Goal: Task Accomplishment & Management: Manage account settings

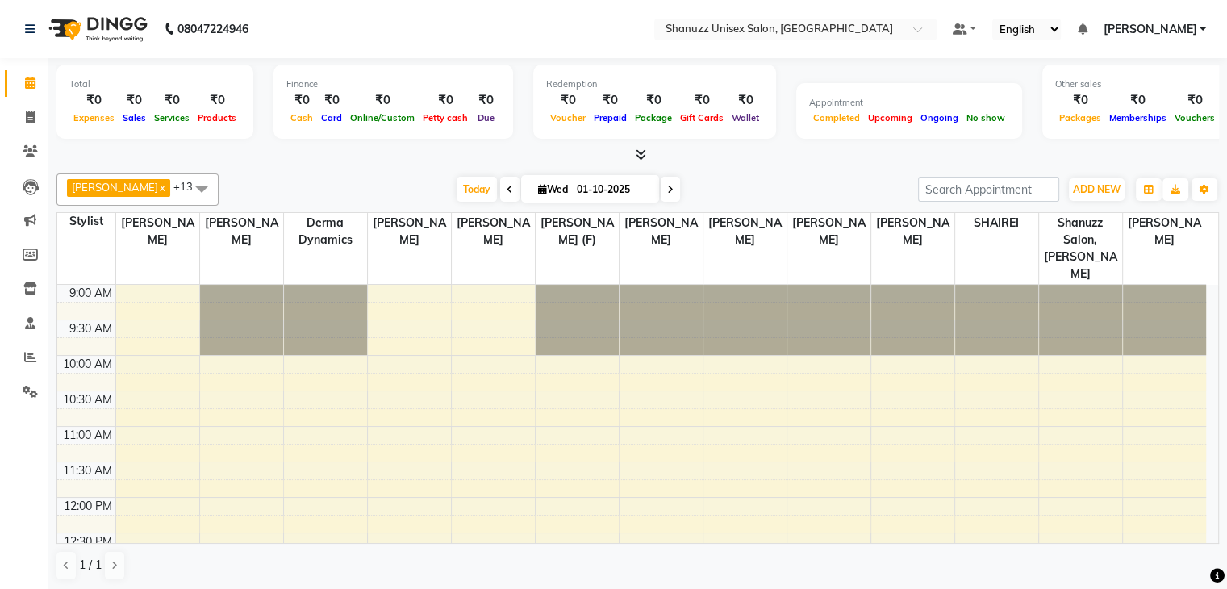
scroll to position [568, 0]
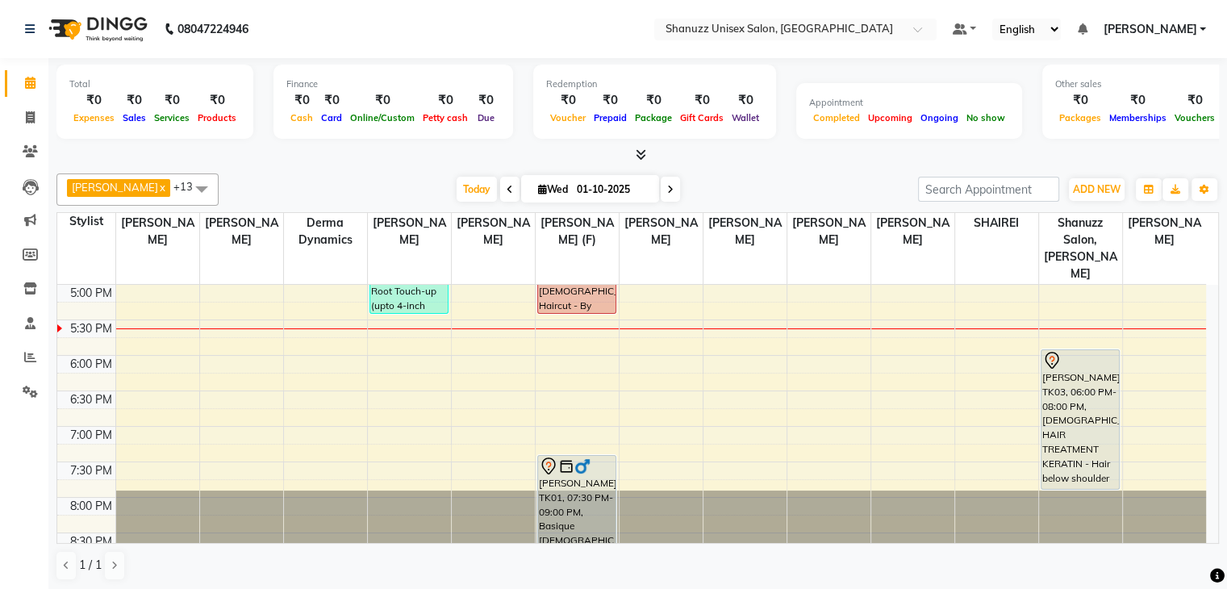
click at [606, 186] on input "01-10-2025" at bounding box center [612, 189] width 81 height 24
select select "10"
select select "2025"
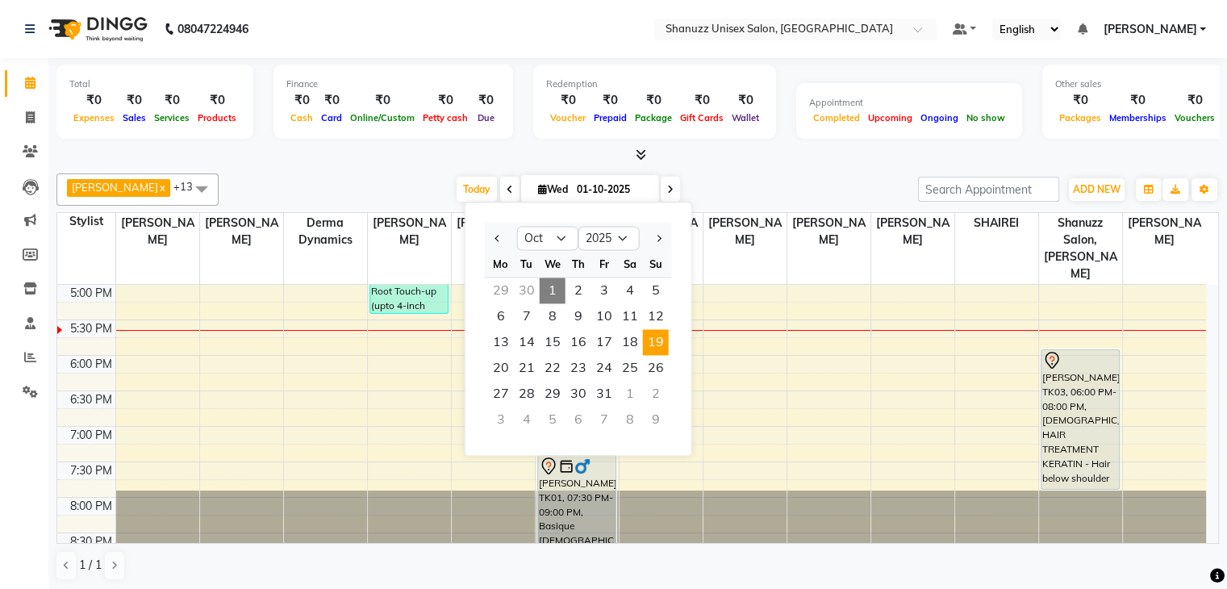
click at [658, 333] on span "19" at bounding box center [656, 342] width 26 height 26
type input "19-10-2025"
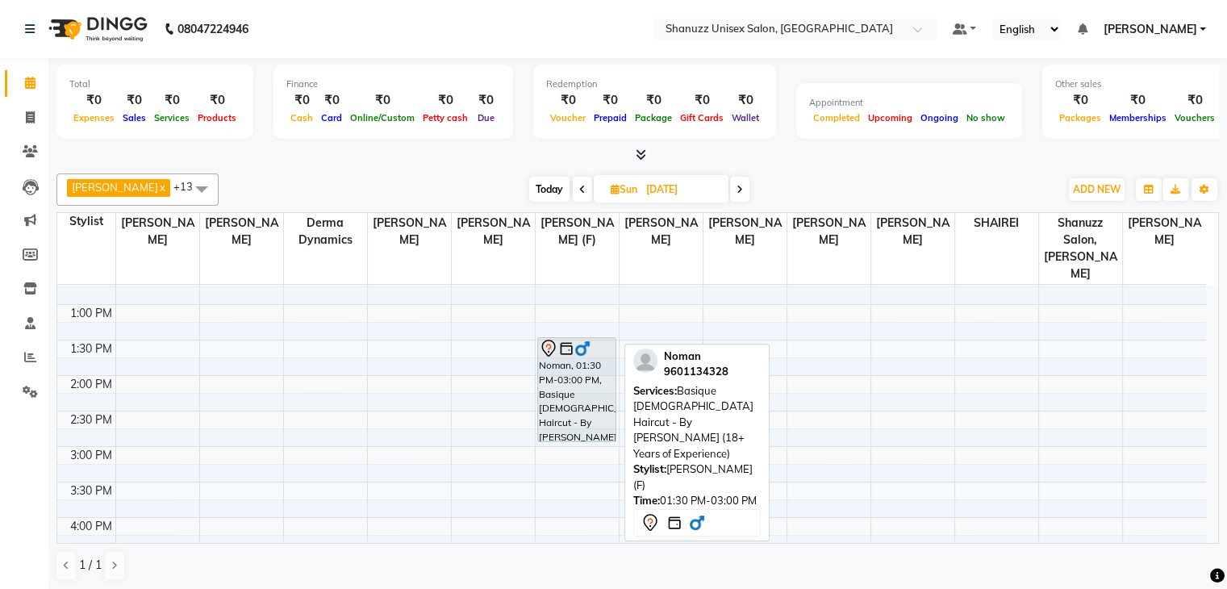
scroll to position [265, 0]
click at [577, 340] on div "Noman, 01:30 PM-03:00 PM, Basique MALE Haircut - By Shanuzz (18+ Years of Exper…" at bounding box center [576, 388] width 77 height 103
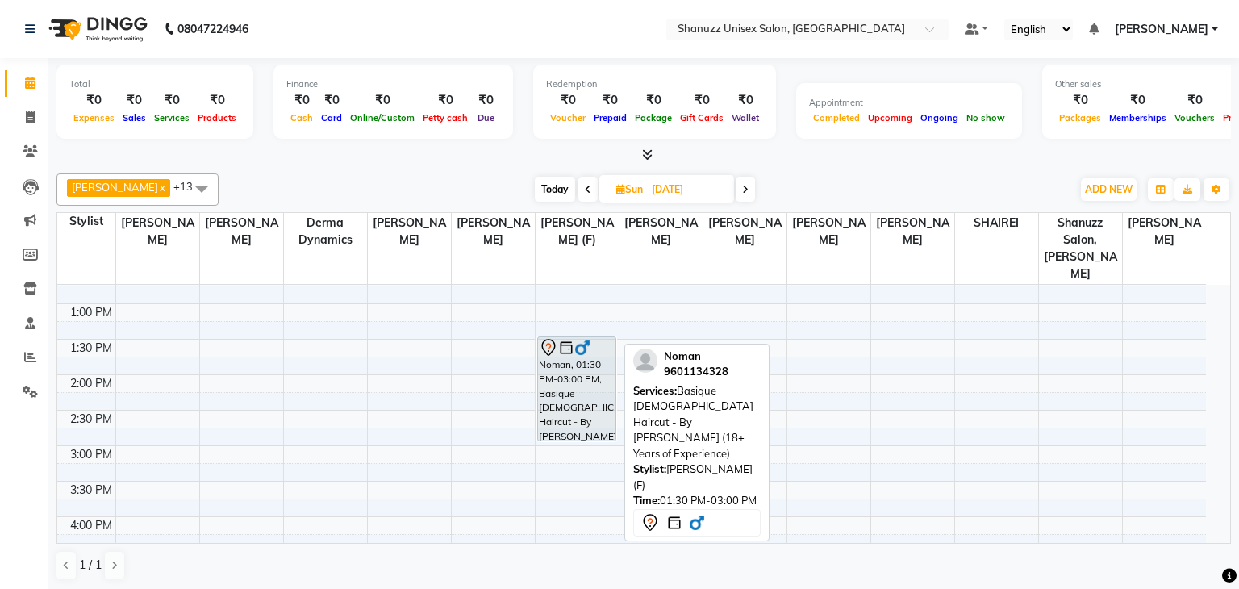
select select "7"
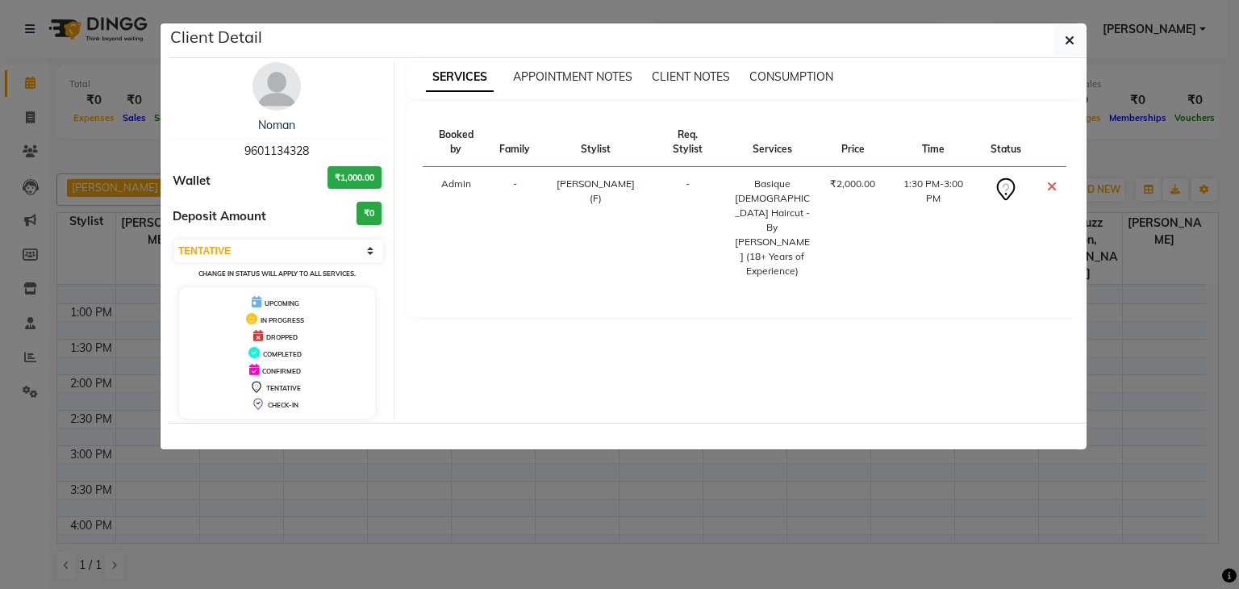
click at [469, 501] on ngb-modal-window "Client Detail Noman 9601134328 Wallet ₹1,000.00 Deposit Amount ₹0 Select CONFIR…" at bounding box center [619, 294] width 1239 height 589
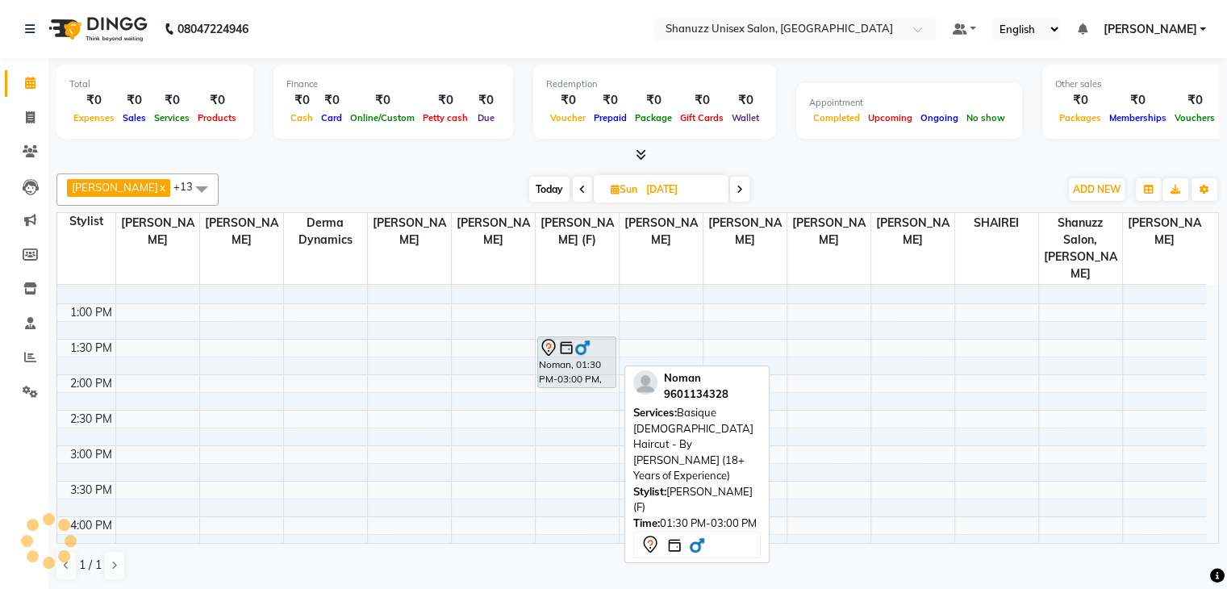
drag, startPoint x: 563, startPoint y: 419, endPoint x: 576, endPoint y: 365, distance: 54.8
click at [576, 365] on div "Noman, 01:30 PM-03:00 PM, Basique MALE Haircut - By Shanuzz (18+ Years of Exper…" at bounding box center [576, 445] width 83 height 851
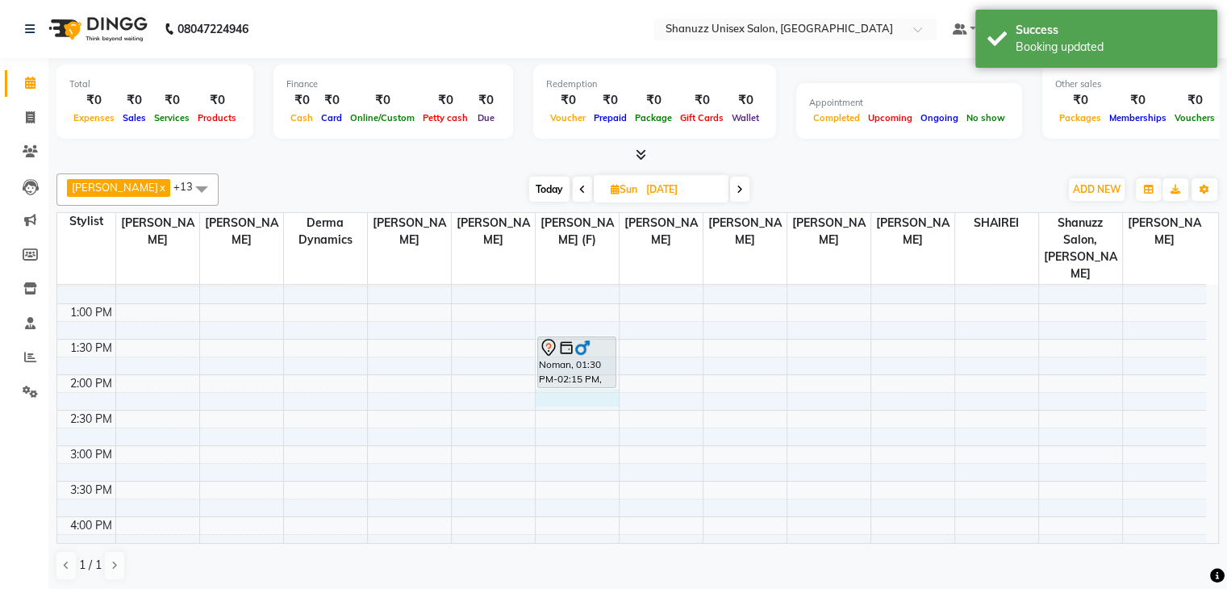
click at [545, 381] on div "9:00 AM 9:30 AM 10:00 AM 10:30 AM 11:00 AM 11:30 AM 12:00 PM 12:30 PM 1:00 PM 1…" at bounding box center [631, 445] width 1148 height 851
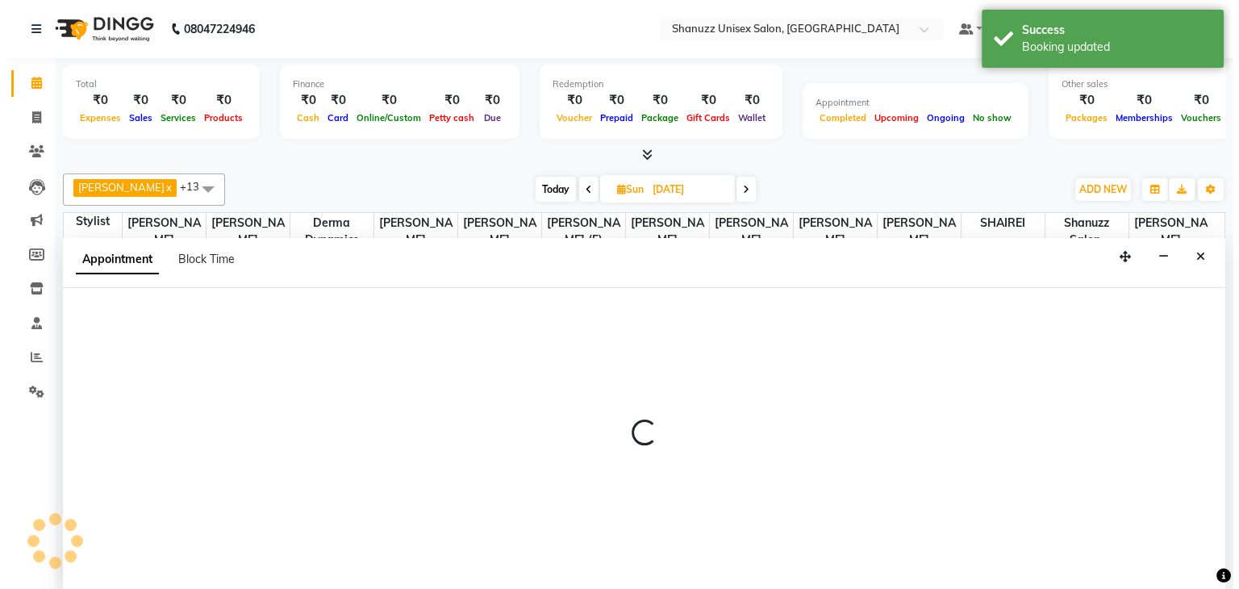
scroll to position [1, 0]
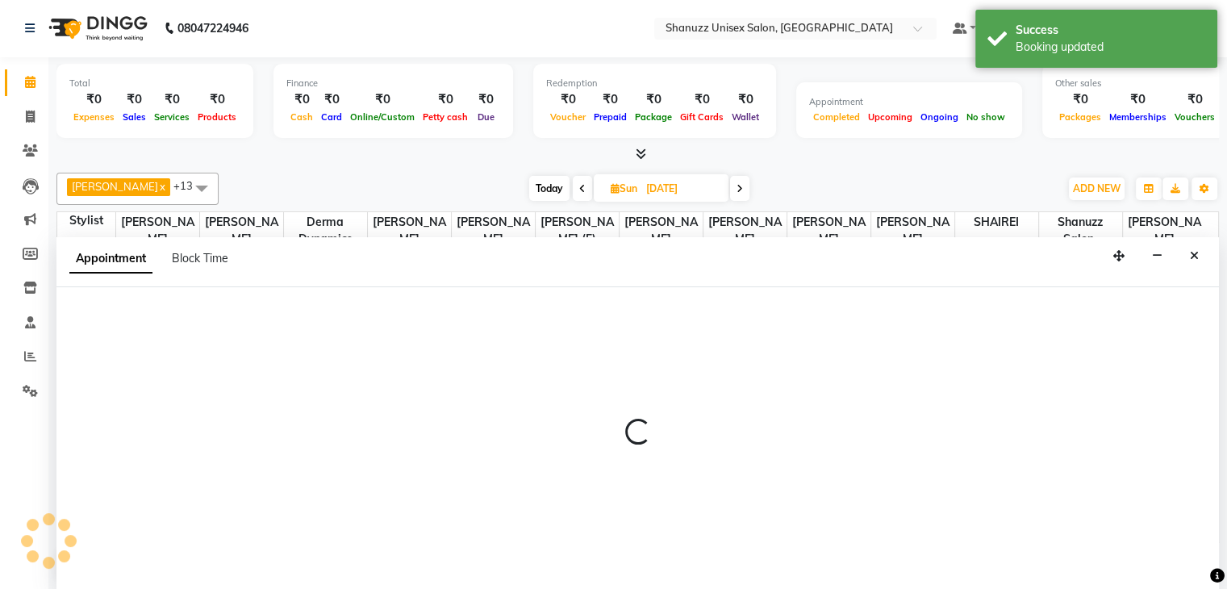
select select "59304"
select select "tentative"
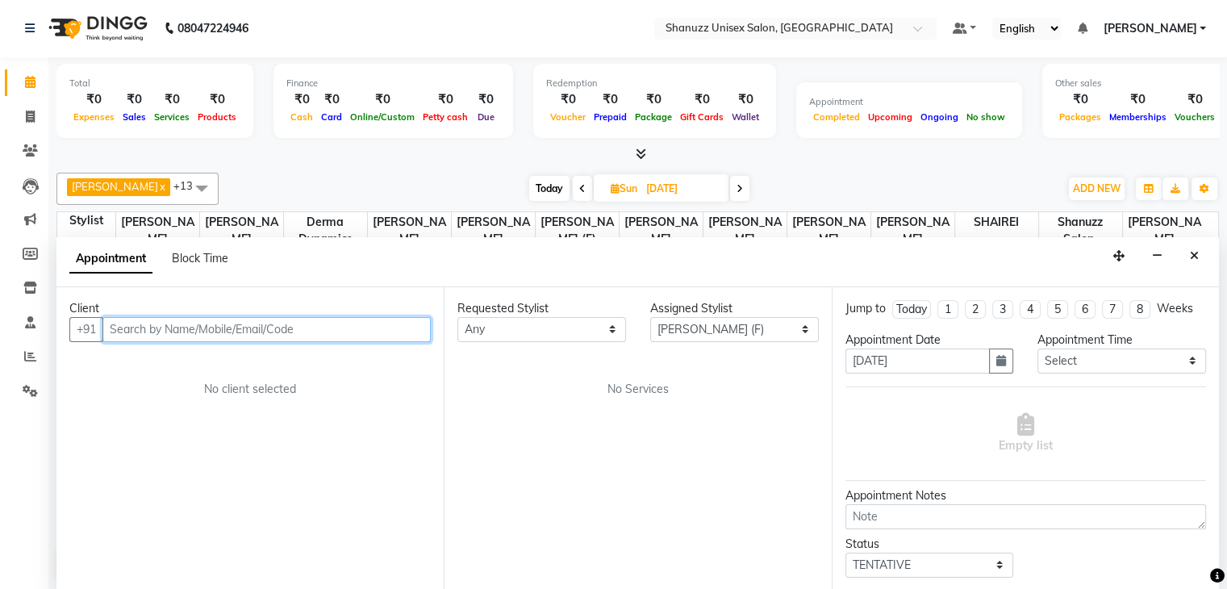
click at [355, 327] on input "text" at bounding box center [266, 329] width 328 height 25
paste input "9900541555"
type input "9900541555"
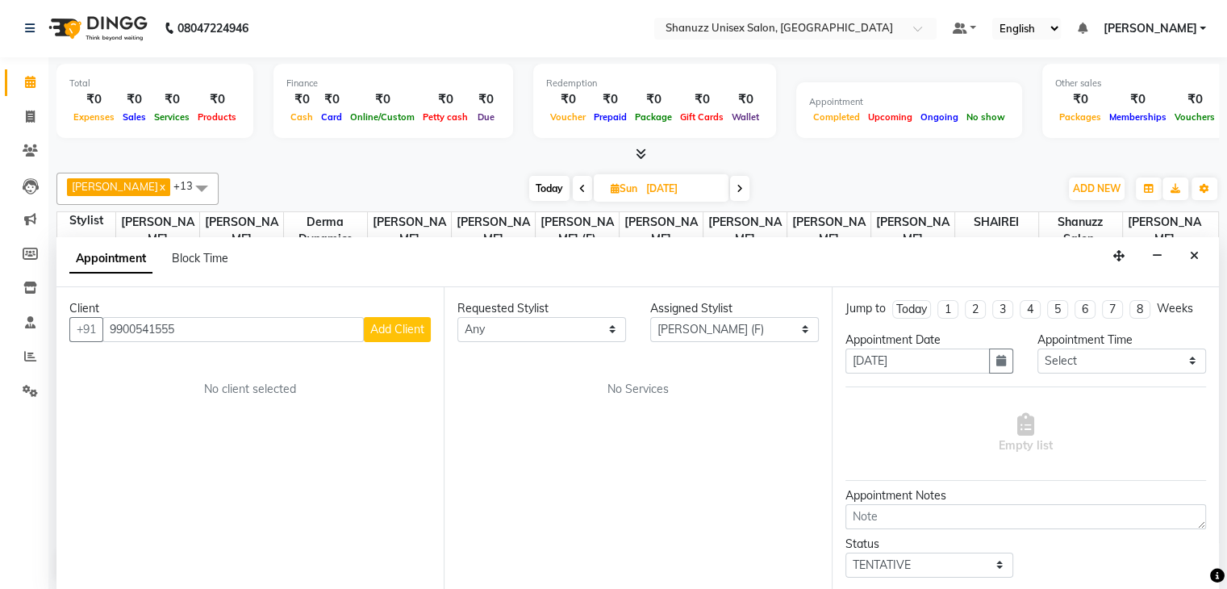
click at [407, 318] on button "Add Client" at bounding box center [397, 329] width 67 height 25
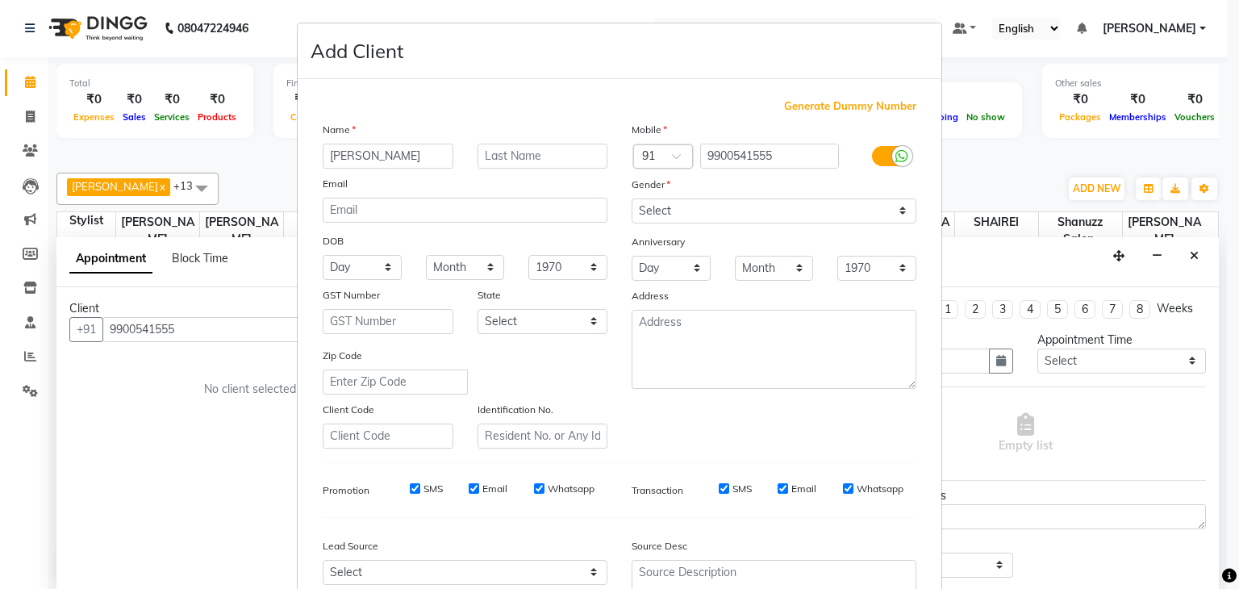
type input "MOHAMMED"
click at [527, 160] on input "text" at bounding box center [542, 156] width 131 height 25
type input "SUNIL"
click at [753, 212] on select "Select Male Female Other Prefer Not To Say" at bounding box center [773, 210] width 285 height 25
select select "male"
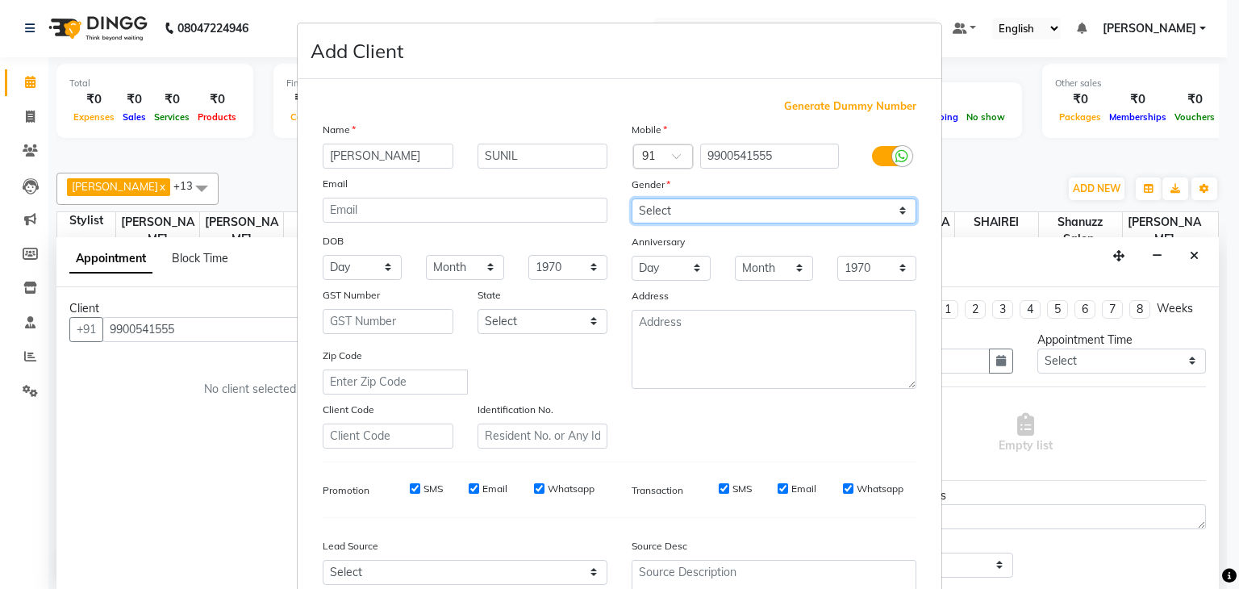
click at [631, 199] on select "Select Male Female Other Prefer Not To Say" at bounding box center [773, 210] width 285 height 25
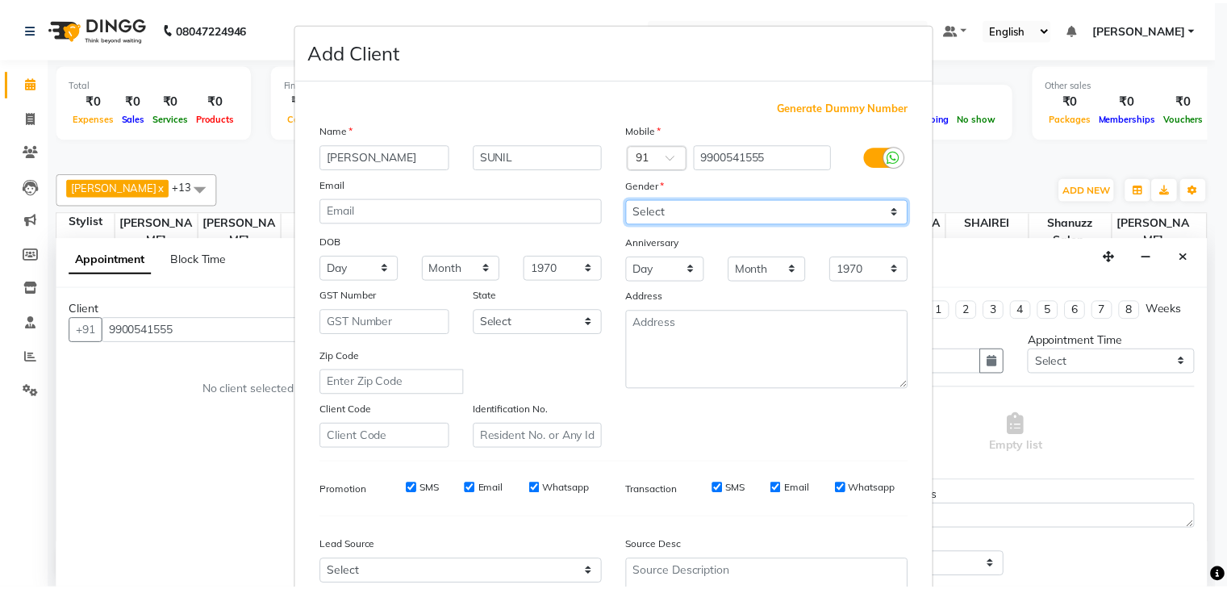
scroll to position [164, 0]
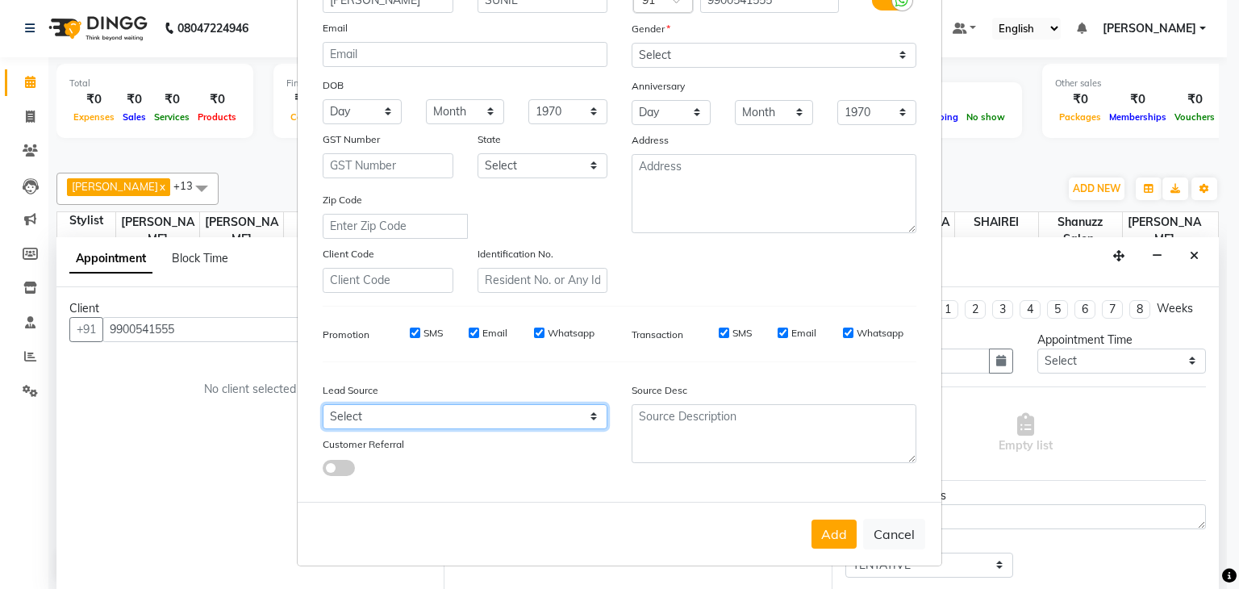
click at [545, 407] on select "Select Walk-in Referral Internet Friend Word of Mouth Advertisement Facebook Ju…" at bounding box center [465, 416] width 285 height 25
select select "49174"
click at [323, 404] on select "Select Walk-in Referral Internet Friend Word of Mouth Advertisement Facebook Ju…" at bounding box center [465, 416] width 285 height 25
click at [835, 537] on button "Add" at bounding box center [833, 533] width 45 height 29
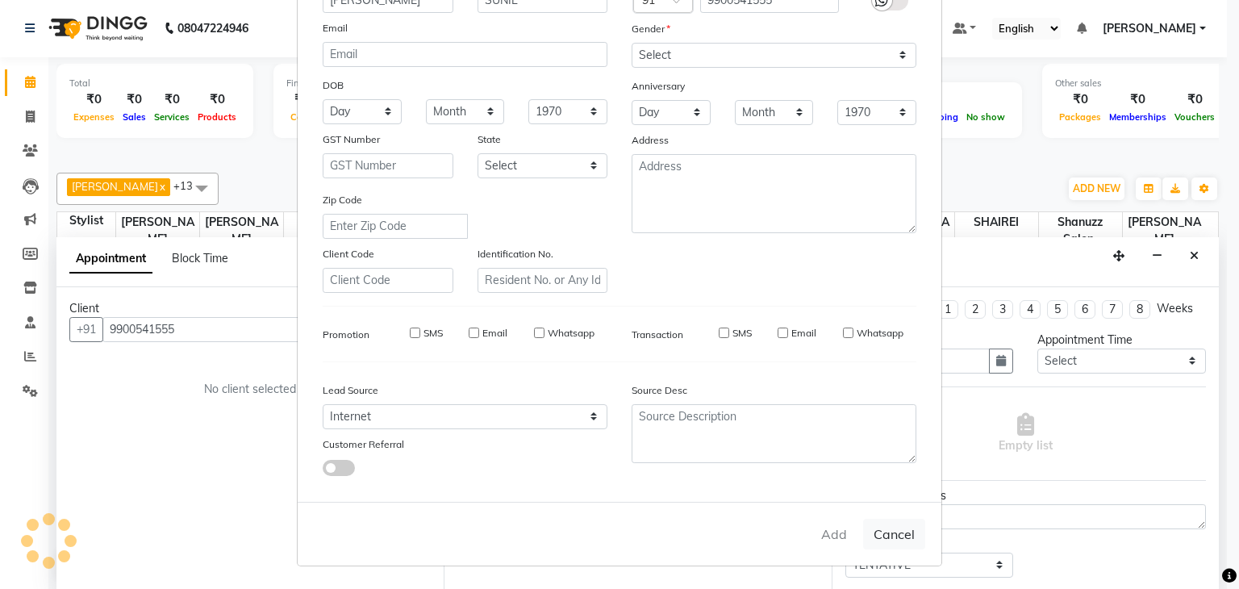
select select
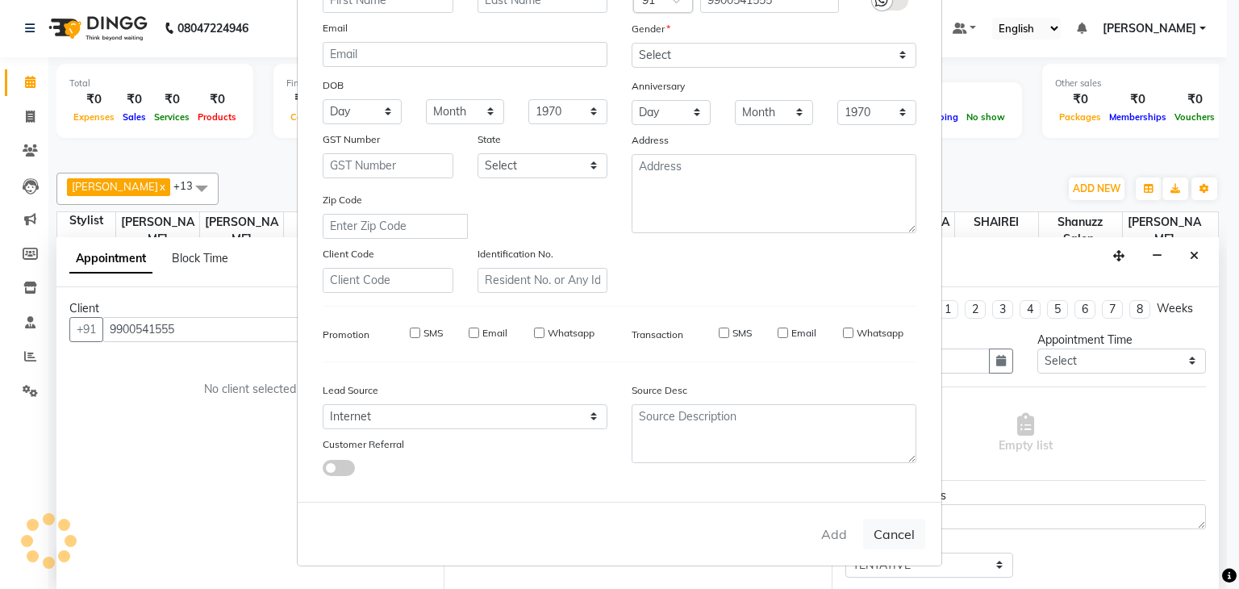
select select
checkbox input "false"
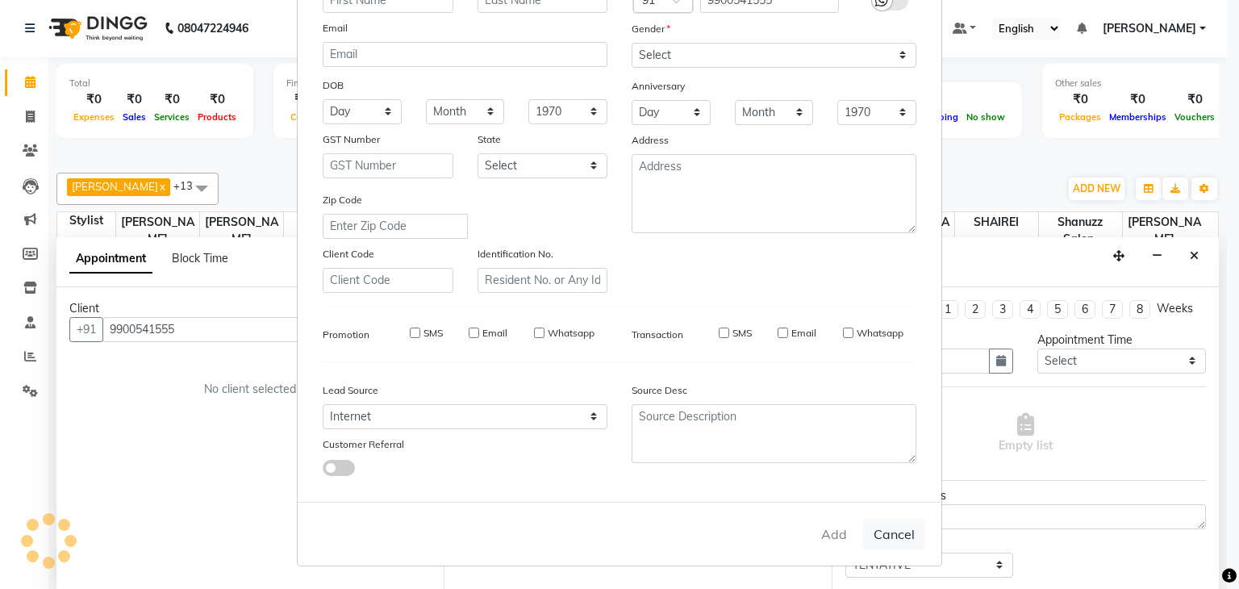
checkbox input "false"
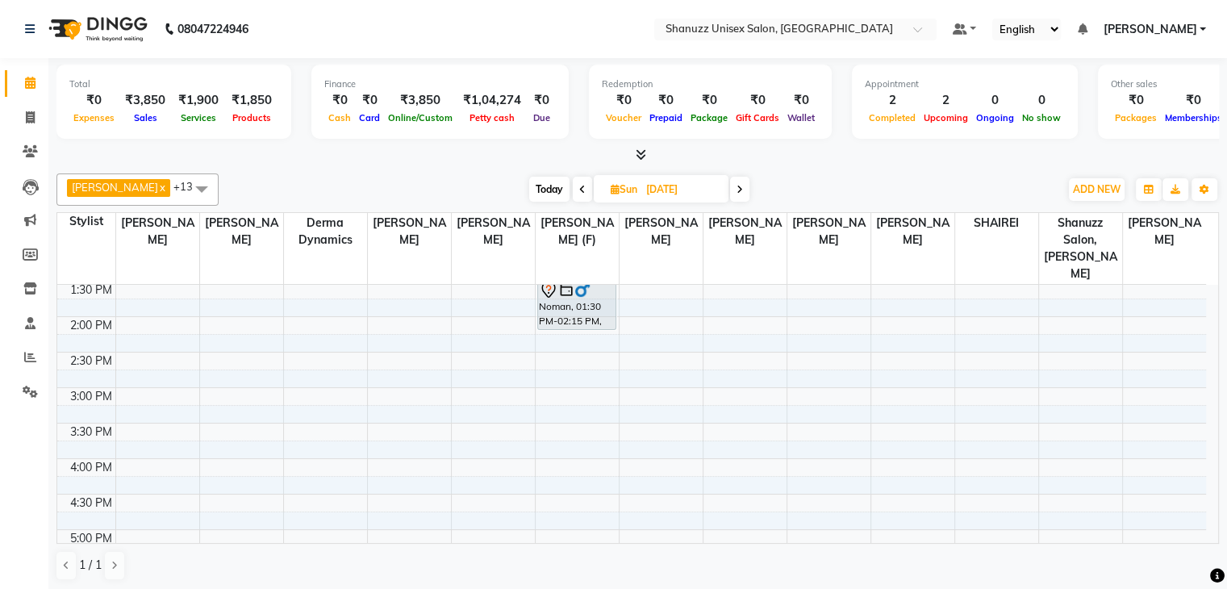
scroll to position [321, 0]
click at [540, 327] on div "9:00 AM 9:30 AM 10:00 AM 10:30 AM 11:00 AM 11:30 AM 12:00 PM 12:30 PM 1:00 PM 1…" at bounding box center [631, 389] width 1148 height 851
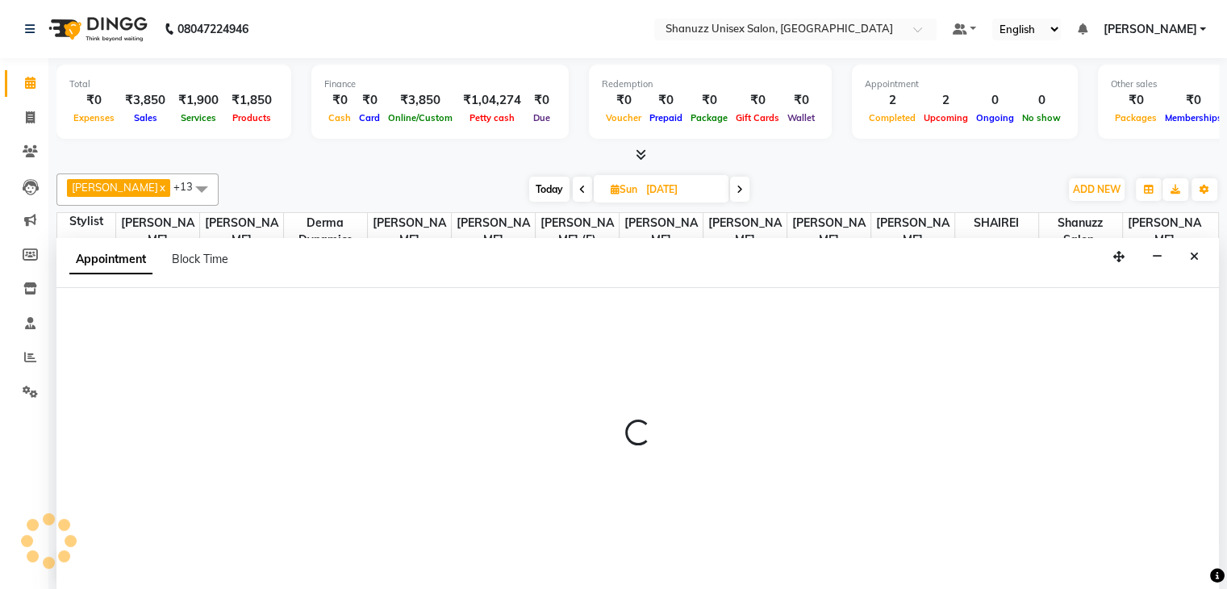
scroll to position [1, 0]
select select "59304"
select select "tentative"
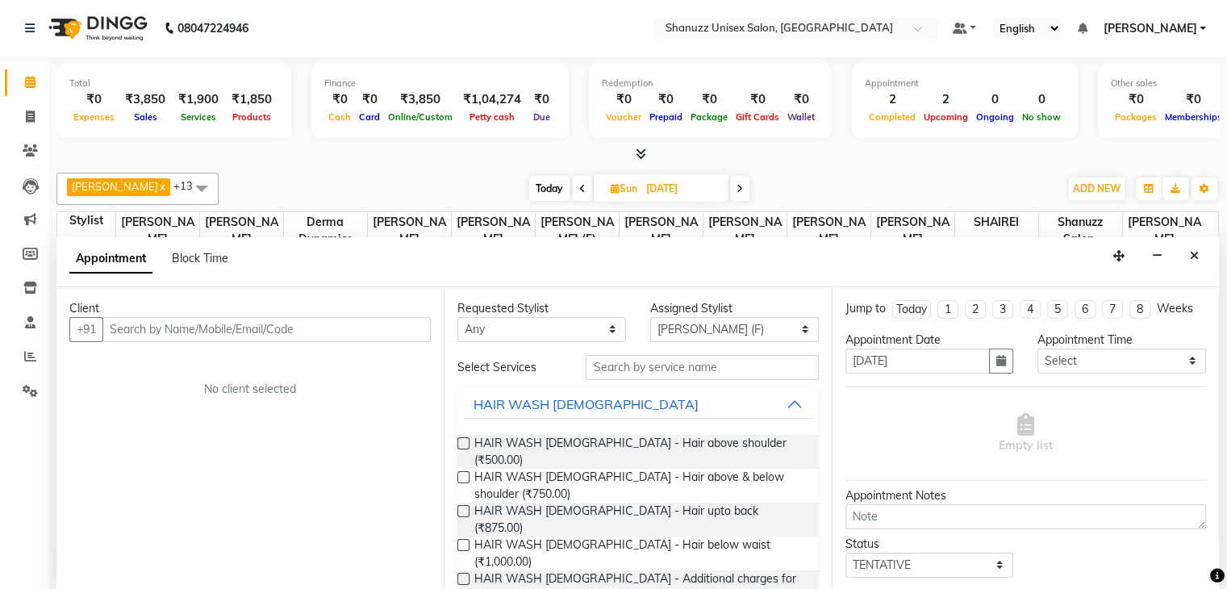
click at [190, 332] on input "text" at bounding box center [266, 329] width 328 height 25
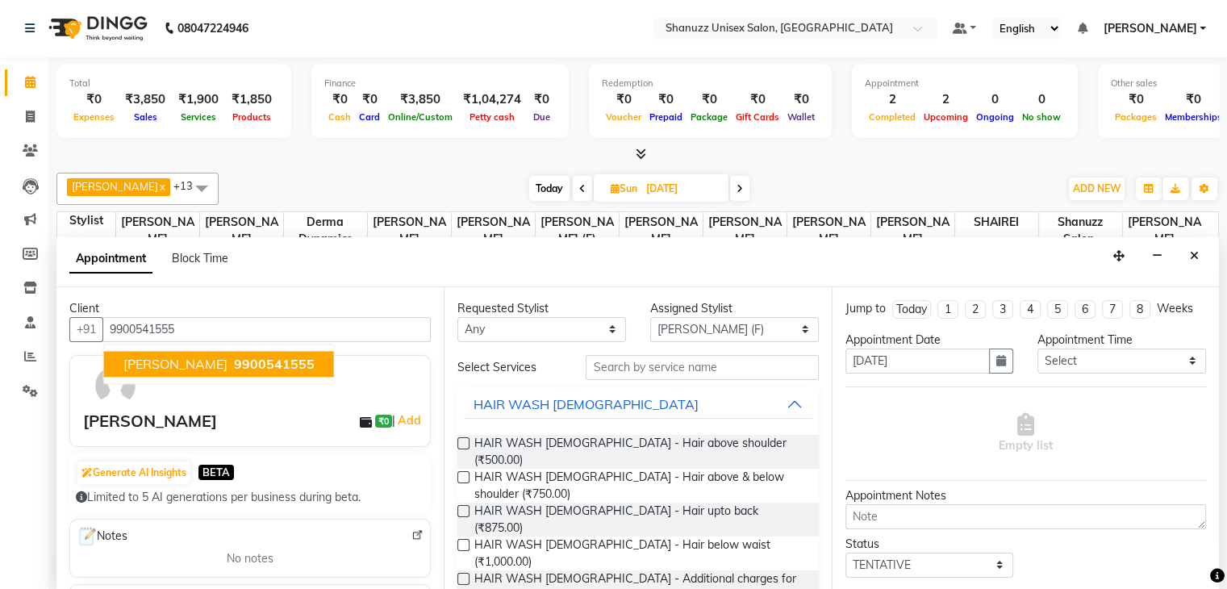
type input "9900541555"
click at [653, 360] on input "text" at bounding box center [701, 367] width 232 height 25
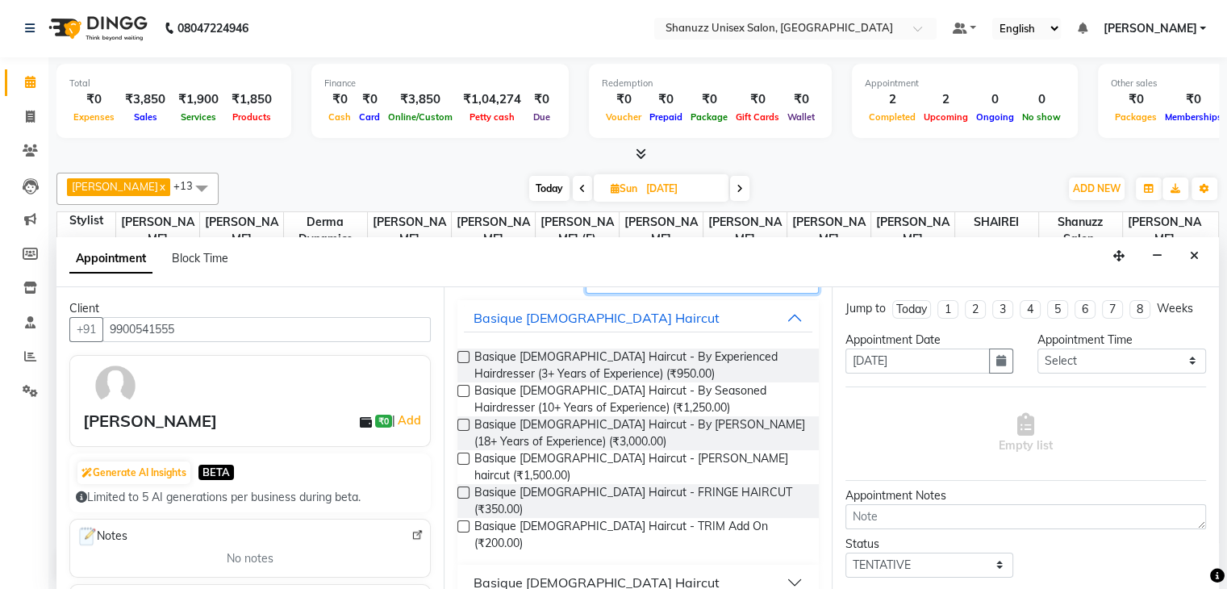
scroll to position [103, 0]
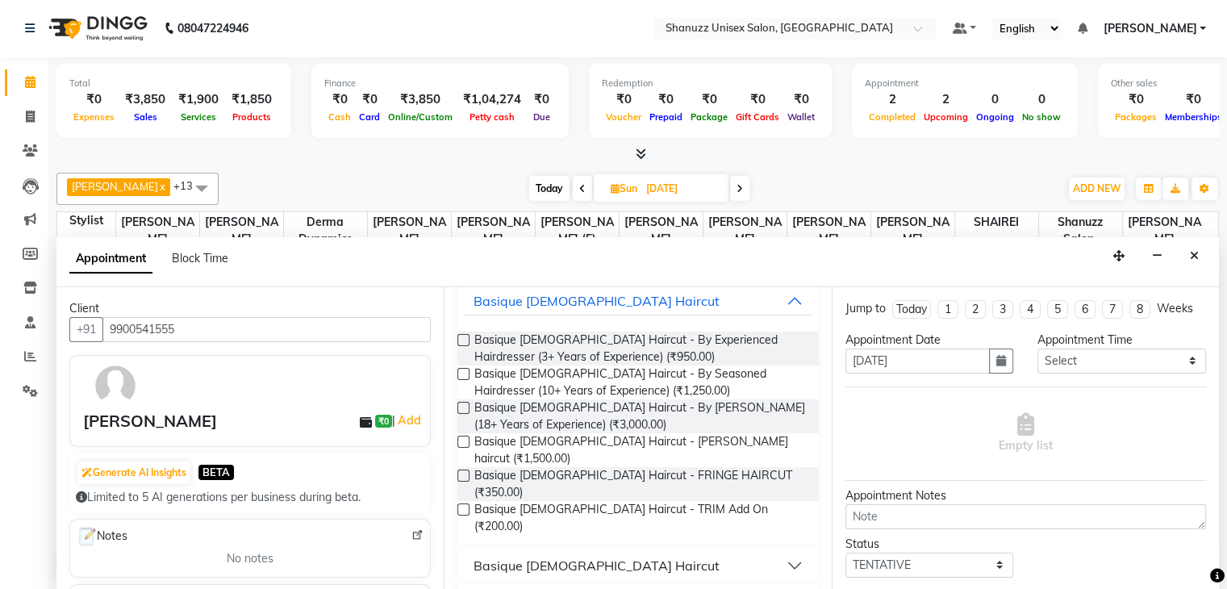
type input "CUT"
click at [631, 551] on button "Basique MALE Haircut" at bounding box center [638, 565] width 348 height 29
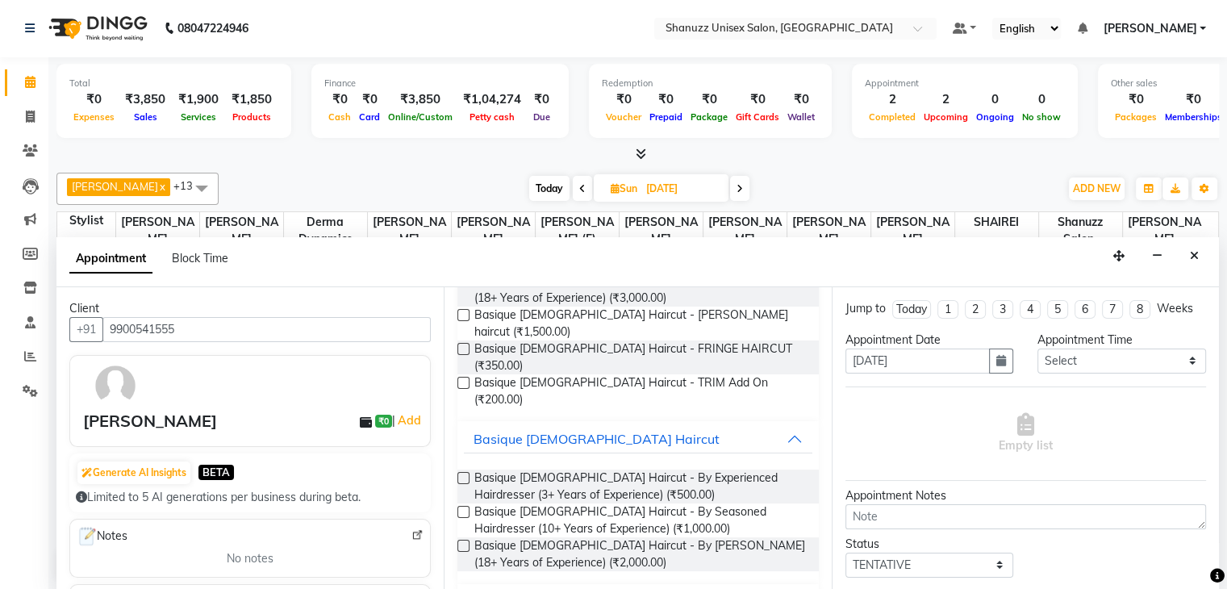
click at [460, 539] on label at bounding box center [463, 545] width 12 height 12
click at [460, 542] on input "checkbox" at bounding box center [462, 547] width 10 height 10
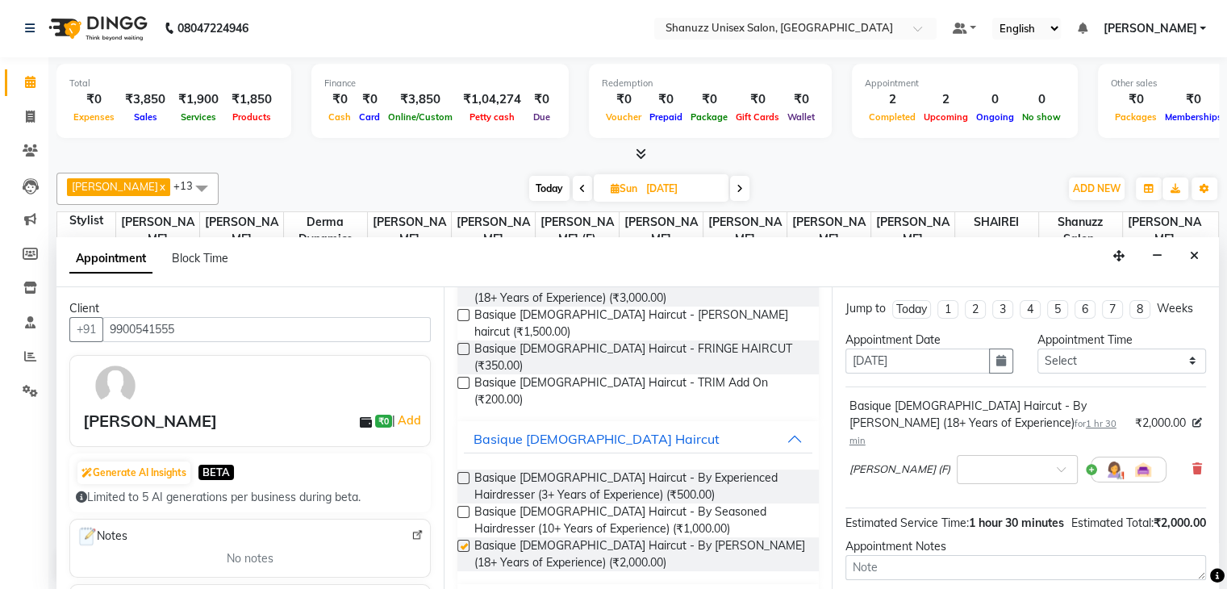
checkbox input "false"
click at [397, 414] on link "Add" at bounding box center [409, 419] width 28 height 19
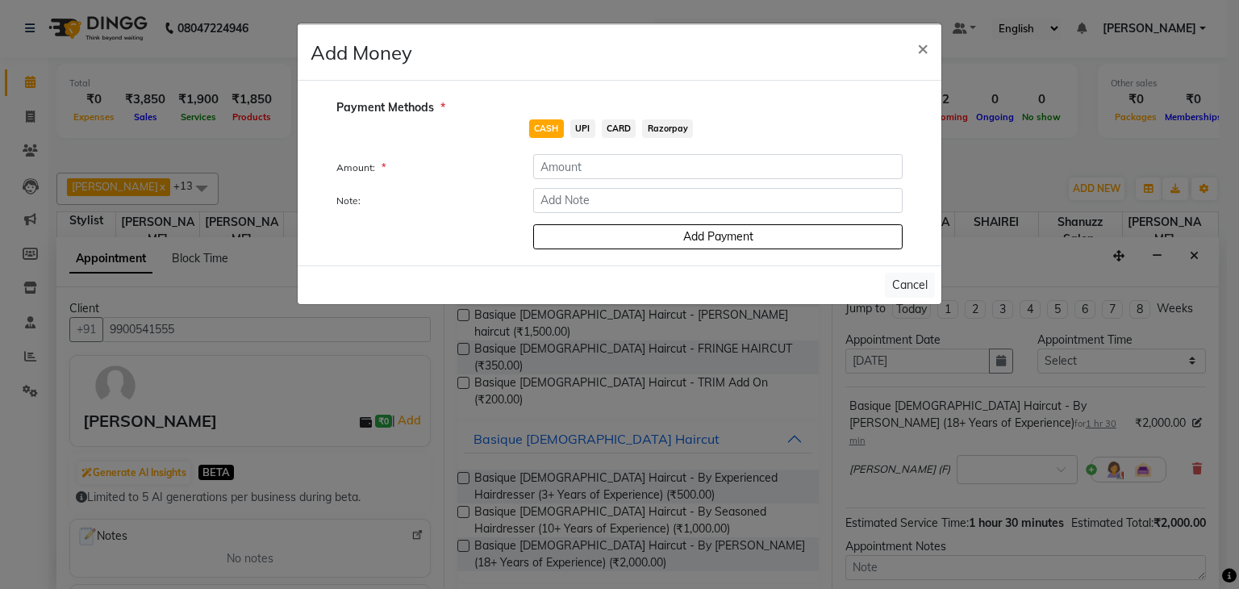
click at [581, 134] on span "UPI" at bounding box center [582, 128] width 25 height 19
click at [565, 173] on input "number" at bounding box center [717, 166] width 369 height 25
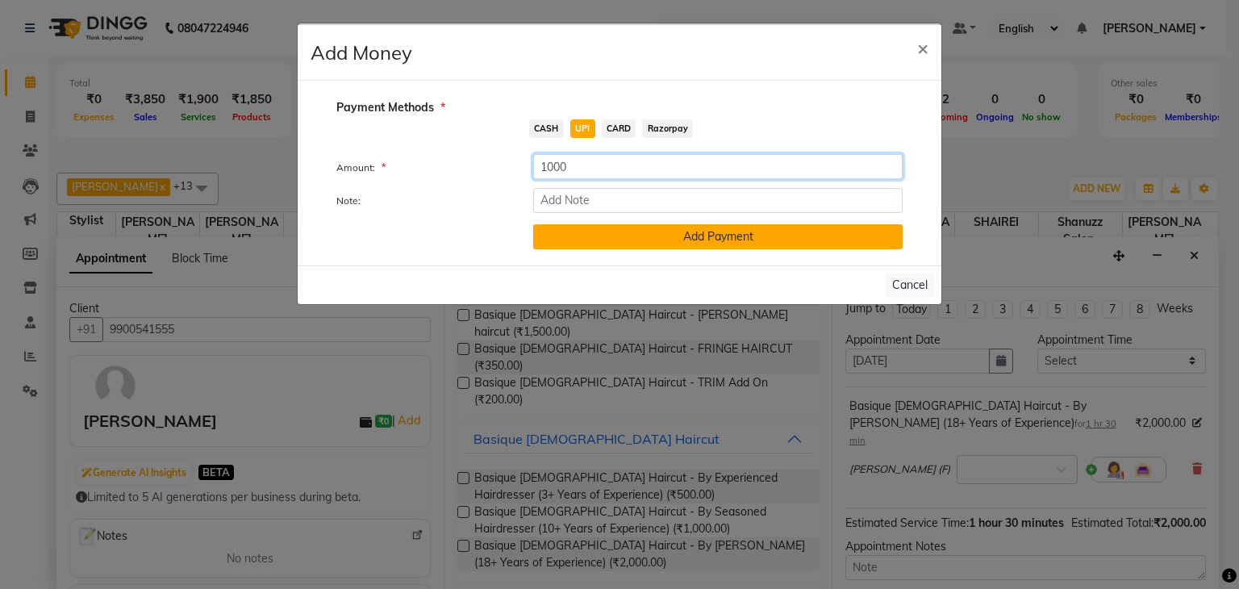
type input "1000"
click at [576, 231] on button "Add Payment" at bounding box center [717, 236] width 369 height 25
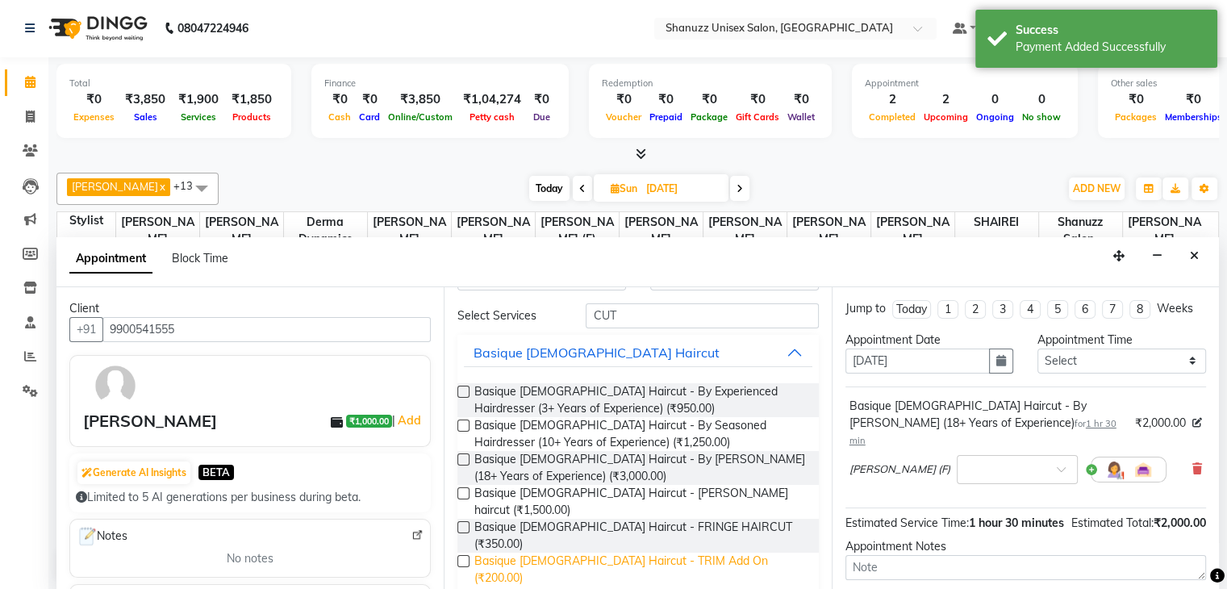
scroll to position [0, 0]
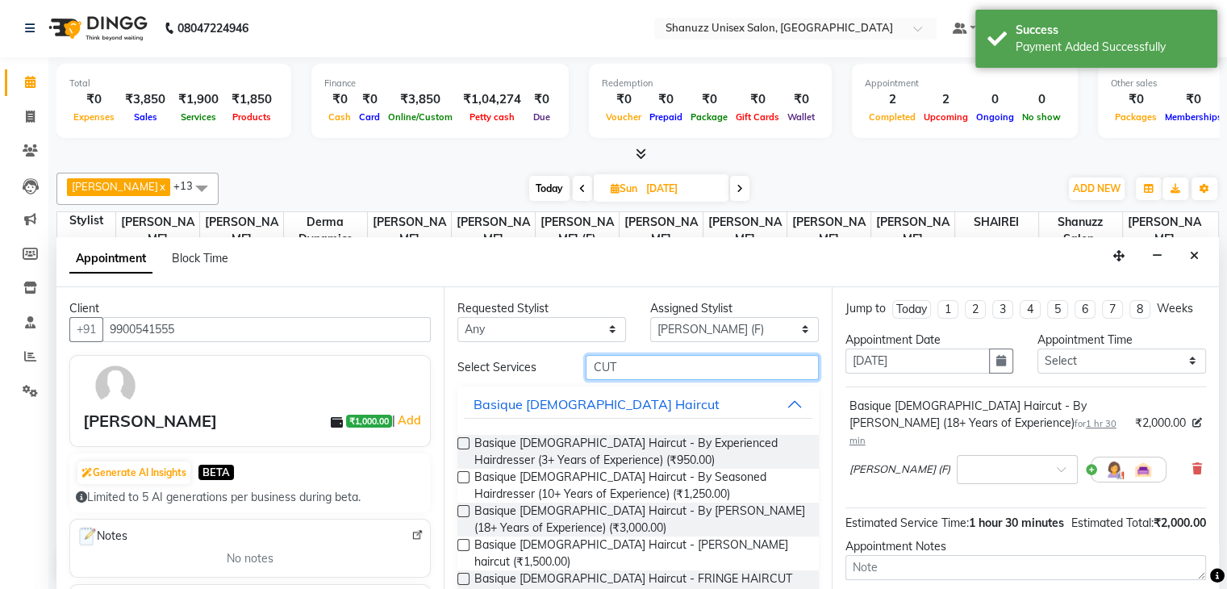
click at [650, 365] on input "CUT" at bounding box center [701, 367] width 232 height 25
type input "C"
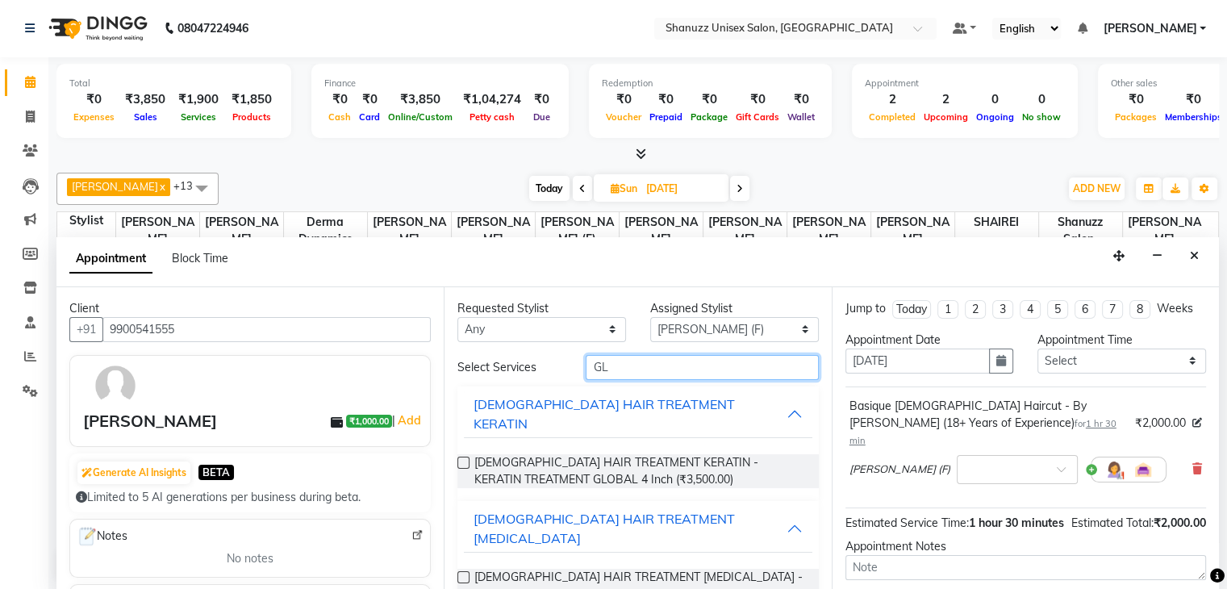
type input "G"
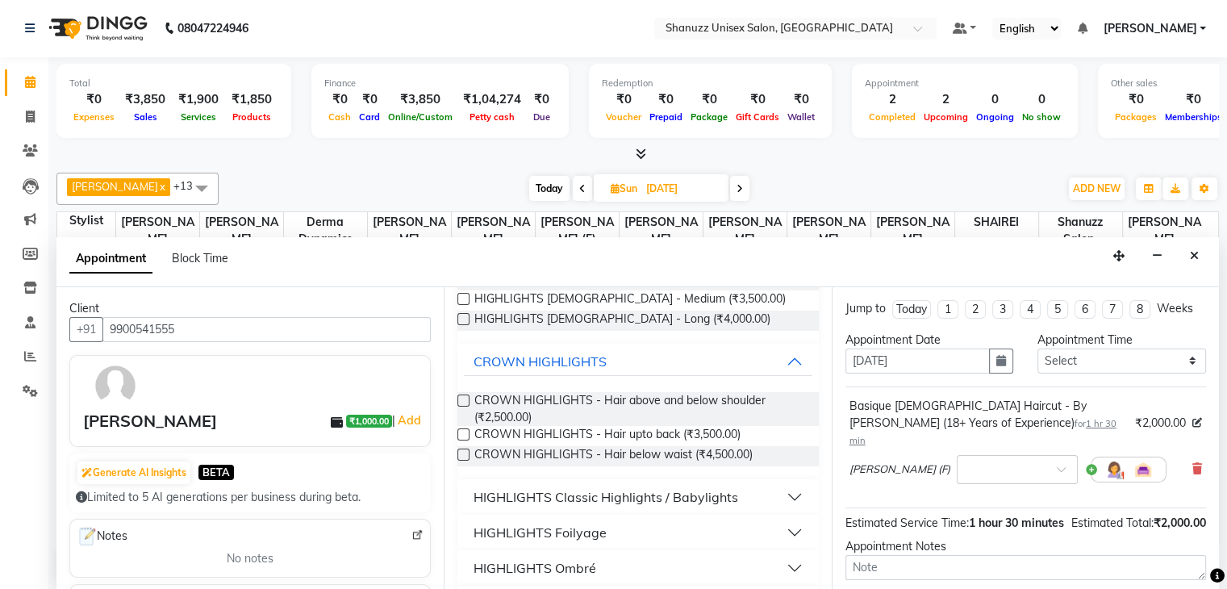
scroll to position [166, 0]
type input "HIGH"
click at [461, 448] on label at bounding box center [463, 453] width 12 height 12
click at [461, 449] on input "checkbox" at bounding box center [462, 454] width 10 height 10
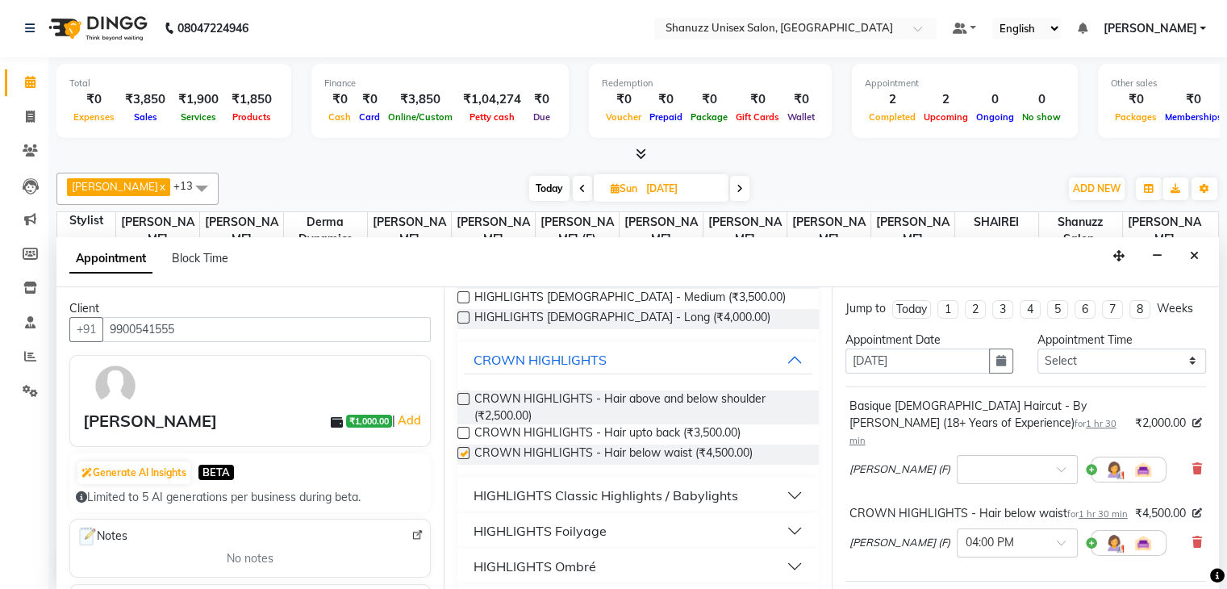
checkbox input "false"
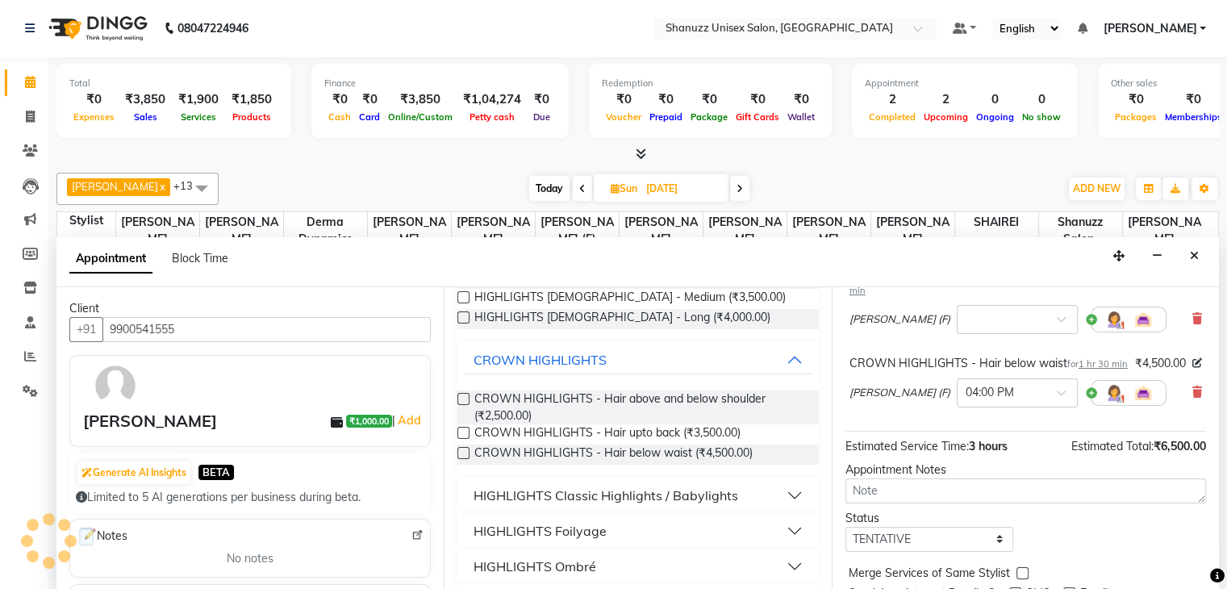
scroll to position [212, 0]
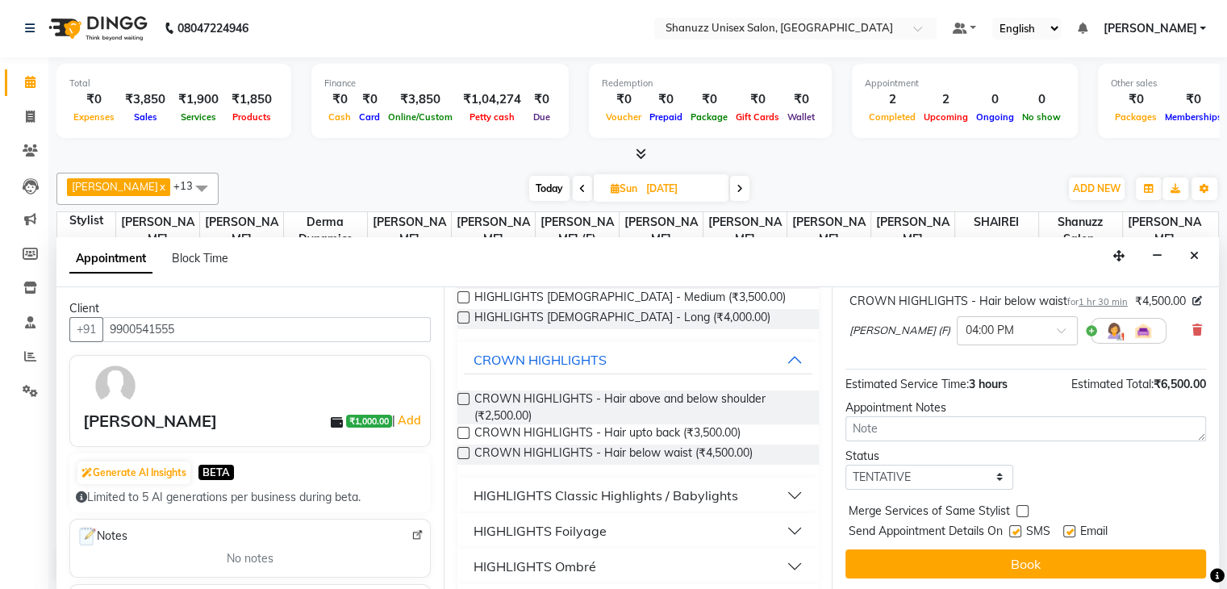
click at [1019, 527] on label at bounding box center [1015, 531] width 12 height 12
click at [1019, 527] on input "checkbox" at bounding box center [1014, 532] width 10 height 10
checkbox input "false"
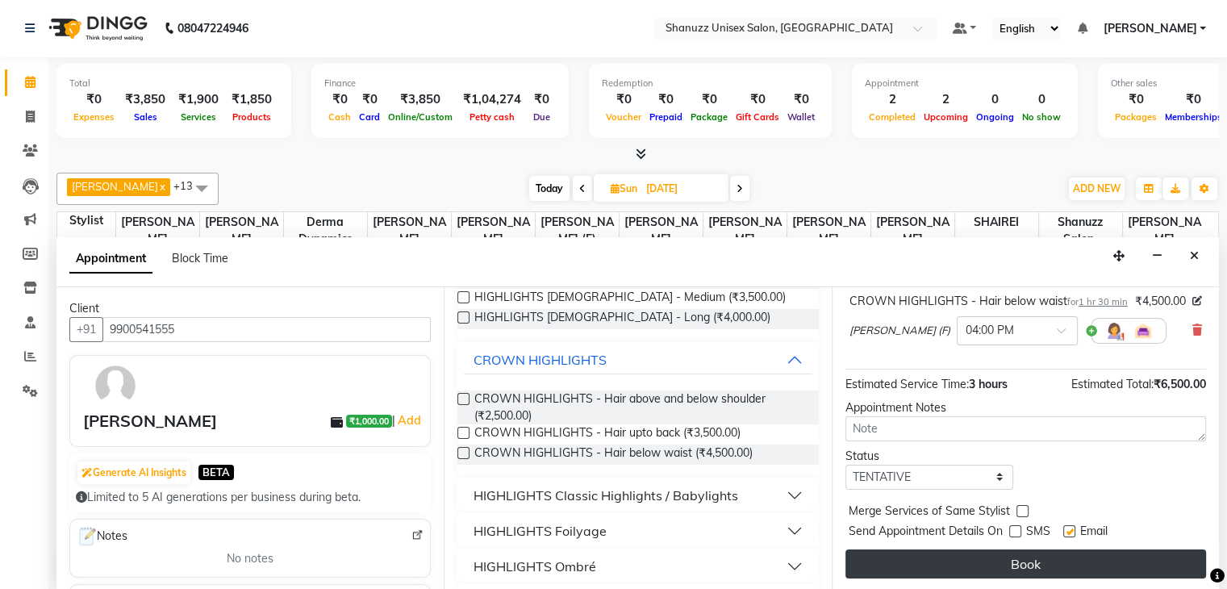
click at [988, 564] on button "Book" at bounding box center [1025, 563] width 360 height 29
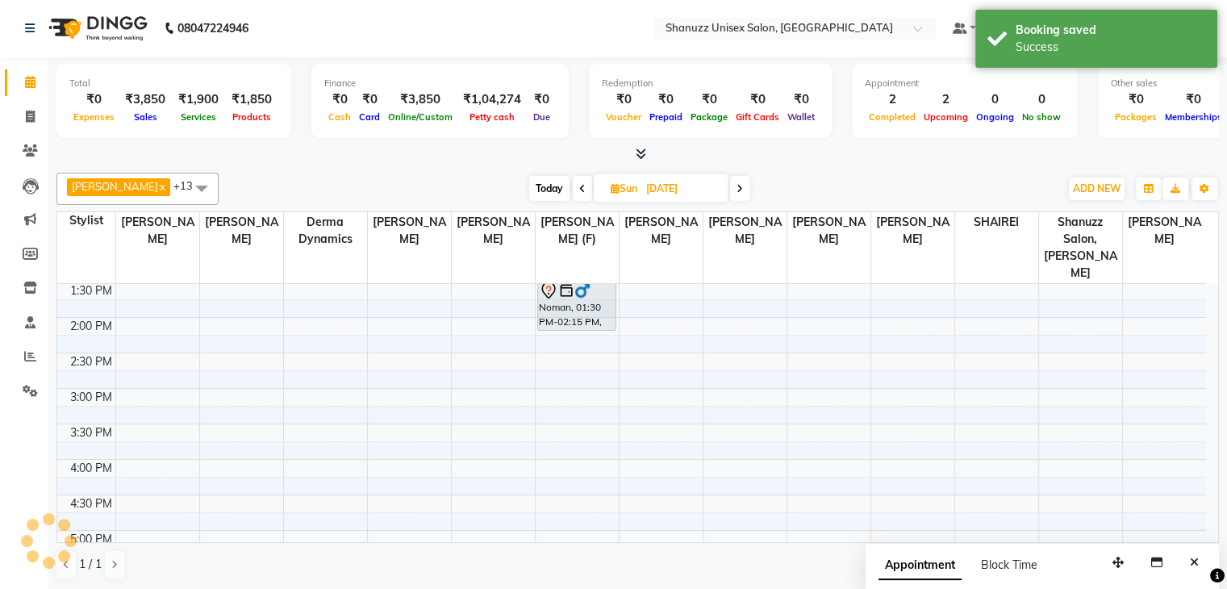
scroll to position [0, 0]
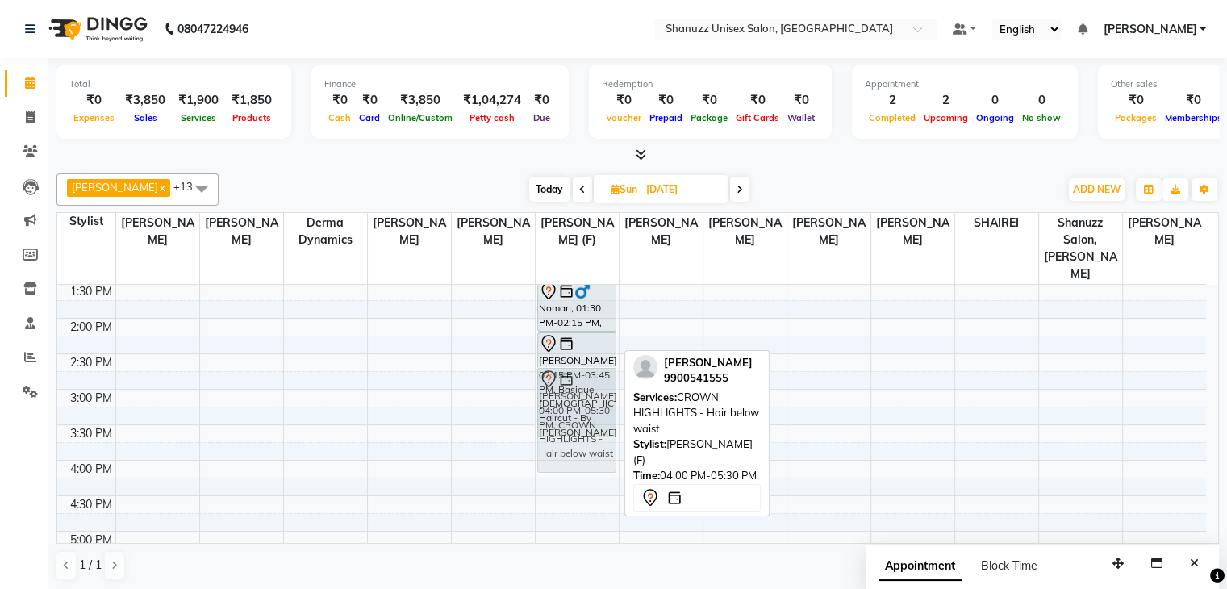
drag, startPoint x: 576, startPoint y: 498, endPoint x: 592, endPoint y: 415, distance: 84.6
click at [592, 415] on div "Noman, 01:30 PM-02:15 PM, Basique MALE Haircut - By Shanuzz (18+ Years of Exper…" at bounding box center [576, 389] width 83 height 851
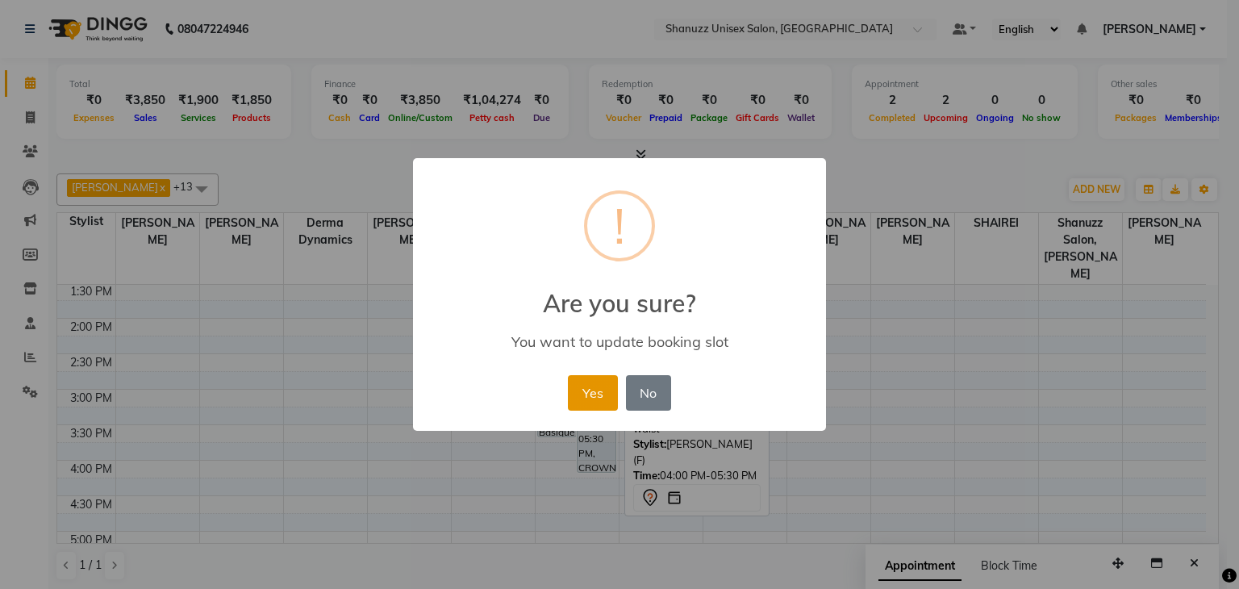
click at [588, 401] on button "Yes" at bounding box center [592, 392] width 49 height 35
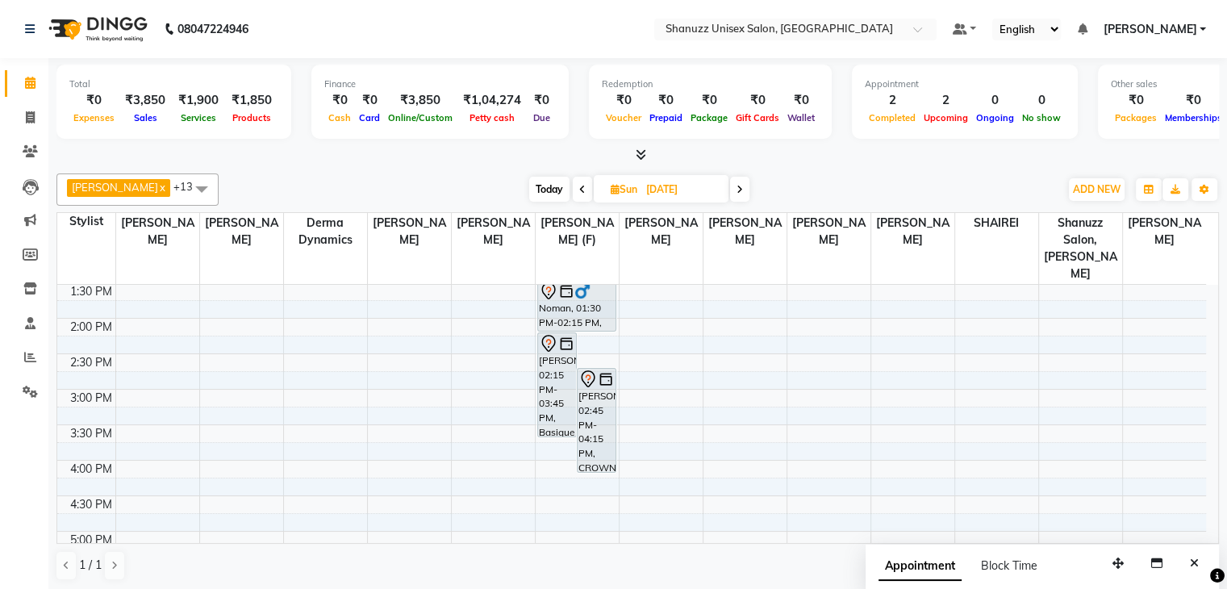
scroll to position [1, 0]
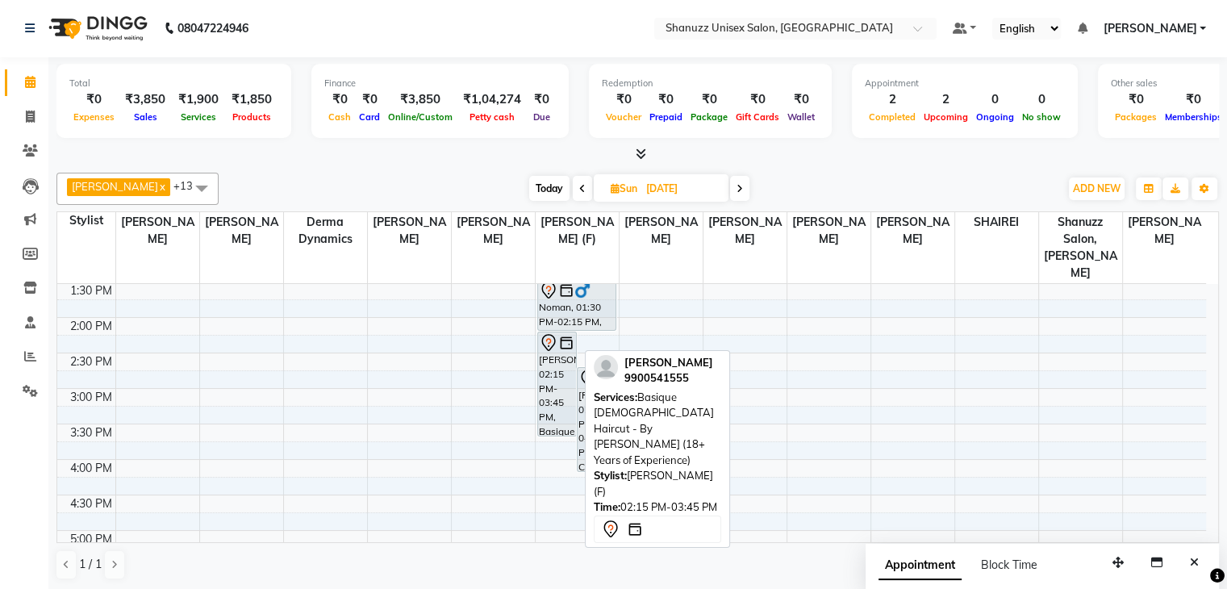
click at [566, 346] on div "MOHAMMED SUNIL, 02:15 PM-03:45 PM, Basique MALE Haircut - By Shanuzz (18+ Years…" at bounding box center [557, 383] width 38 height 103
click at [539, 332] on div "MOHAMMED SUNIL, 02:15 PM-03:45 PM, Basique MALE Haircut - By Shanuzz (18+ Years…" at bounding box center [557, 383] width 38 height 103
select select "7"
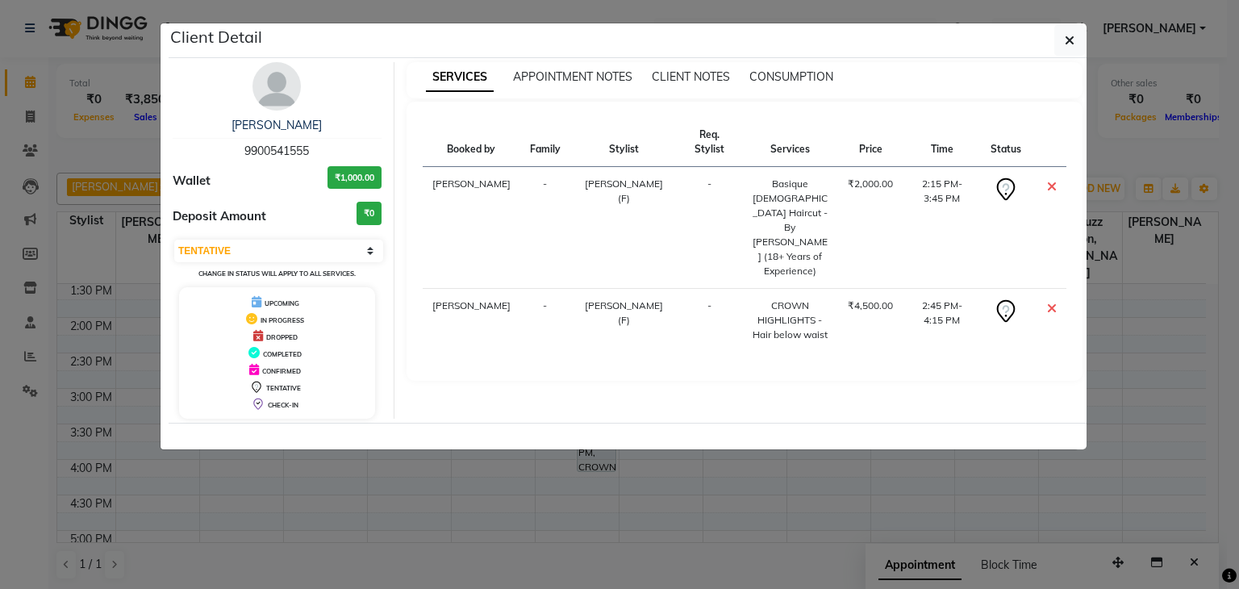
click at [539, 332] on div "Booked by Family Stylist Req. Stylist Services Price Time Status Salvana Motha …" at bounding box center [744, 241] width 677 height 279
drag, startPoint x: 528, startPoint y: 316, endPoint x: 1083, endPoint y: 40, distance: 619.9
click at [1083, 40] on button "button" at bounding box center [1069, 40] width 31 height 31
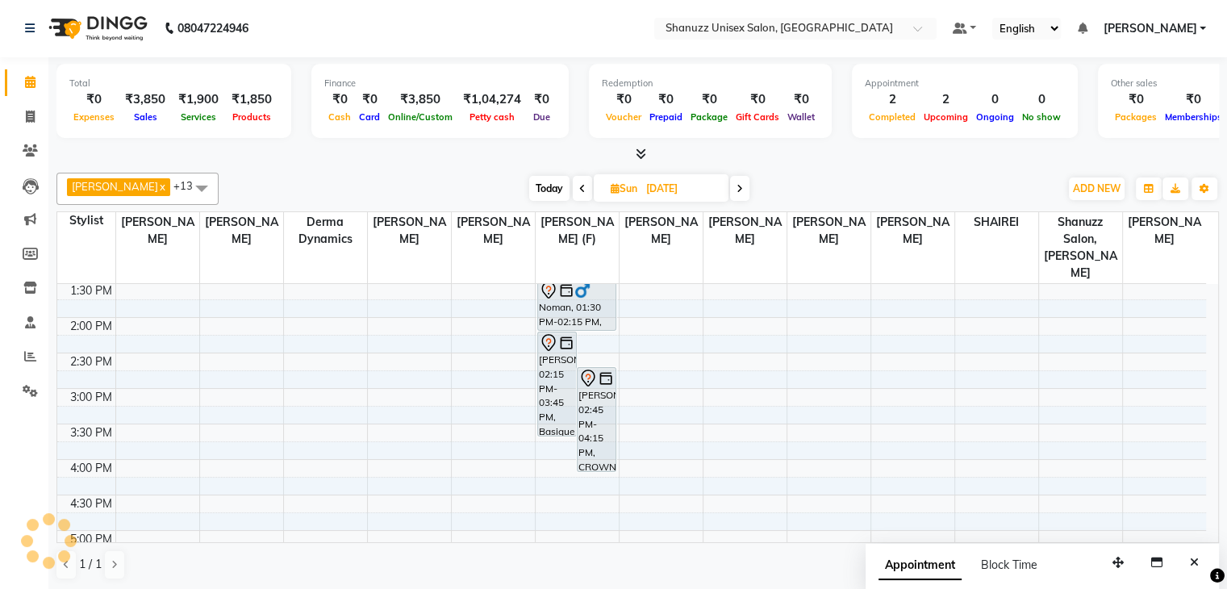
click at [365, 146] on div at bounding box center [637, 154] width 1162 height 17
click at [544, 181] on span "Today" at bounding box center [549, 188] width 40 height 25
type input "01-10-2025"
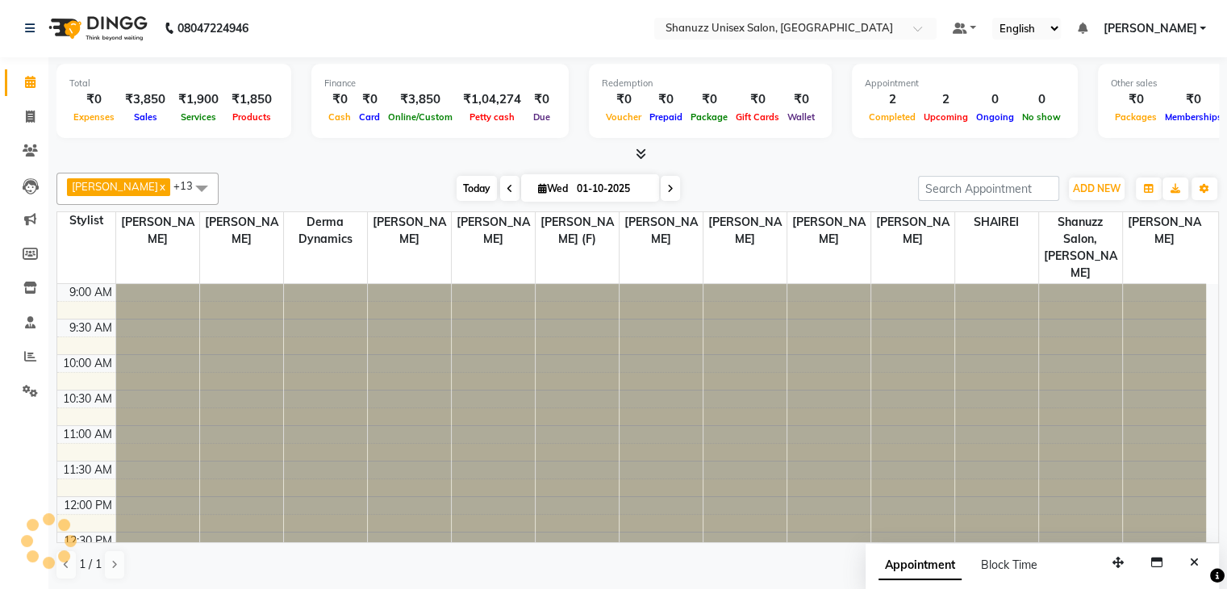
scroll to position [564, 0]
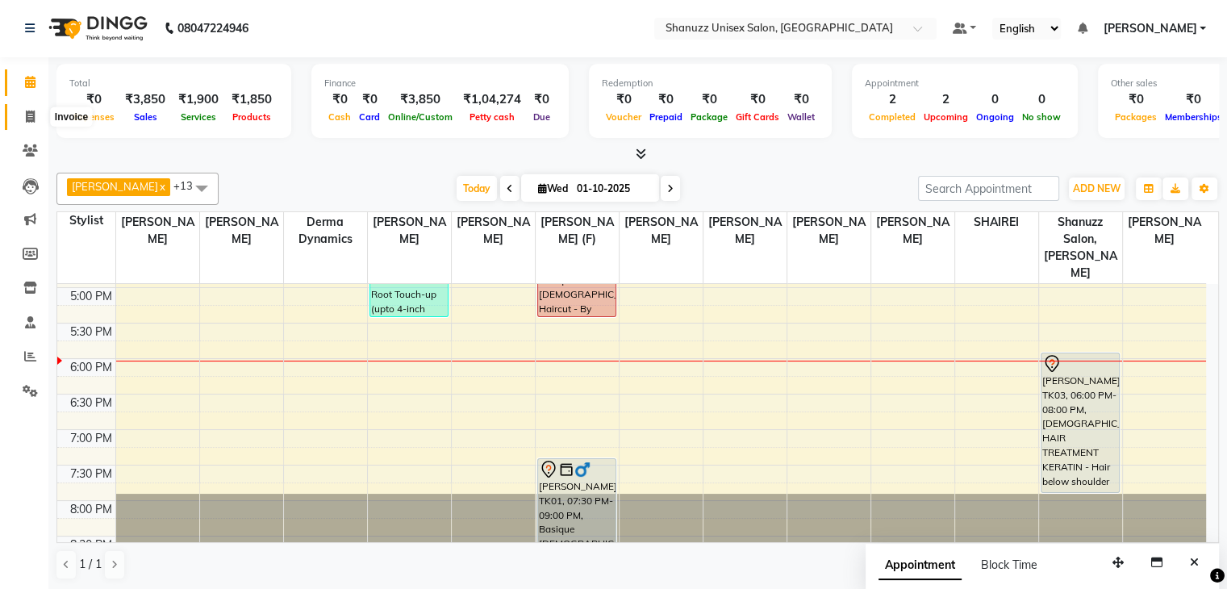
click at [34, 108] on span at bounding box center [30, 117] width 28 height 19
select select "service"
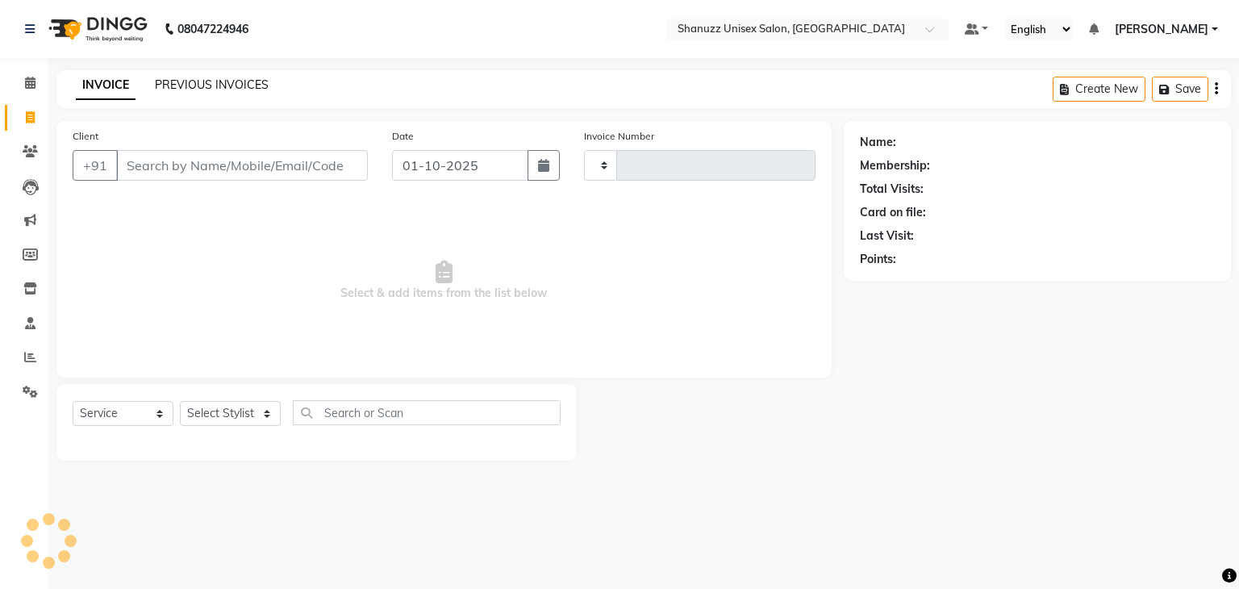
type input "1714"
select select "7102"
click at [181, 87] on link "PREVIOUS INVOICES" at bounding box center [212, 84] width 114 height 15
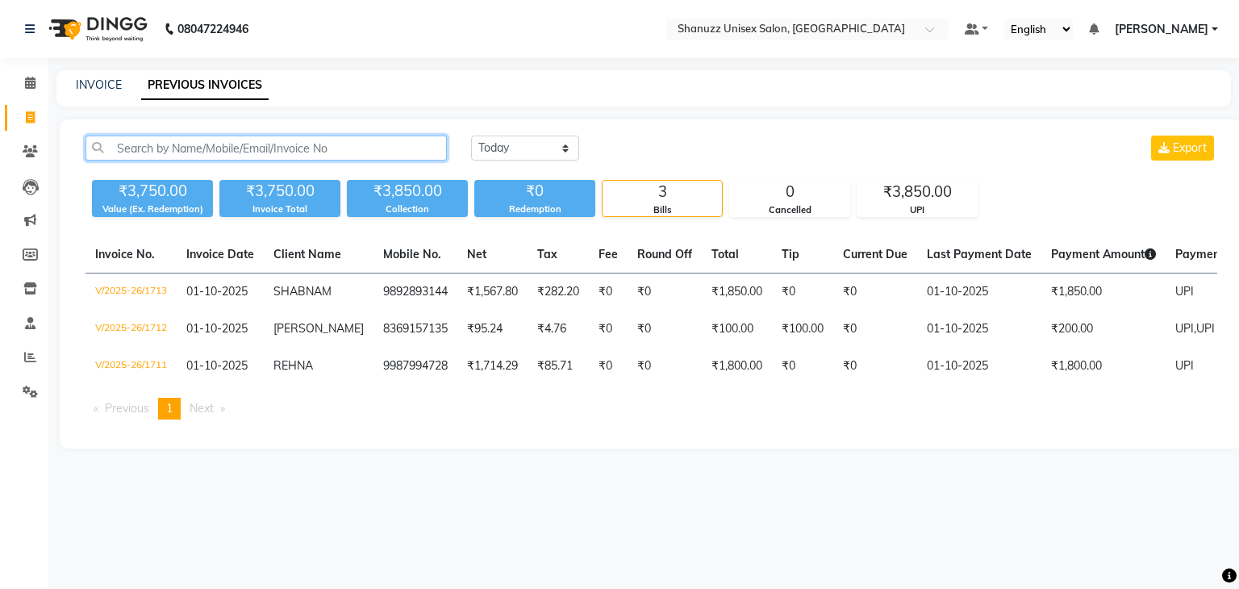
click at [139, 153] on input "text" at bounding box center [265, 147] width 361 height 25
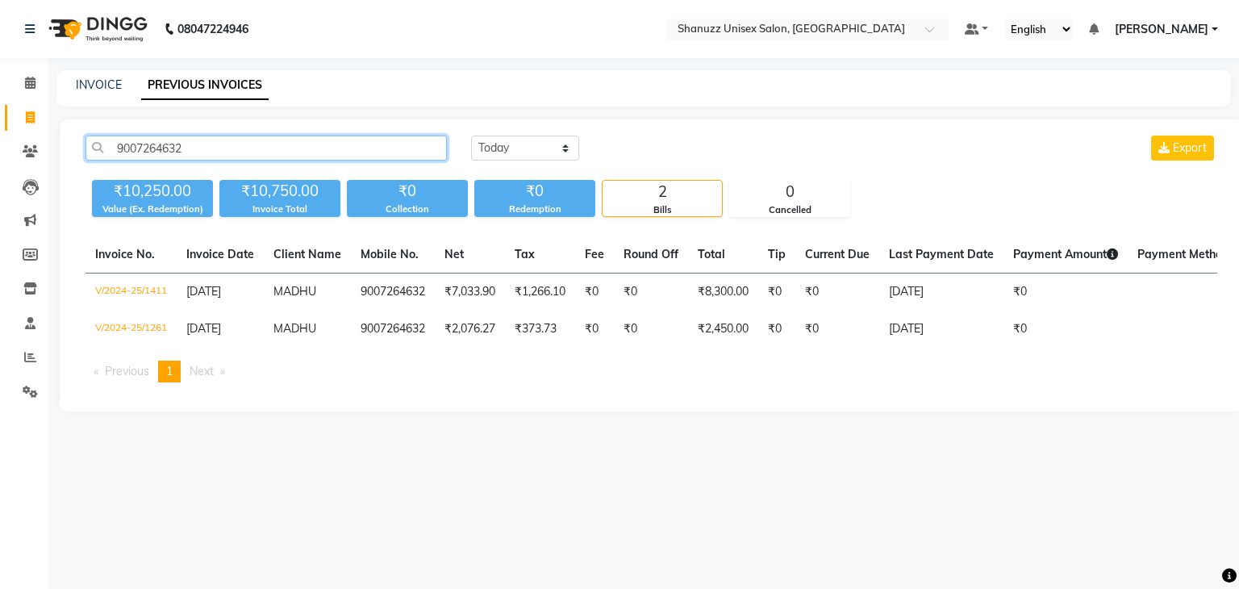
click at [119, 144] on input "9007264632" at bounding box center [265, 147] width 361 height 25
type input "9007264632"
click at [32, 77] on icon at bounding box center [30, 83] width 10 height 12
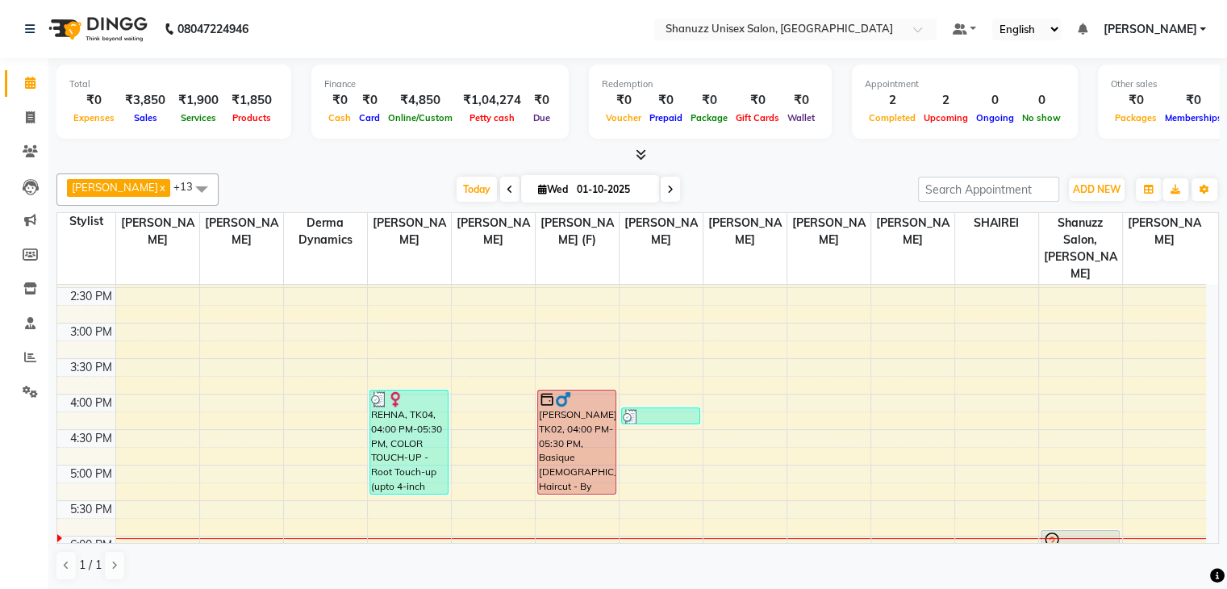
scroll to position [381, 0]
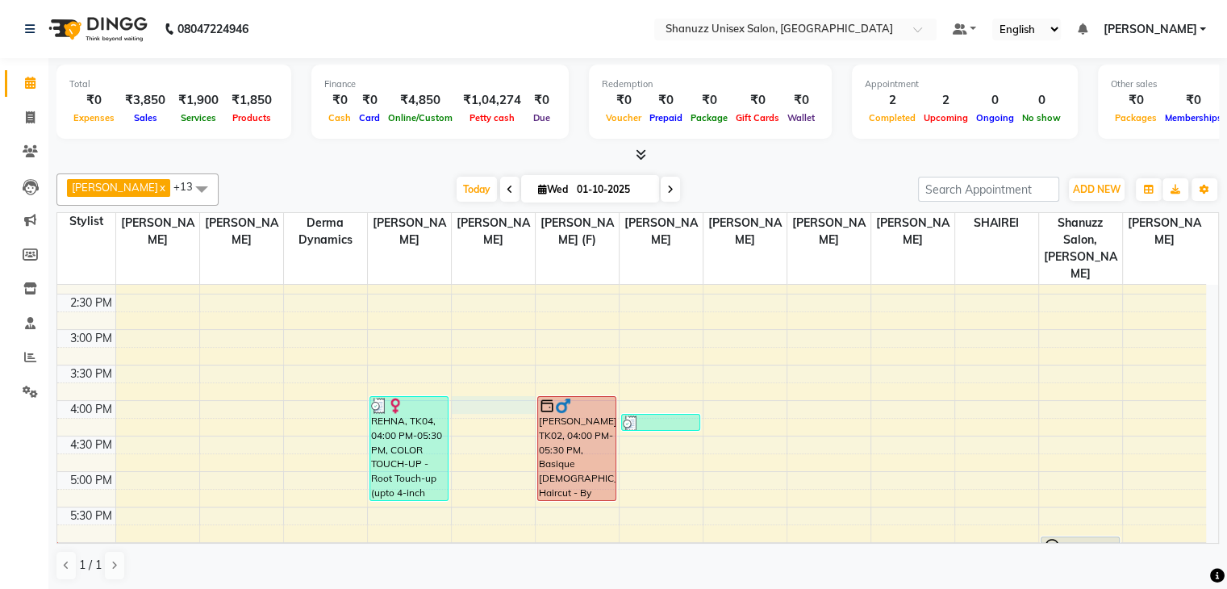
click at [461, 388] on div "9:00 AM 9:30 AM 10:00 AM 10:30 AM 11:00 AM 11:30 AM 12:00 PM 12:30 PM 1:00 PM 1…" at bounding box center [631, 329] width 1148 height 851
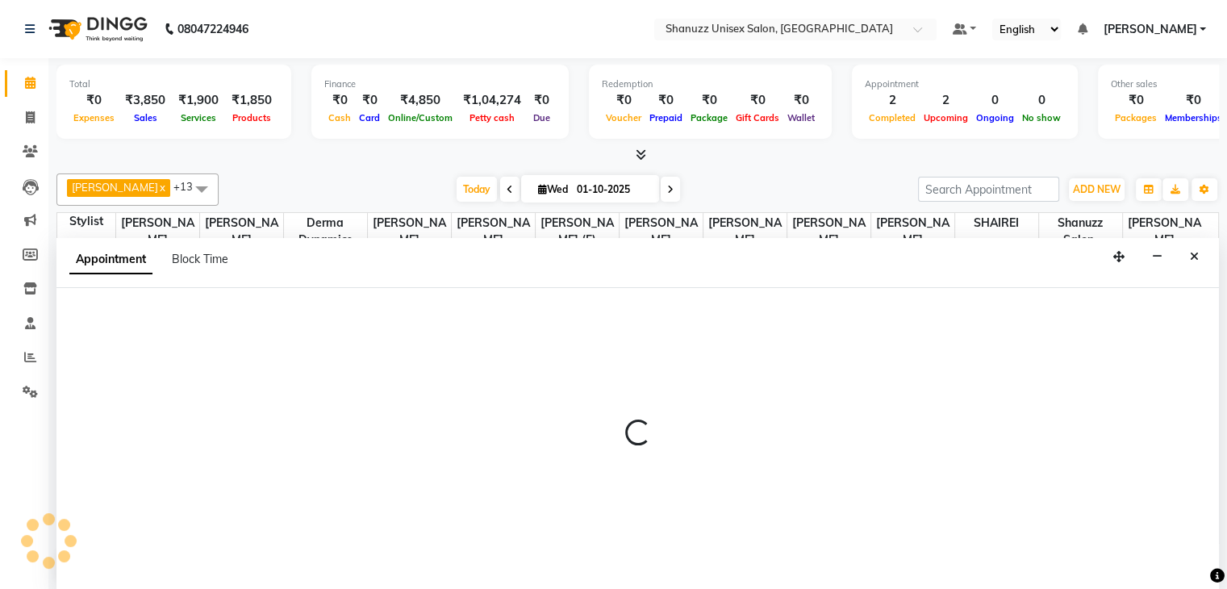
scroll to position [1, 0]
select select "59231"
select select "tentative"
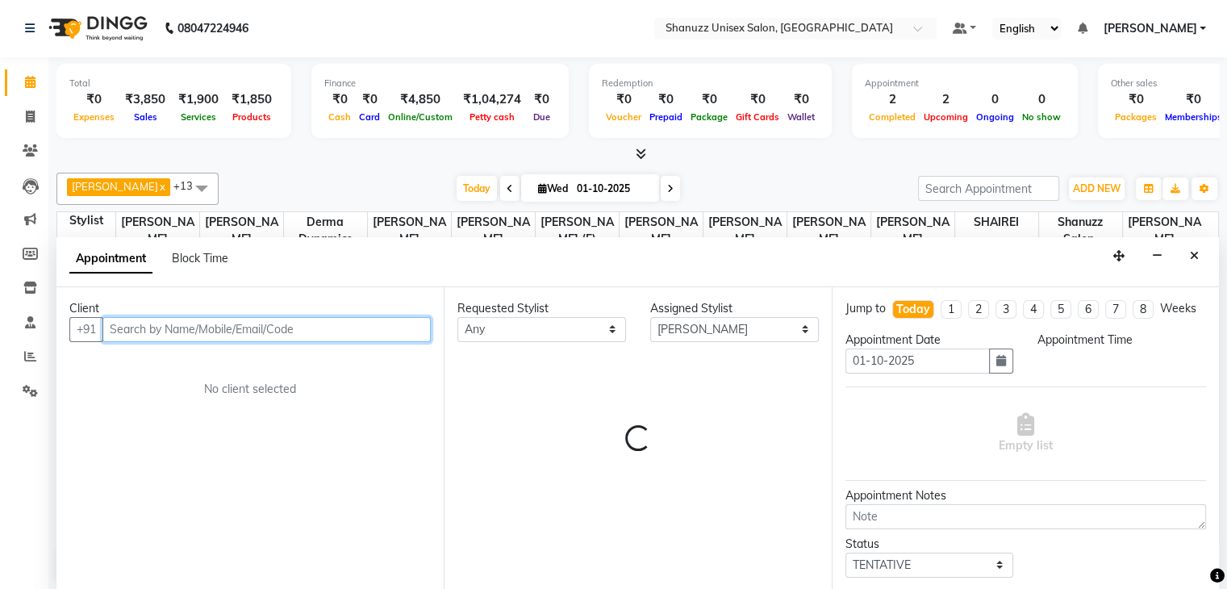
select select "960"
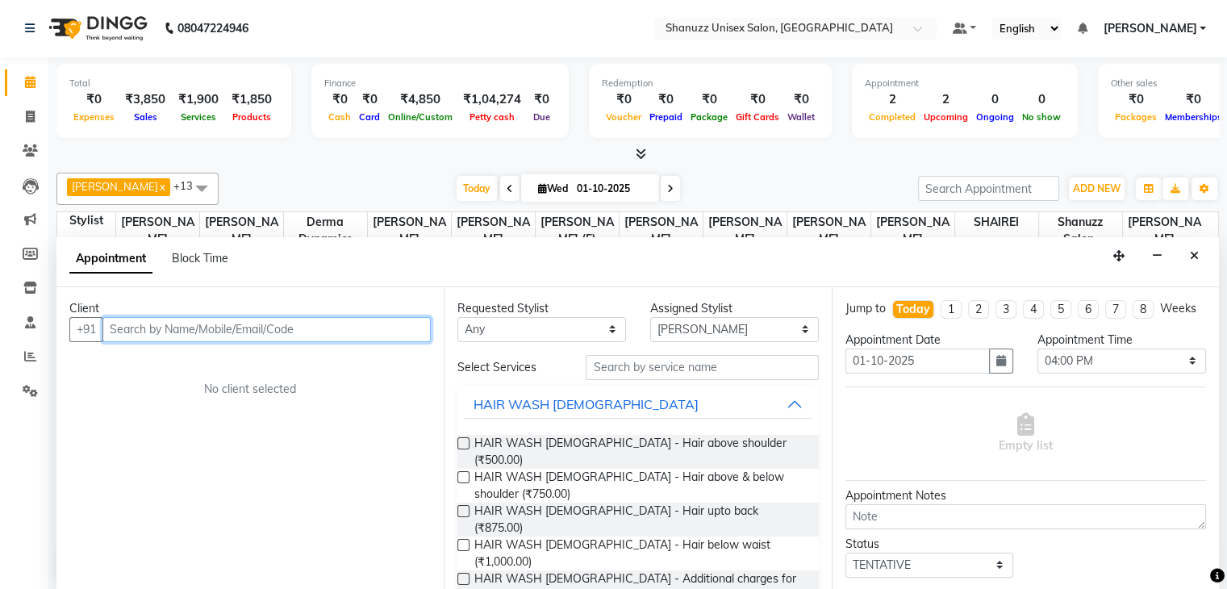
click at [142, 326] on input "text" at bounding box center [266, 329] width 328 height 25
paste input "9007264632"
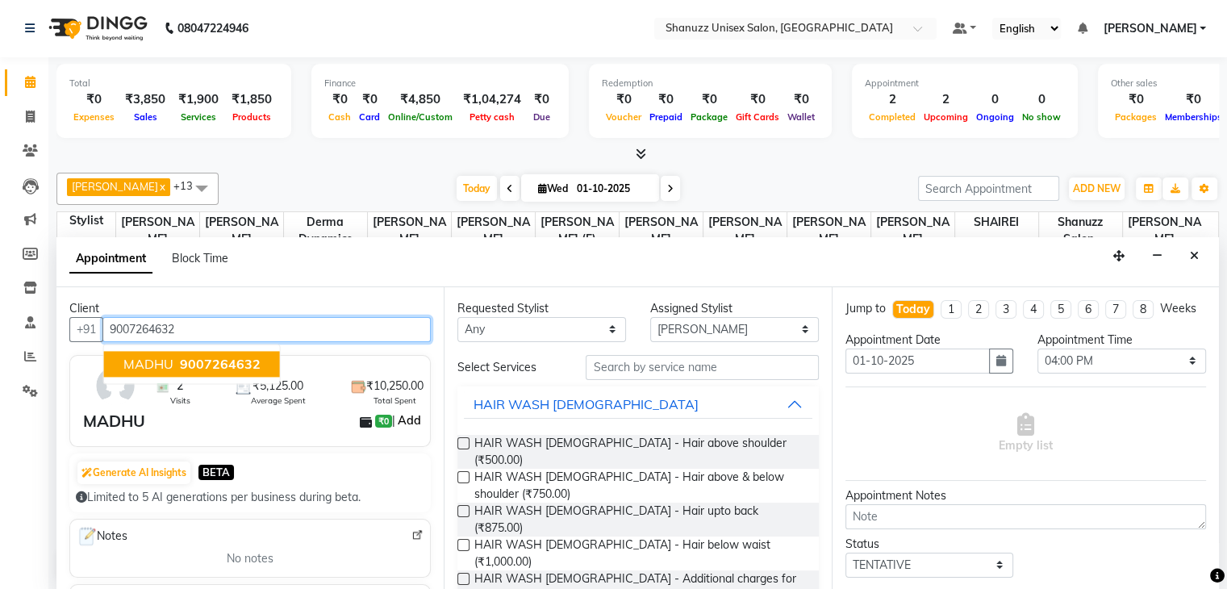
type input "9007264632"
click at [406, 423] on link "Add" at bounding box center [409, 419] width 28 height 19
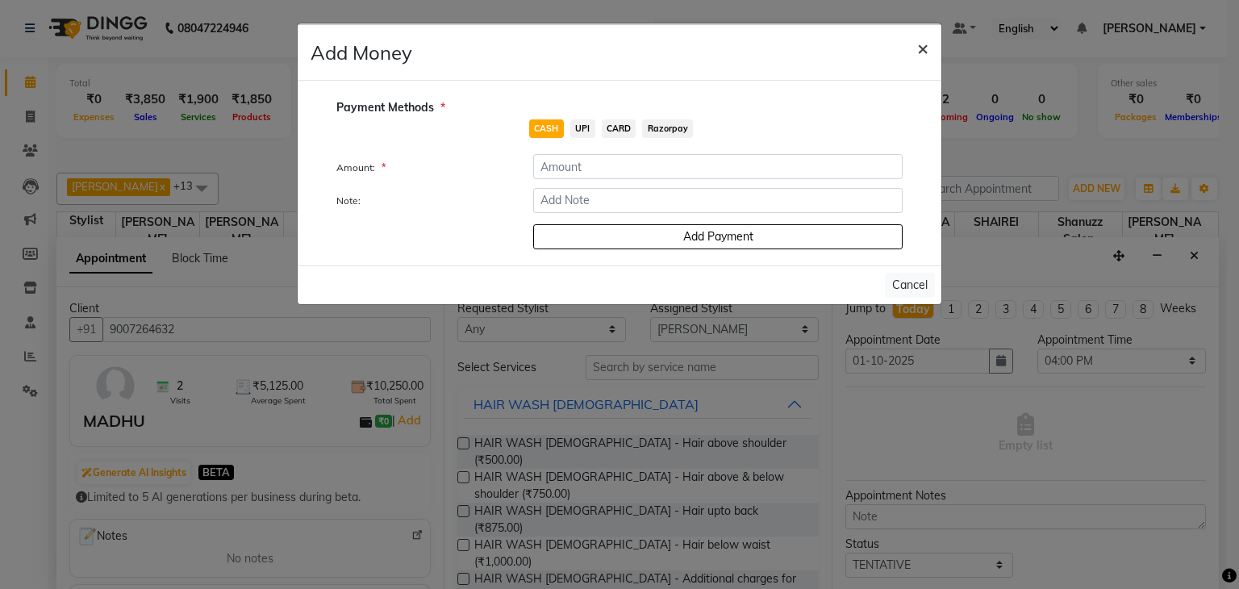
click at [917, 47] on span "×" at bounding box center [922, 47] width 11 height 24
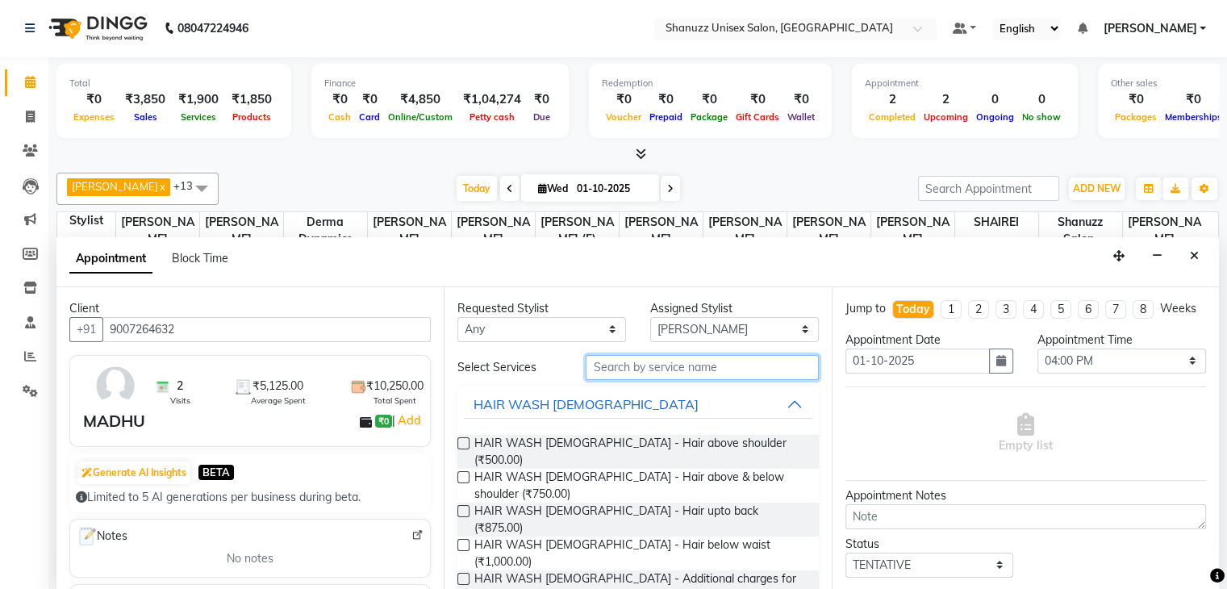
click at [623, 364] on input "text" at bounding box center [701, 367] width 232 height 25
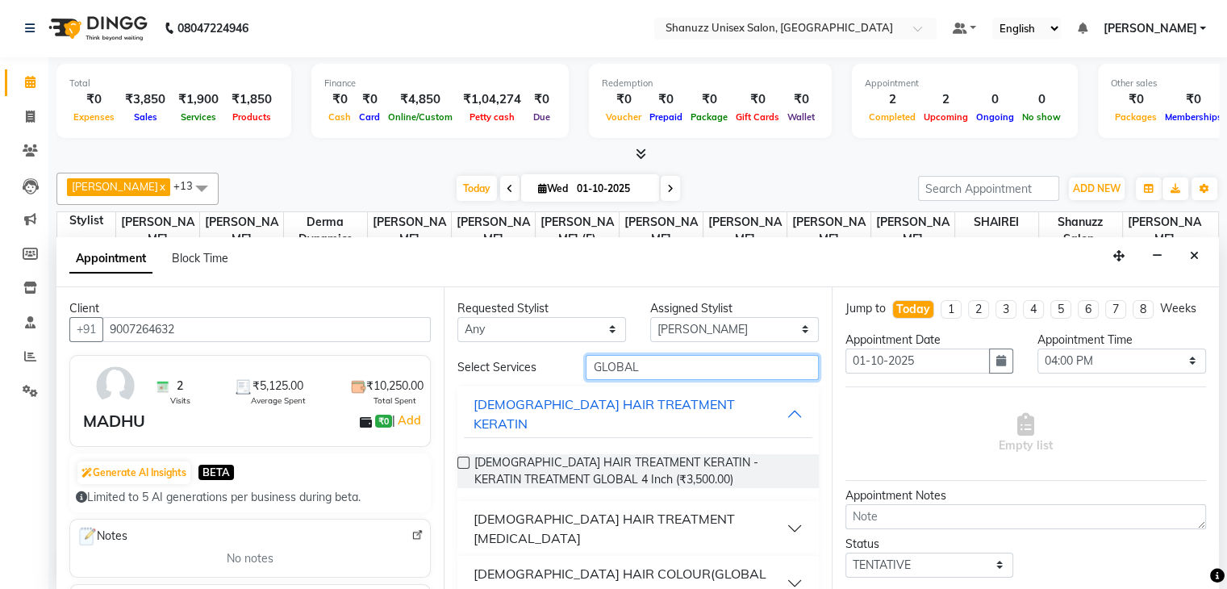
type input "GLOBAL"
click at [760, 389] on button "MALE HAIR TREATMENT KERATIN" at bounding box center [638, 413] width 348 height 48
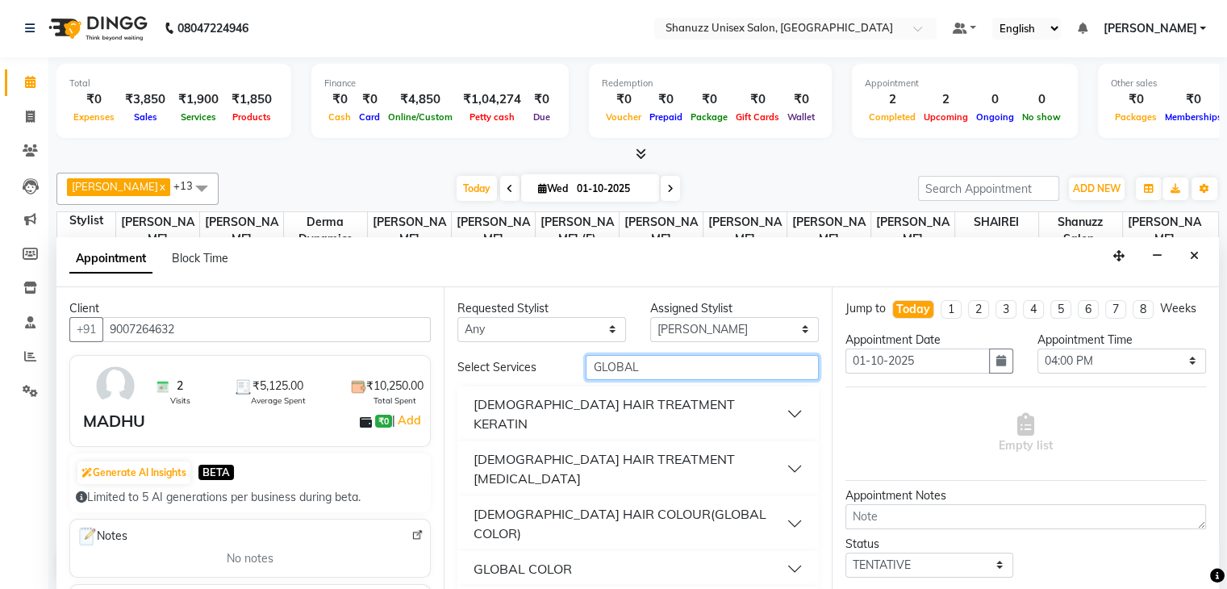
click at [661, 355] on input "GLOBAL" at bounding box center [701, 367] width 232 height 25
click at [631, 554] on button "GLOBAL COLOR" at bounding box center [638, 568] width 348 height 29
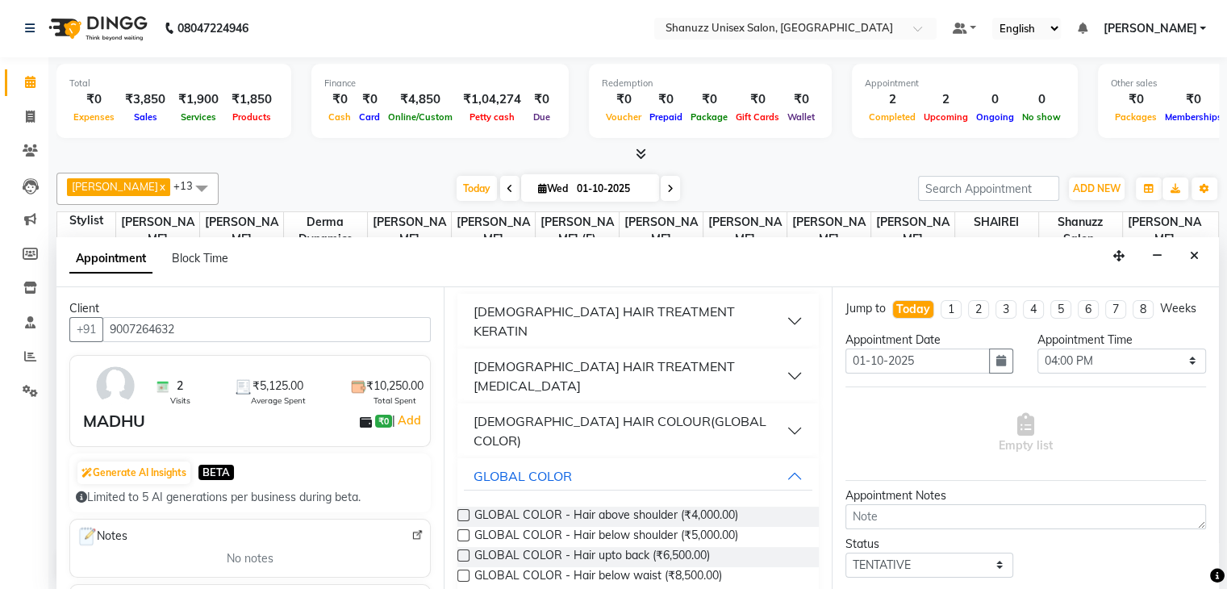
click at [464, 529] on label at bounding box center [463, 535] width 12 height 12
click at [464, 531] on input "checkbox" at bounding box center [462, 536] width 10 height 10
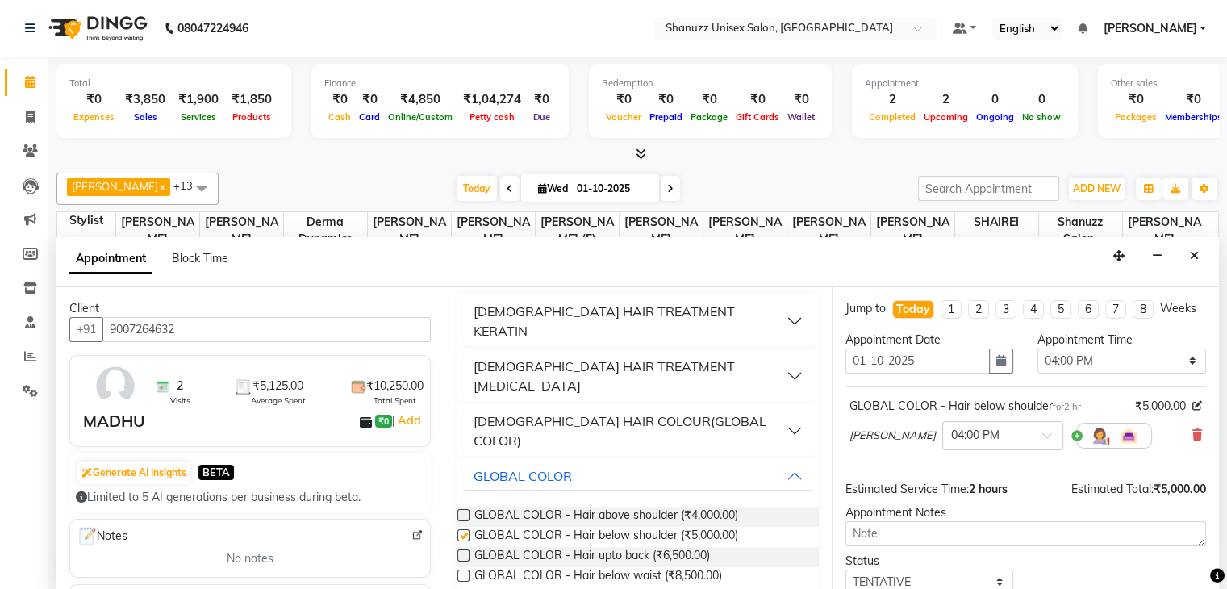
checkbox input "false"
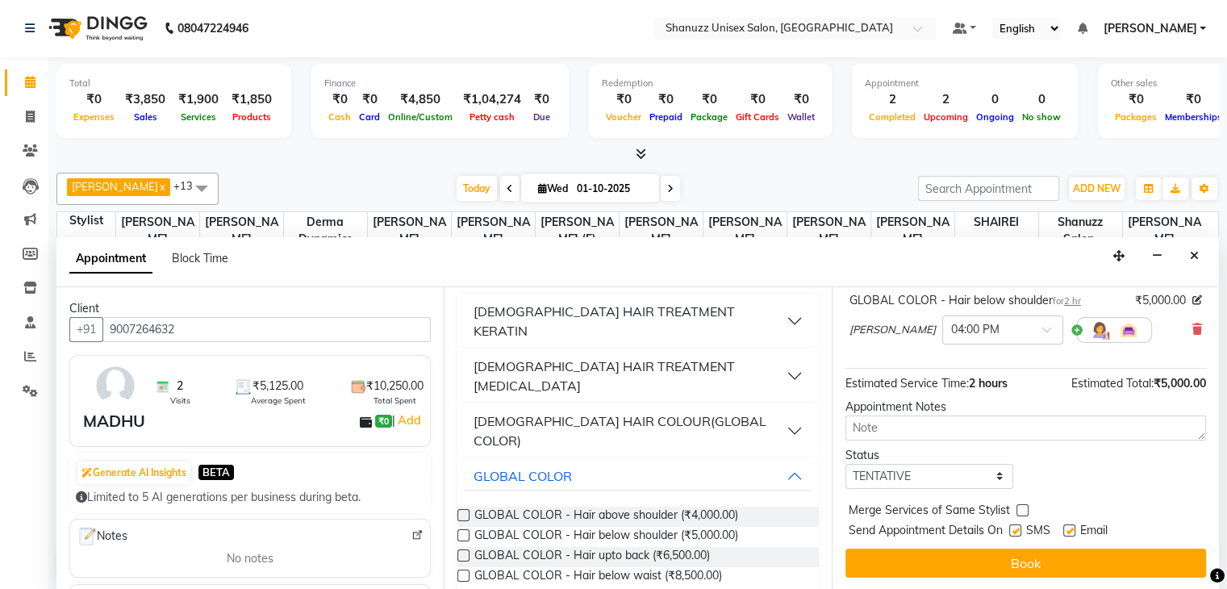
click at [1018, 529] on label at bounding box center [1015, 530] width 12 height 12
click at [1018, 529] on input "checkbox" at bounding box center [1014, 532] width 10 height 10
checkbox input "false"
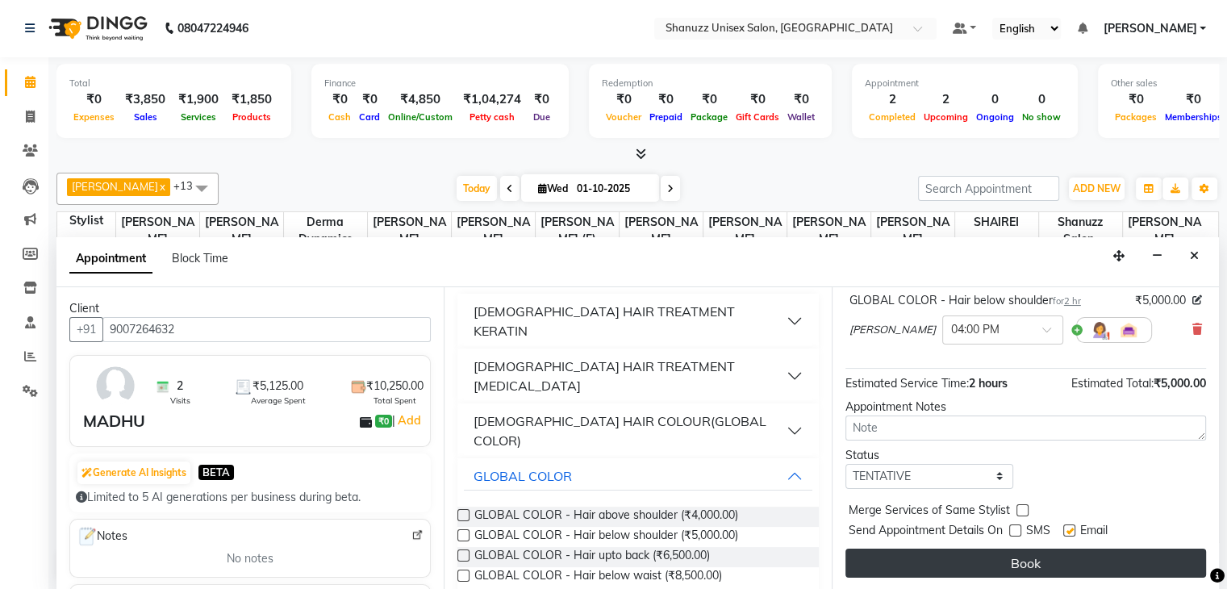
click at [985, 562] on button "Book" at bounding box center [1025, 562] width 360 height 29
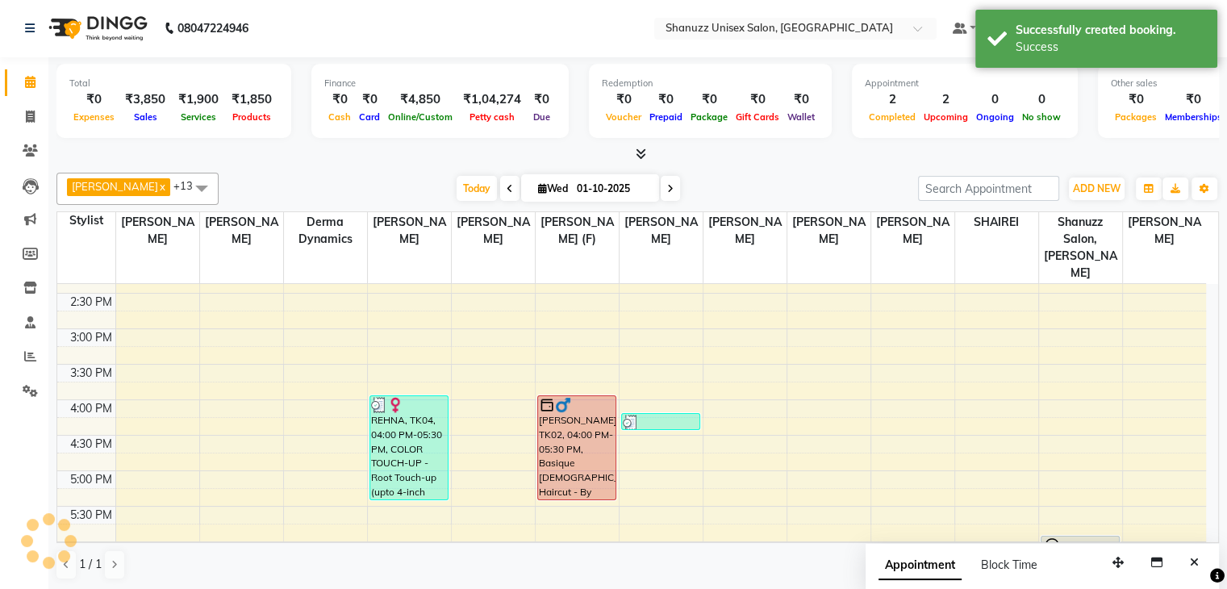
scroll to position [0, 0]
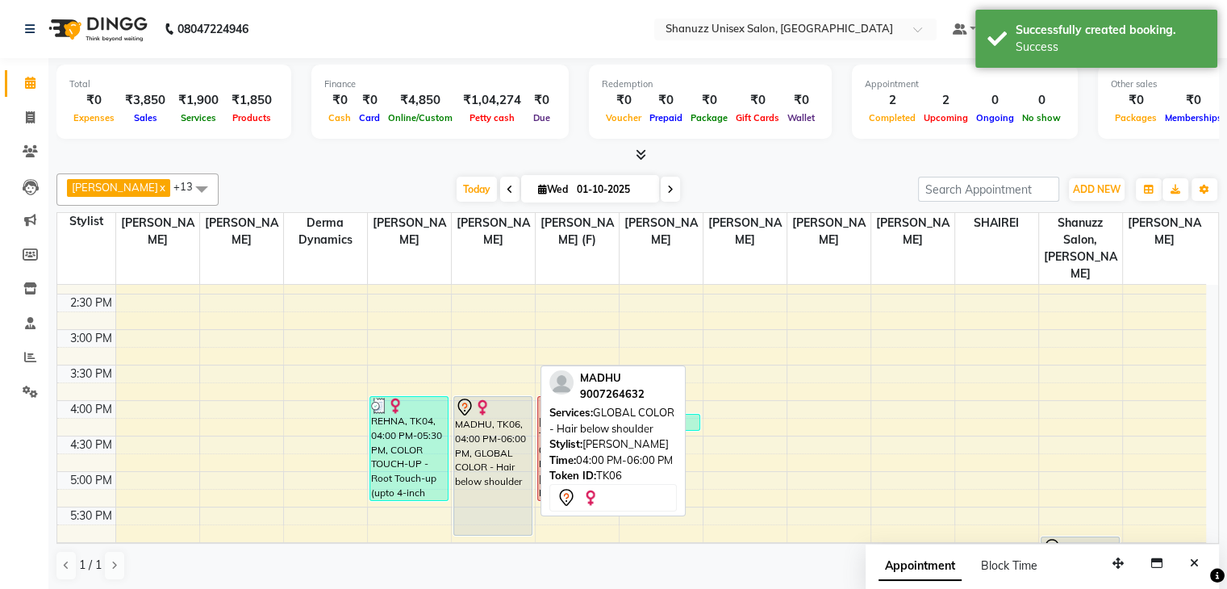
click at [468, 420] on div "MADHU, TK06, 04:00 PM-06:00 PM, GLOBAL COLOR - Hair below shoulder" at bounding box center [492, 466] width 77 height 138
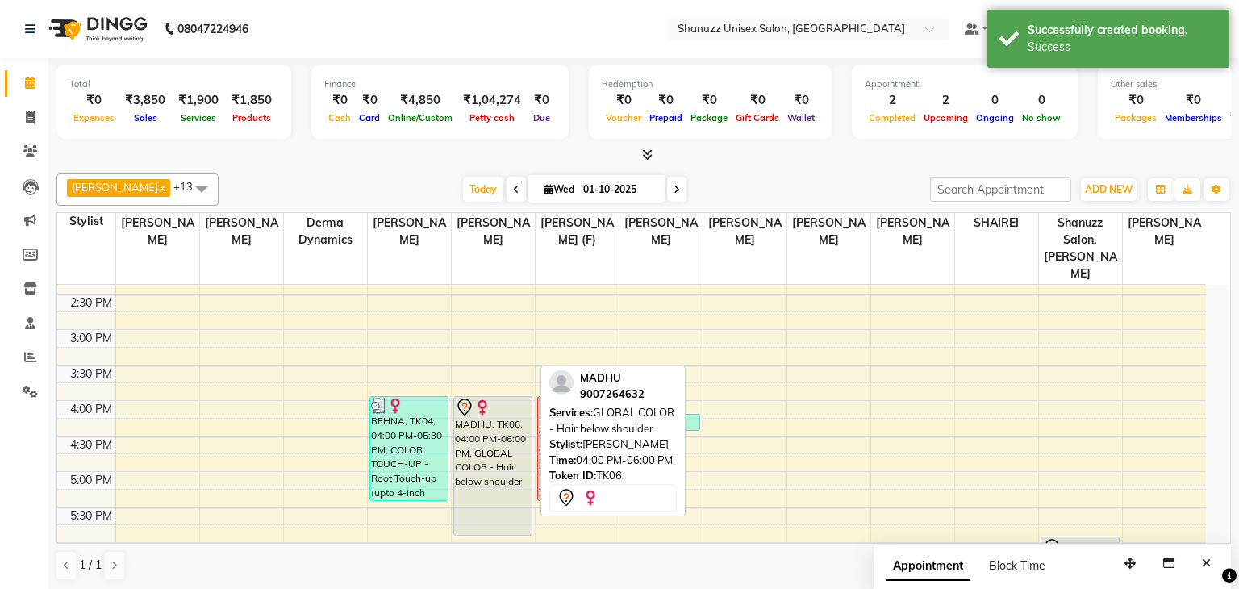
select select "7"
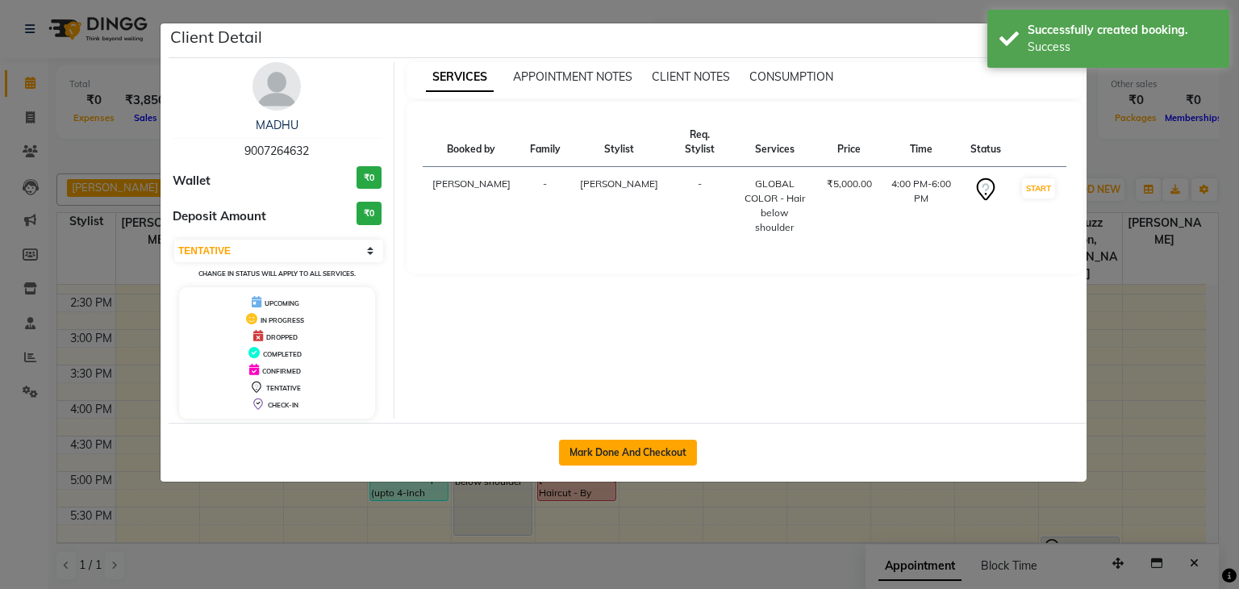
click at [586, 444] on button "Mark Done And Checkout" at bounding box center [628, 452] width 138 height 26
select select "7102"
select select "service"
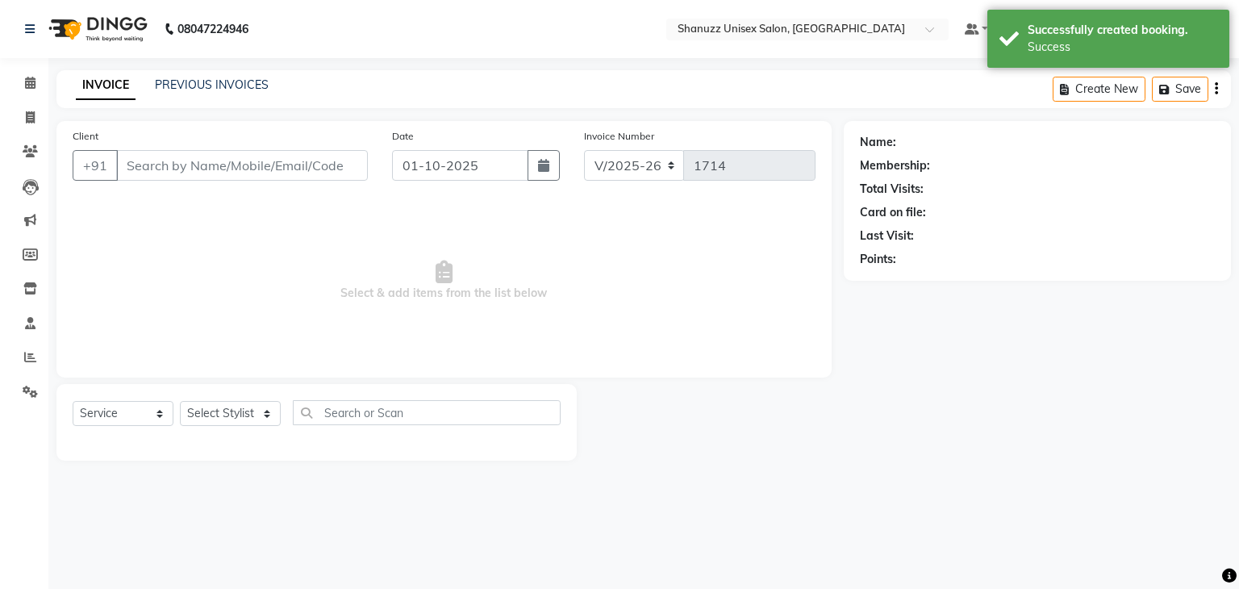
type input "9007264632"
select select "59231"
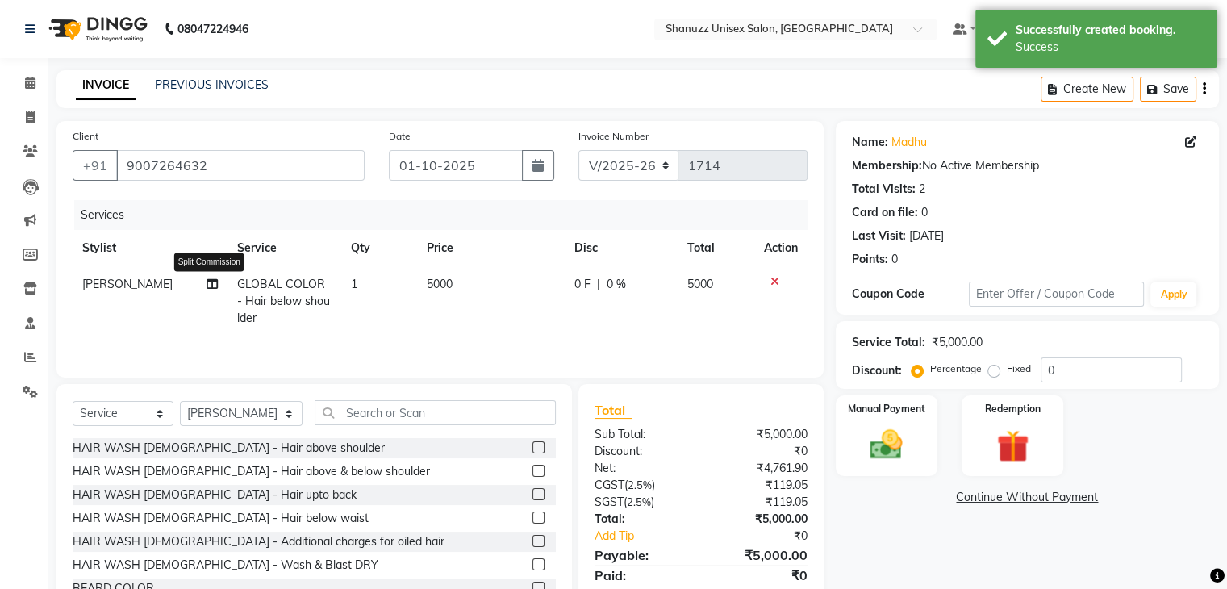
click at [206, 281] on icon at bounding box center [211, 283] width 11 height 11
select select "59231"
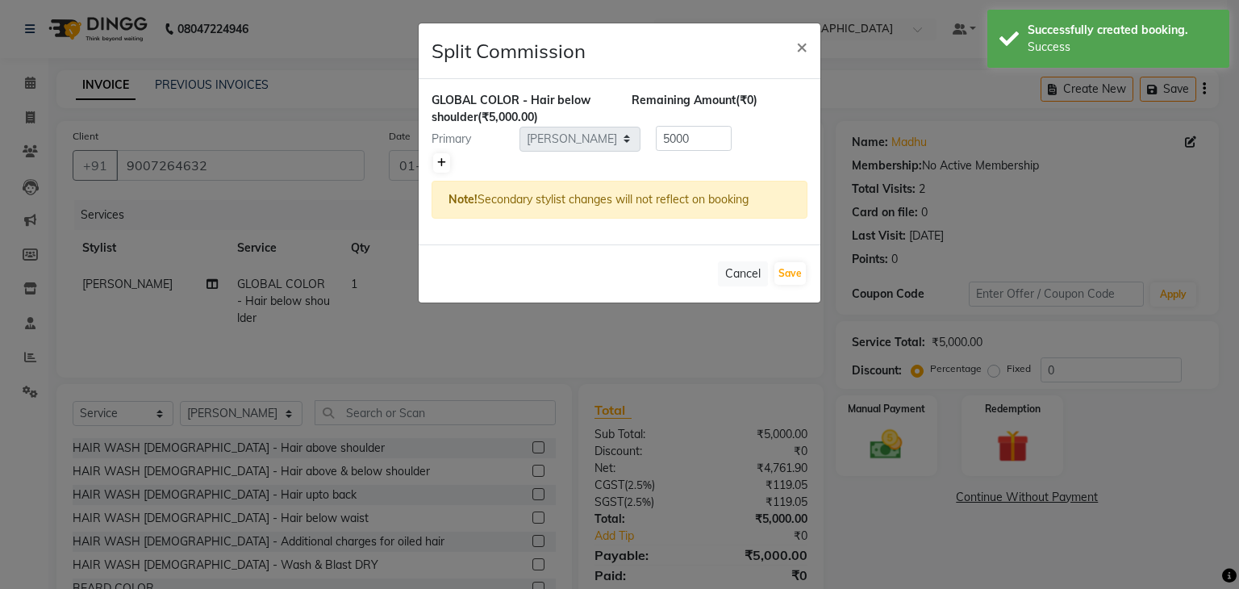
click at [442, 158] on icon at bounding box center [441, 163] width 9 height 10
type input "2500"
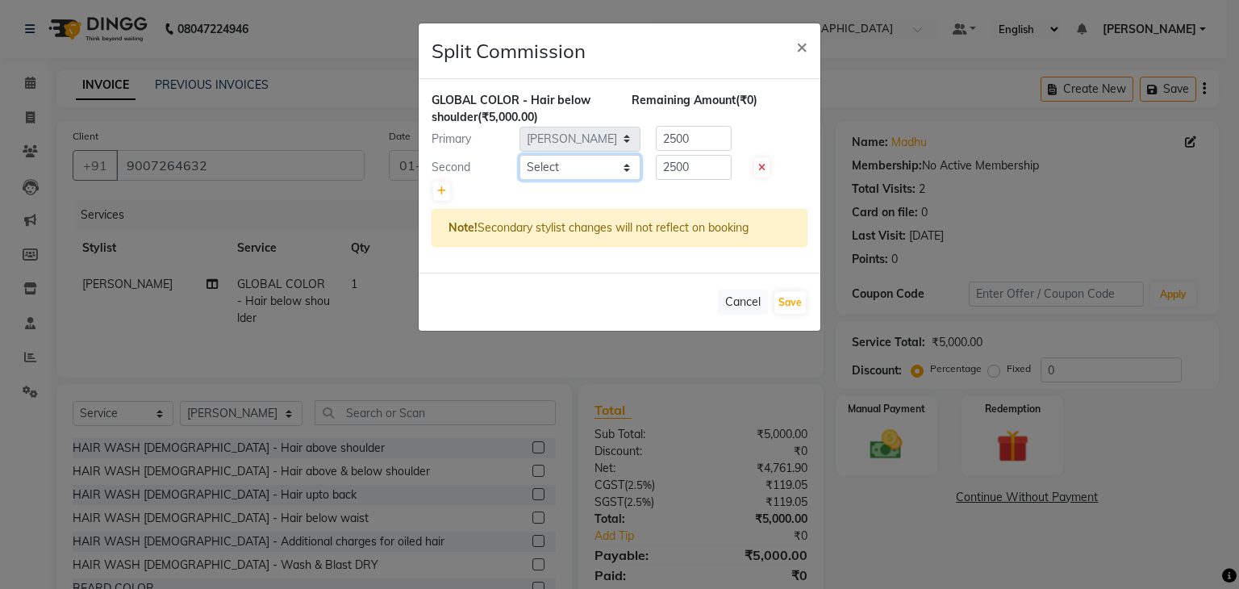
click at [561, 165] on select "Select ADNAN ANSARI AFZAN ANSARI ARVIND SURYAWANSHI ASMA SHAIKH Derma Dynamics …" at bounding box center [579, 167] width 121 height 25
select select "85364"
click at [519, 155] on select "Select ADNAN ANSARI AFZAN ANSARI ARVIND SURYAWANSHI ASMA SHAIKH Derma Dynamics …" at bounding box center [579, 167] width 121 height 25
click at [781, 296] on button "Save" at bounding box center [789, 302] width 31 height 23
select select "Select"
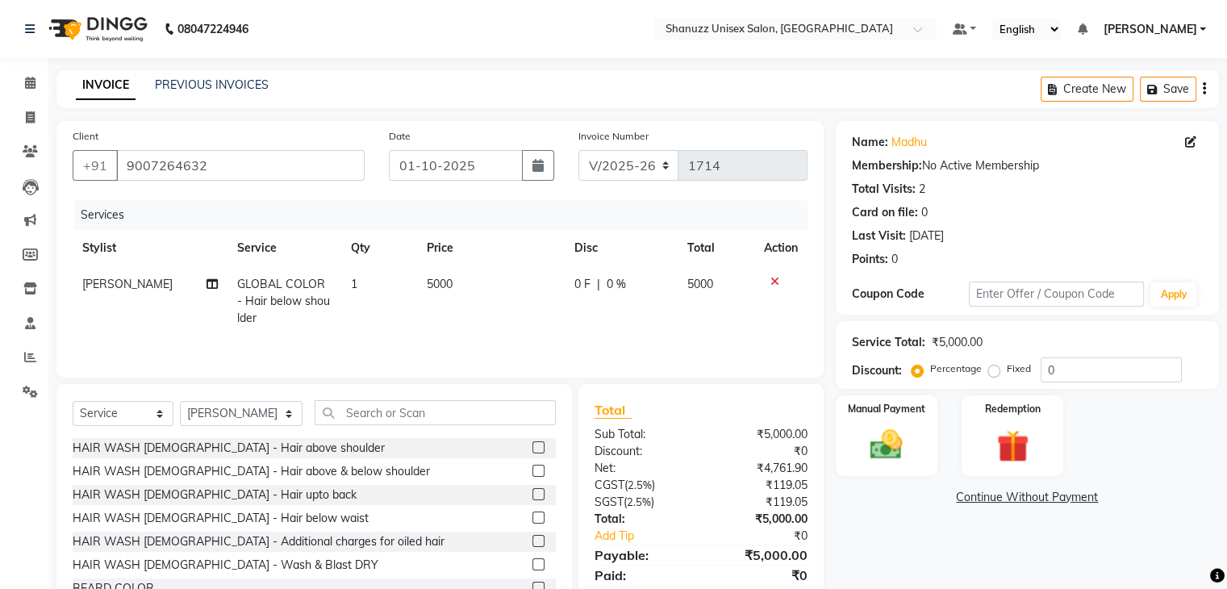
click at [448, 278] on span "5000" at bounding box center [440, 284] width 26 height 15
select select "59231"
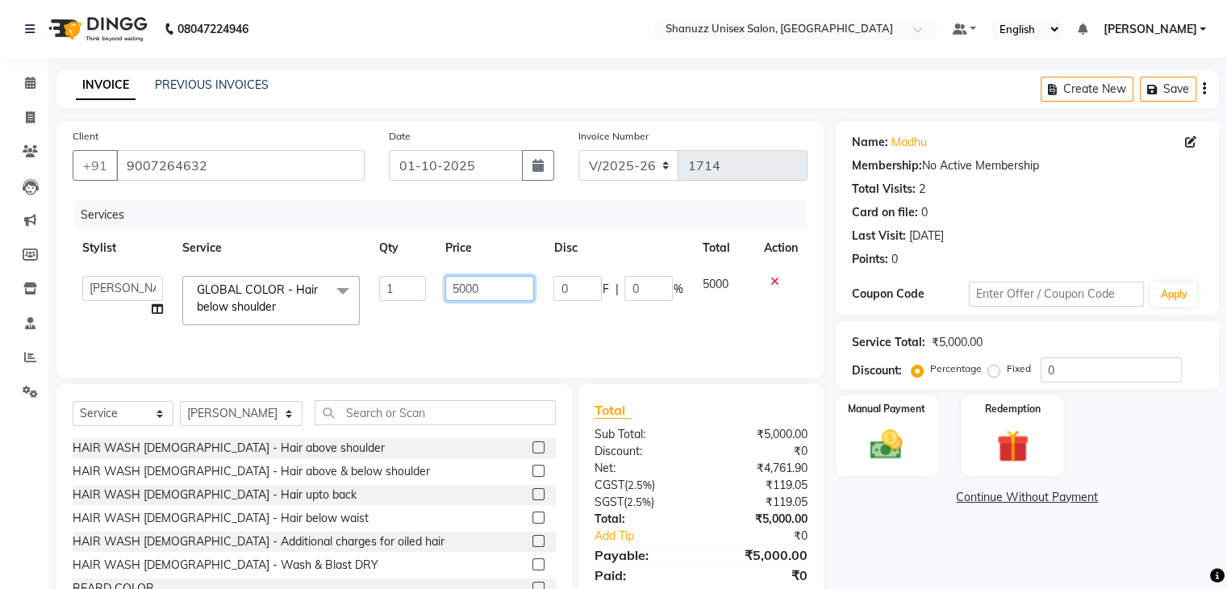
click at [490, 283] on input "5000" at bounding box center [489, 288] width 89 height 25
type input "5"
type input "6000"
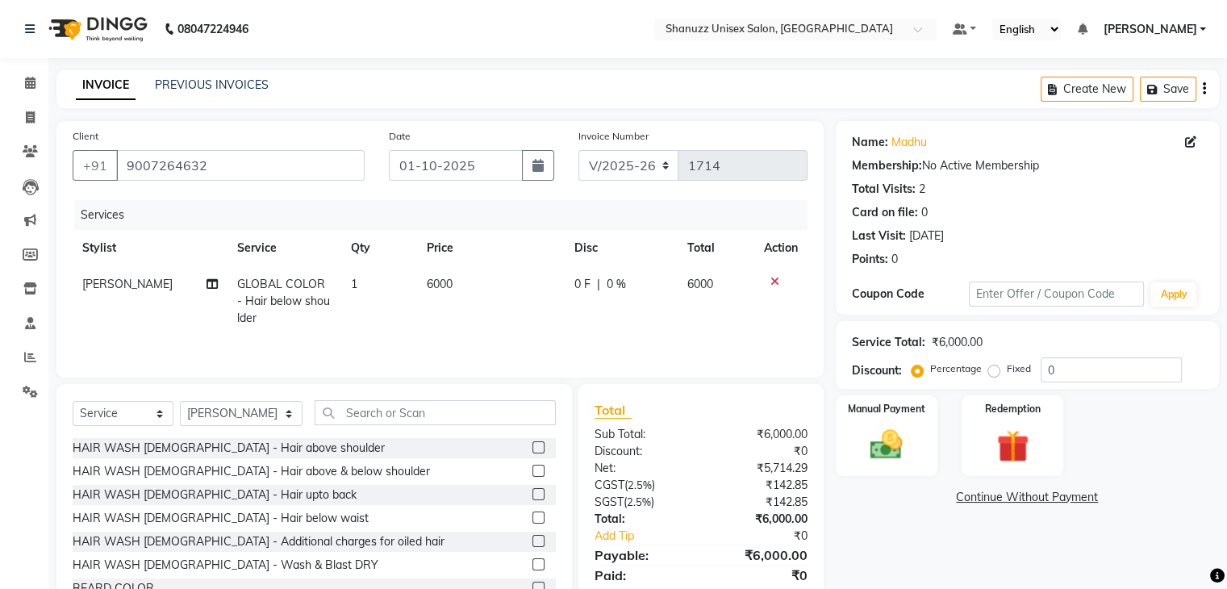
click at [502, 315] on td "6000" at bounding box center [491, 301] width 148 height 70
select select "59231"
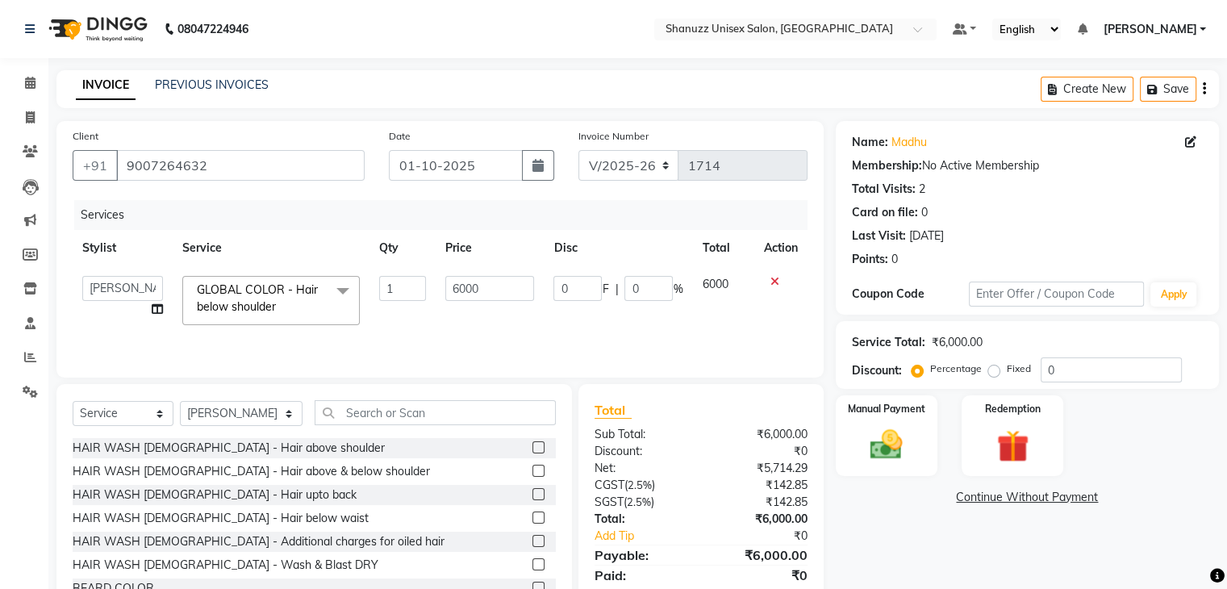
scroll to position [58, 0]
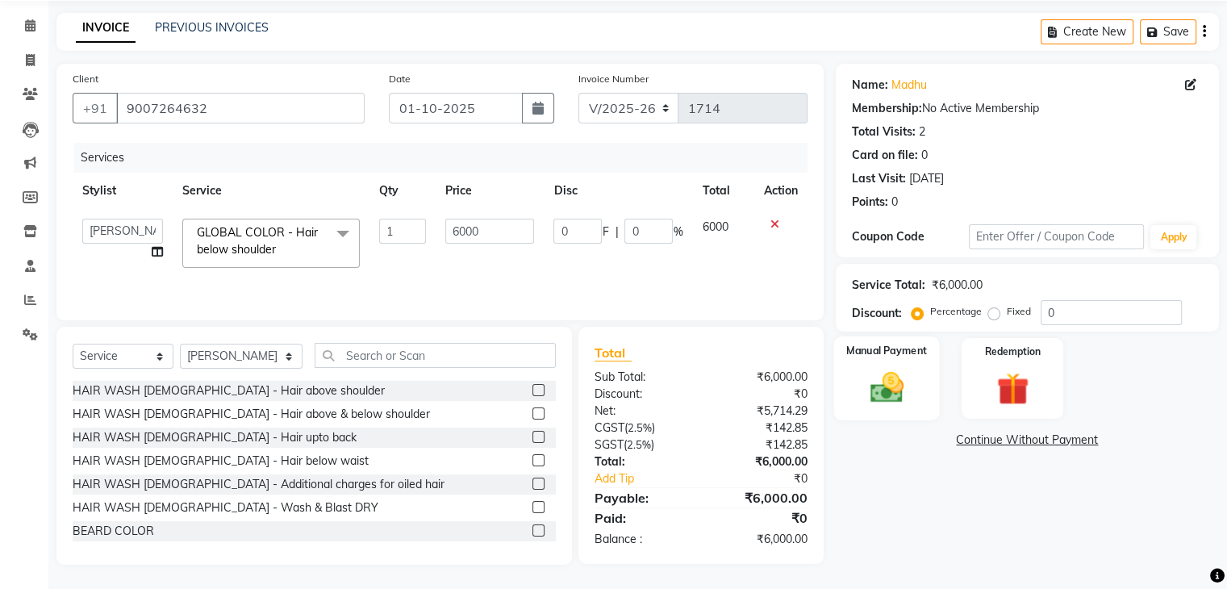
click at [862, 390] on img at bounding box center [886, 388] width 54 height 39
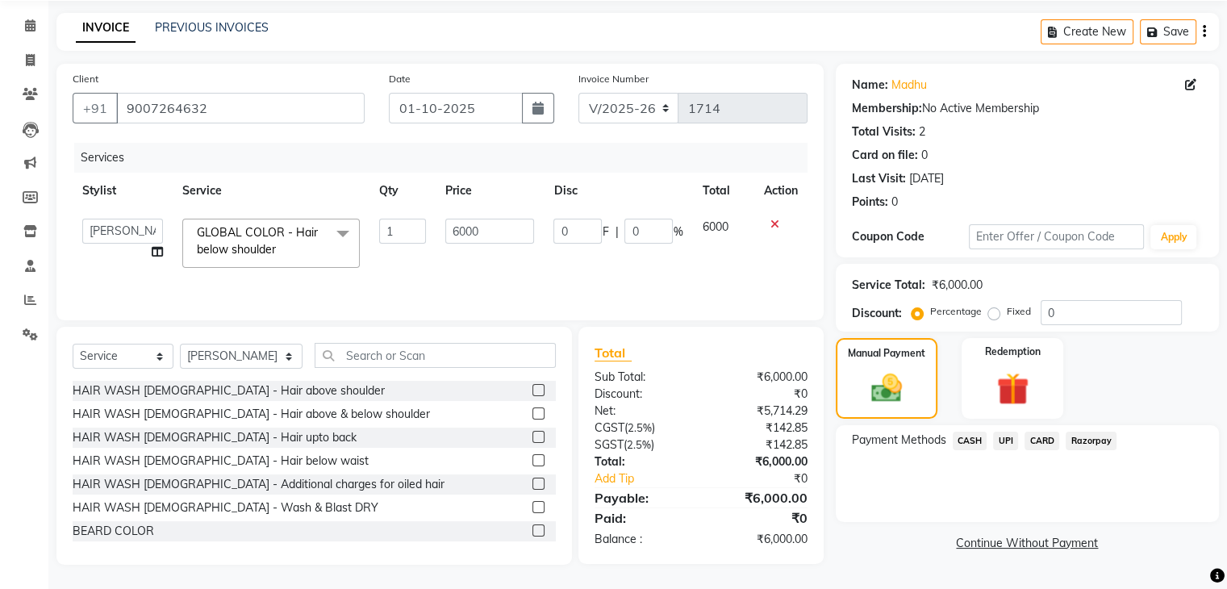
click at [1005, 438] on span "UPI" at bounding box center [1005, 440] width 25 height 19
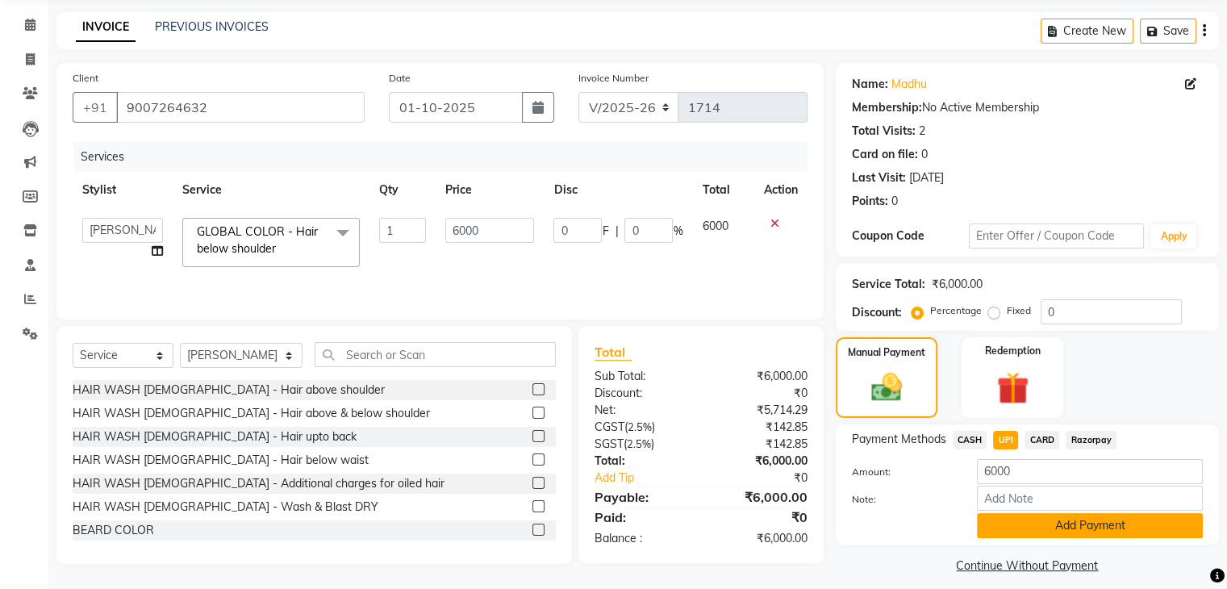
click at [1011, 521] on button "Add Payment" at bounding box center [1090, 525] width 226 height 25
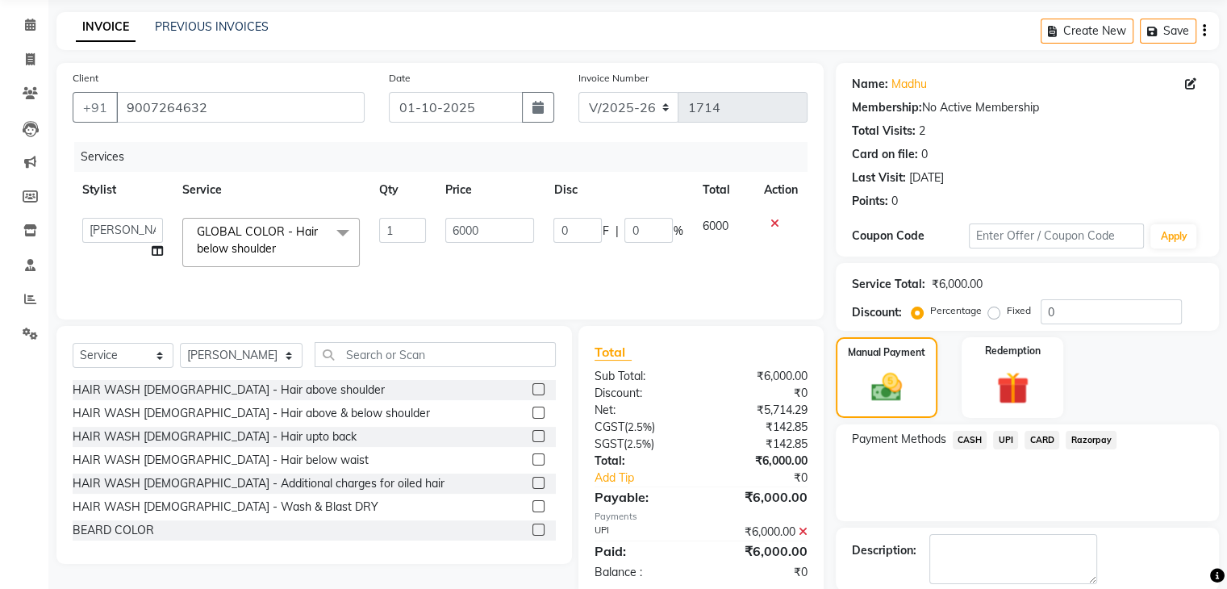
scroll to position [138, 0]
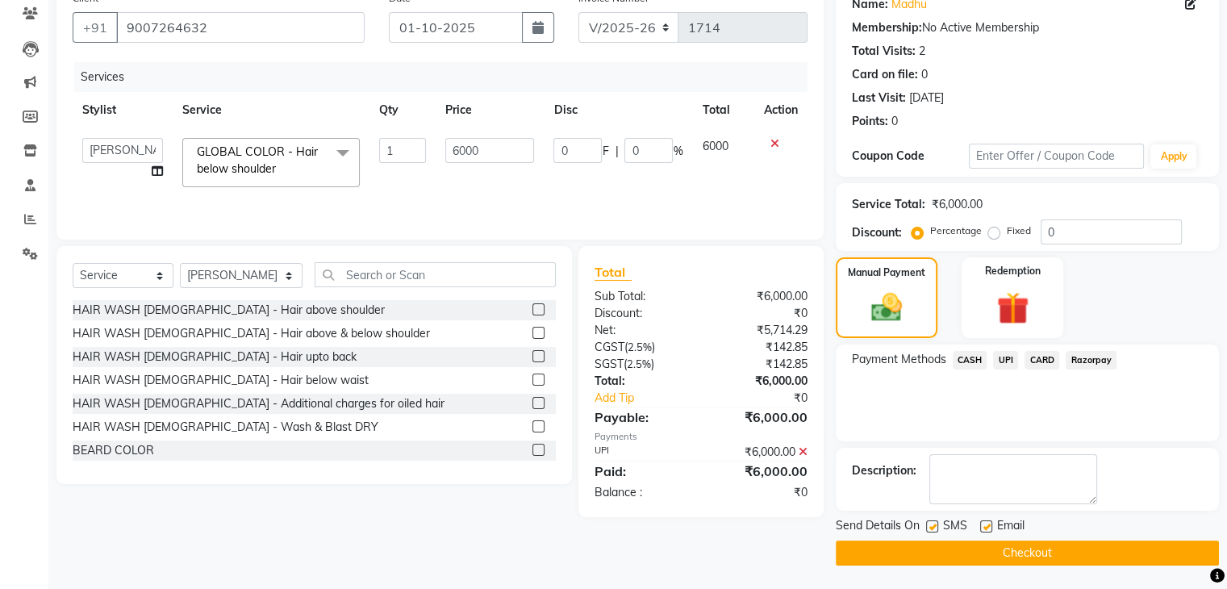
click at [934, 523] on label at bounding box center [932, 526] width 12 height 12
click at [934, 523] on input "checkbox" at bounding box center [931, 527] width 10 height 10
checkbox input "false"
click at [899, 555] on button "Checkout" at bounding box center [1026, 552] width 383 height 25
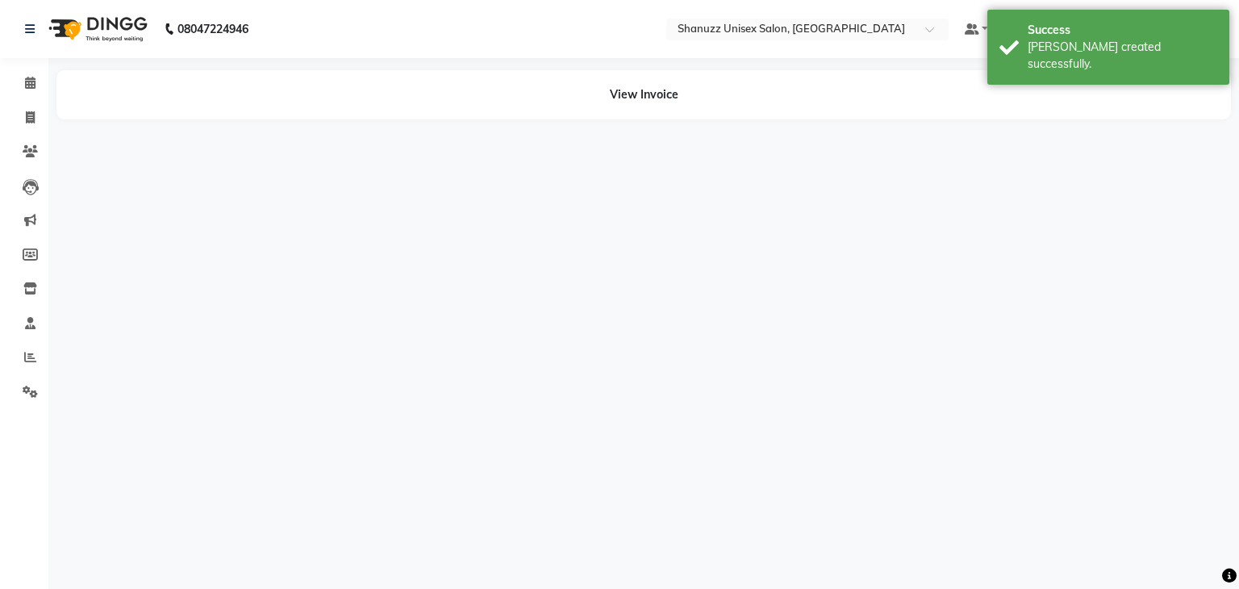
select select "59231"
select select "85364"
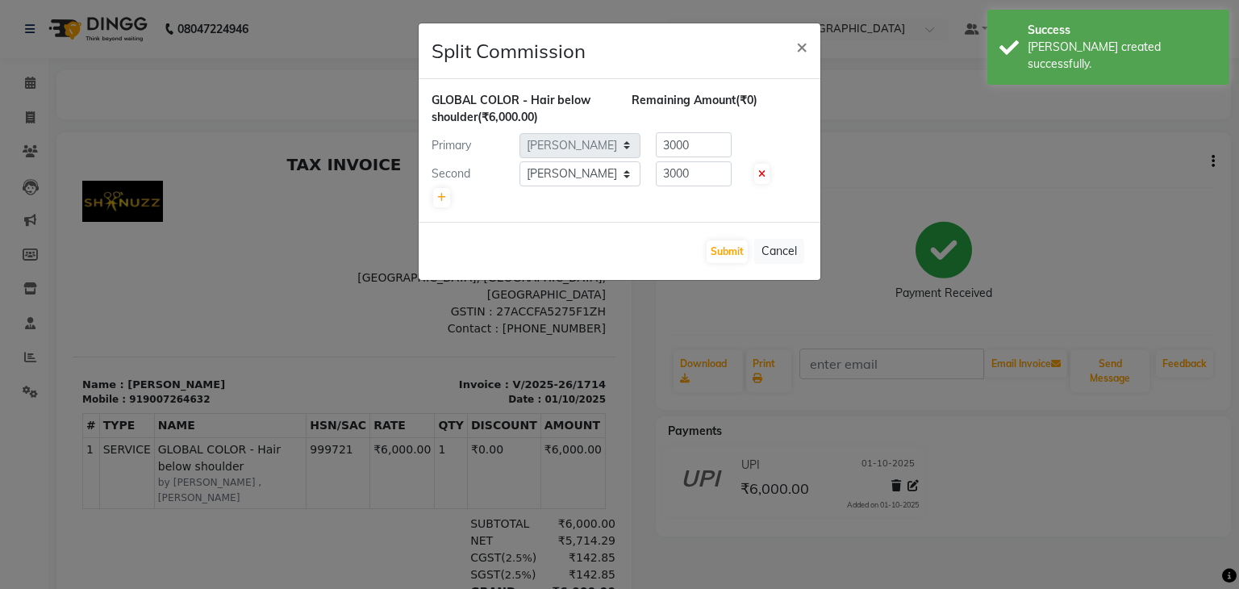
click at [899, 555] on ngb-modal-window "Split Commission × GLOBAL COLOR - Hair below shoulder (₹6,000.00) Remaining Amo…" at bounding box center [619, 294] width 1239 height 589
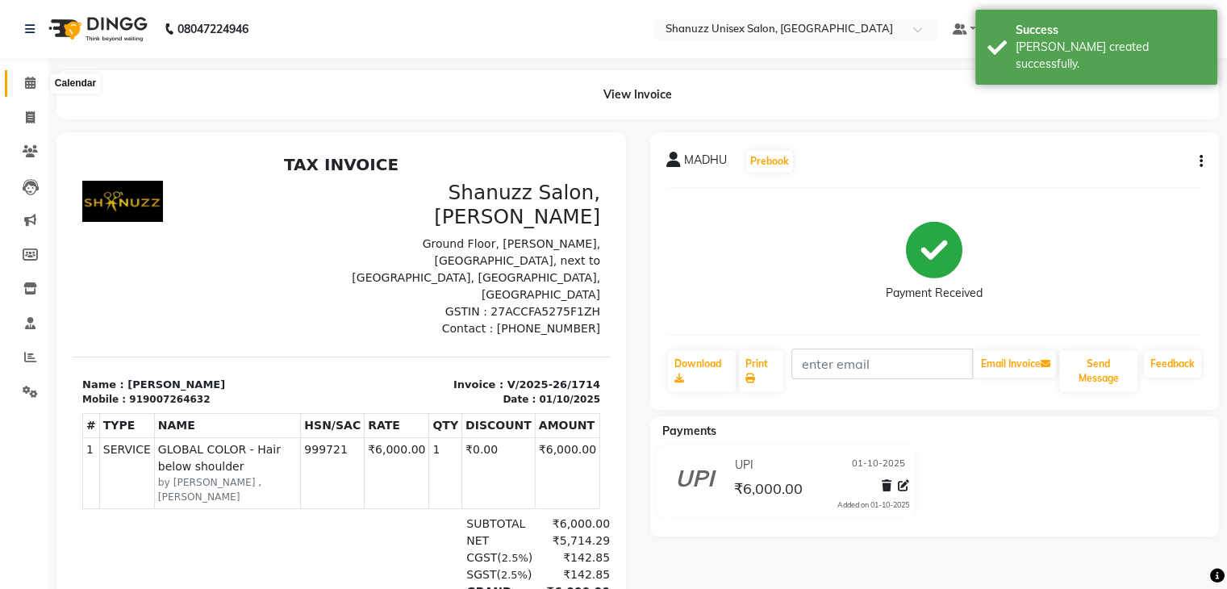
click at [30, 81] on icon at bounding box center [30, 83] width 10 height 12
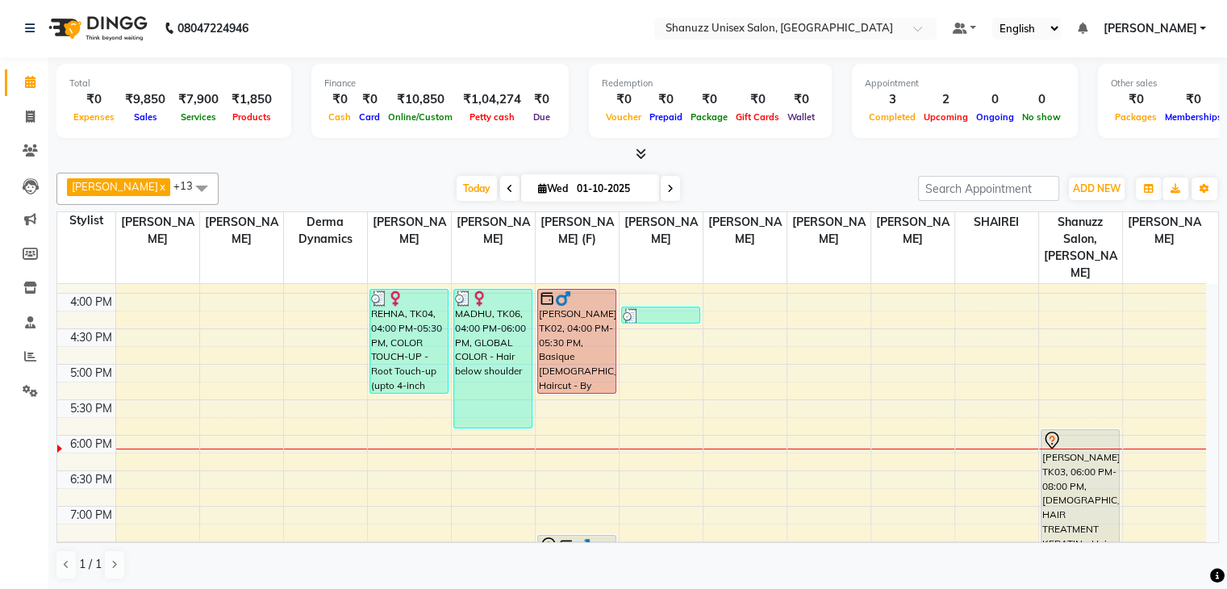
scroll to position [487, 0]
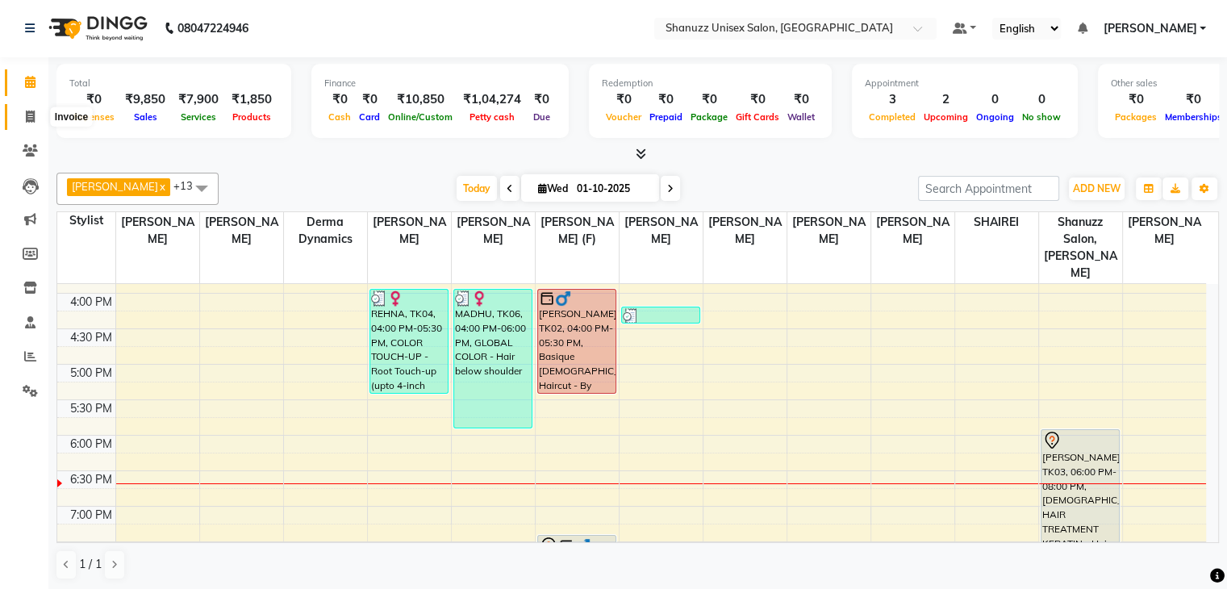
click at [30, 120] on icon at bounding box center [30, 116] width 9 height 12
select select "7102"
select select "service"
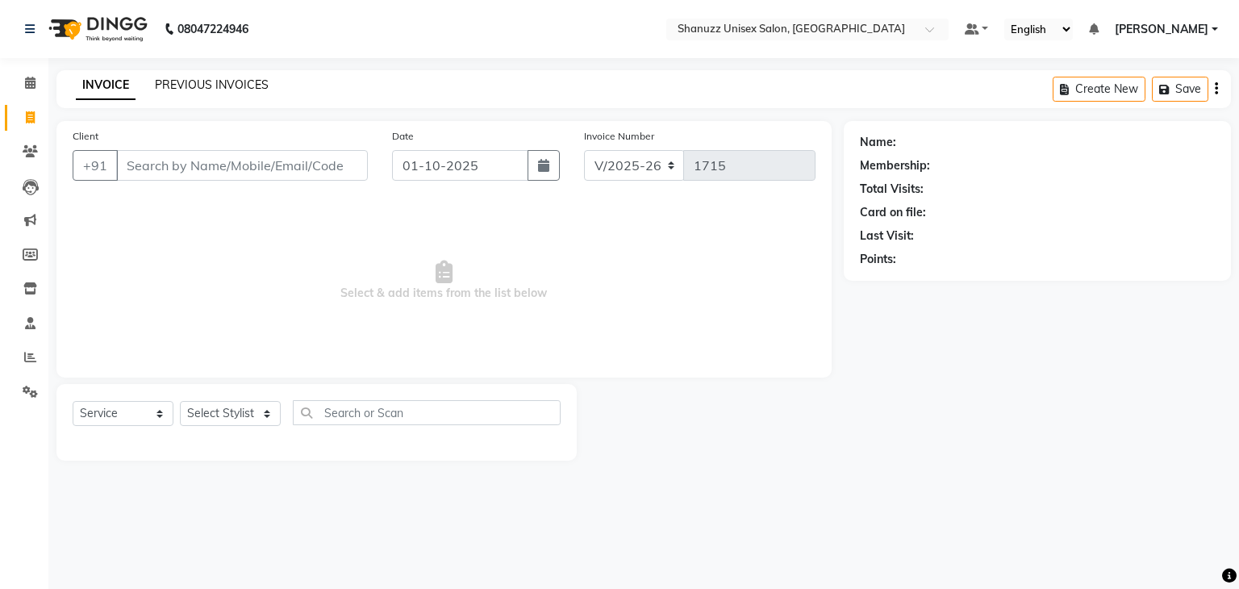
click at [189, 78] on link "PREVIOUS INVOICES" at bounding box center [212, 84] width 114 height 15
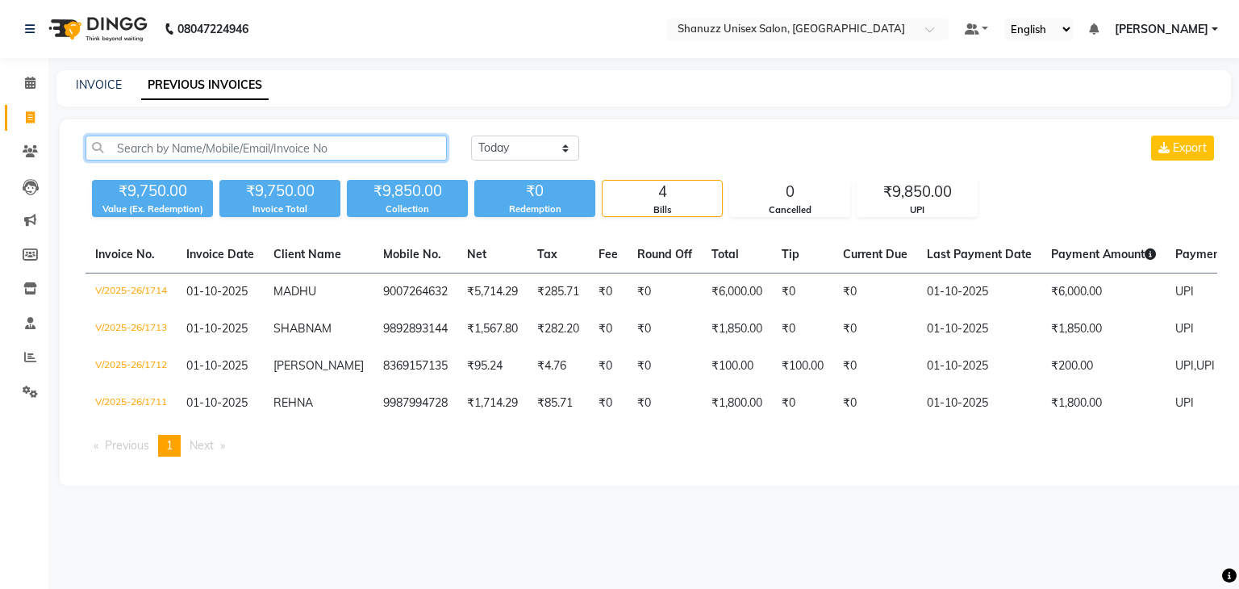
click at [156, 152] on input "text" at bounding box center [265, 147] width 361 height 25
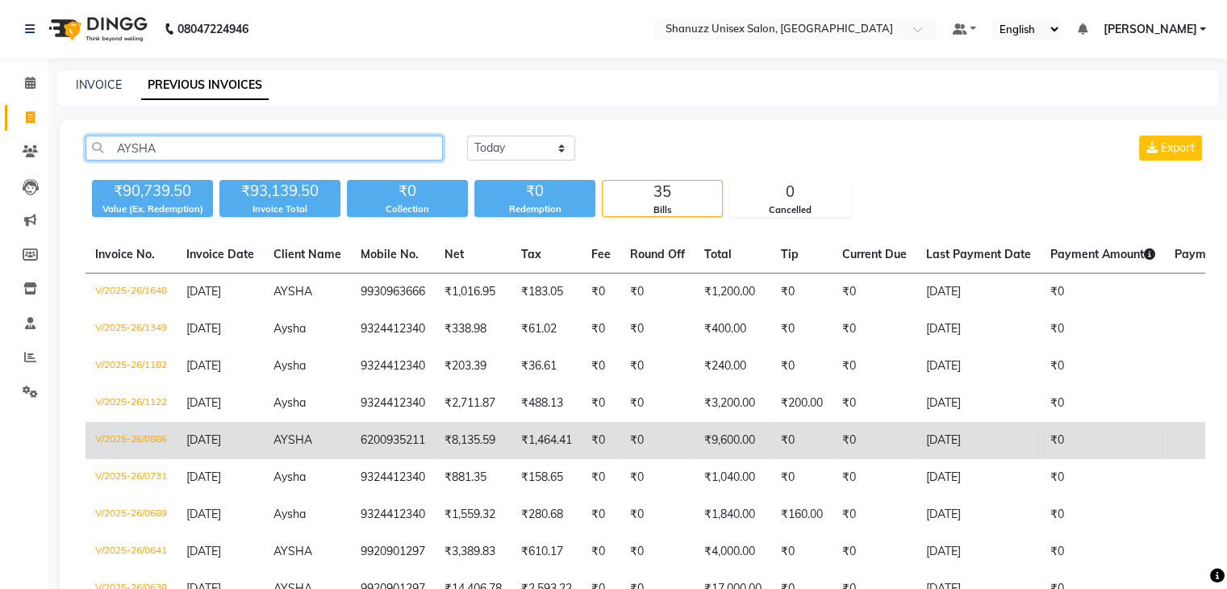
type input "AYSHA"
click at [400, 439] on td "6200935211" at bounding box center [393, 440] width 84 height 37
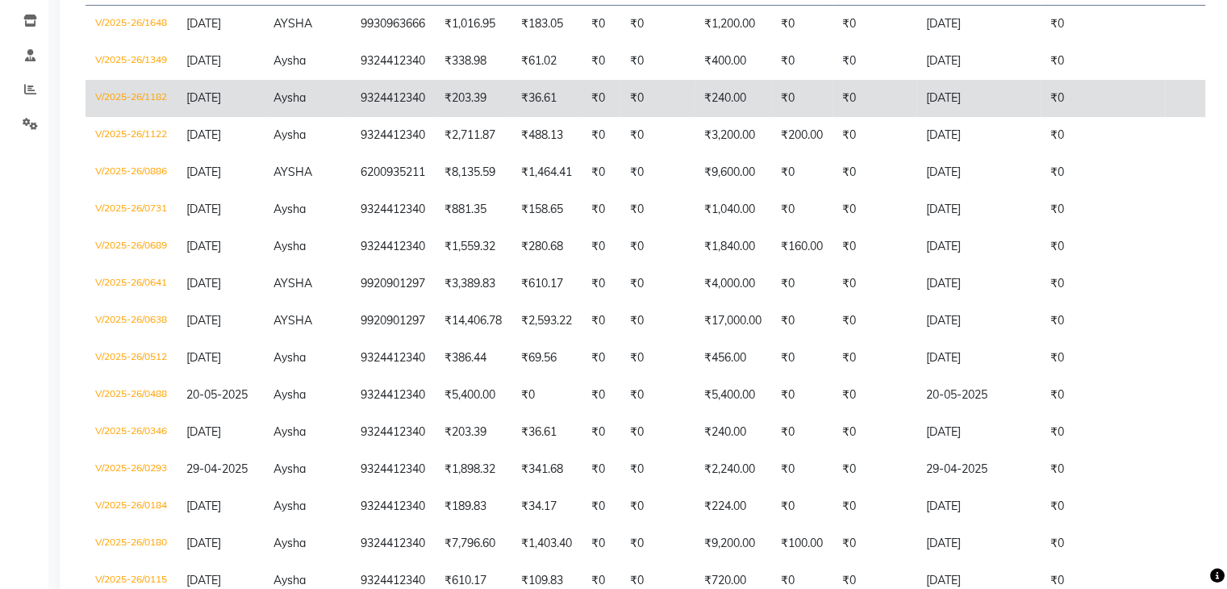
scroll to position [273, 0]
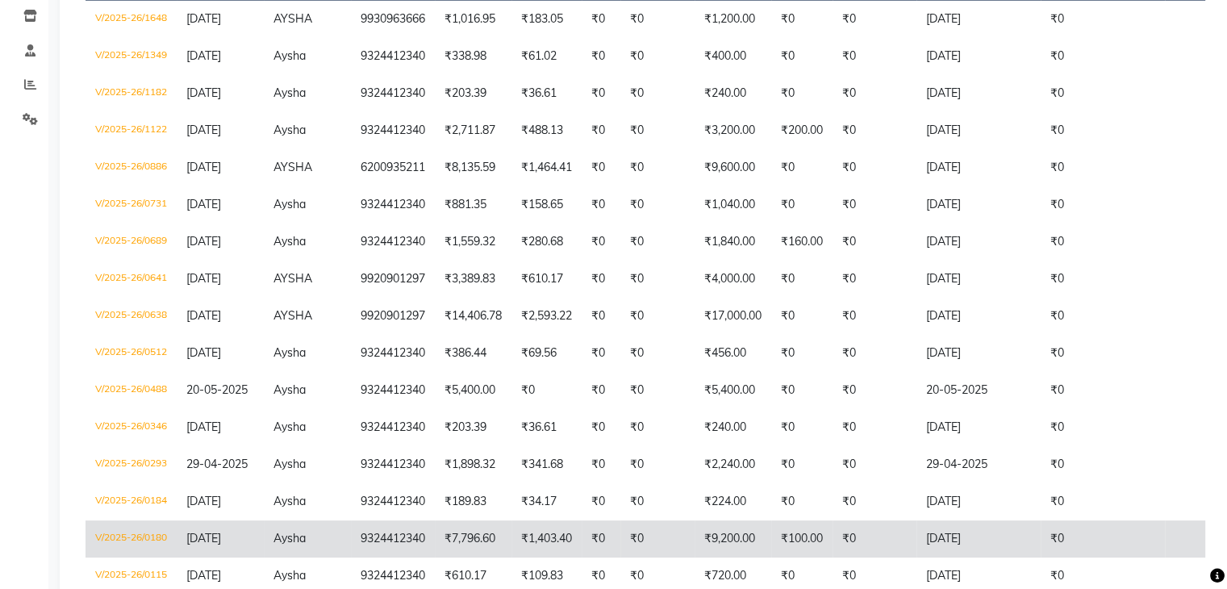
click at [374, 530] on td "9324412340" at bounding box center [393, 538] width 84 height 37
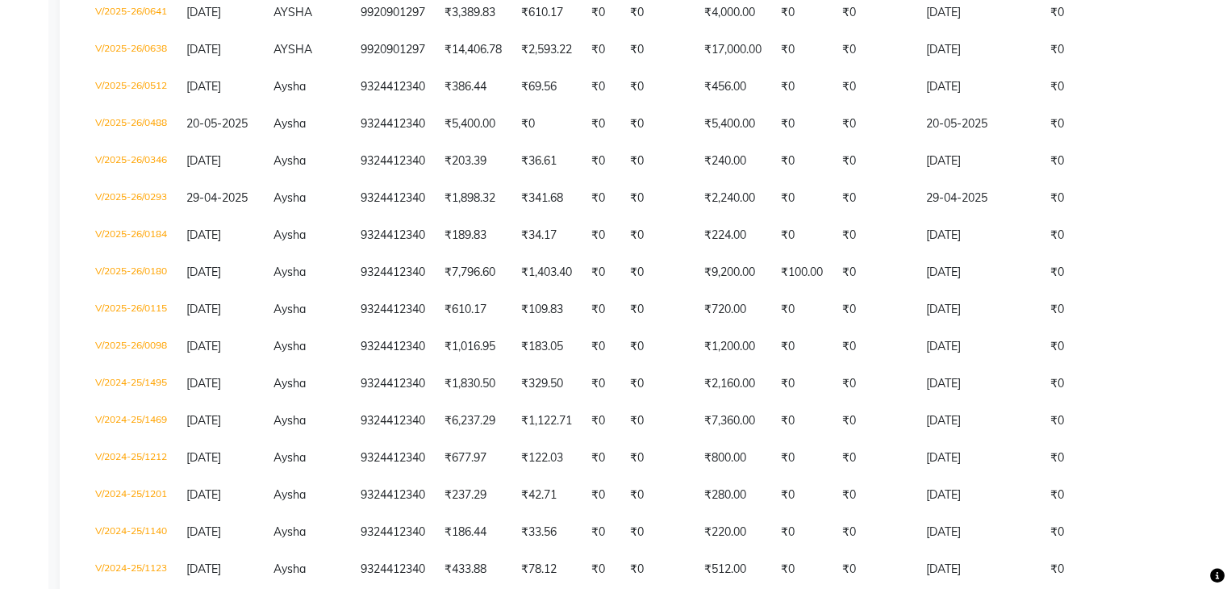
scroll to position [539, 0]
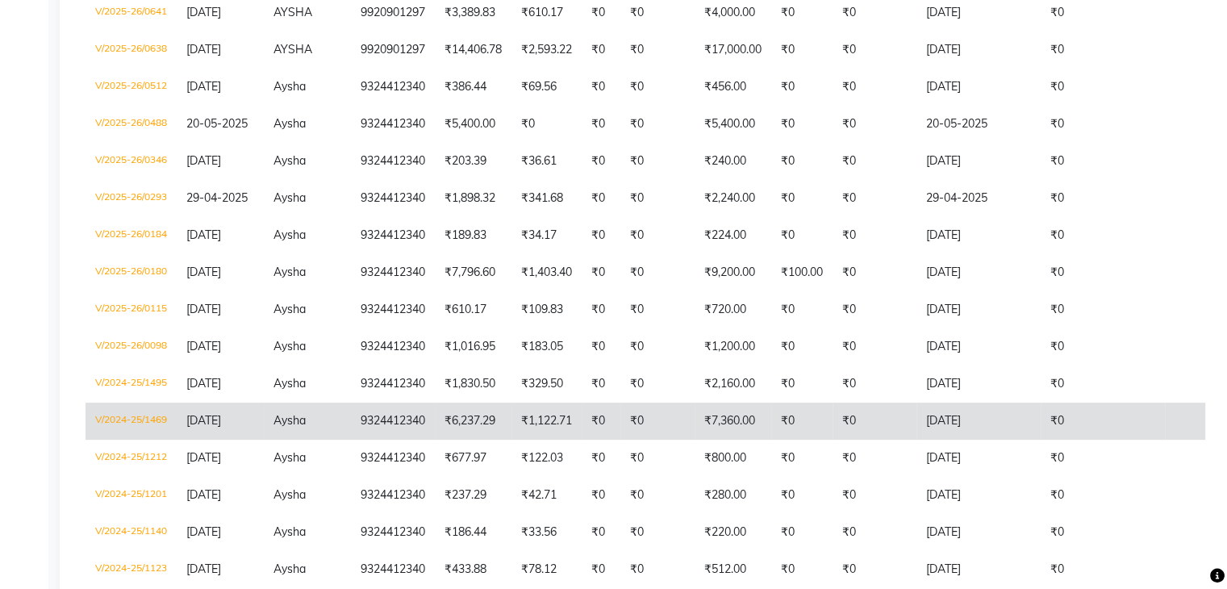
click at [348, 417] on td "Aysha" at bounding box center [307, 420] width 87 height 37
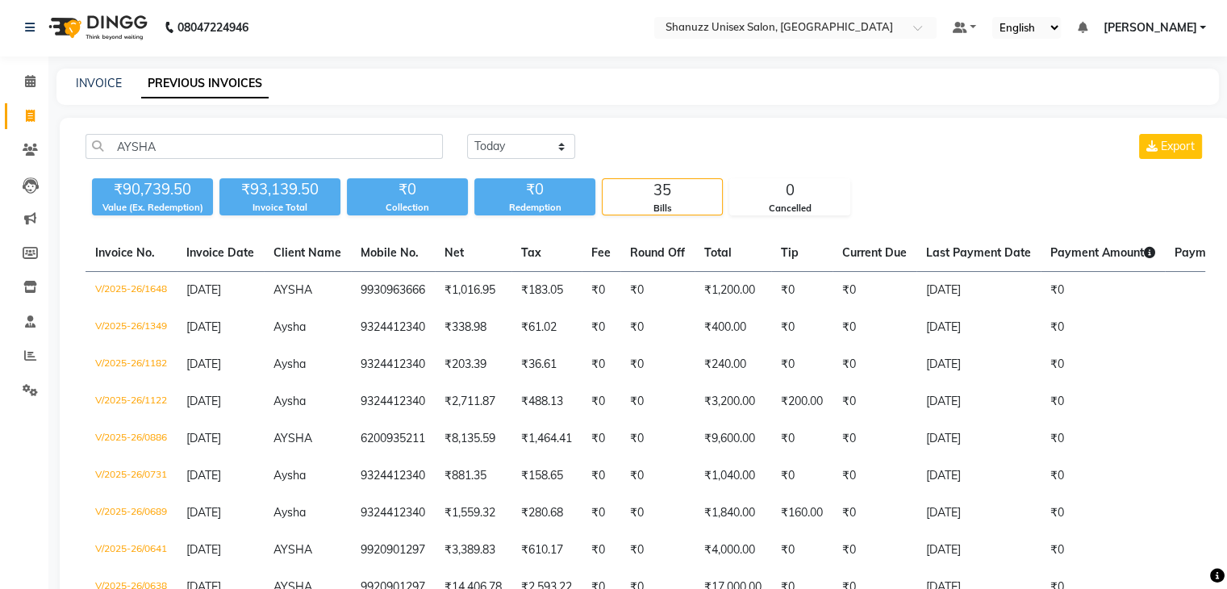
scroll to position [0, 0]
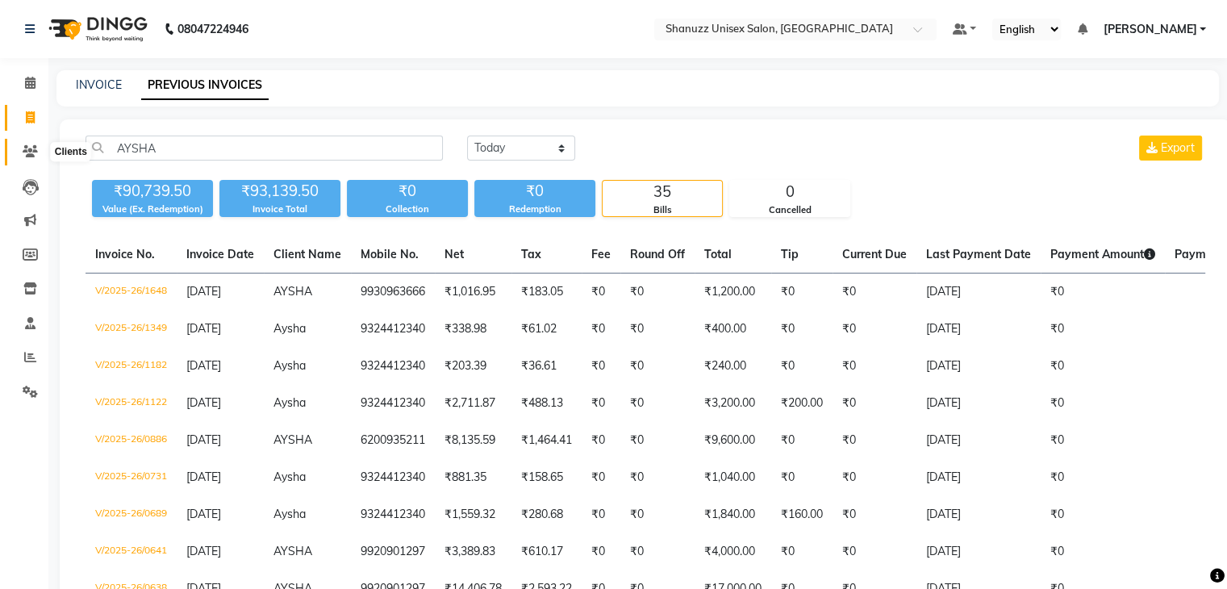
click at [27, 151] on icon at bounding box center [30, 151] width 15 height 12
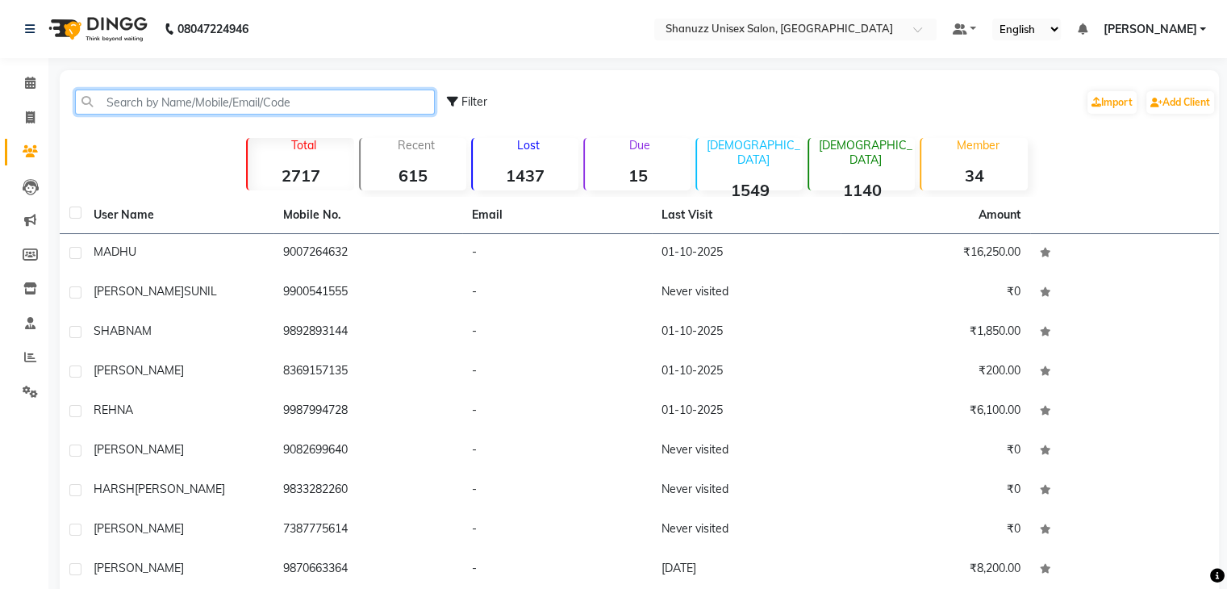
click at [173, 100] on input "text" at bounding box center [255, 102] width 360 height 25
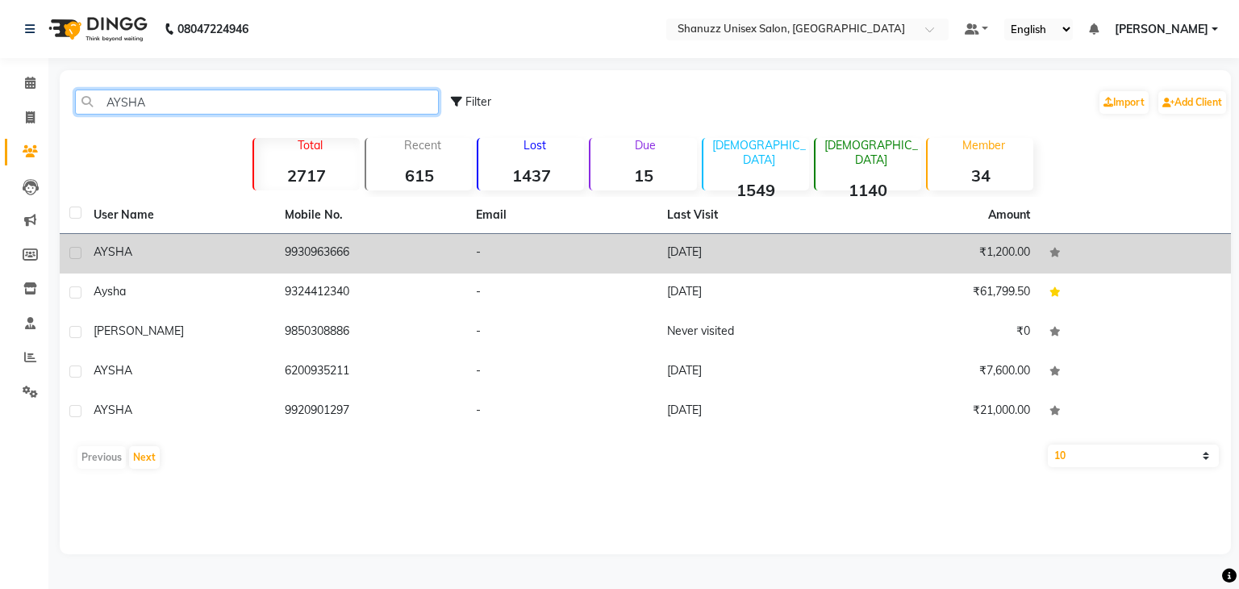
type input "AYSHA"
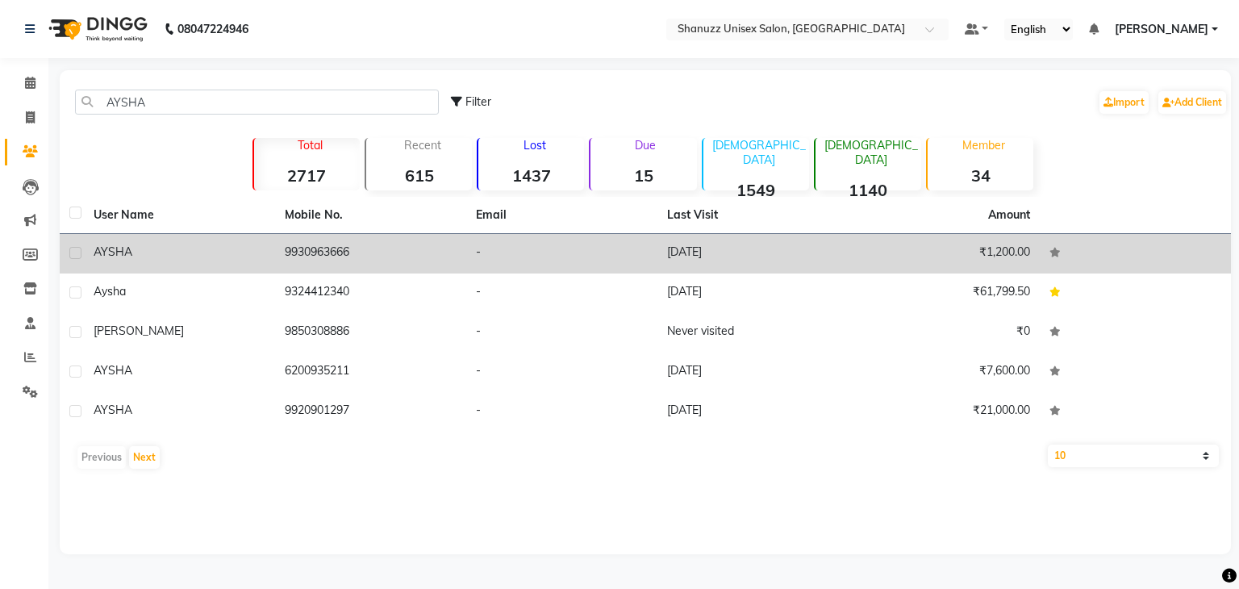
click at [335, 246] on td "9930963666" at bounding box center [370, 254] width 191 height 40
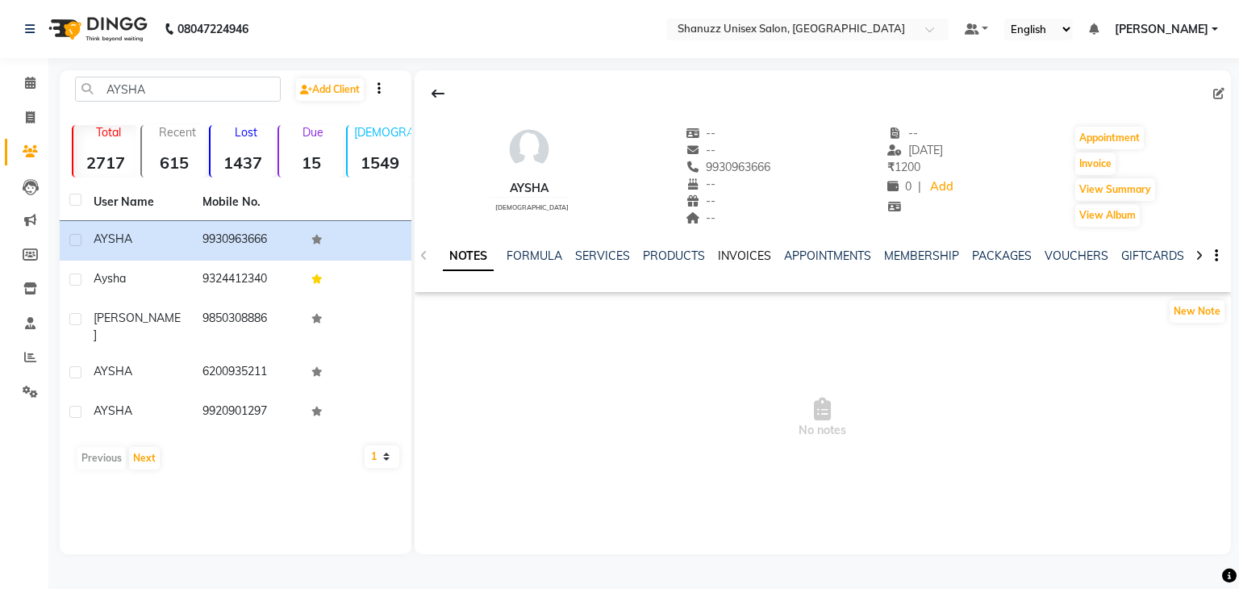
click at [732, 255] on link "INVOICES" at bounding box center [744, 255] width 53 height 15
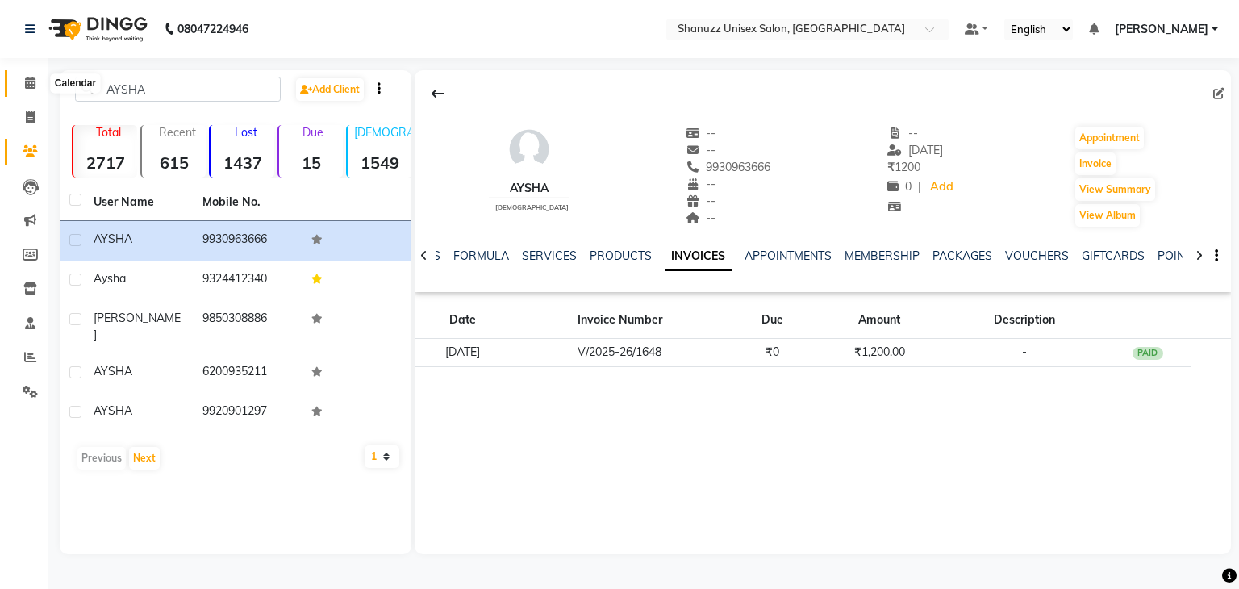
click at [19, 81] on span at bounding box center [30, 83] width 28 height 19
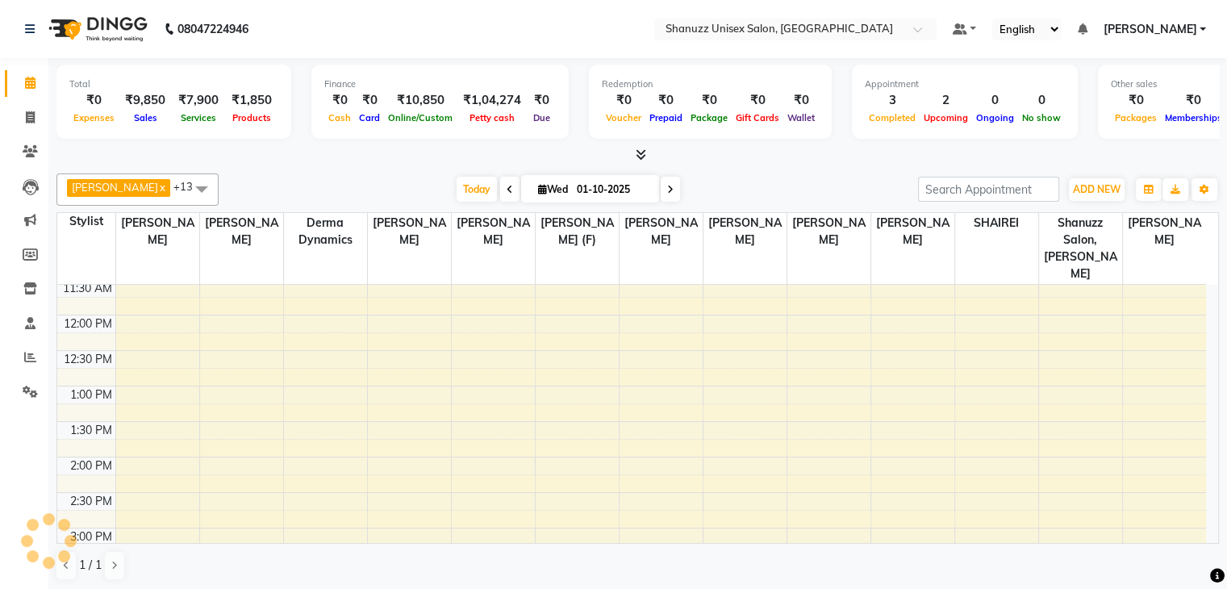
scroll to position [568, 0]
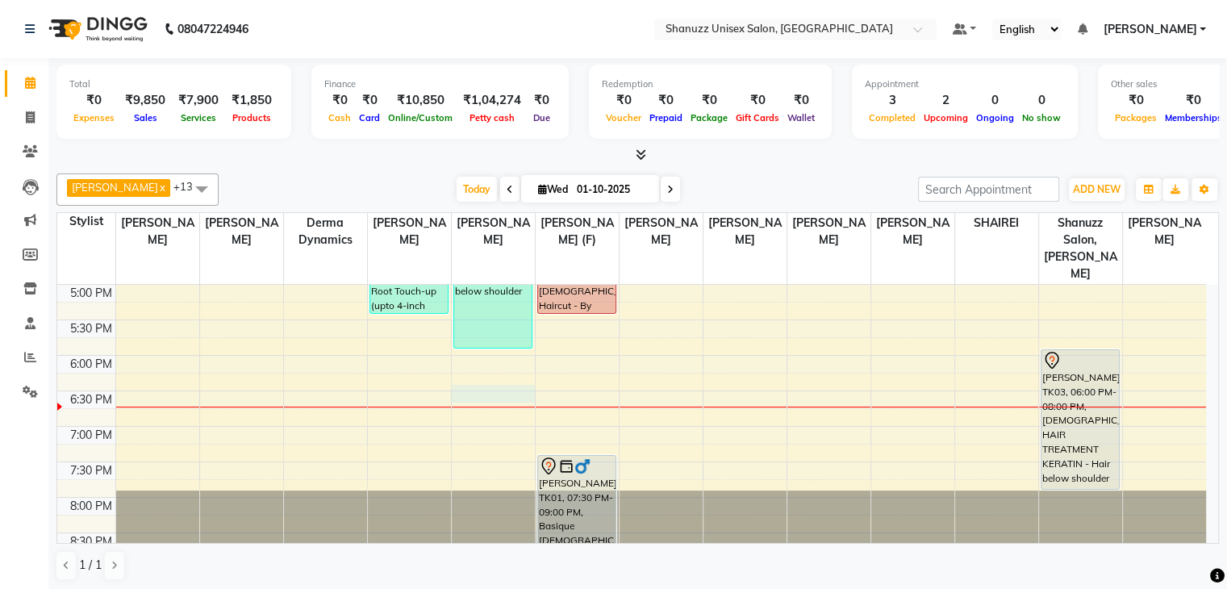
click at [482, 379] on div "9:00 AM 9:30 AM 10:00 AM 10:30 AM 11:00 AM 11:30 AM 12:00 PM 12:30 PM 1:00 PM 1…" at bounding box center [631, 142] width 1148 height 851
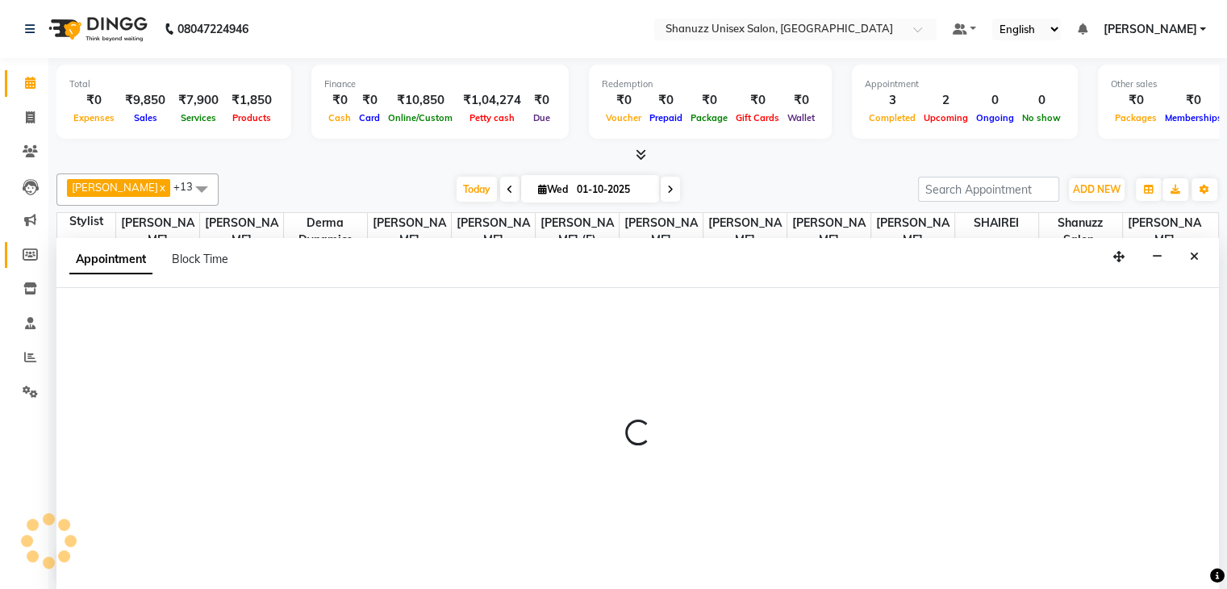
scroll to position [1, 0]
select select "59231"
select select "tentative"
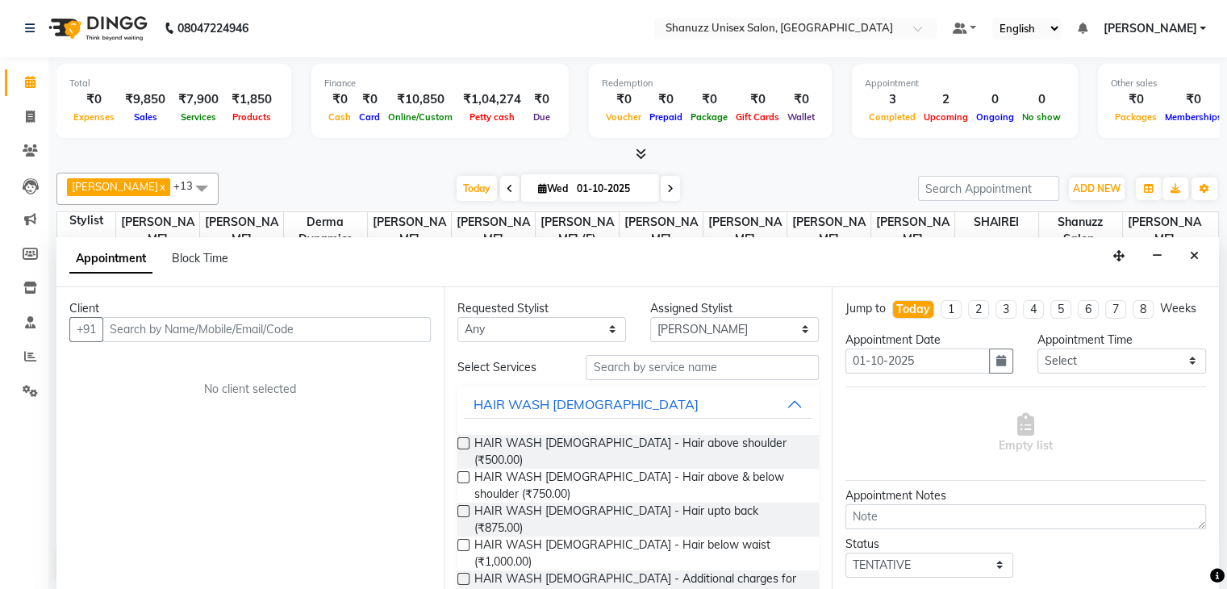
click at [129, 325] on input "text" at bounding box center [266, 329] width 328 height 25
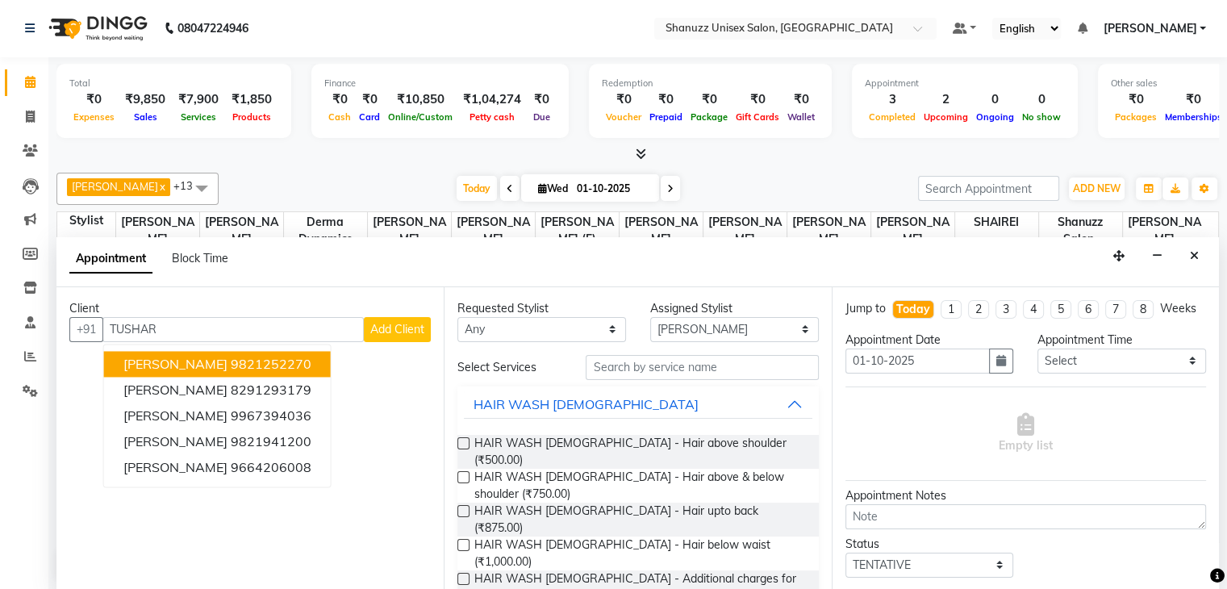
click at [235, 351] on button "TUSHAR DAVE 9821252270" at bounding box center [217, 364] width 227 height 26
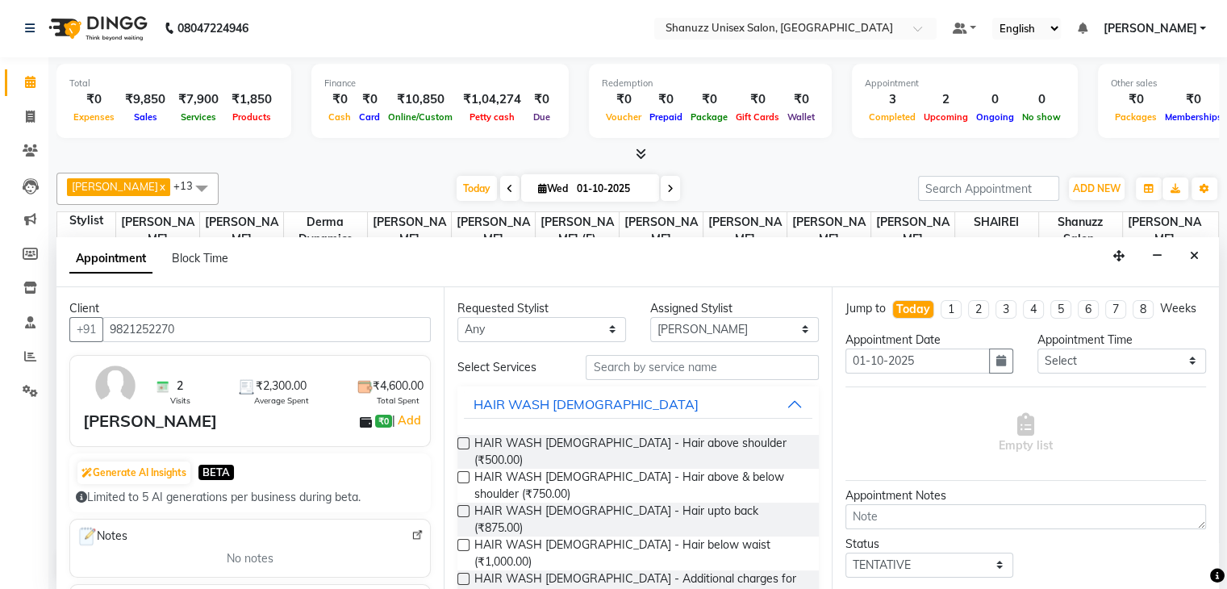
type input "9821252270"
click at [646, 373] on input "text" at bounding box center [701, 367] width 232 height 25
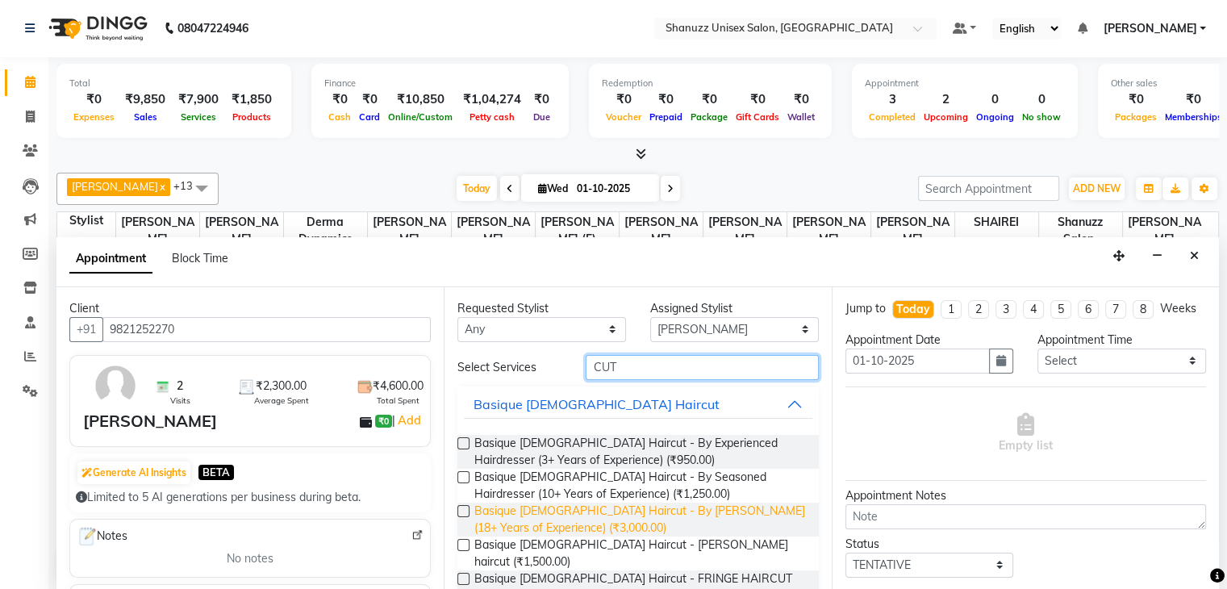
scroll to position [103, 0]
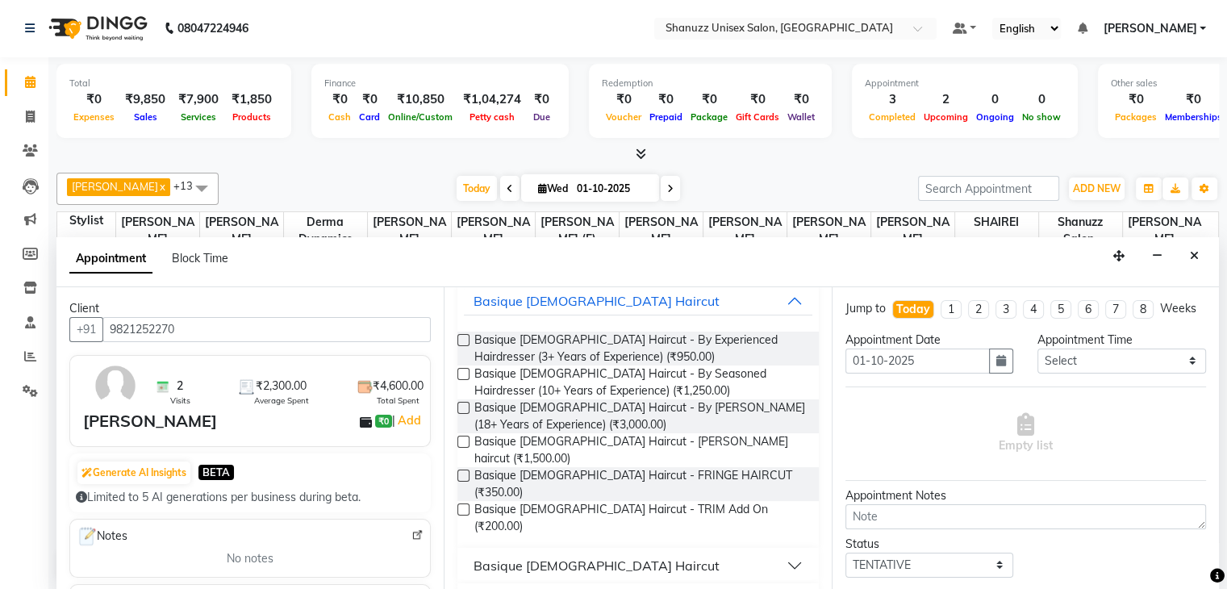
type input "CUT"
click at [573, 556] on div "Basique MALE Haircut" at bounding box center [596, 565] width 246 height 19
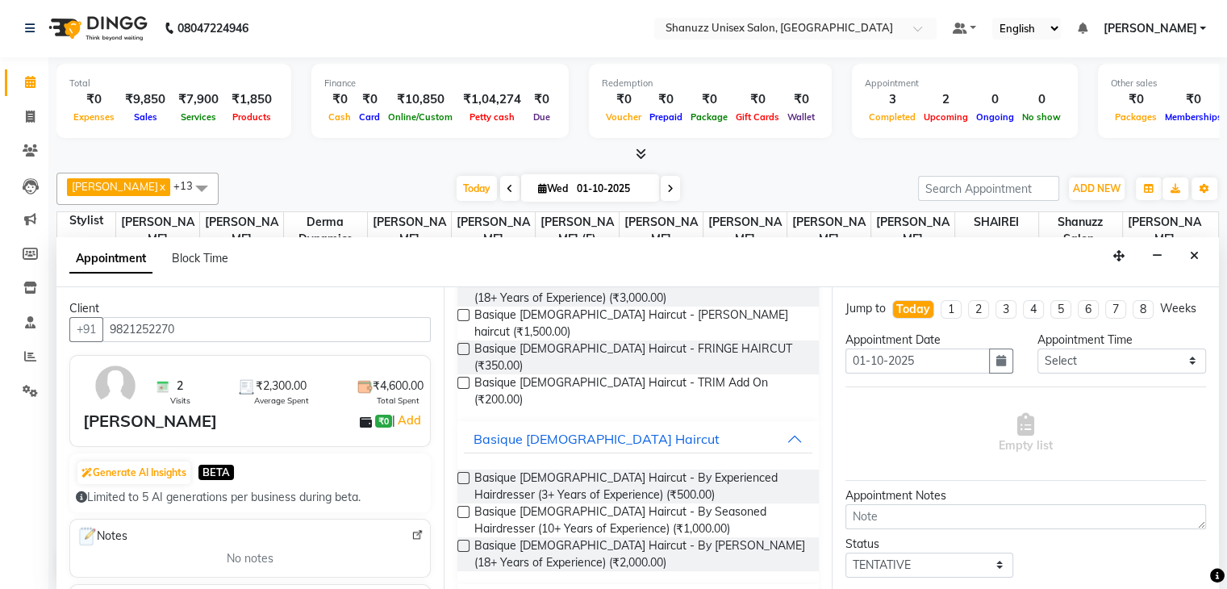
click at [460, 472] on label at bounding box center [463, 478] width 12 height 12
click at [460, 474] on input "checkbox" at bounding box center [462, 479] width 10 height 10
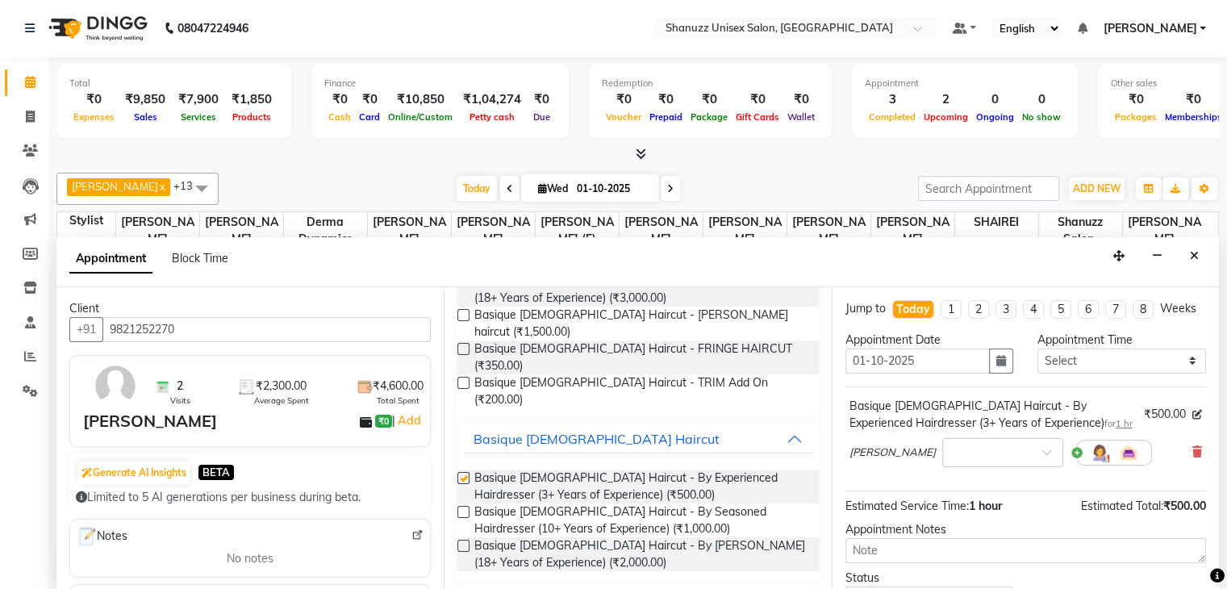
checkbox input "false"
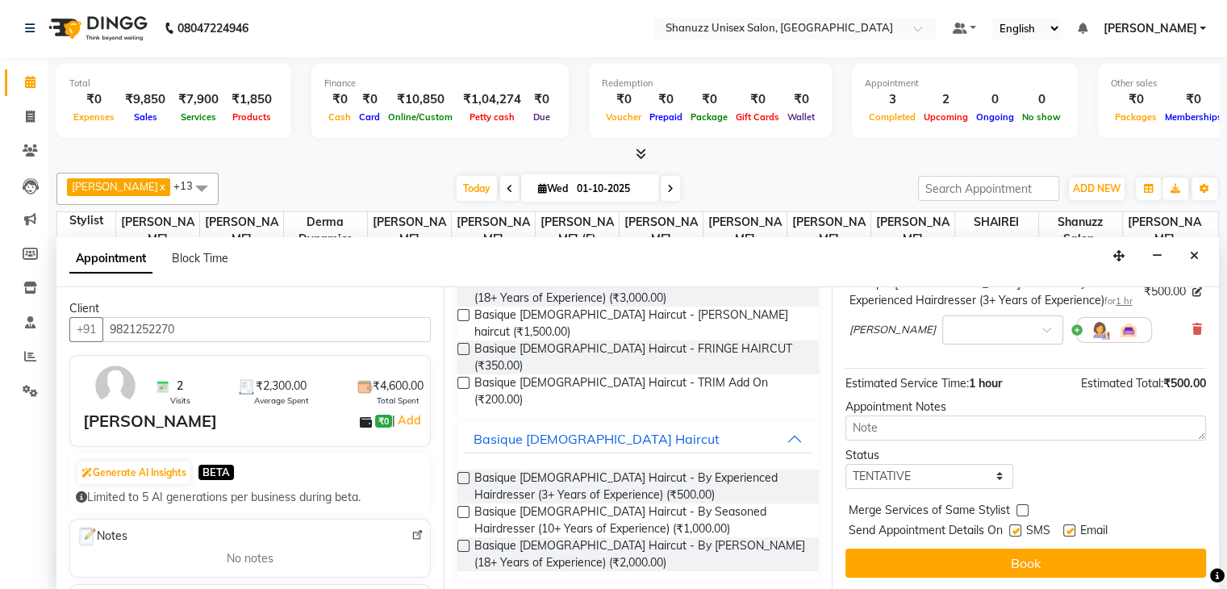
click at [1015, 531] on label at bounding box center [1015, 530] width 12 height 12
click at [1015, 531] on input "checkbox" at bounding box center [1014, 532] width 10 height 10
checkbox input "false"
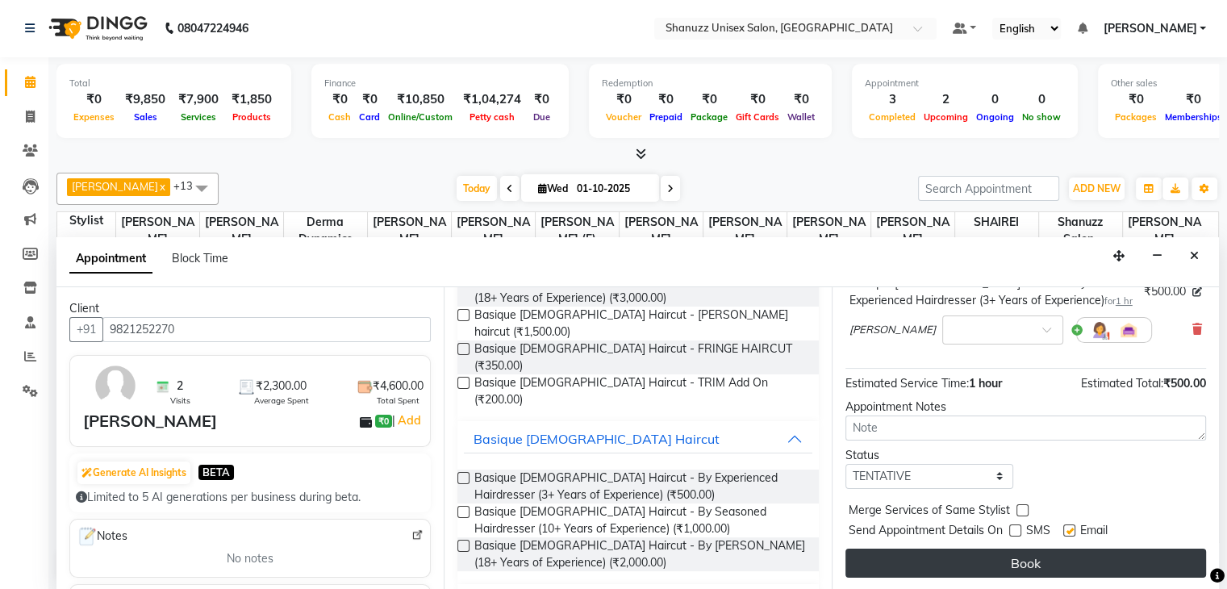
click at [1003, 569] on button "Book" at bounding box center [1025, 562] width 360 height 29
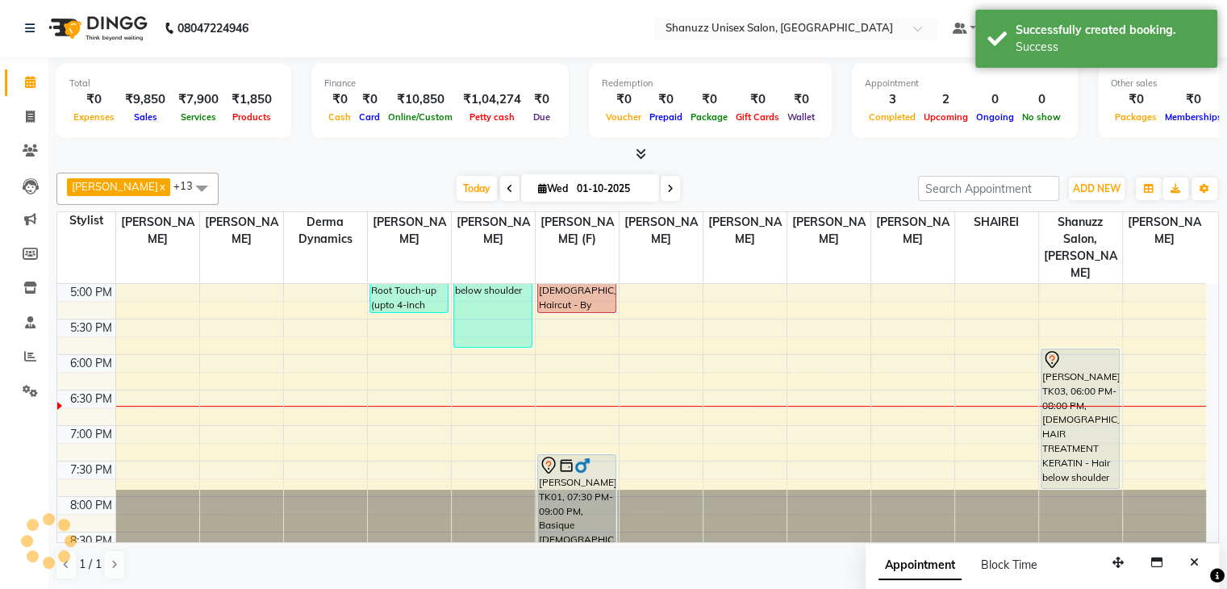
scroll to position [0, 0]
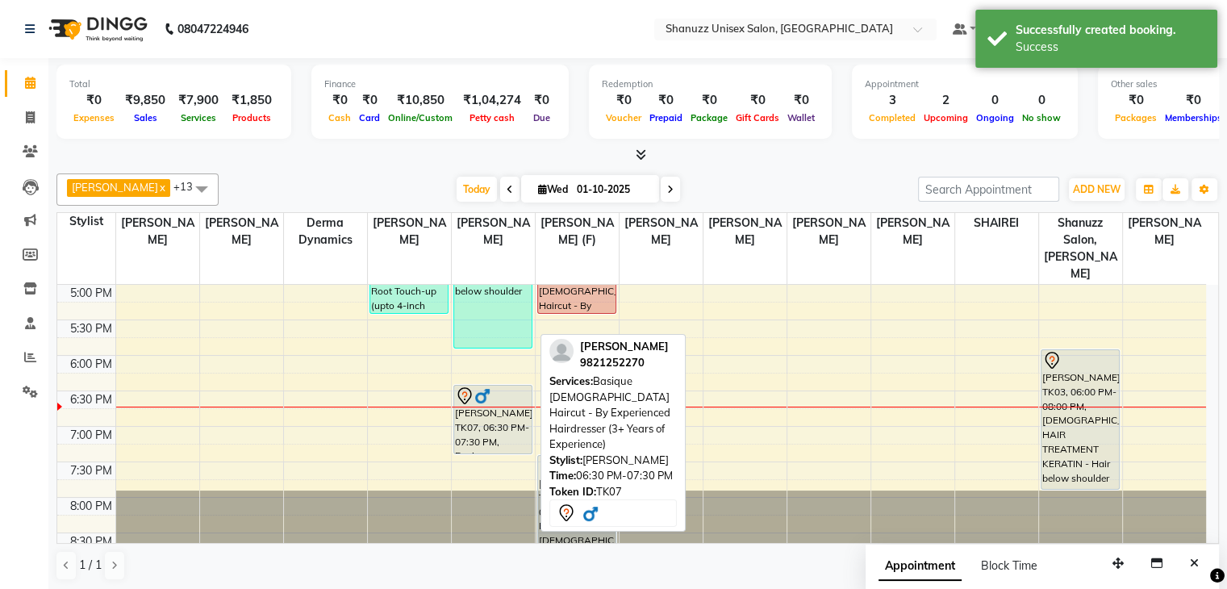
click at [490, 405] on div "TUSHAR DAVE, TK07, 06:30 PM-07:30 PM, Basique MALE Haircut - By Experienced Hai…" at bounding box center [492, 419] width 77 height 68
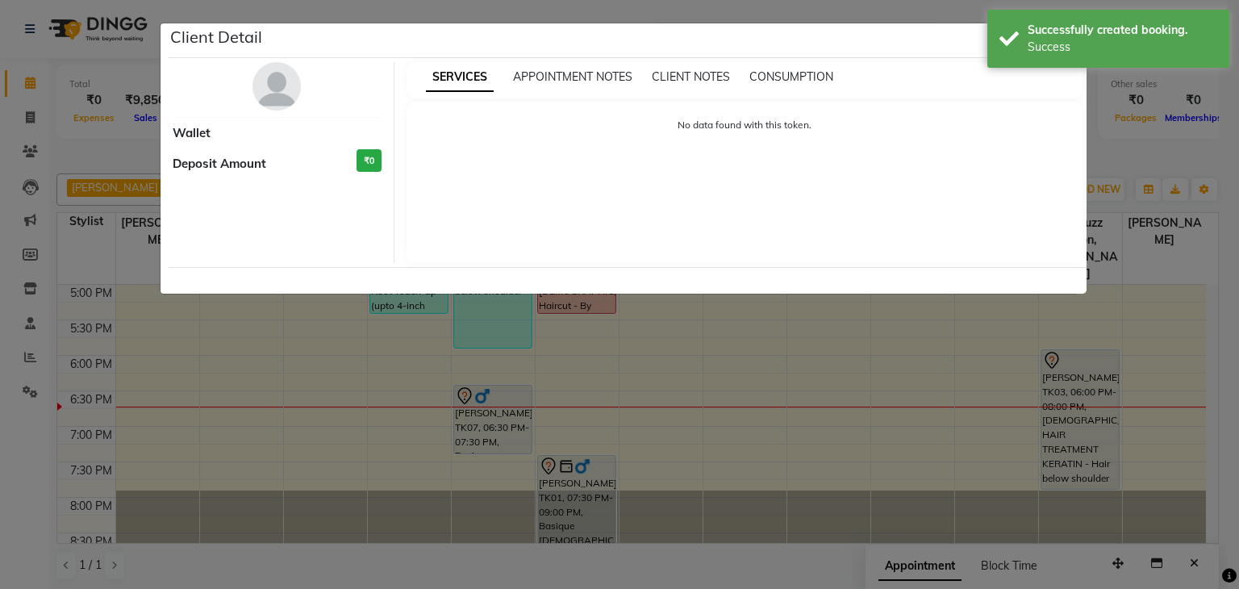
select select "7"
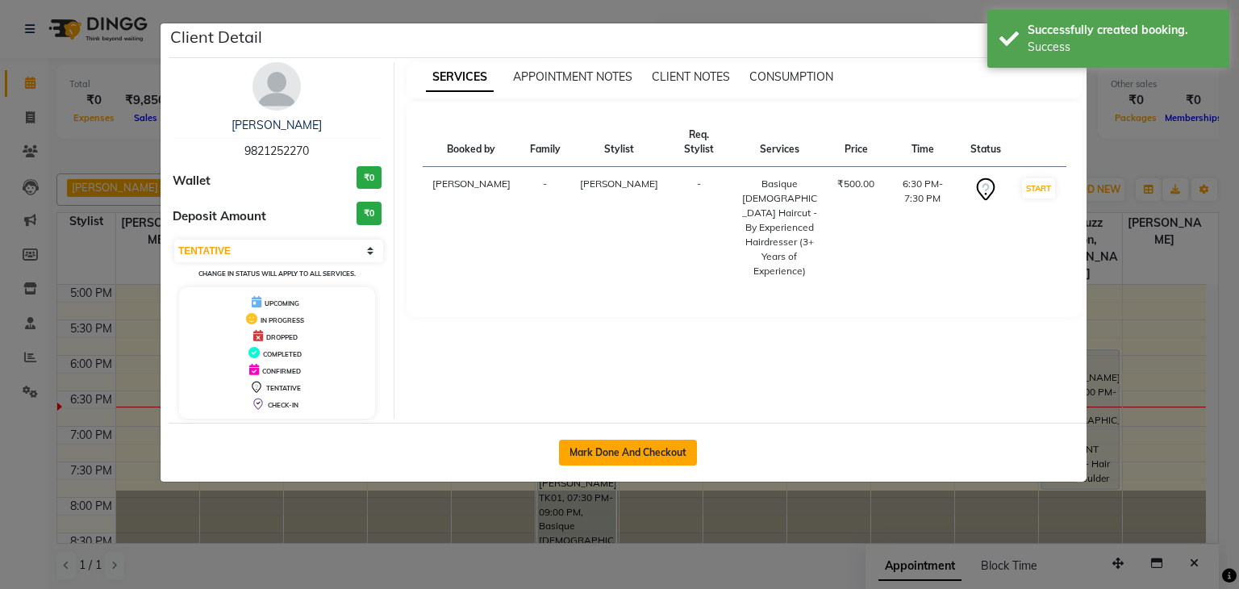
click at [658, 444] on button "Mark Done And Checkout" at bounding box center [628, 452] width 138 height 26
select select "service"
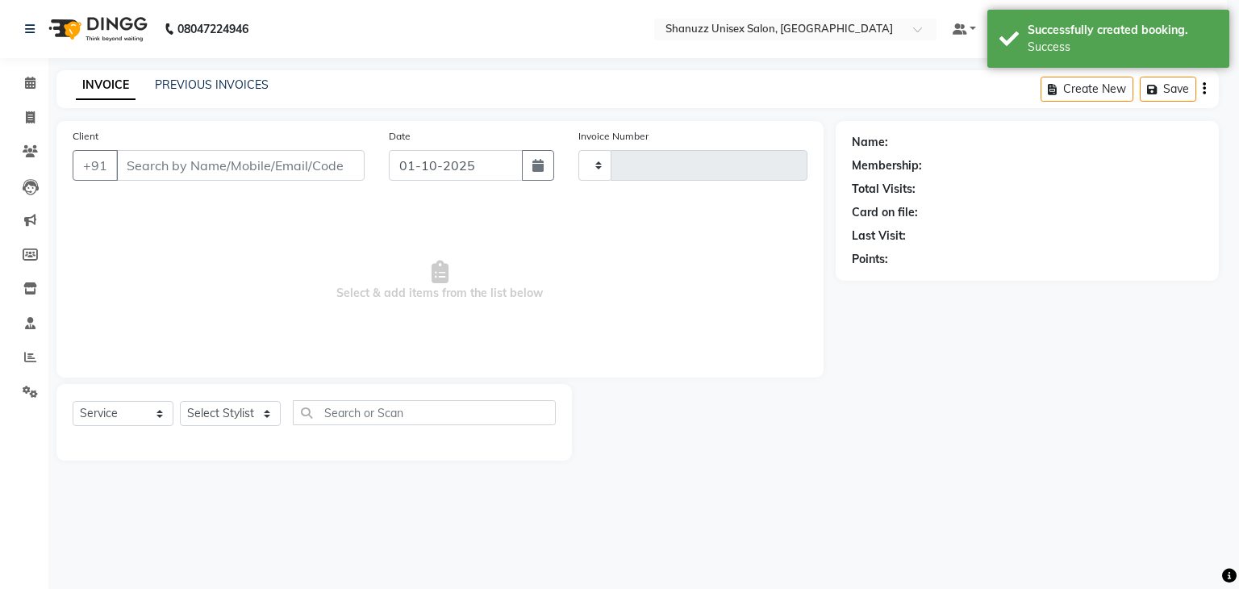
type input "1715"
select select "7102"
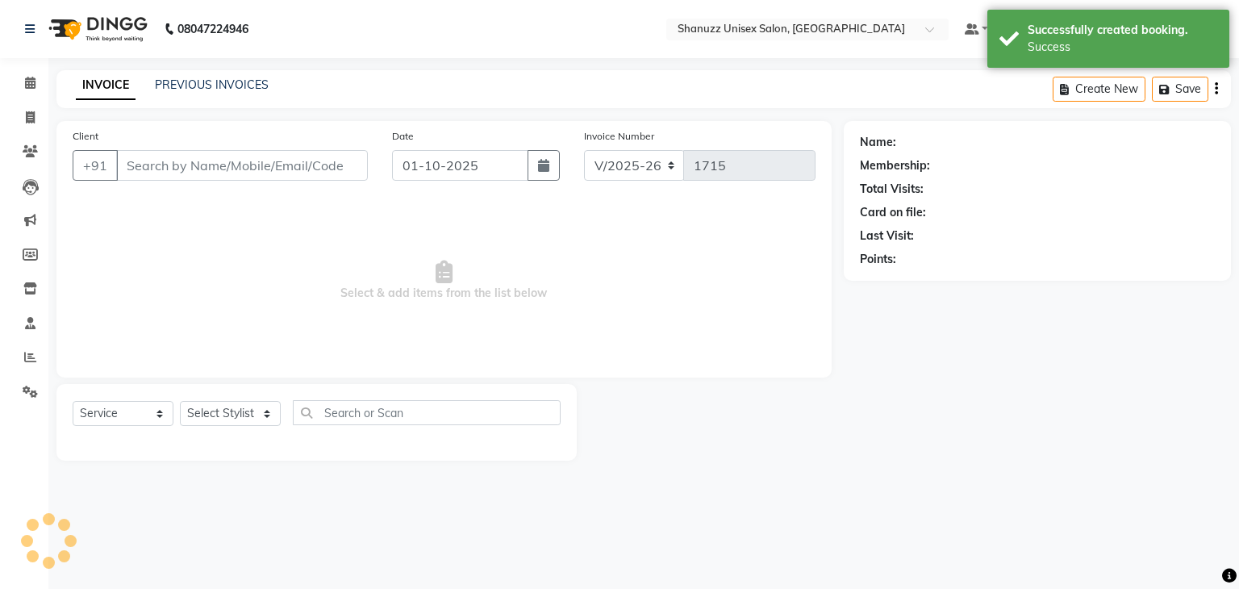
type input "9821252270"
select select "59231"
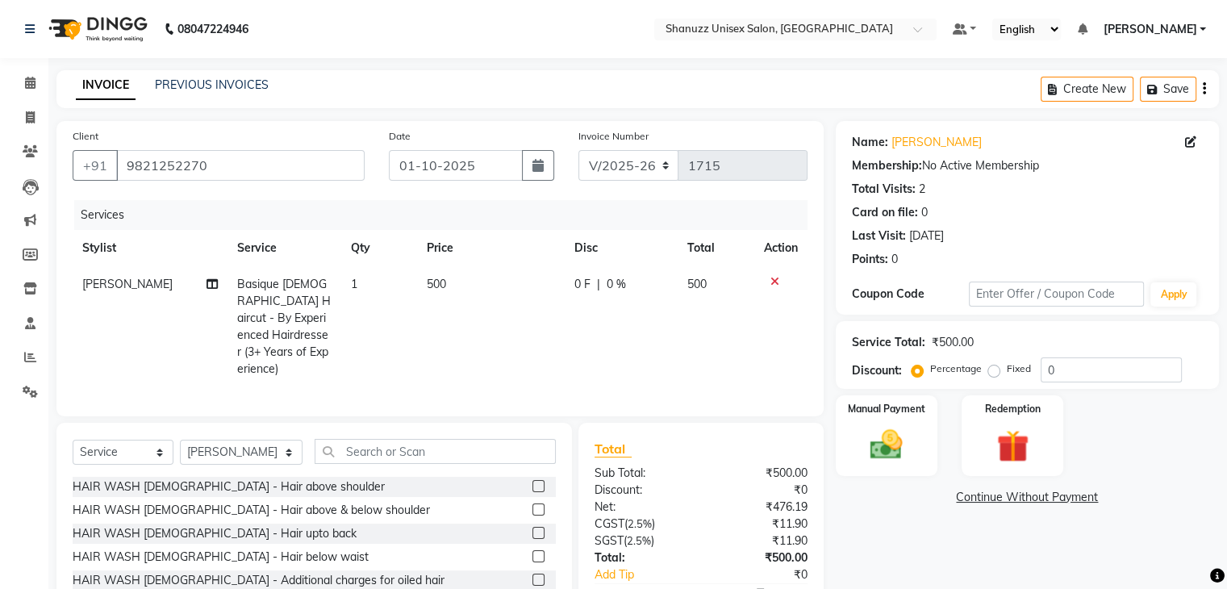
scroll to position [92, 0]
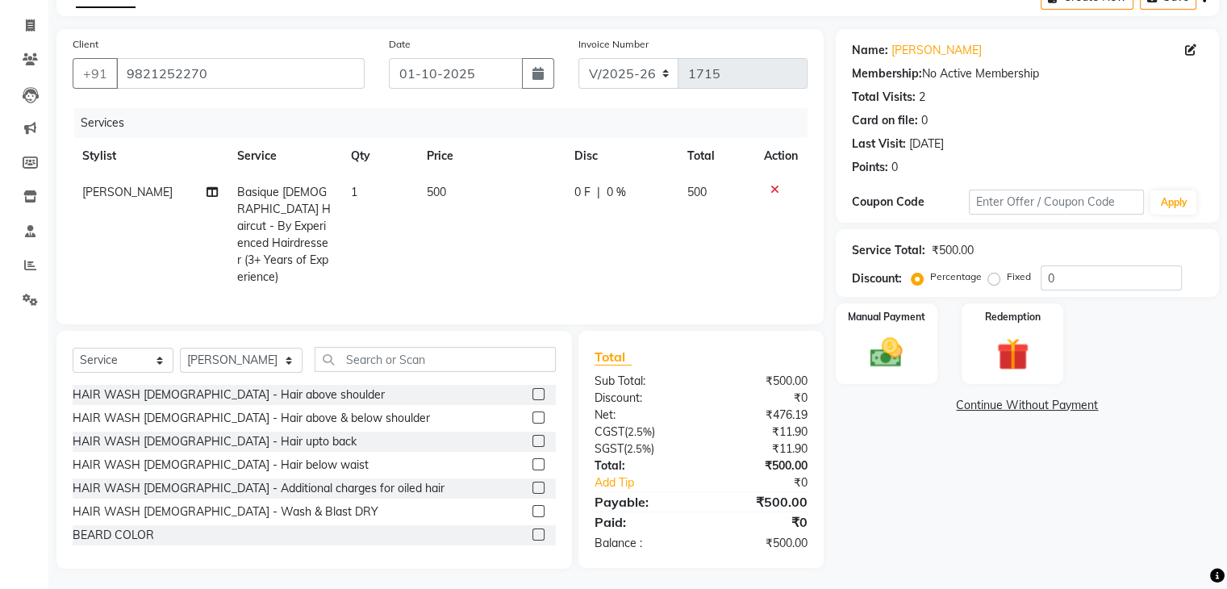
click at [348, 339] on div "Select Service Product Membership Package Voucher Prepaid Gift Card Select Styl…" at bounding box center [313, 450] width 515 height 238
click at [349, 351] on input "text" at bounding box center [434, 359] width 241 height 25
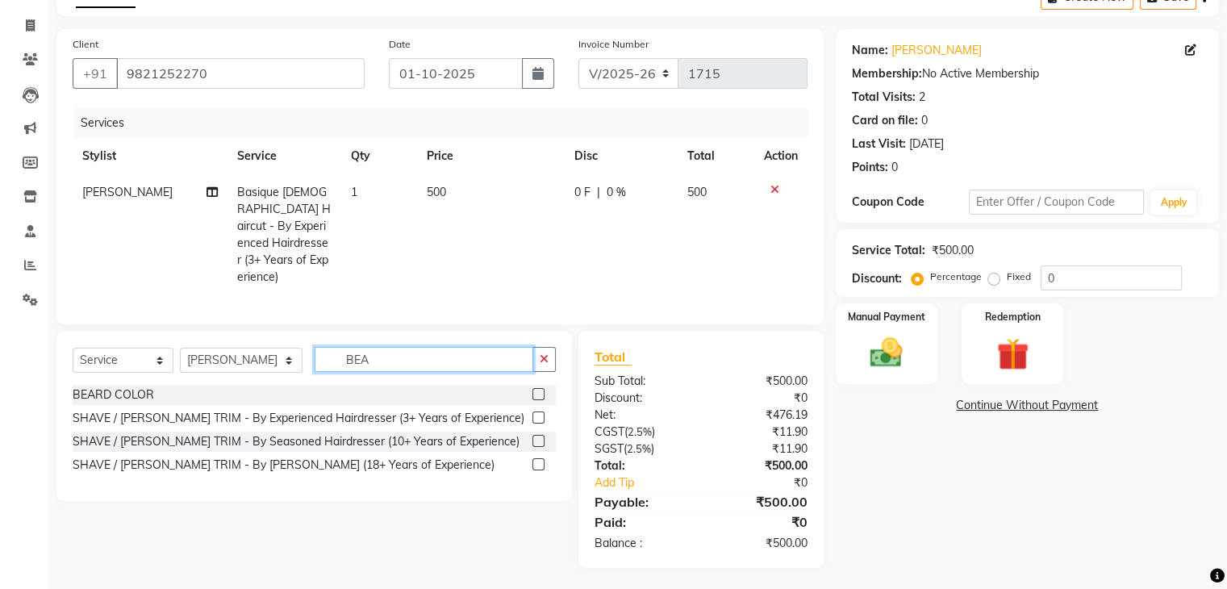
scroll to position [91, 0]
type input "BEARD"
click at [538, 414] on label at bounding box center [538, 418] width 12 height 12
click at [538, 414] on input "checkbox" at bounding box center [537, 419] width 10 height 10
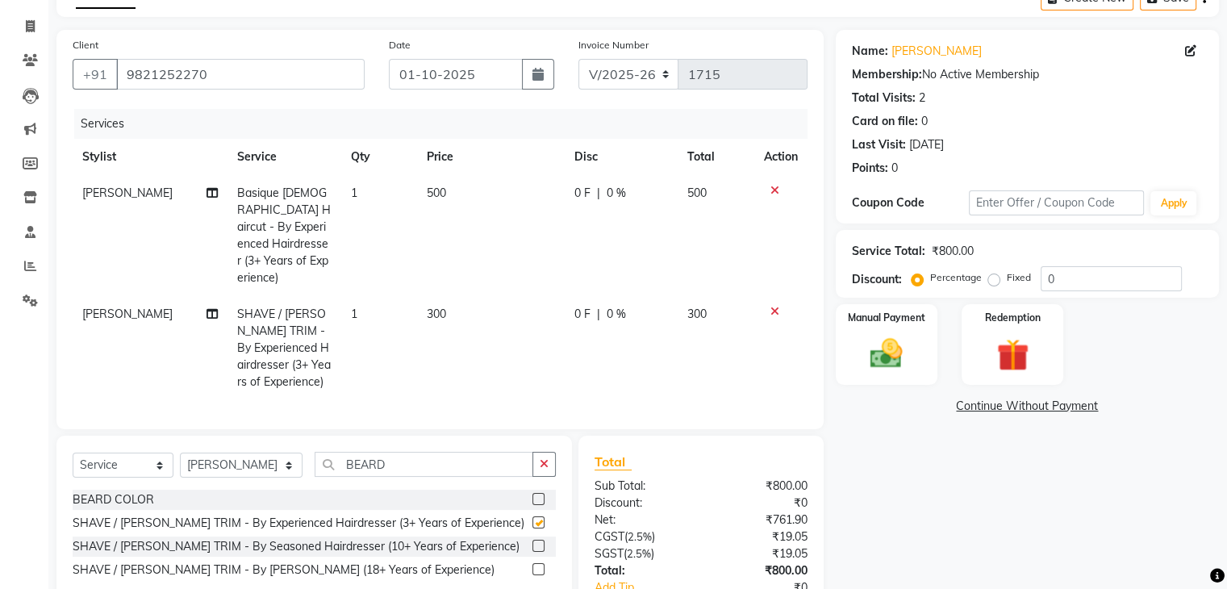
checkbox input "false"
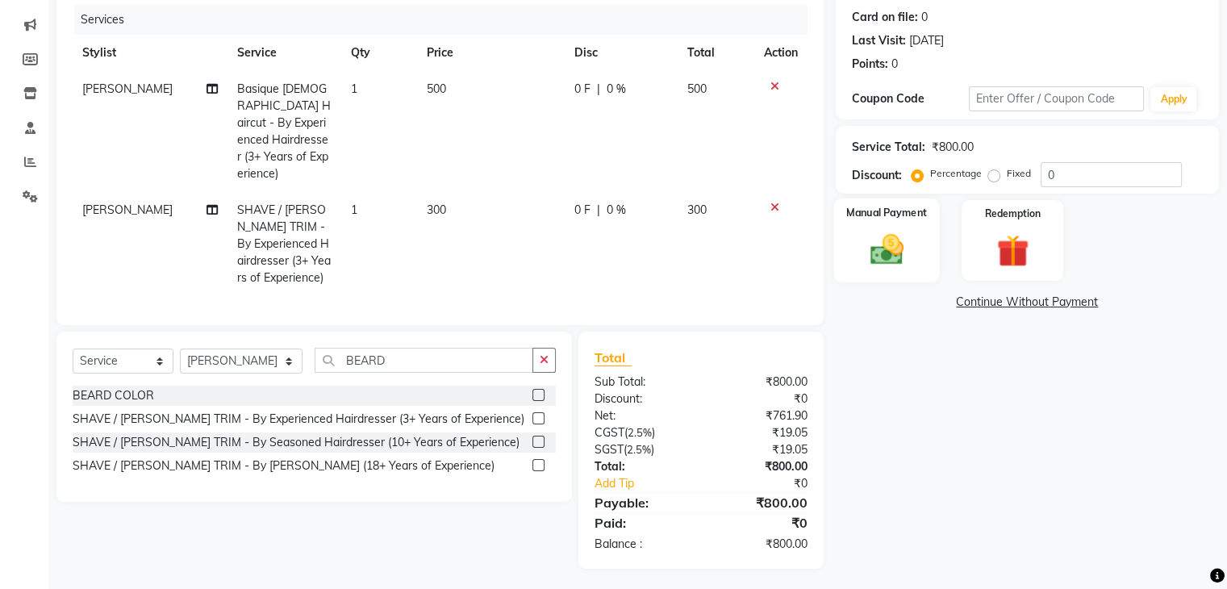
click at [898, 235] on img at bounding box center [886, 250] width 54 height 39
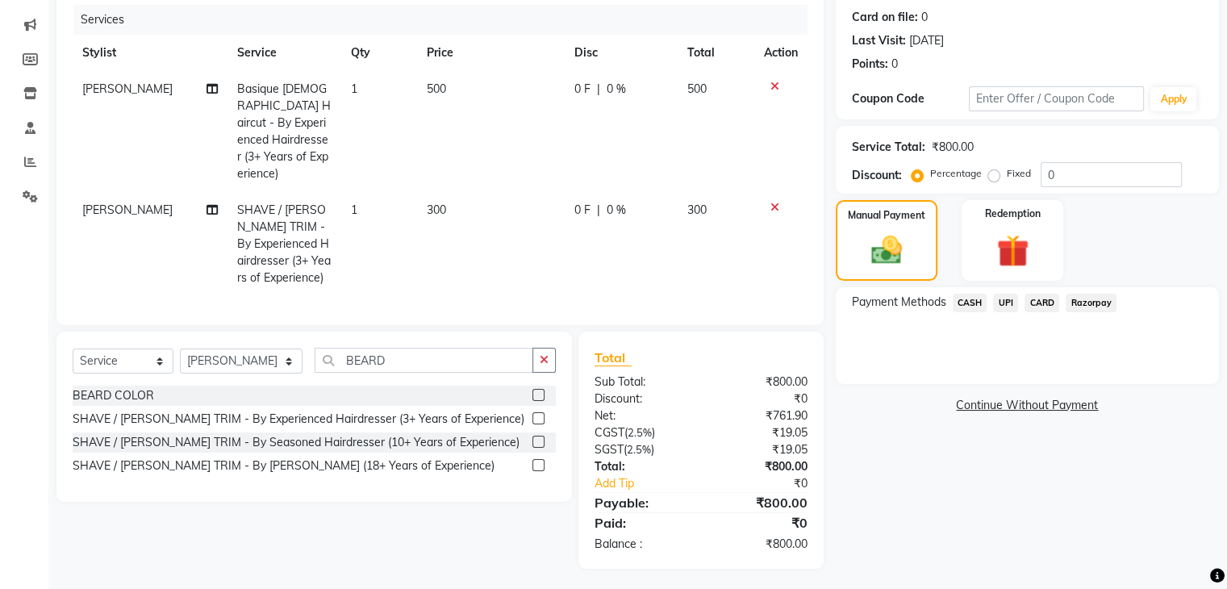
click at [1003, 301] on span "UPI" at bounding box center [1005, 303] width 25 height 19
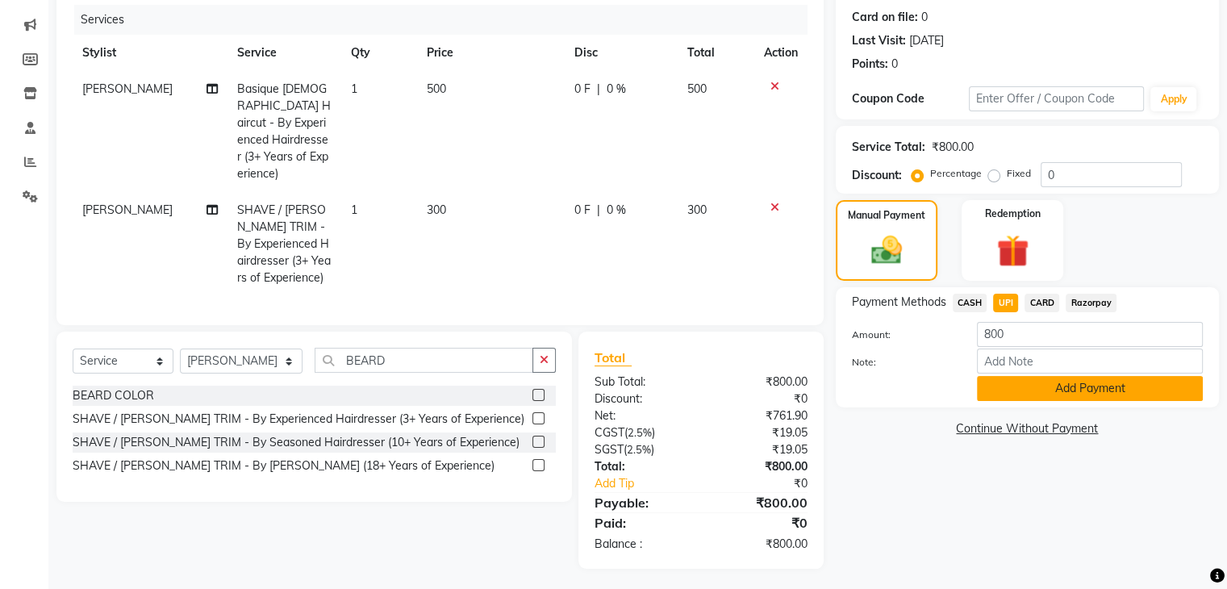
click at [1036, 383] on button "Add Payment" at bounding box center [1090, 388] width 226 height 25
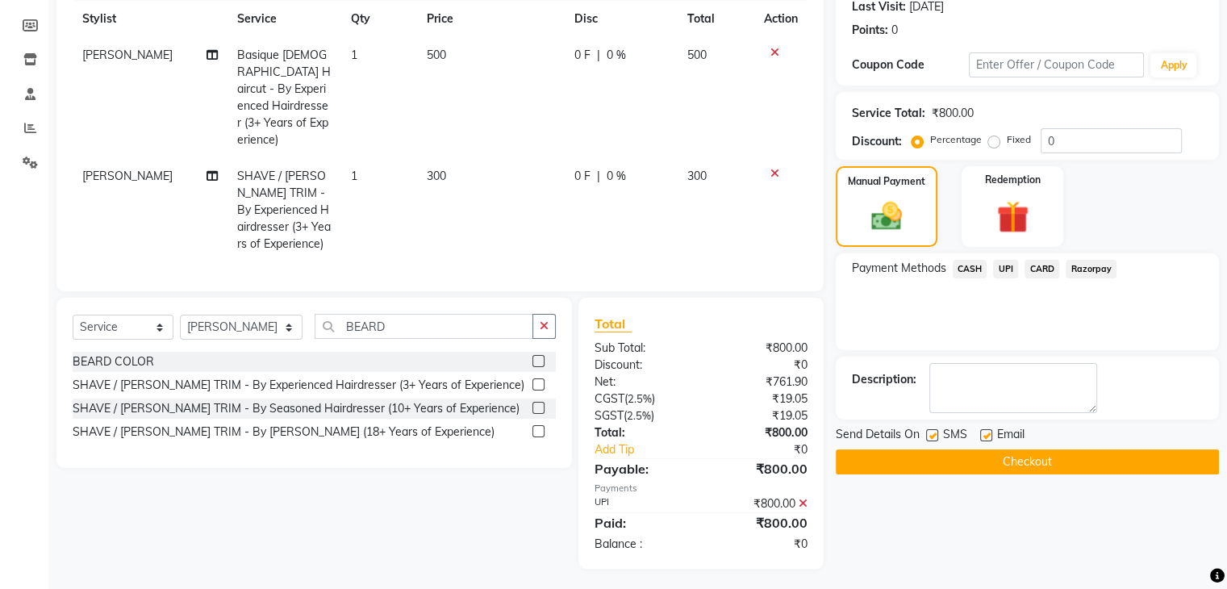
scroll to position [228, 0]
click at [932, 432] on label at bounding box center [932, 436] width 12 height 12
click at [932, 432] on input "checkbox" at bounding box center [931, 436] width 10 height 10
checkbox input "false"
click at [973, 455] on button "Checkout" at bounding box center [1026, 462] width 383 height 25
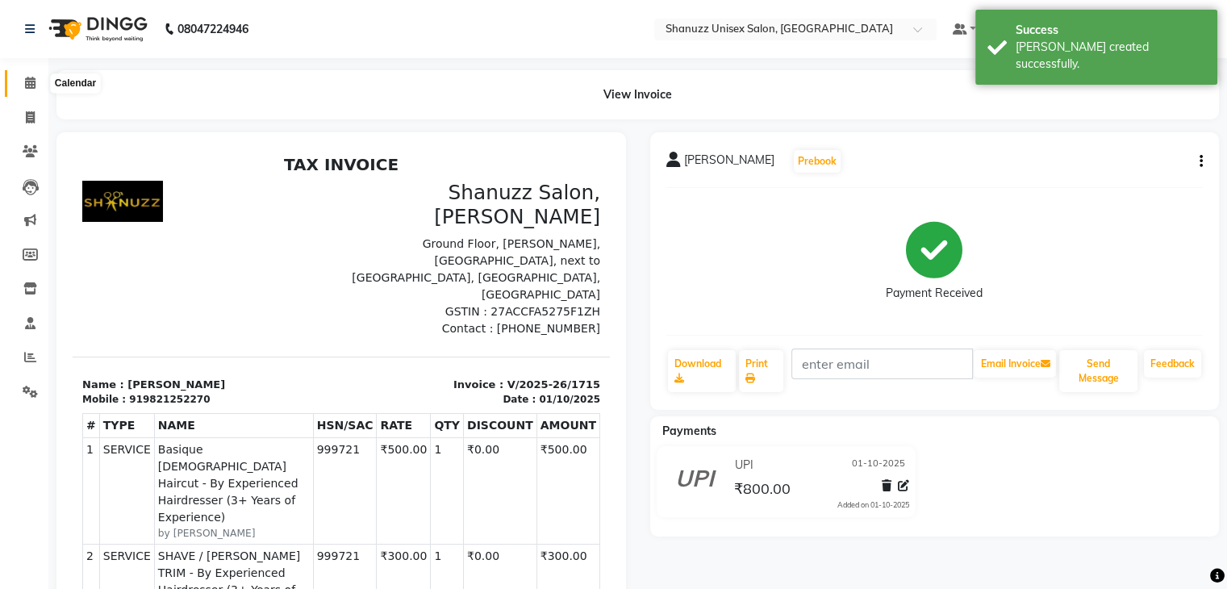
click at [31, 82] on icon at bounding box center [30, 83] width 10 height 12
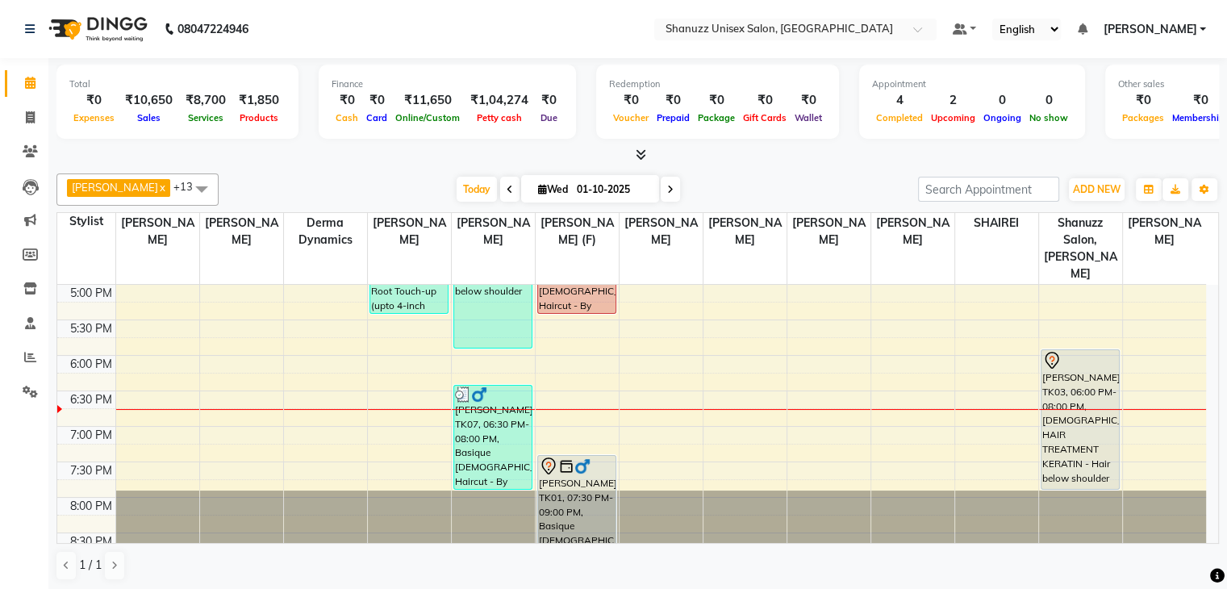
scroll to position [1, 0]
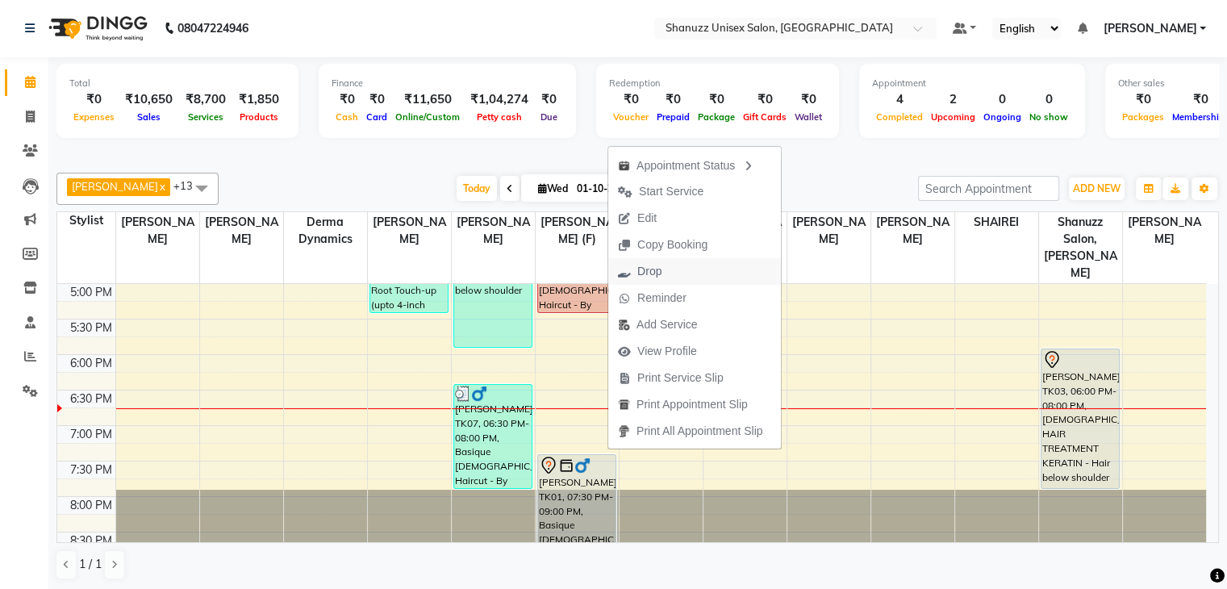
click at [660, 269] on span "Drop" at bounding box center [649, 271] width 24 height 17
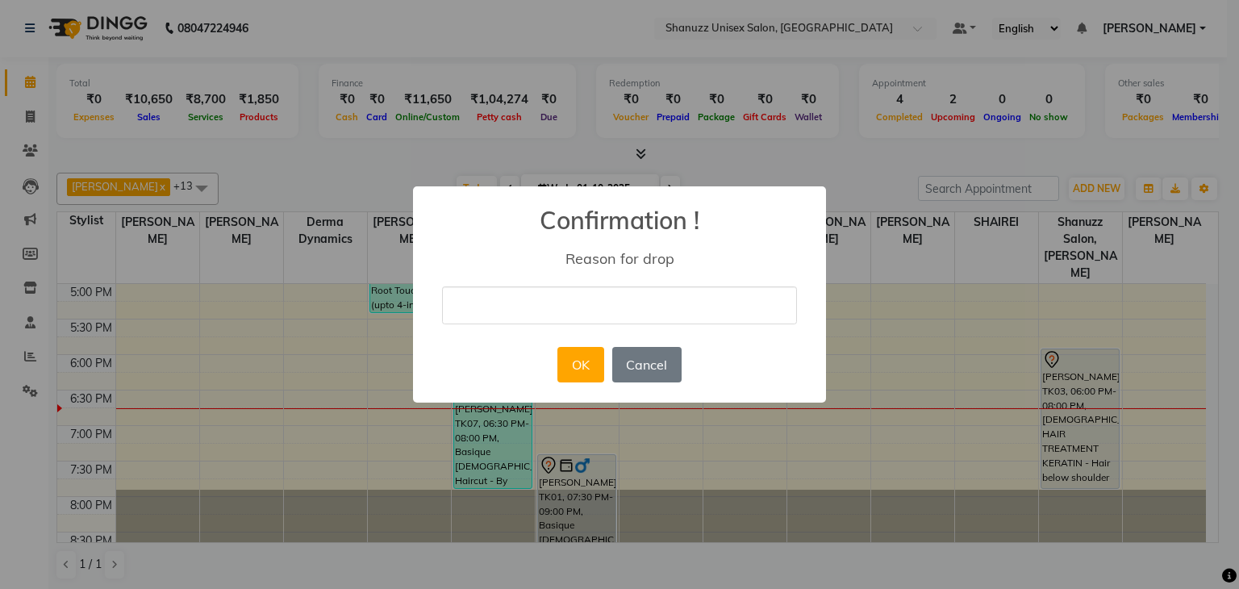
click at [613, 302] on input "text" at bounding box center [619, 305] width 355 height 38
type input "B"
type input "WENT TO BANDRA"
click at [571, 355] on button "OK" at bounding box center [580, 364] width 46 height 35
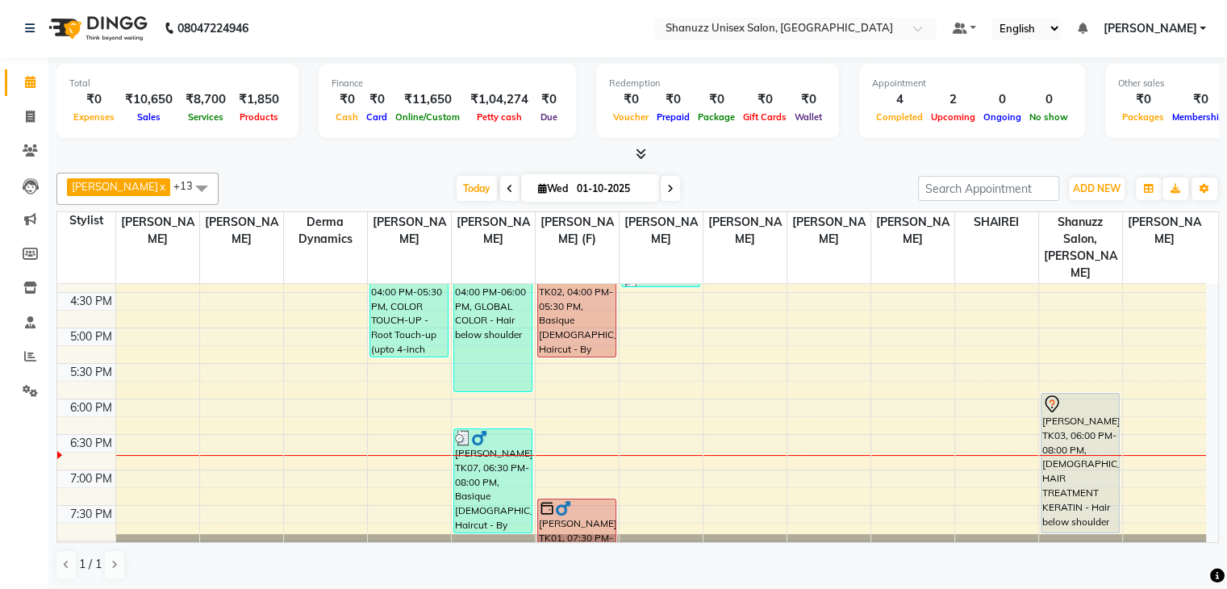
scroll to position [522, 0]
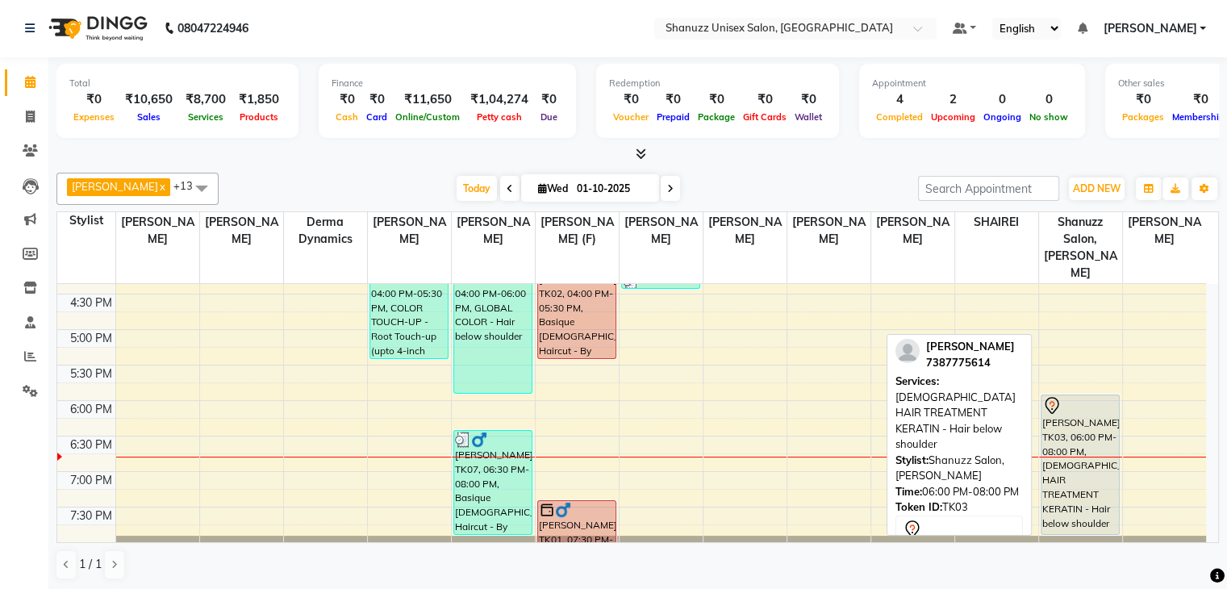
click at [1074, 396] on div at bounding box center [1080, 405] width 76 height 19
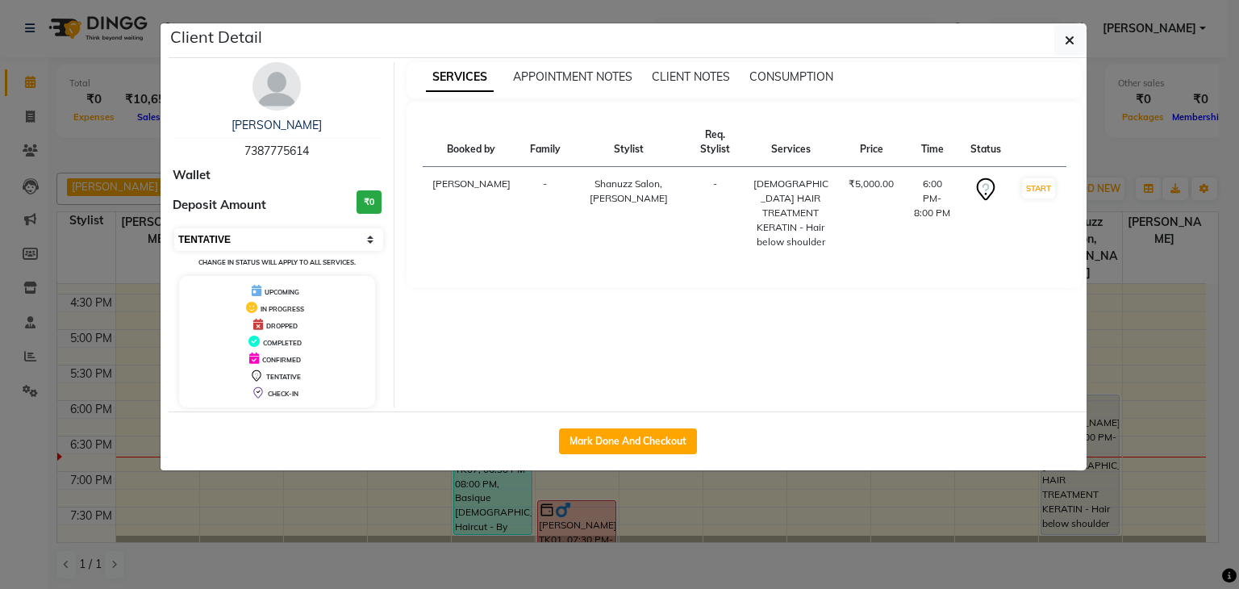
click at [267, 245] on select "Select IN SERVICE CONFIRMED TENTATIVE CHECK IN MARK DONE DROPPED UPCOMING" at bounding box center [278, 239] width 209 height 23
select select "8"
click at [174, 228] on select "Select IN SERVICE CONFIRMED TENTATIVE CHECK IN MARK DONE DROPPED UPCOMING" at bounding box center [278, 239] width 209 height 23
click at [85, 115] on ngb-modal-window "Client Detail HEENA 7387775614 Wallet Deposit Amount ₹0 Select IN SERVICE CONFI…" at bounding box center [619, 294] width 1239 height 589
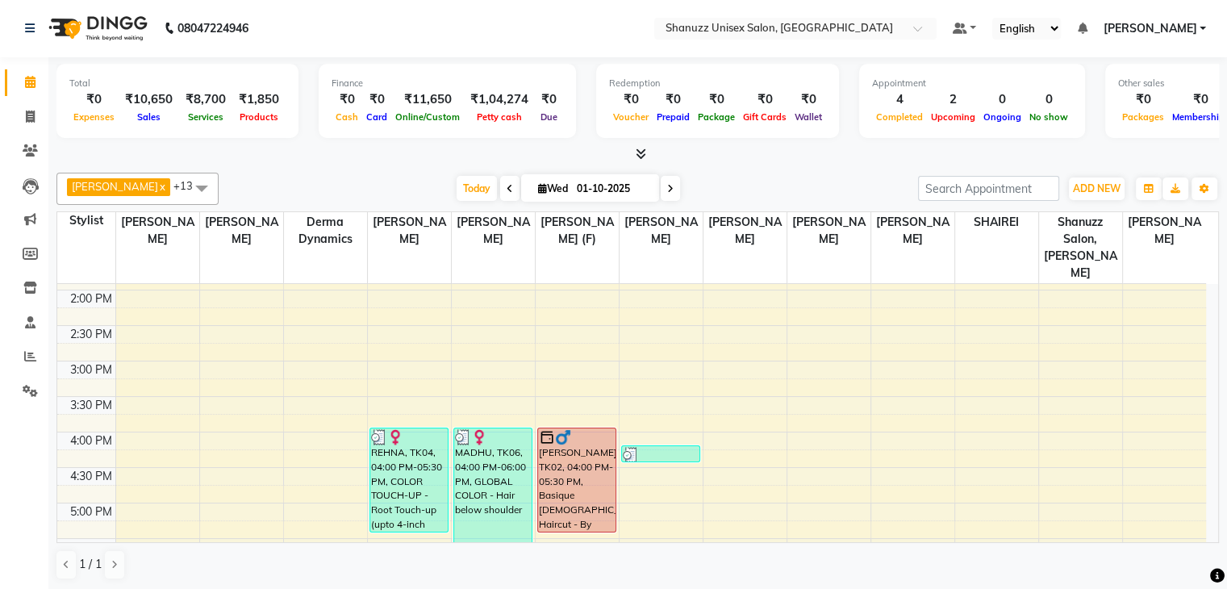
scroll to position [415, 0]
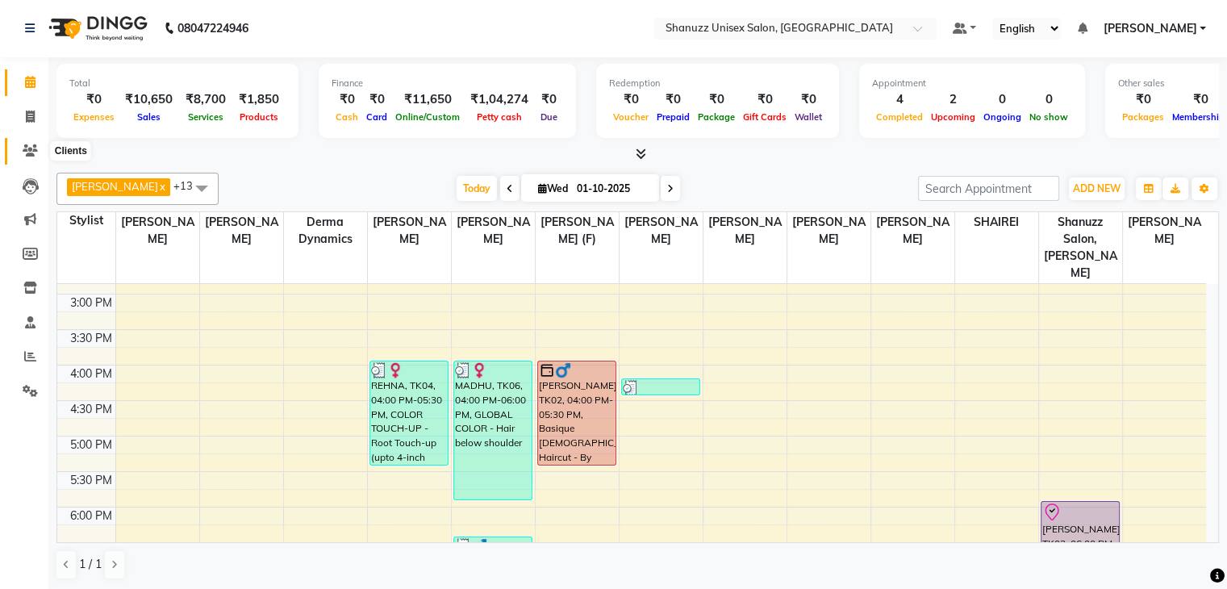
click at [30, 148] on icon at bounding box center [30, 150] width 15 height 12
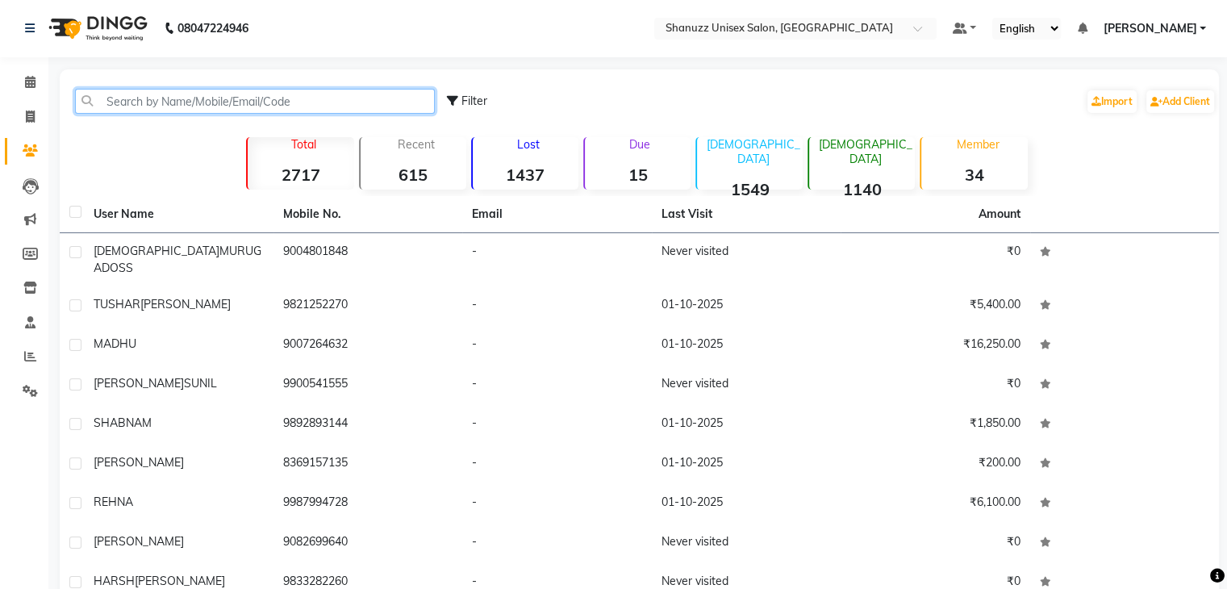
click at [169, 98] on input "text" at bounding box center [255, 101] width 360 height 25
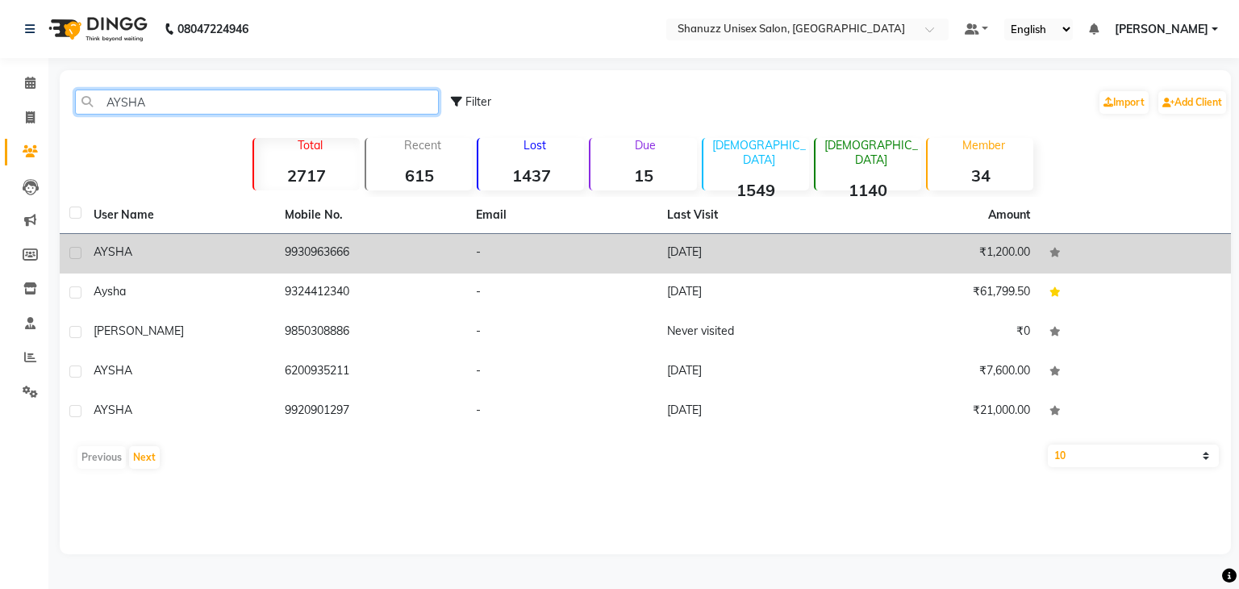
type input "AYSHA"
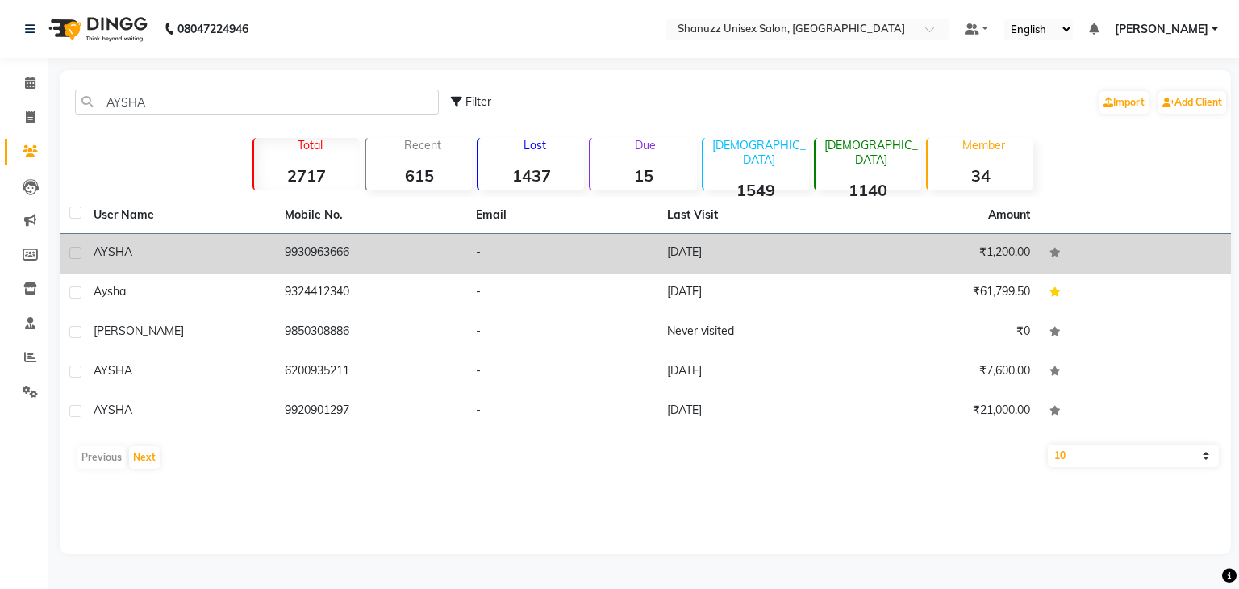
click at [386, 236] on td "9930963666" at bounding box center [370, 254] width 191 height 40
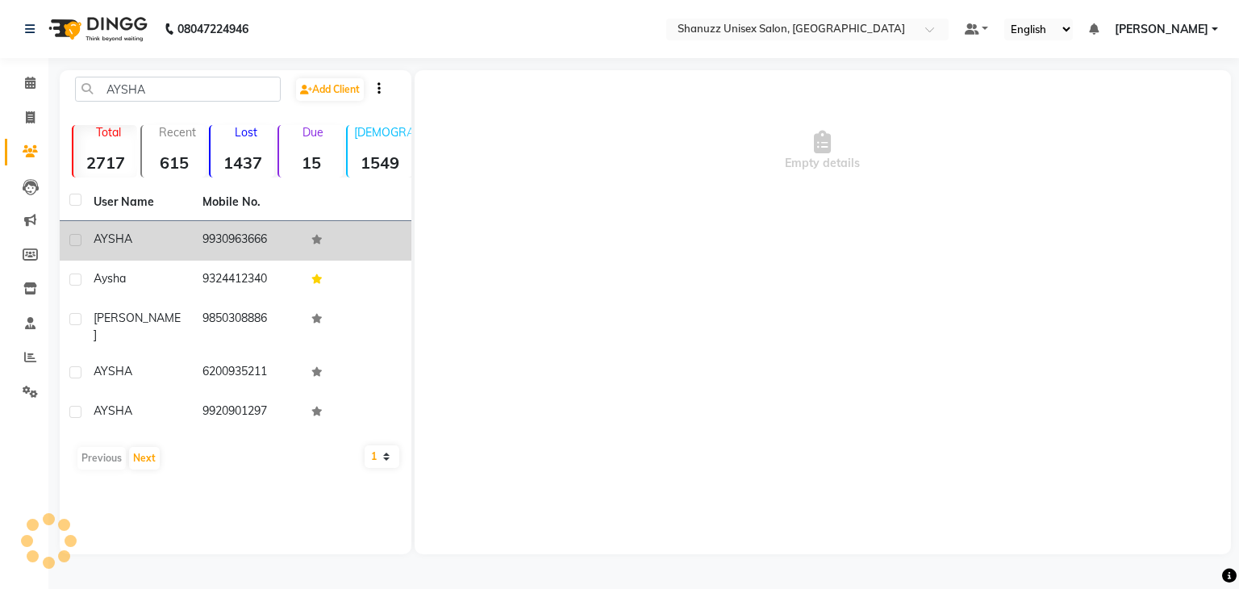
click at [386, 236] on td at bounding box center [356, 241] width 109 height 40
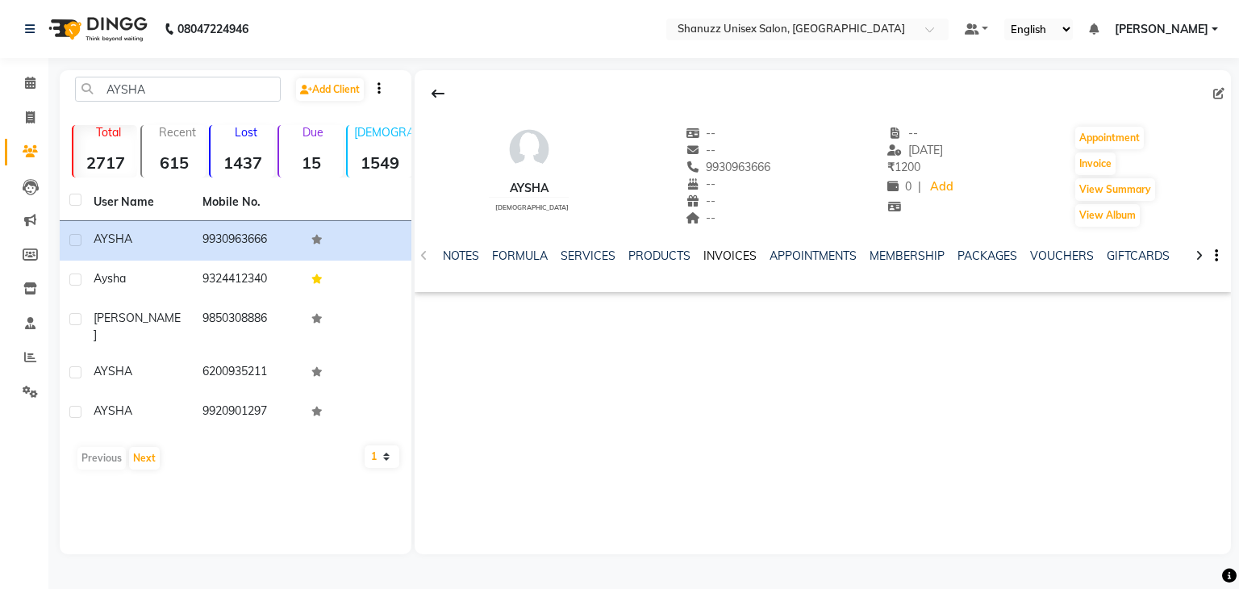
click at [713, 259] on link "INVOICES" at bounding box center [729, 255] width 53 height 15
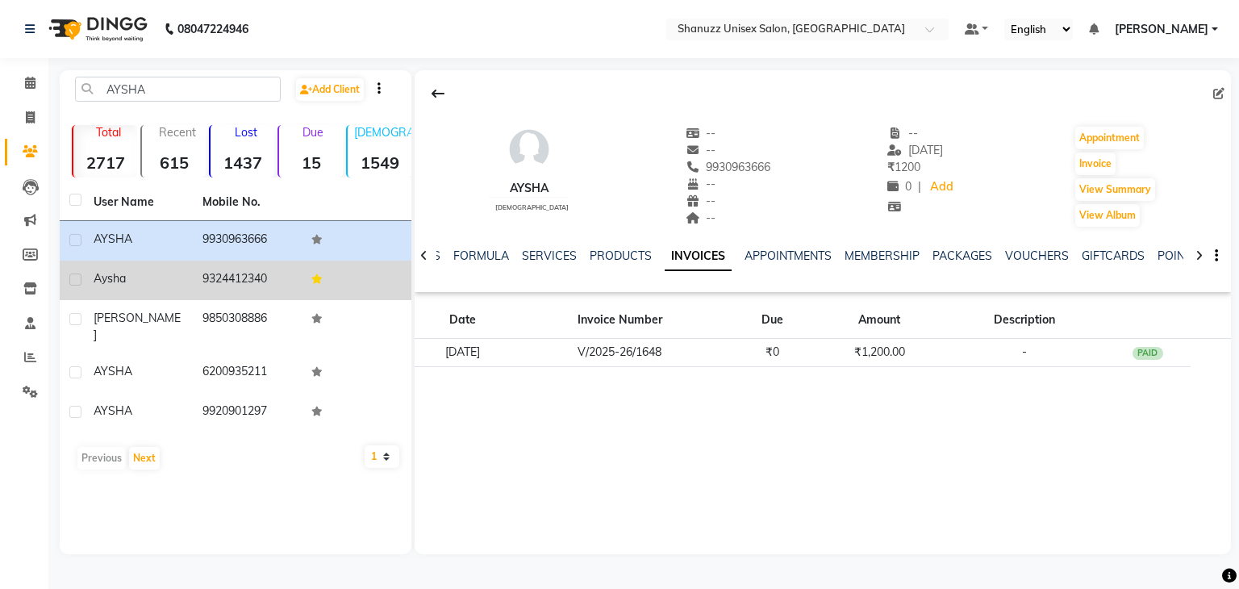
click at [129, 277] on div "Aysha" at bounding box center [139, 278] width 90 height 17
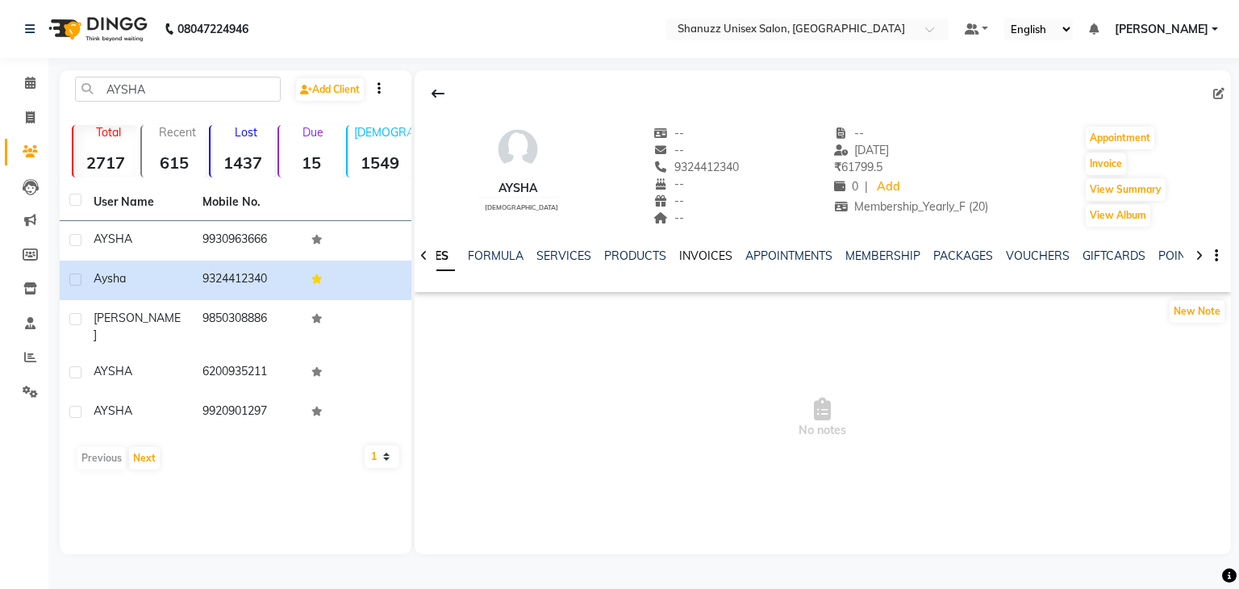
click at [691, 257] on link "INVOICES" at bounding box center [705, 255] width 53 height 15
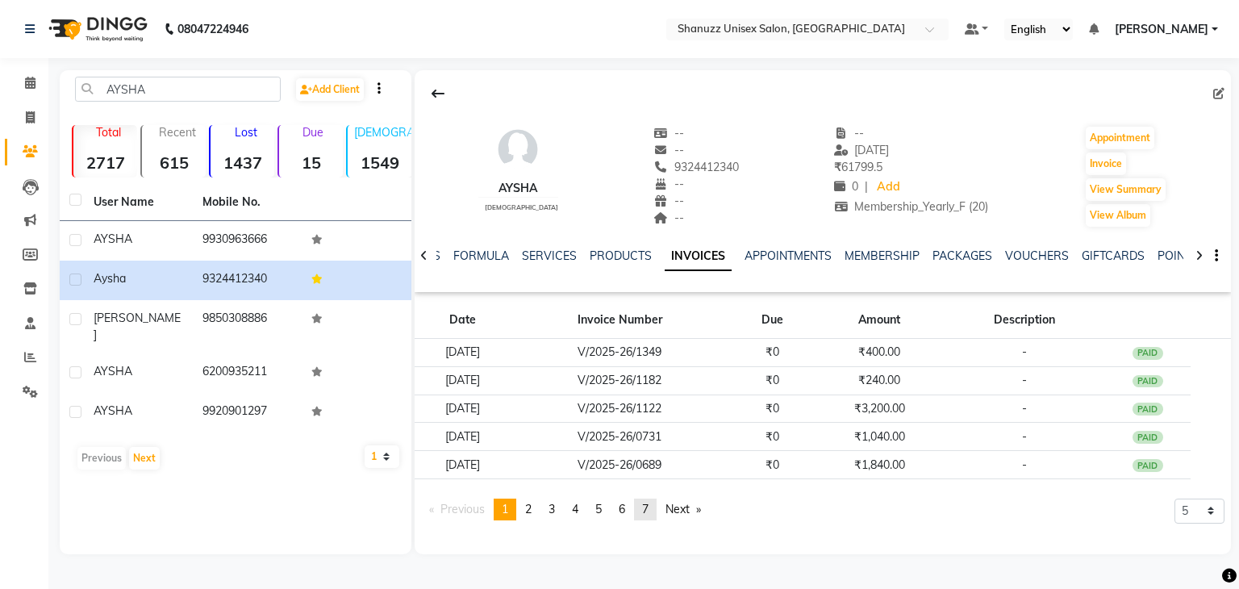
click at [646, 507] on span "7" at bounding box center [645, 509] width 6 height 15
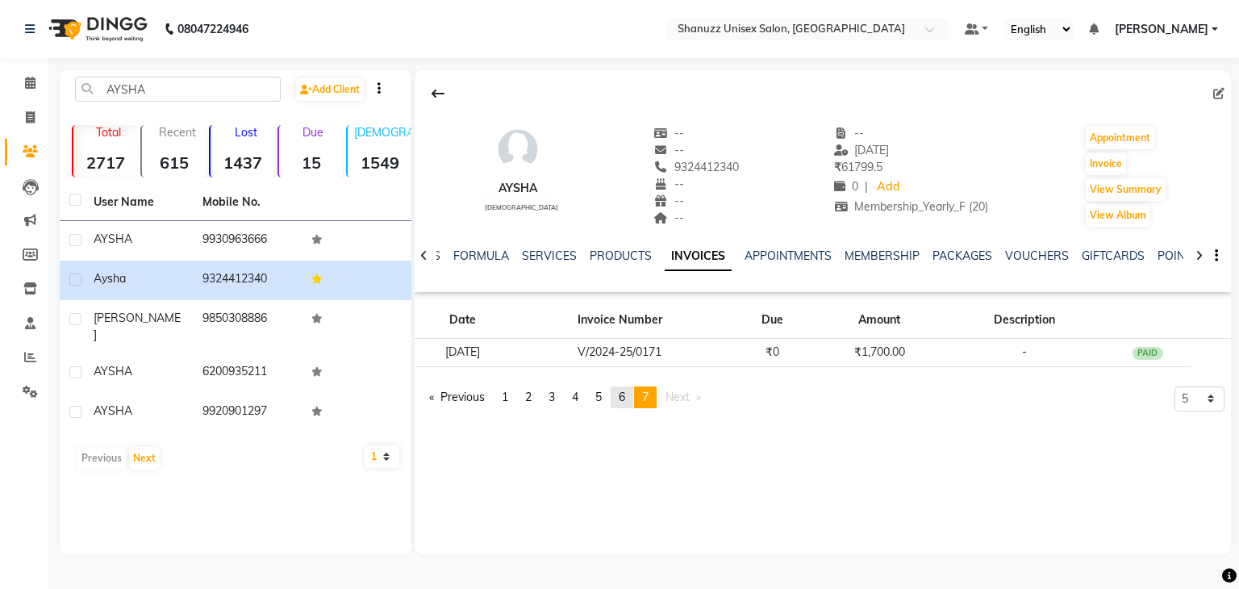
click at [619, 401] on link "page 6" at bounding box center [621, 397] width 23 height 22
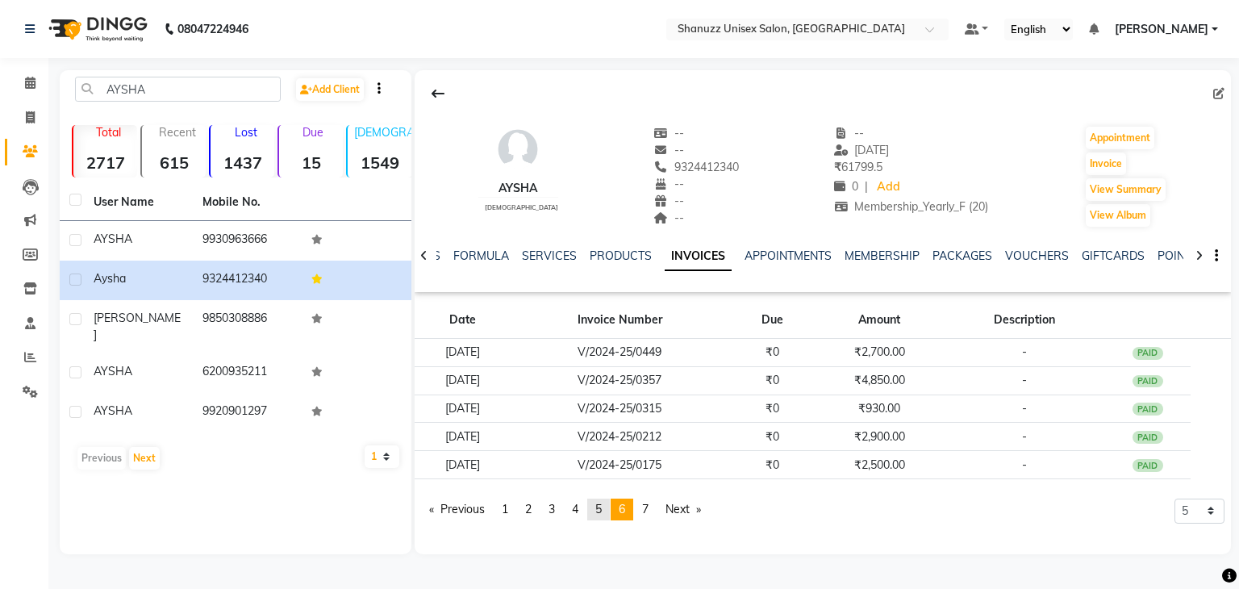
click at [600, 499] on link "page 5" at bounding box center [598, 509] width 23 height 22
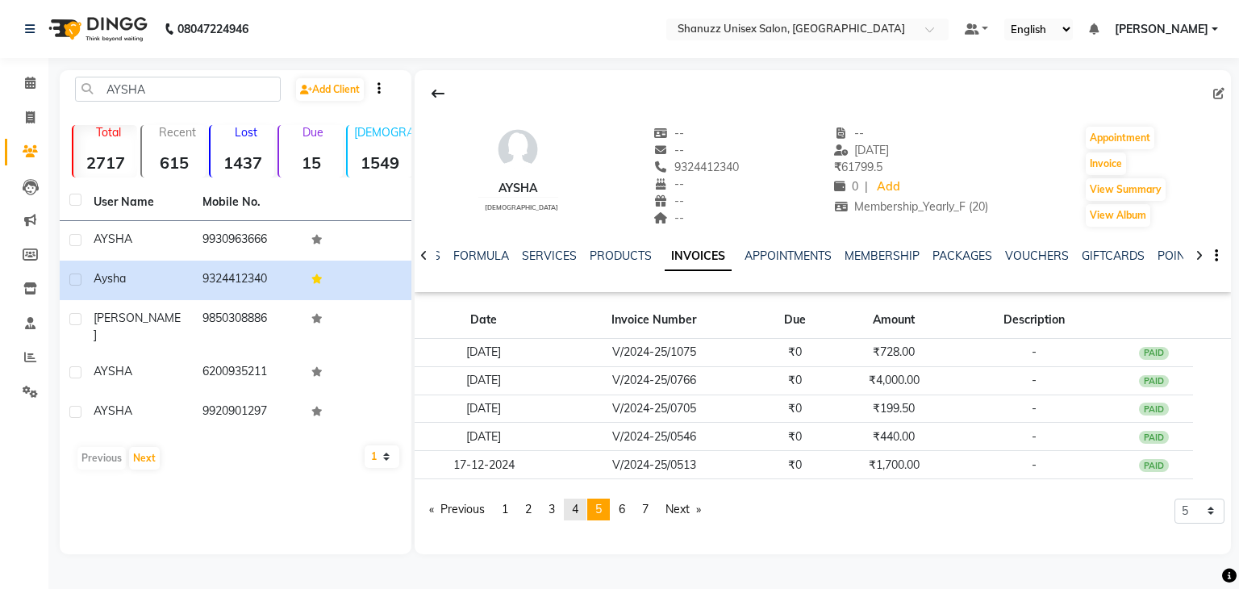
click at [578, 511] on span "4" at bounding box center [575, 509] width 6 height 15
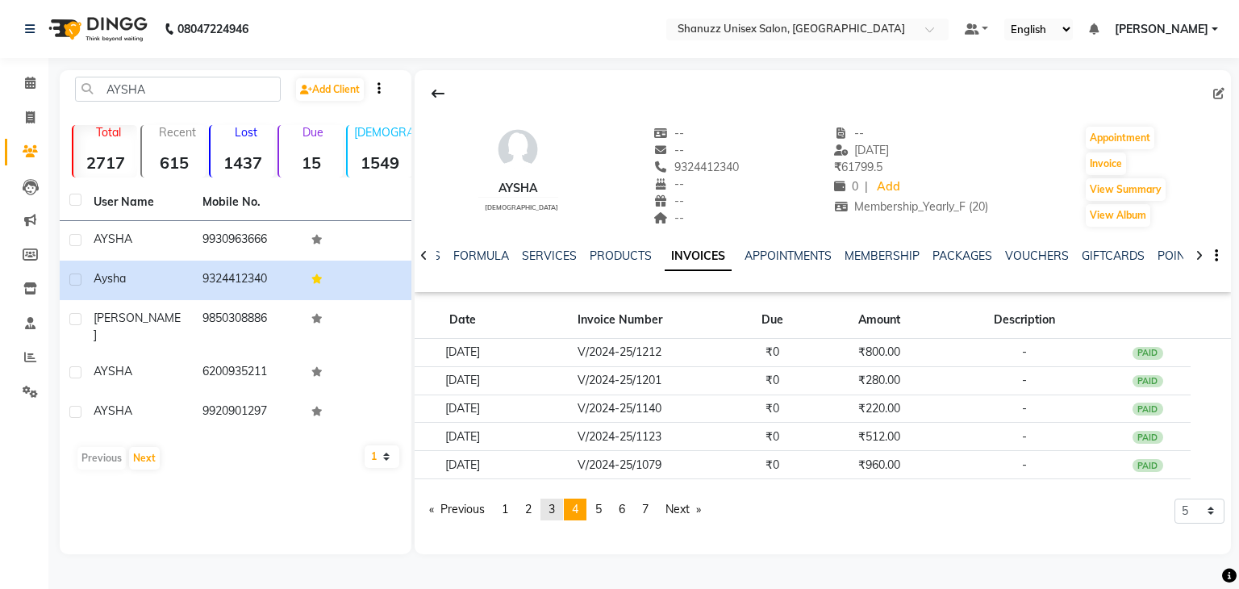
click at [561, 511] on link "page 3" at bounding box center [551, 509] width 23 height 22
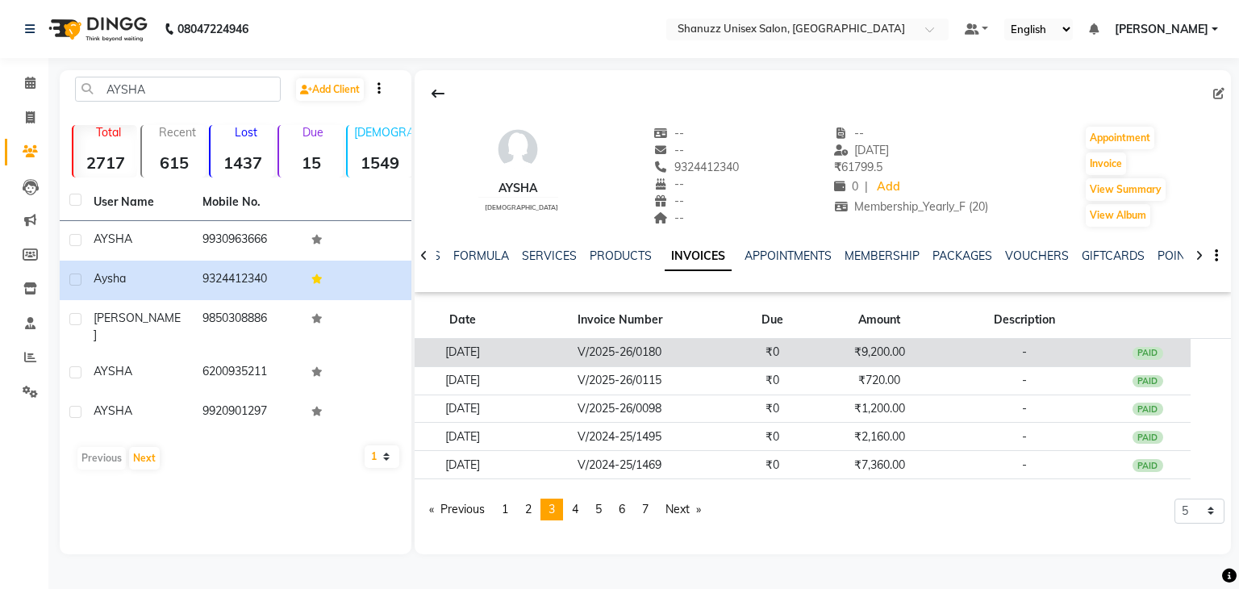
click at [917, 355] on td "₹9,200.00" at bounding box center [879, 353] width 128 height 28
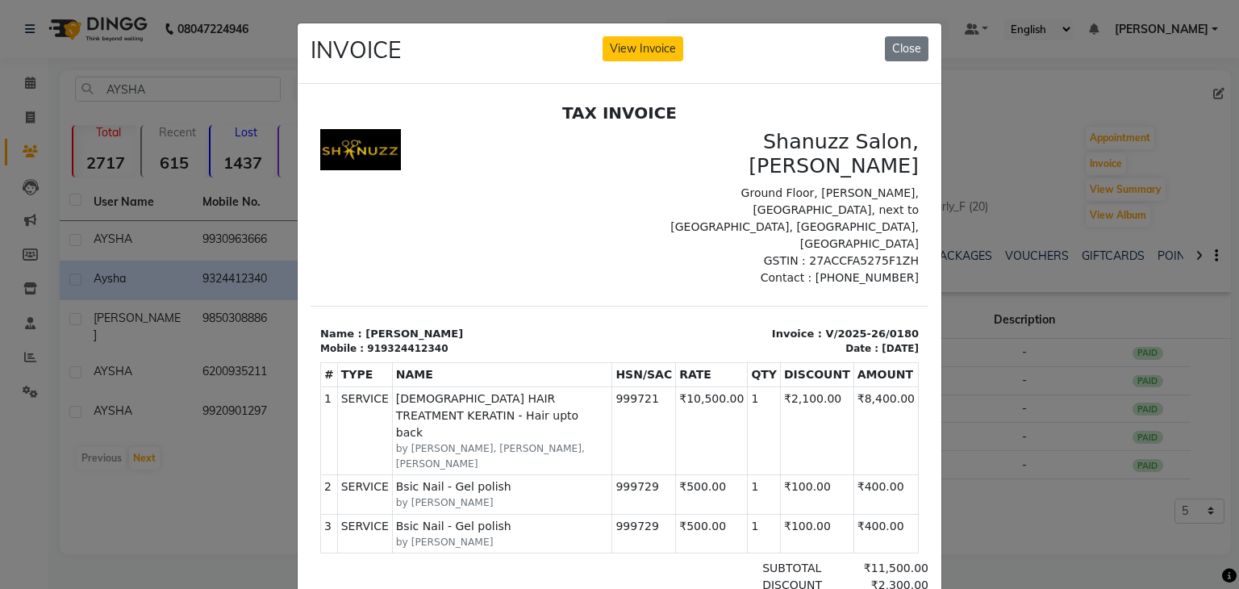
click at [1023, 133] on ngb-modal-window "INVOICE View Invoice Close" at bounding box center [619, 294] width 1239 height 589
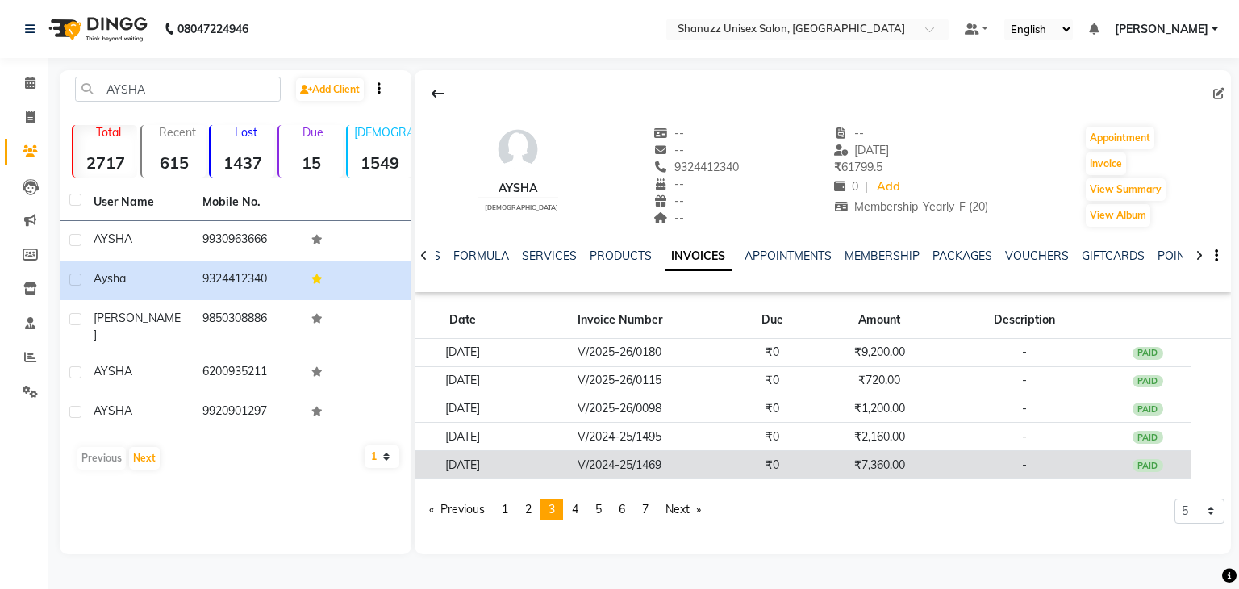
click at [837, 462] on td "₹7,360.00" at bounding box center [879, 465] width 128 height 28
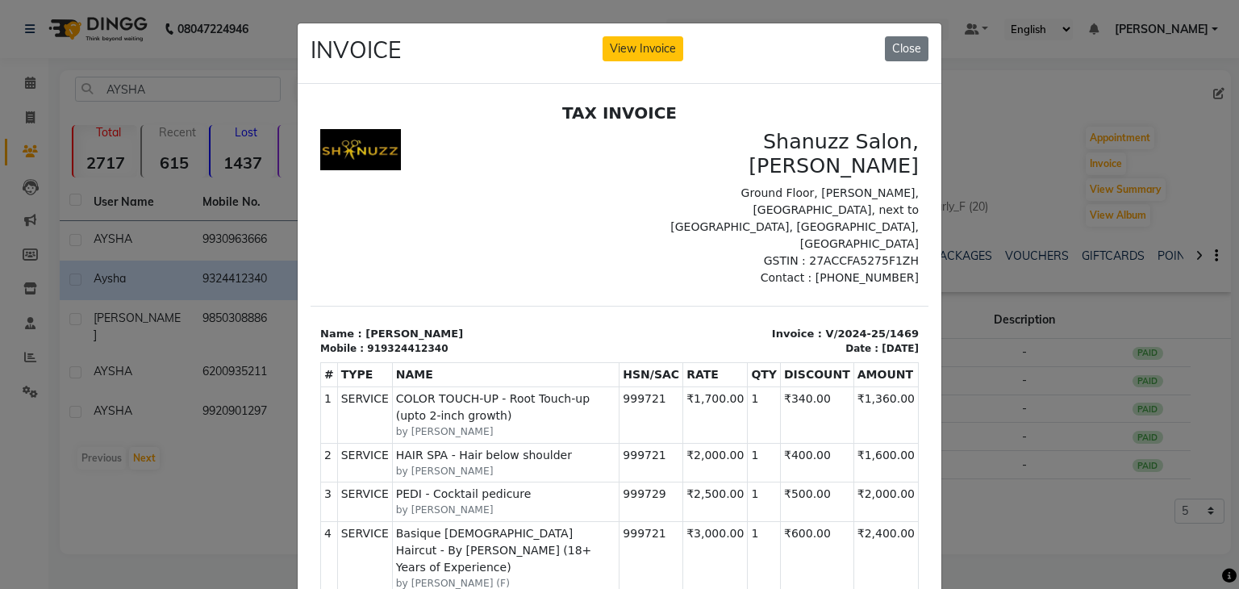
scroll to position [13, 0]
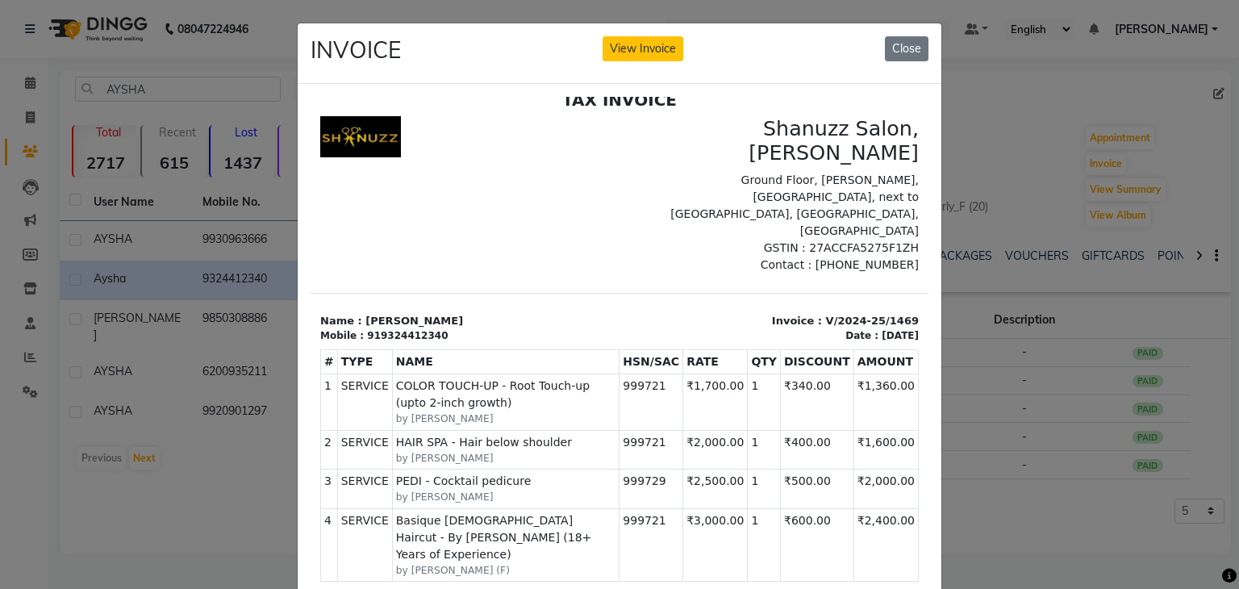
click at [990, 319] on ngb-modal-window "INVOICE View Invoice Close" at bounding box center [619, 294] width 1239 height 589
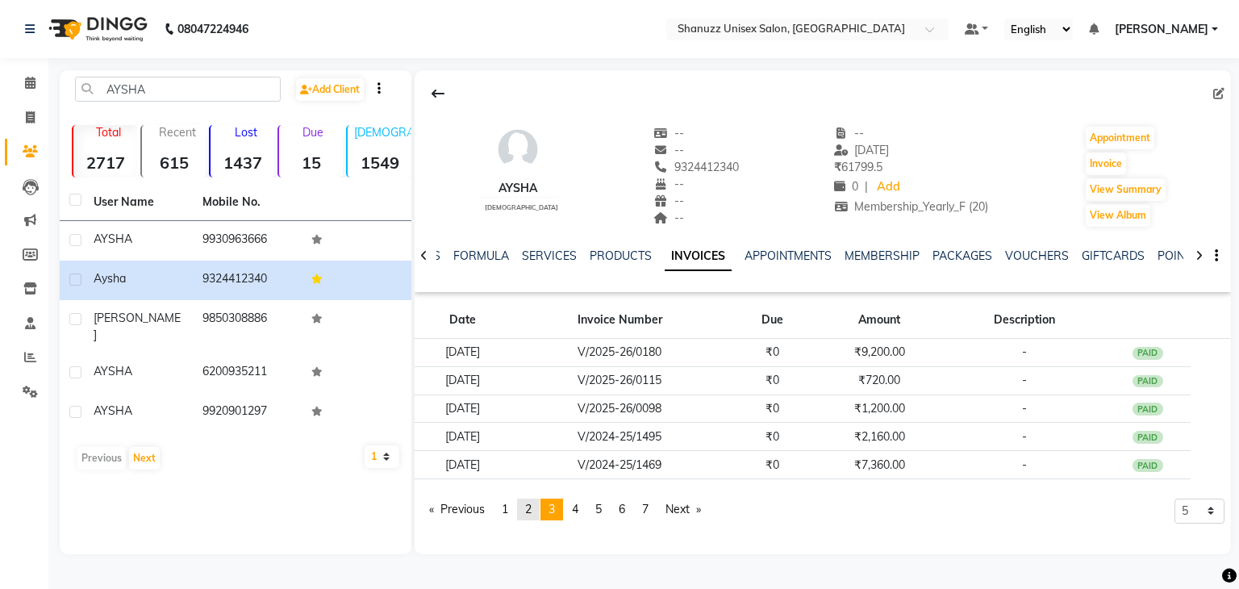
click at [536, 504] on link "page 2" at bounding box center [528, 509] width 23 height 22
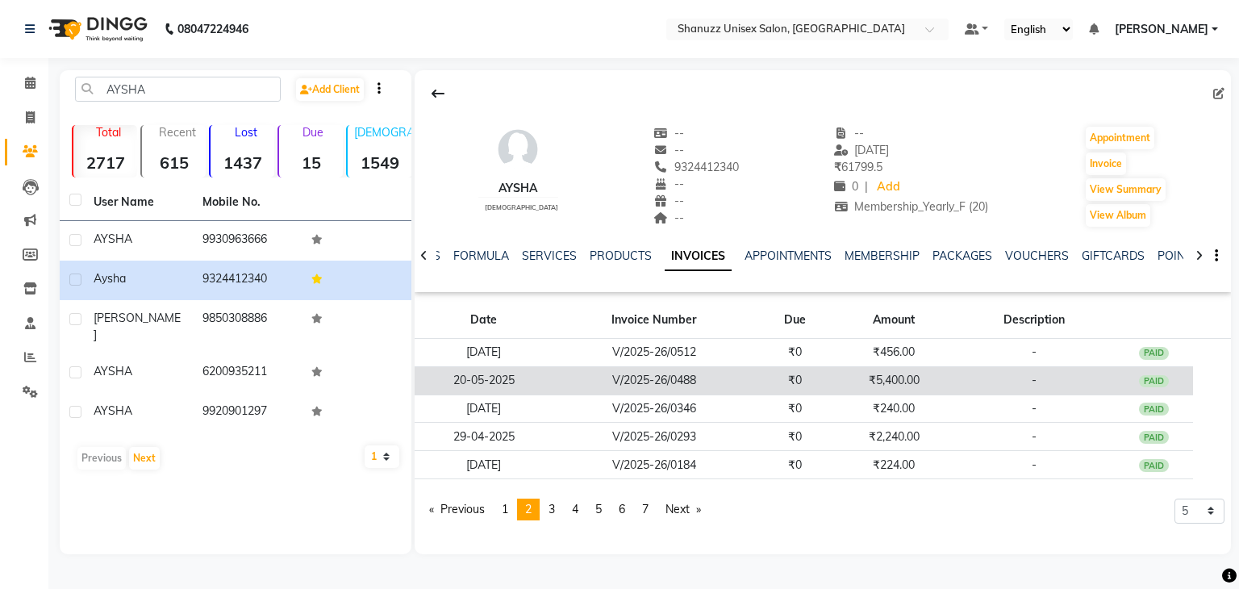
click at [787, 383] on td "₹0" at bounding box center [795, 380] width 80 height 28
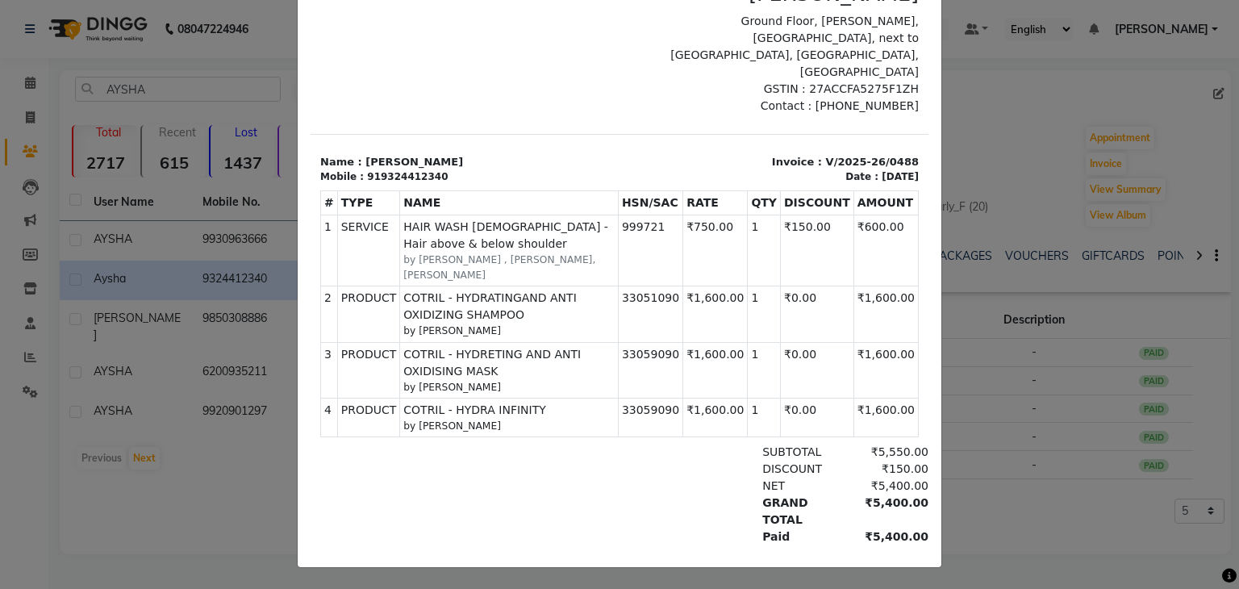
scroll to position [172, 0]
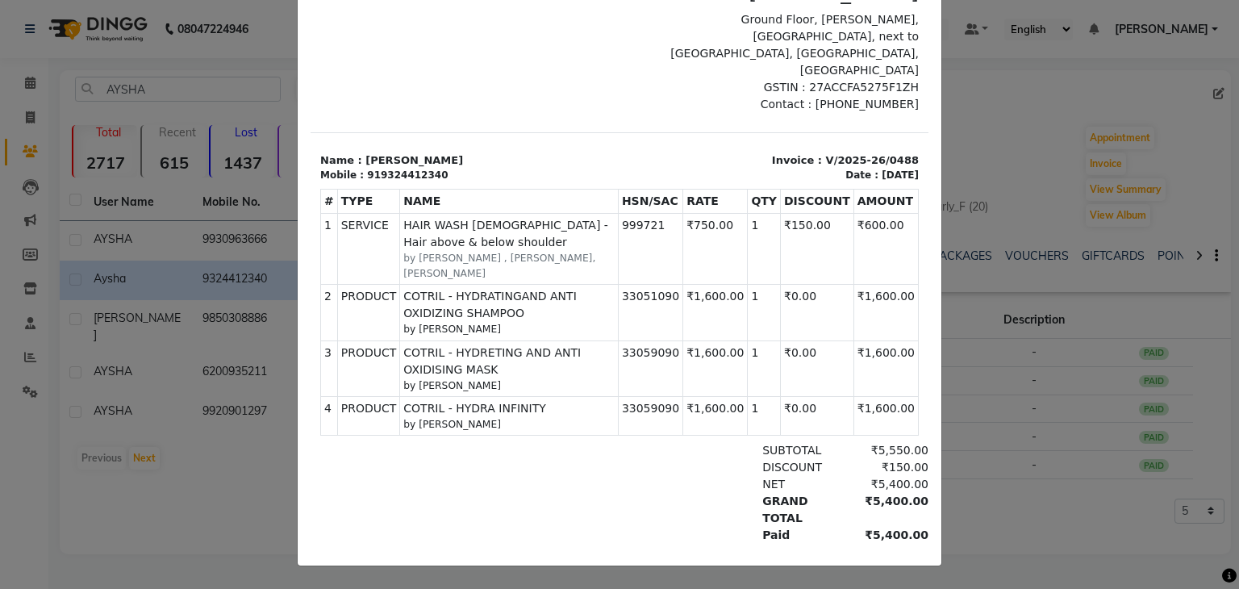
click at [1016, 276] on ngb-modal-window "INVOICE View Invoice Close" at bounding box center [619, 294] width 1239 height 589
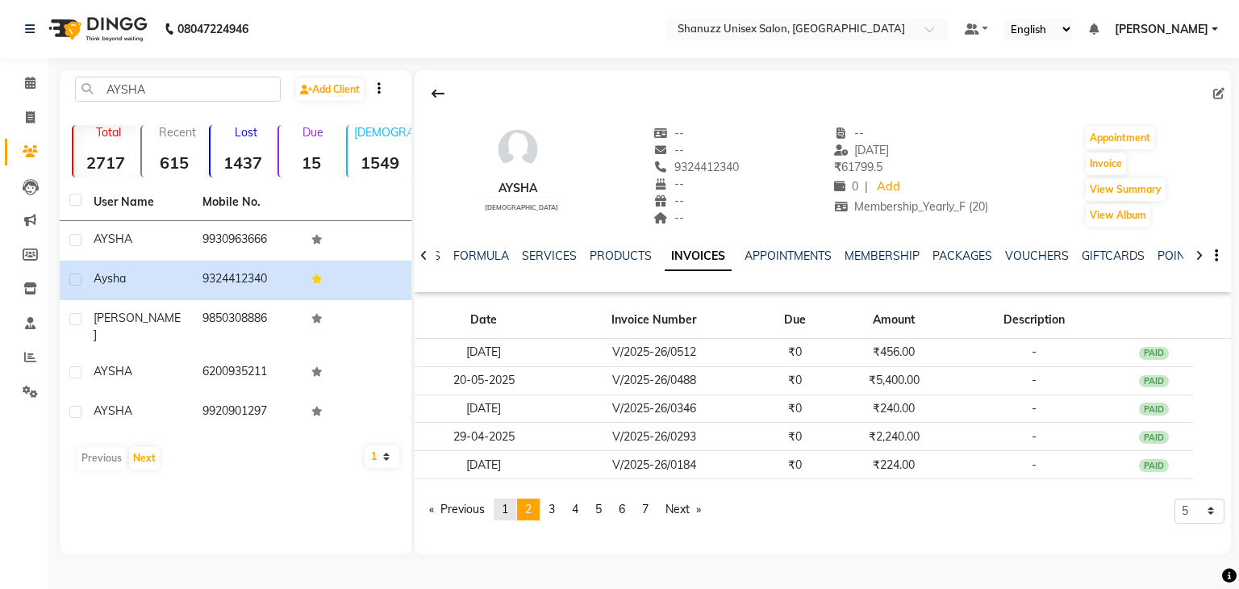
click at [509, 516] on link "page 1" at bounding box center [505, 509] width 23 height 22
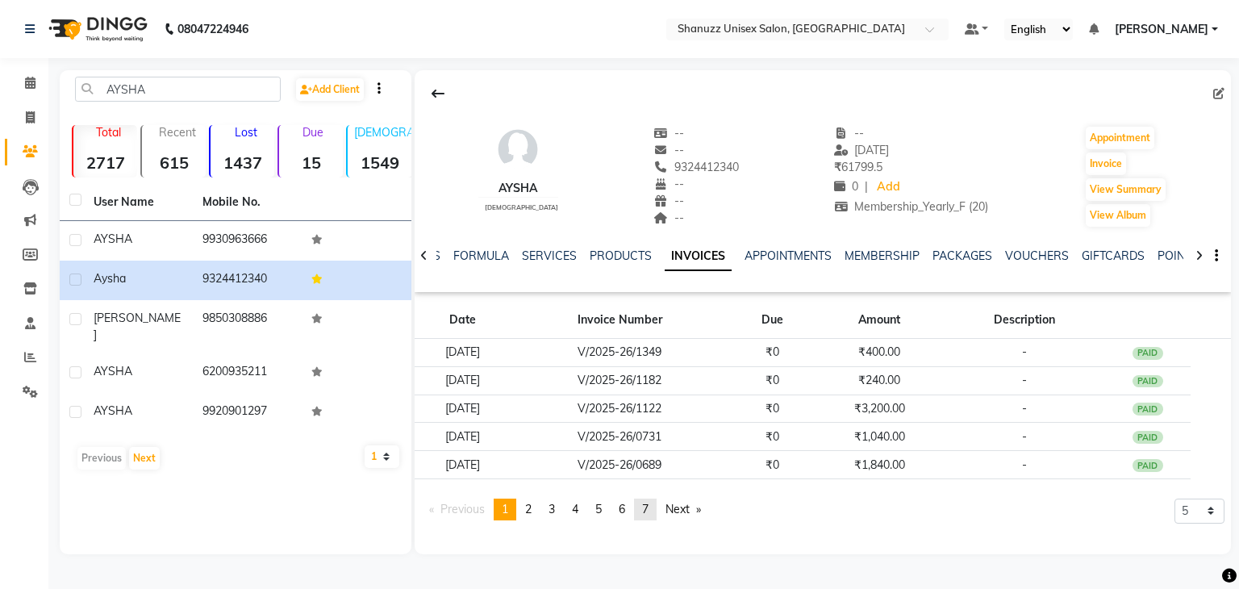
click at [654, 504] on link "page 7" at bounding box center [645, 509] width 23 height 22
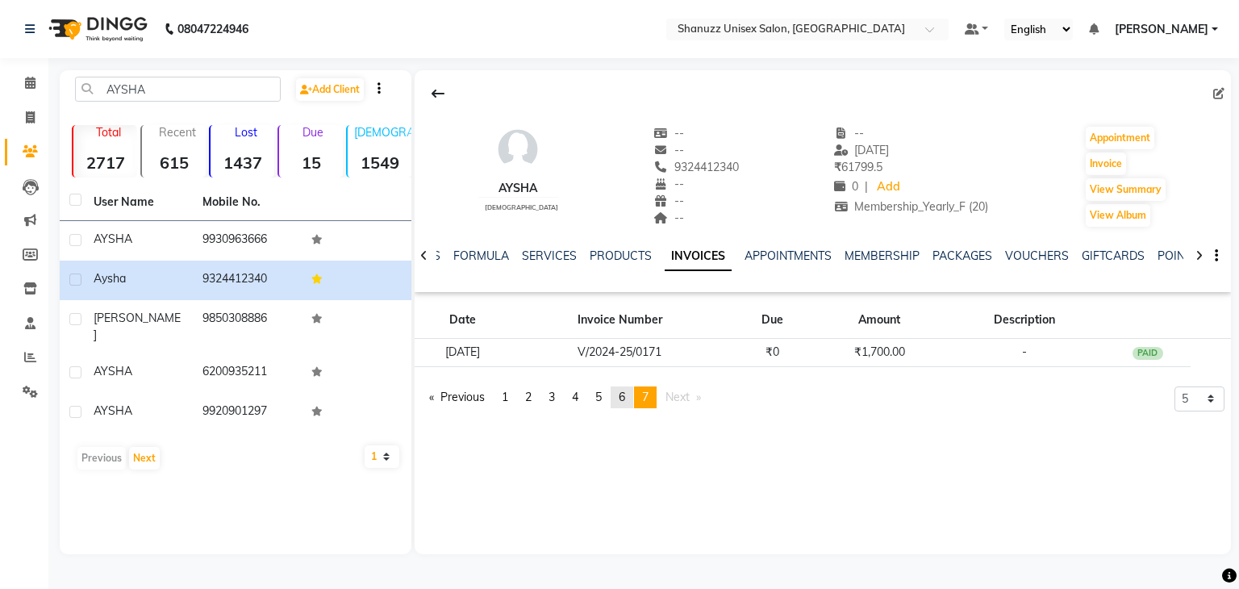
click at [624, 397] on span "6" at bounding box center [622, 396] width 6 height 15
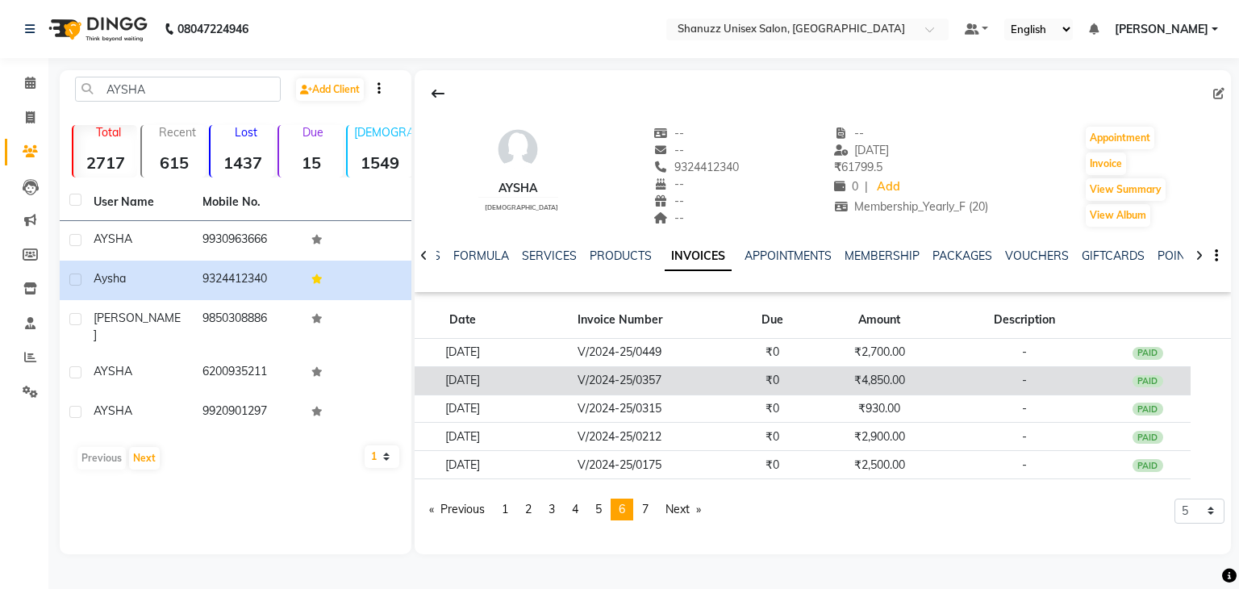
click at [881, 385] on td "₹4,850.00" at bounding box center [879, 380] width 128 height 28
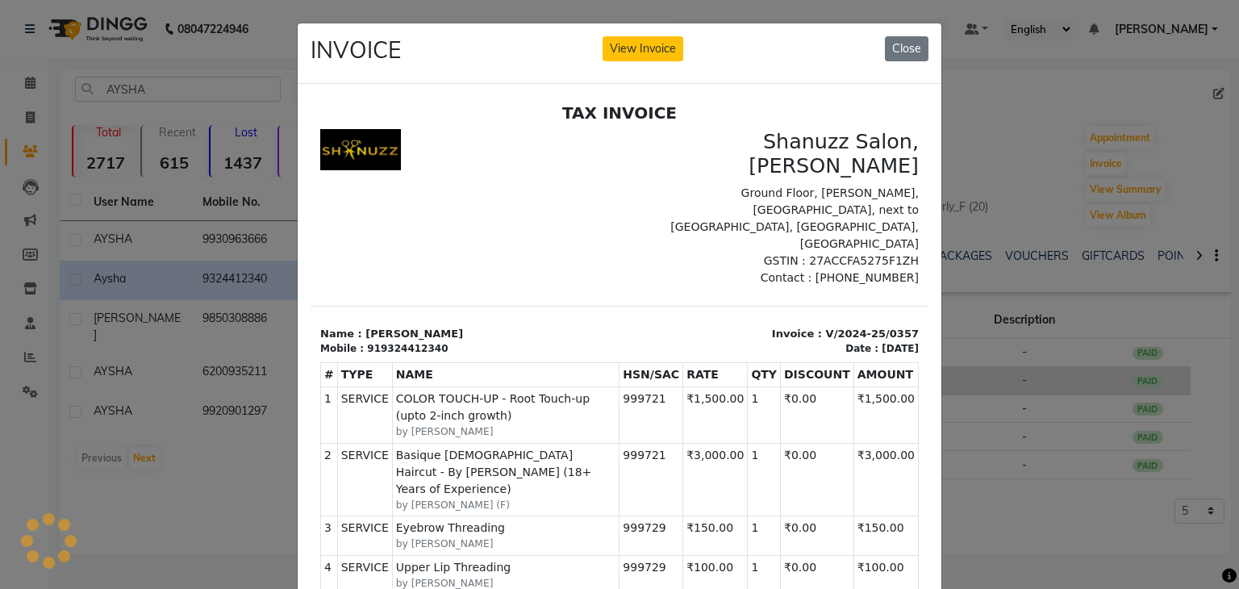
scroll to position [0, 0]
click at [958, 351] on ngb-modal-window "INVOICE View Invoice Close" at bounding box center [619, 294] width 1239 height 589
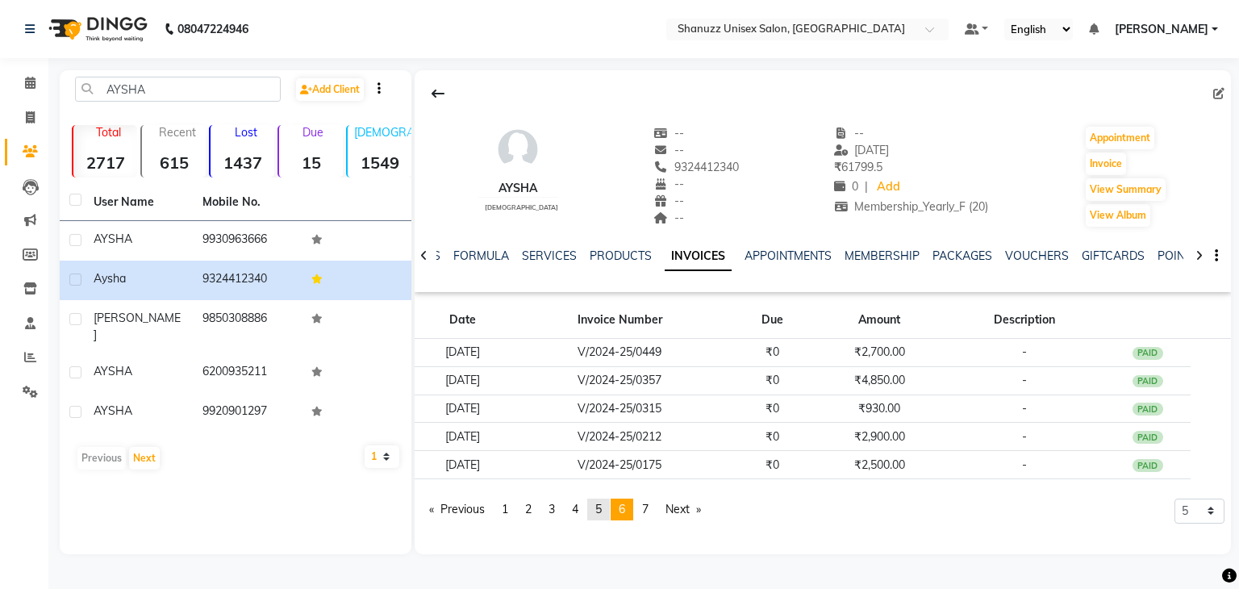
click at [601, 510] on span "5" at bounding box center [598, 509] width 6 height 15
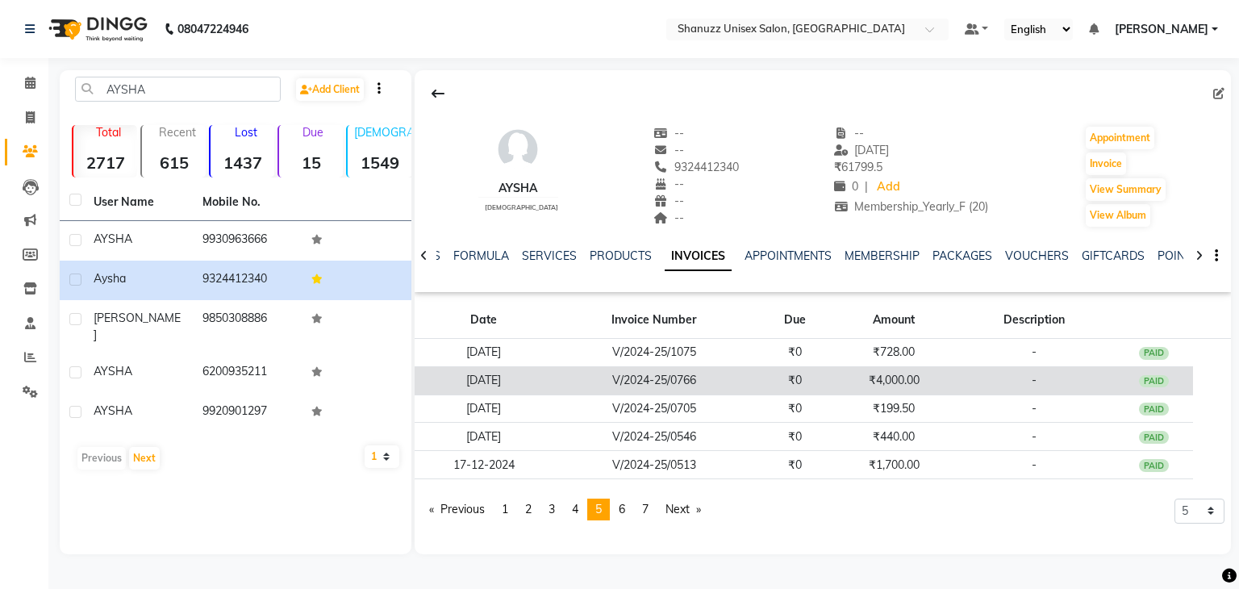
click at [870, 380] on td "₹4,000.00" at bounding box center [894, 380] width 119 height 28
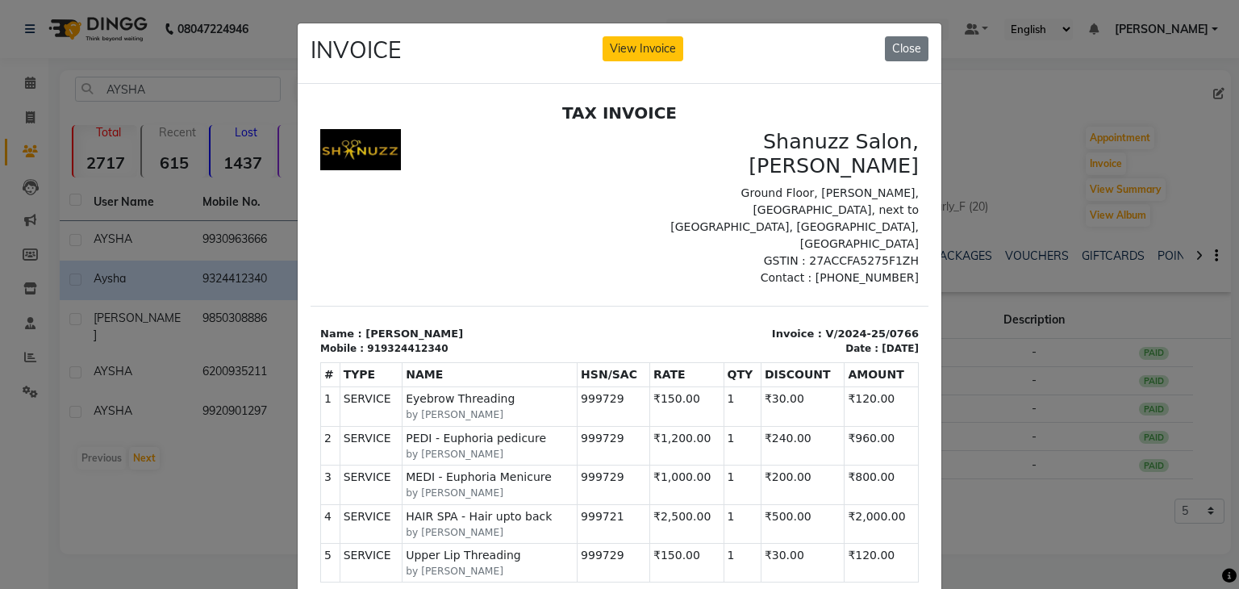
click at [952, 365] on ngb-modal-window "INVOICE View Invoice Close" at bounding box center [619, 294] width 1239 height 589
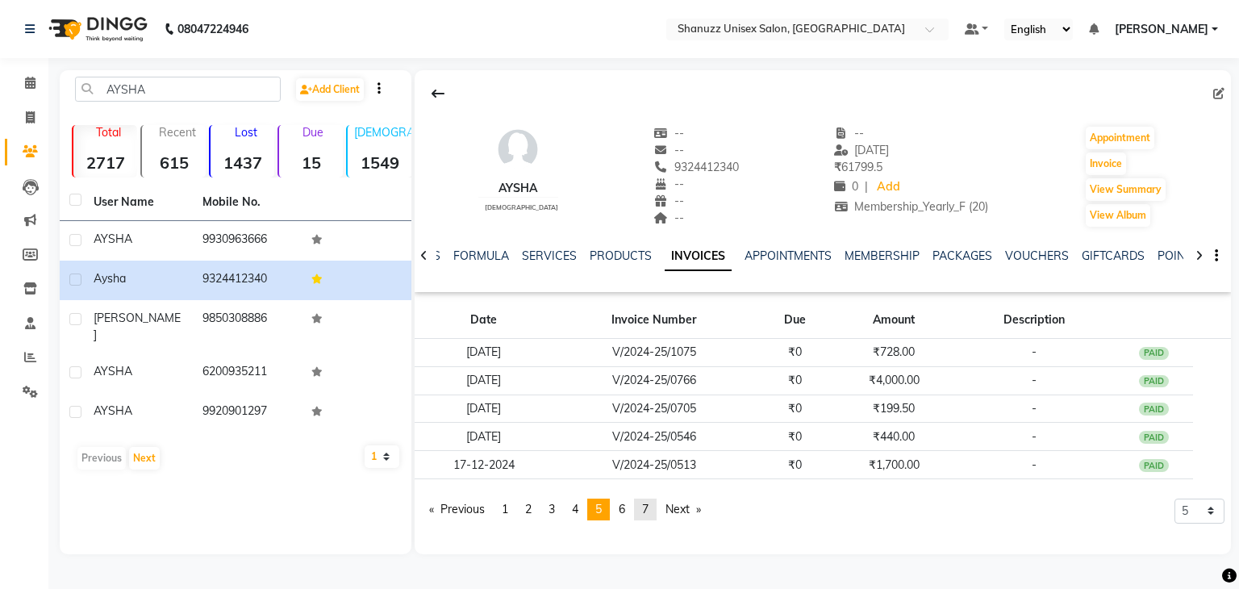
click at [656, 506] on link "page 7" at bounding box center [645, 509] width 23 height 22
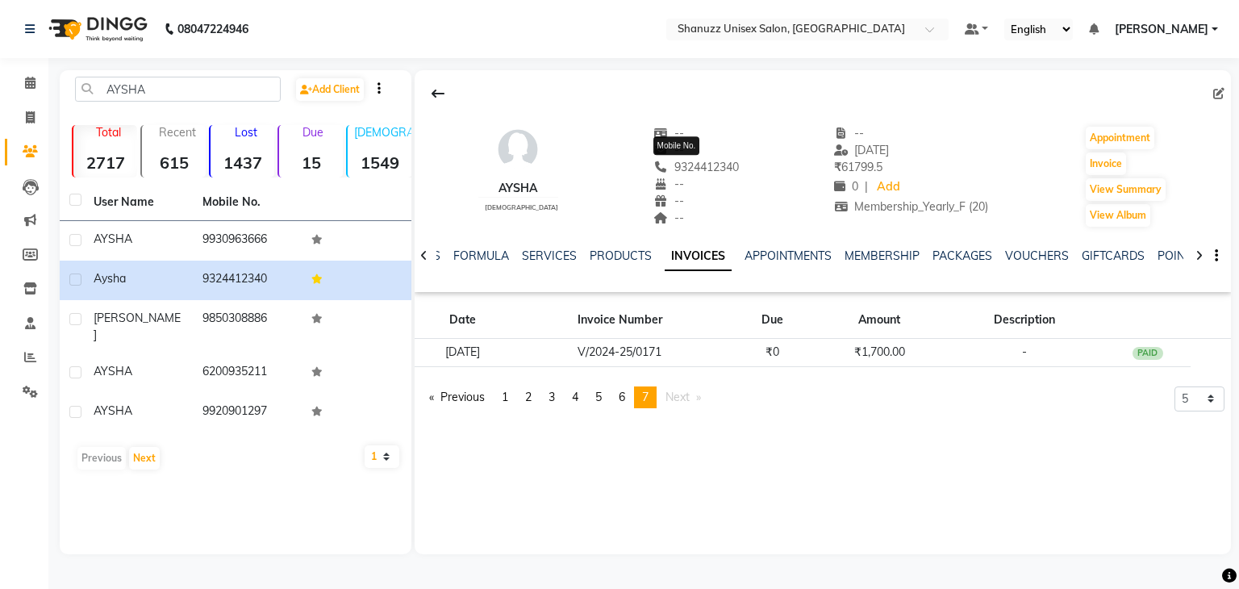
click at [687, 169] on span "9324412340" at bounding box center [695, 167] width 85 height 15
copy span "9324412340"
click at [625, 402] on span "6" at bounding box center [622, 396] width 6 height 15
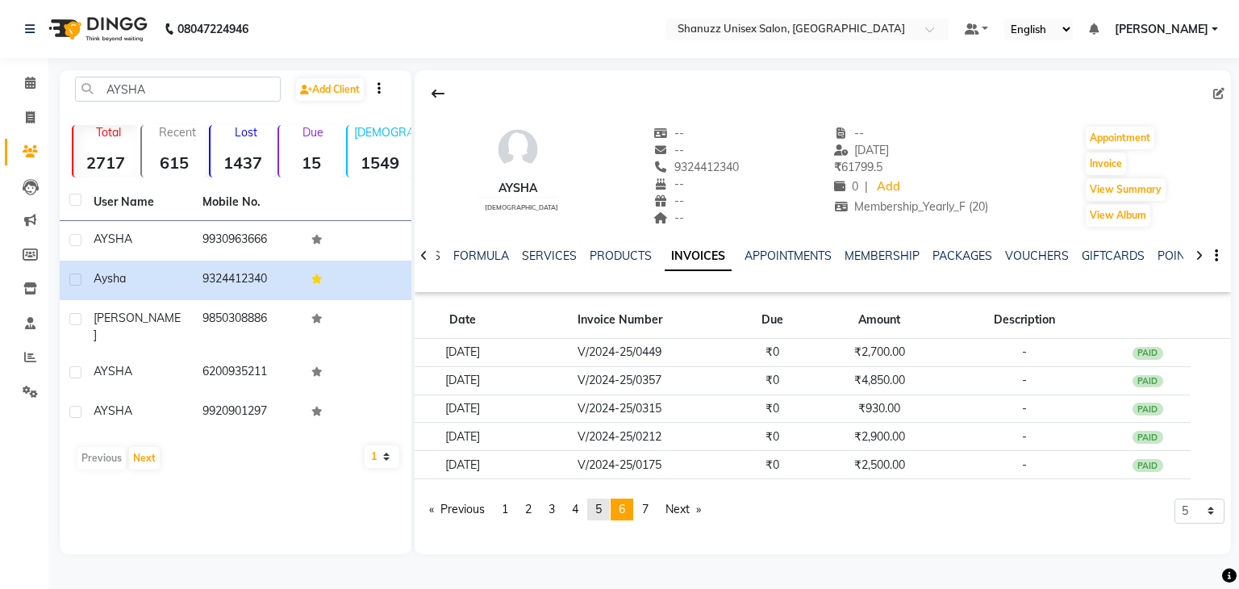
click at [601, 508] on span "5" at bounding box center [598, 509] width 6 height 15
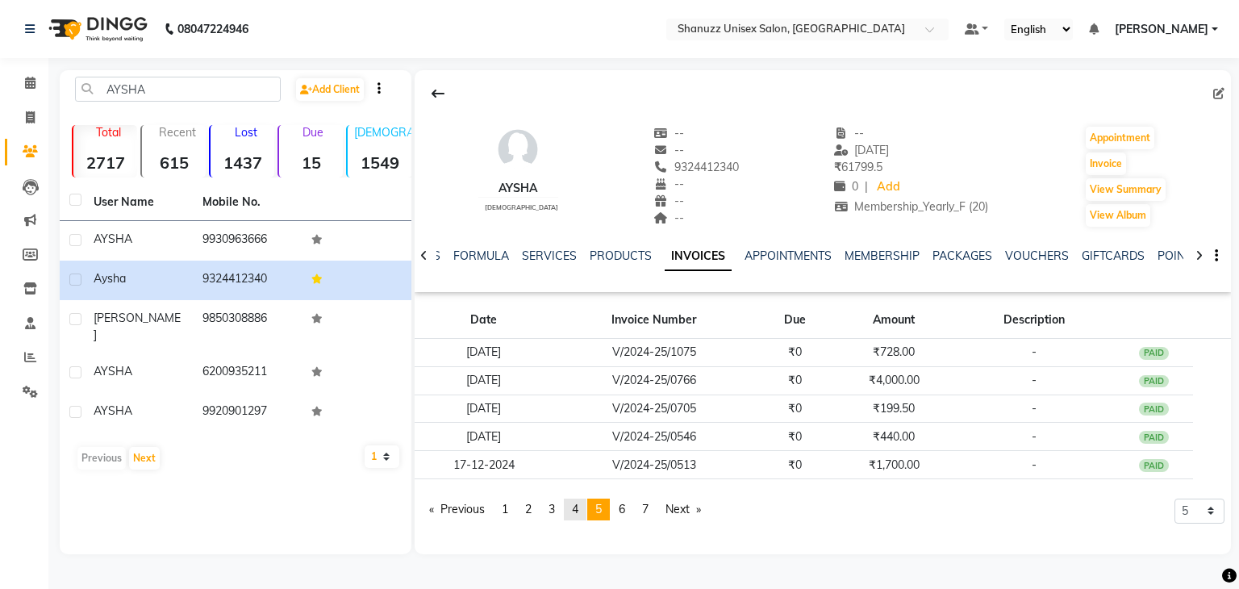
click at [577, 510] on span "4" at bounding box center [575, 509] width 6 height 15
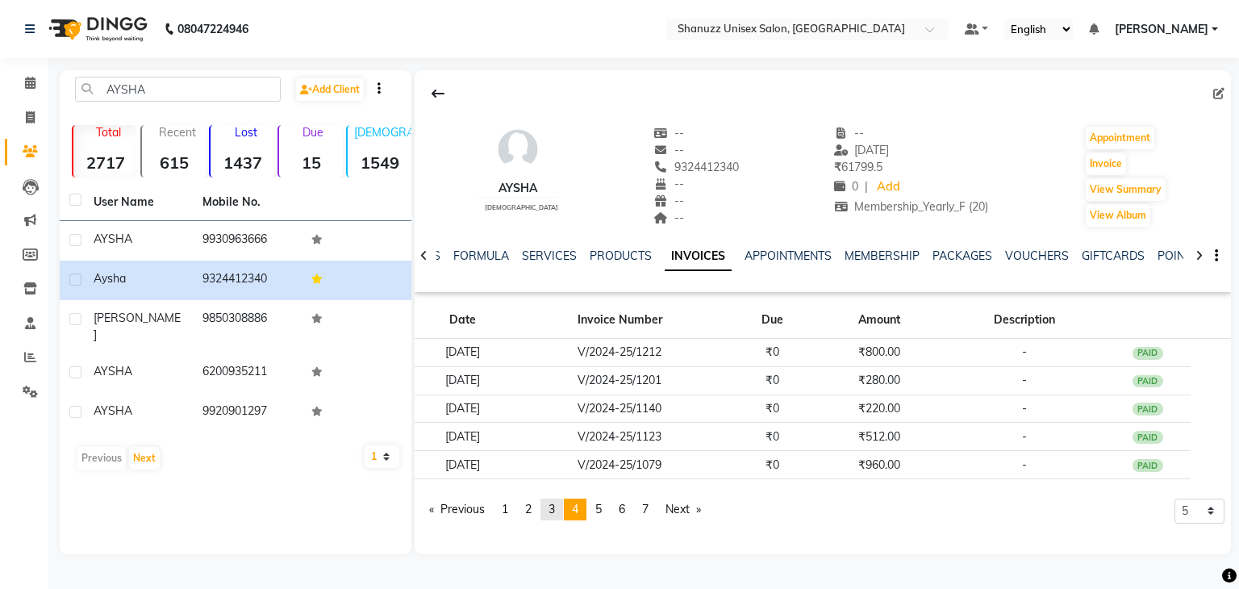
click at [562, 503] on link "page 3" at bounding box center [551, 509] width 23 height 22
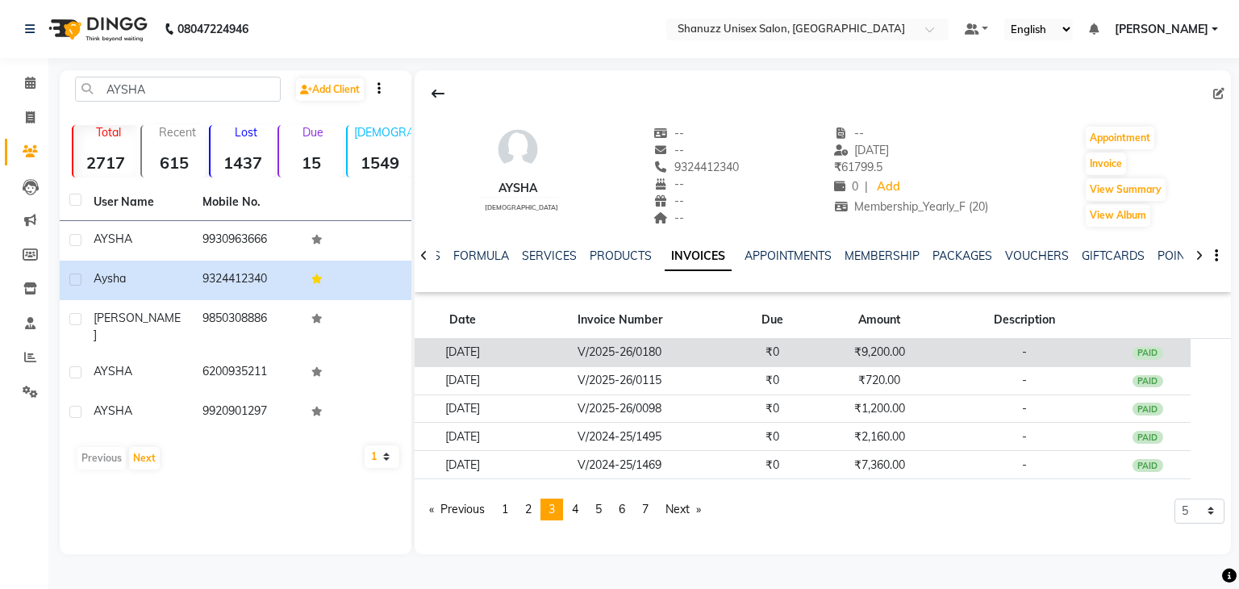
click at [837, 356] on td "₹9,200.00" at bounding box center [879, 353] width 128 height 28
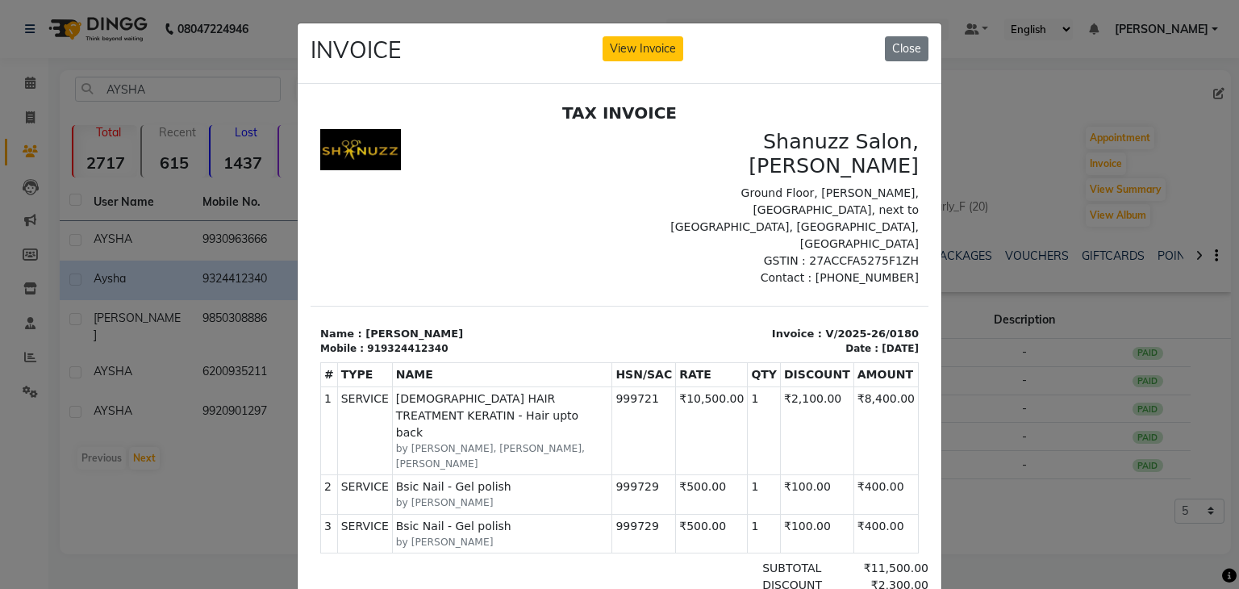
scroll to position [12, 0]
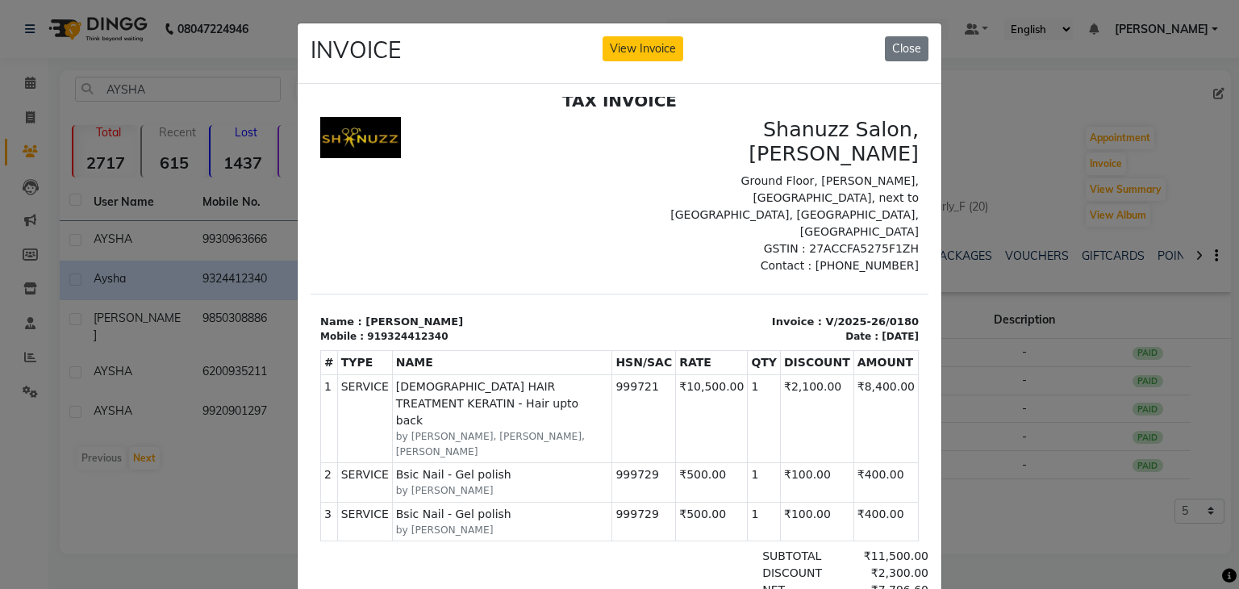
click at [1120, 231] on ngb-modal-window "INVOICE View Invoice Close" at bounding box center [619, 294] width 1239 height 589
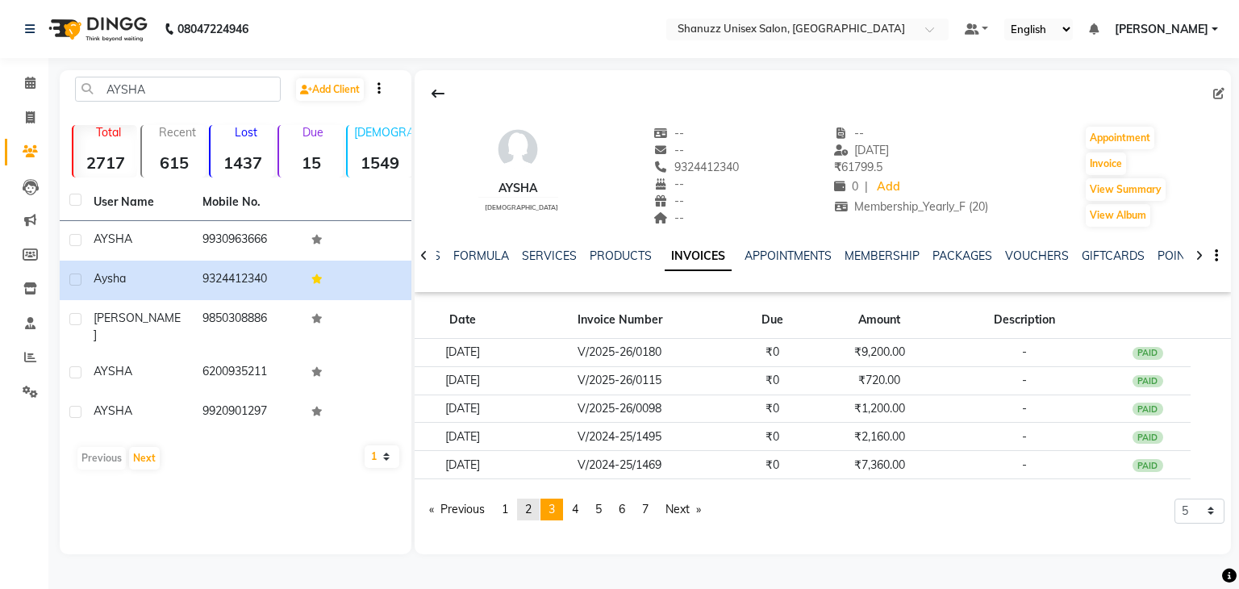
click at [529, 505] on span "2" at bounding box center [528, 509] width 6 height 15
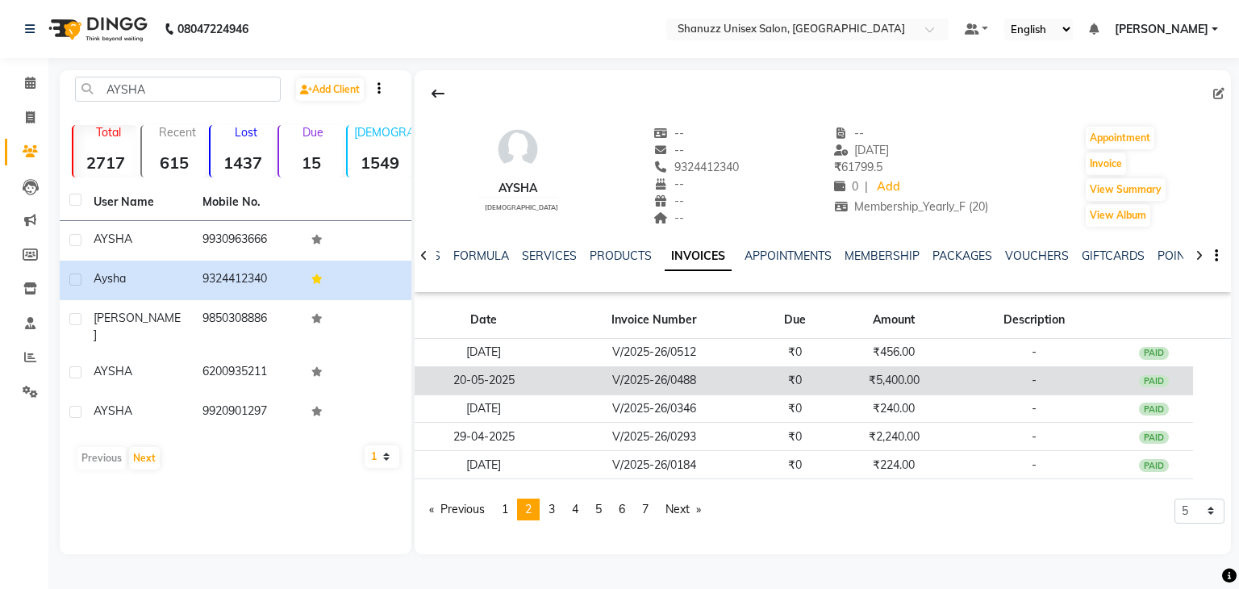
click at [815, 382] on td "₹0" at bounding box center [795, 380] width 80 height 28
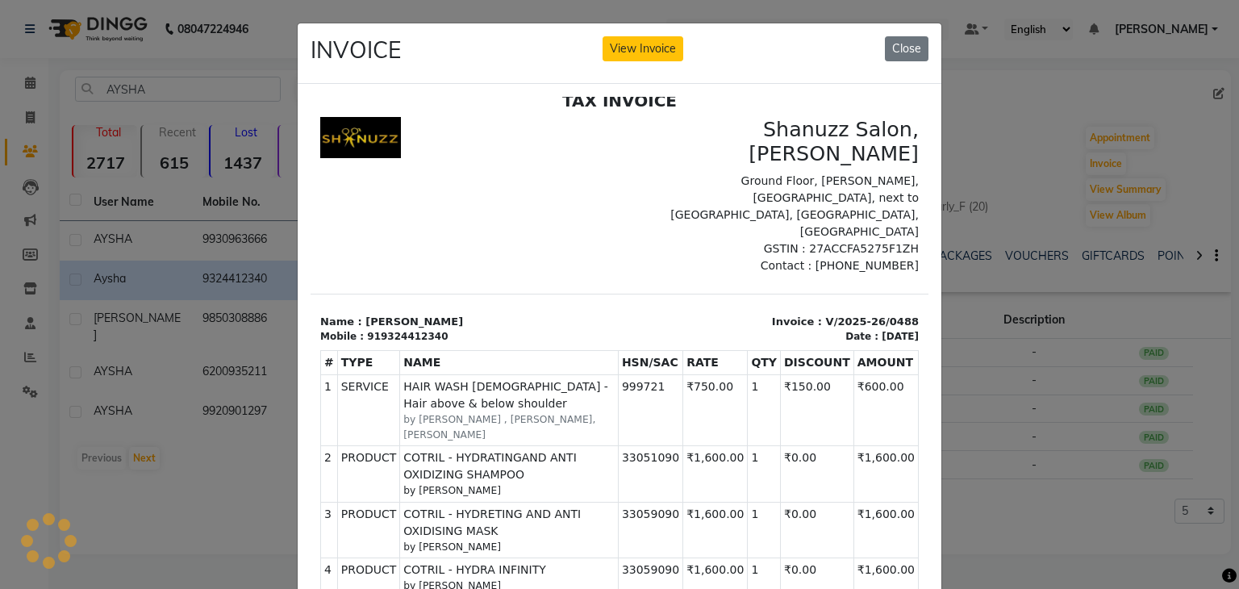
click at [1036, 556] on ngb-modal-window "INVOICE View Invoice Close" at bounding box center [619, 294] width 1239 height 589
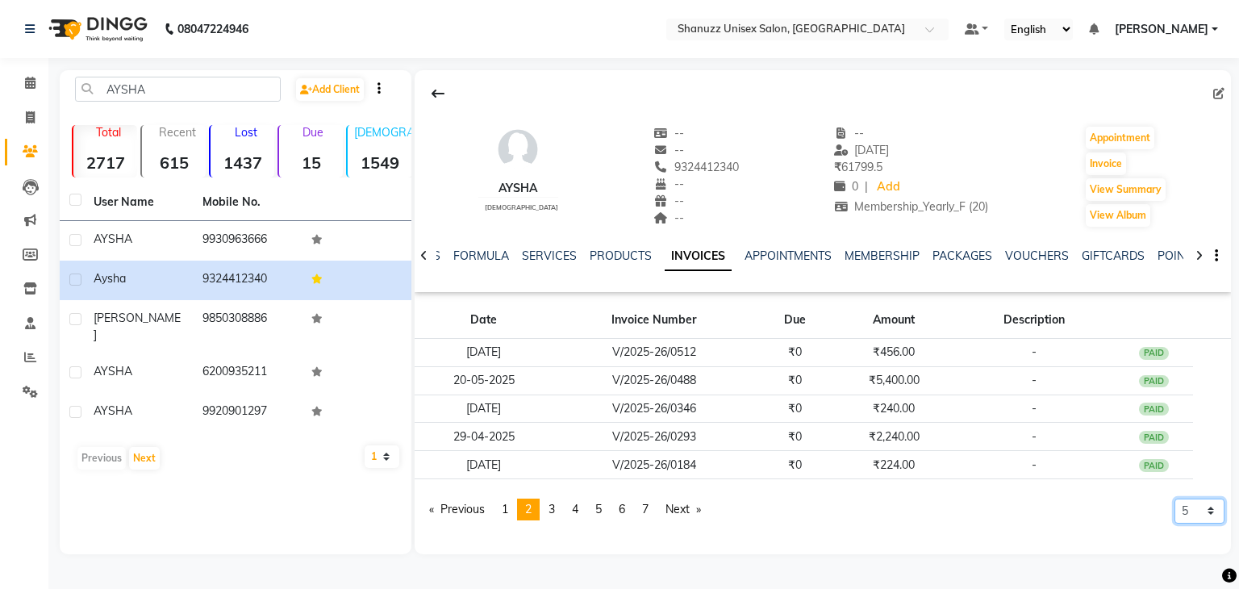
click at [1187, 510] on select "5 10 50 100 500" at bounding box center [1199, 510] width 50 height 25
click at [1174, 498] on select "5 10 50 100 500" at bounding box center [1199, 510] width 50 height 25
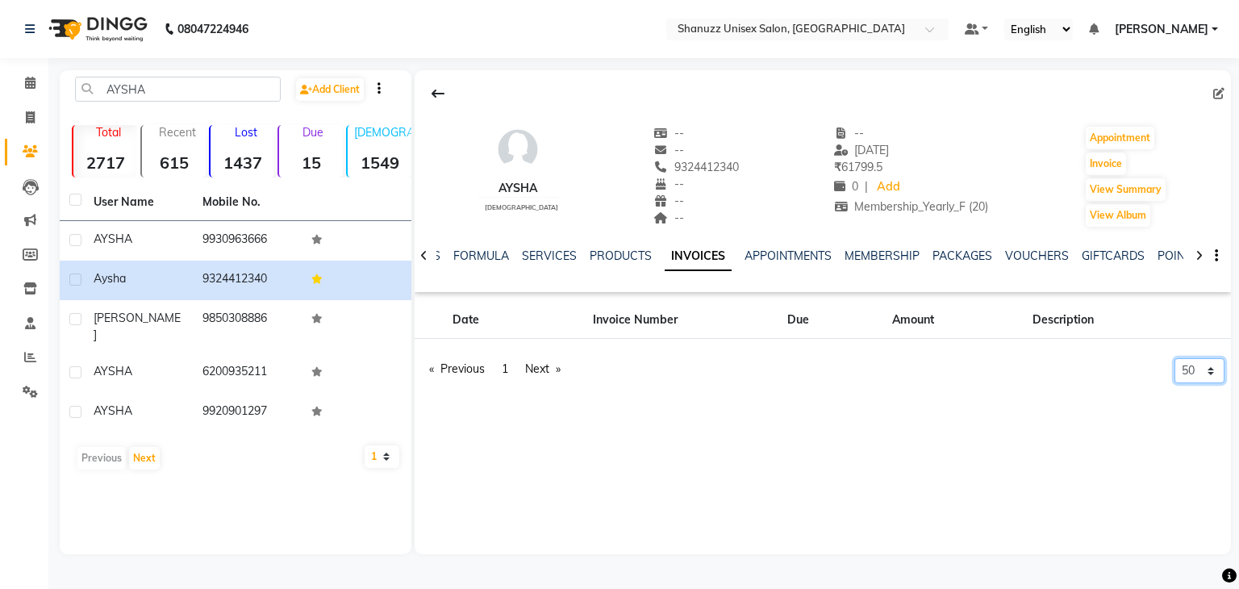
click at [1206, 370] on select "5 10 50 100 500" at bounding box center [1199, 370] width 50 height 25
select select "10"
click at [1174, 383] on select "5 10 50 100 500" at bounding box center [1199, 370] width 50 height 25
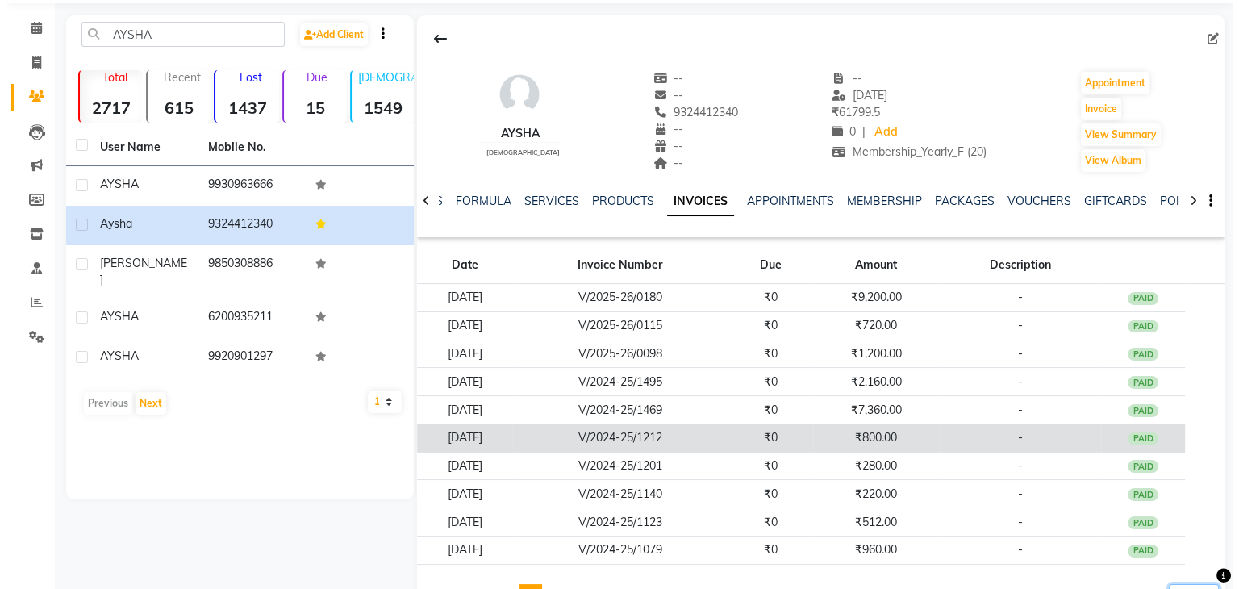
scroll to position [113, 0]
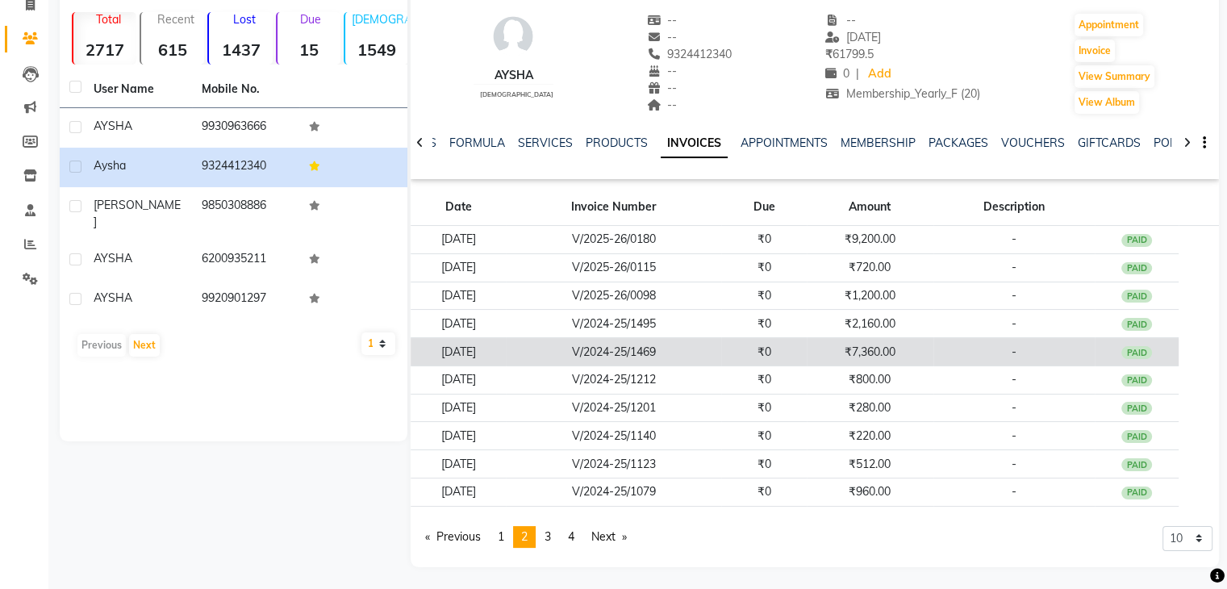
click at [721, 343] on td "V/2024-25/1469" at bounding box center [613, 352] width 215 height 28
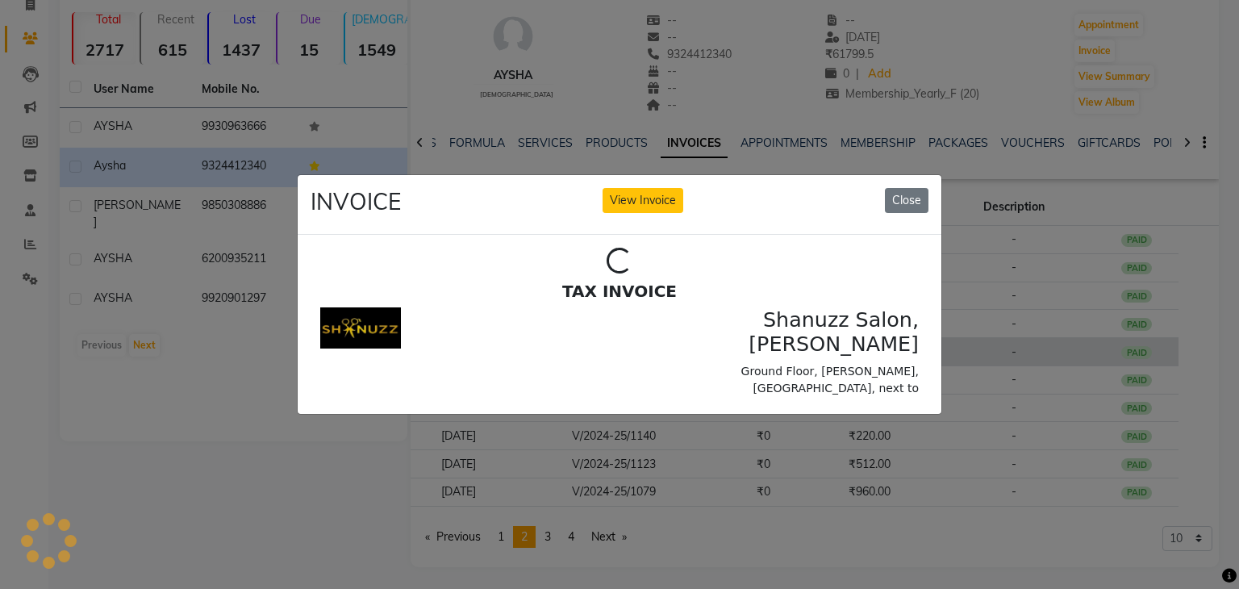
scroll to position [0, 0]
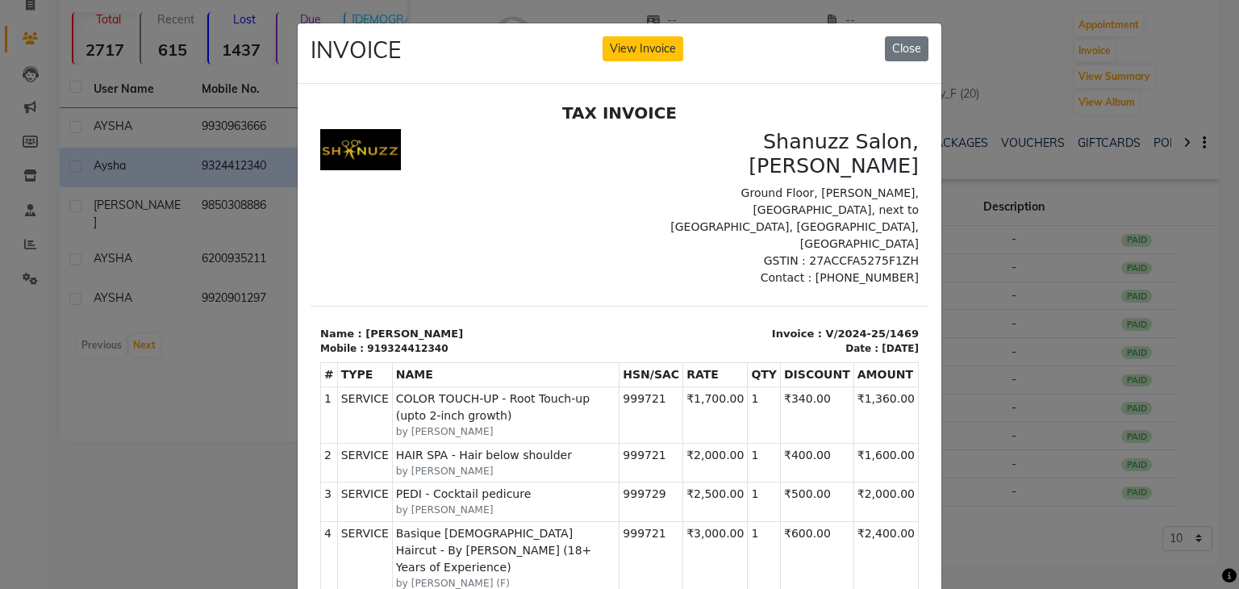
click at [983, 495] on ngb-modal-window "INVOICE View Invoice Close" at bounding box center [619, 294] width 1239 height 589
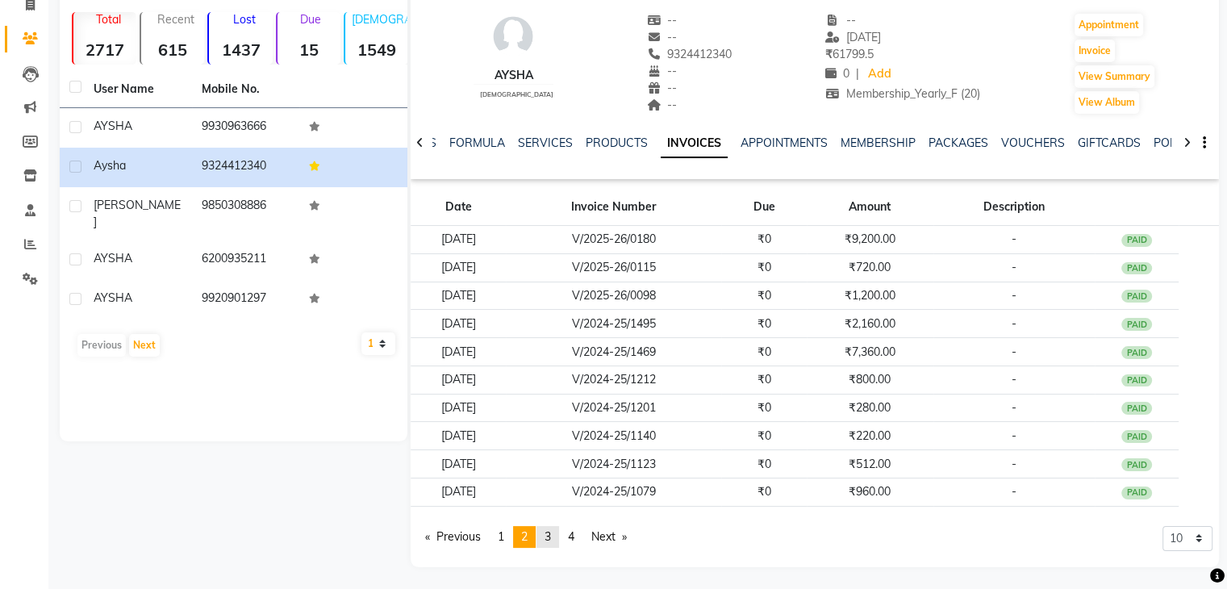
click at [545, 536] on link "page 3" at bounding box center [547, 537] width 23 height 22
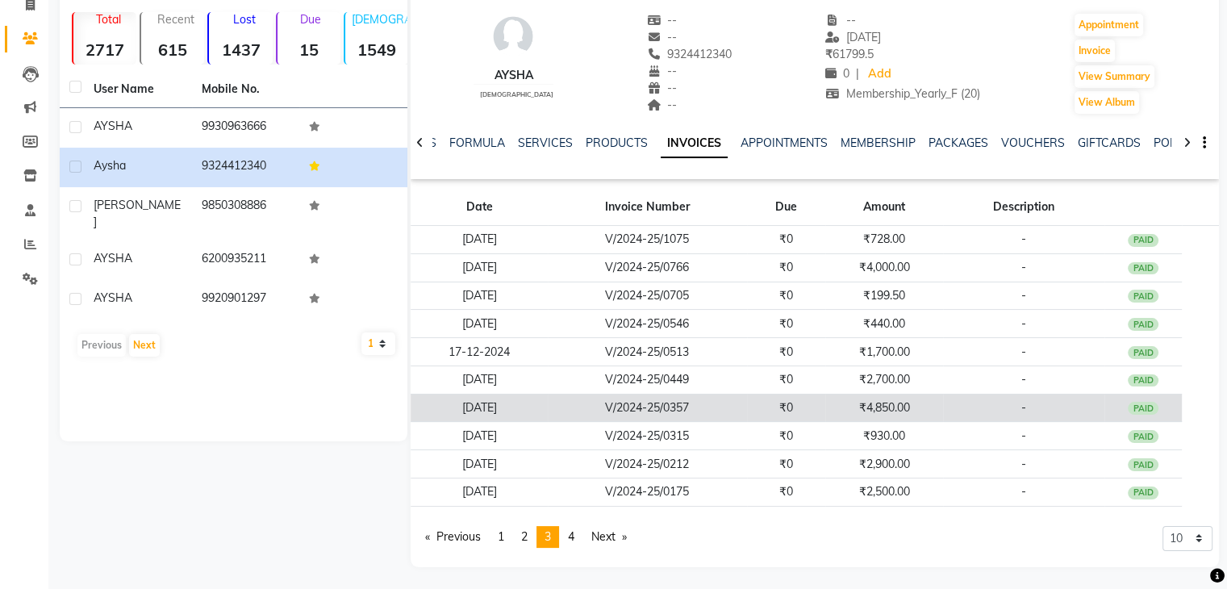
click at [677, 409] on td "V/2024-25/0357" at bounding box center [647, 408] width 199 height 28
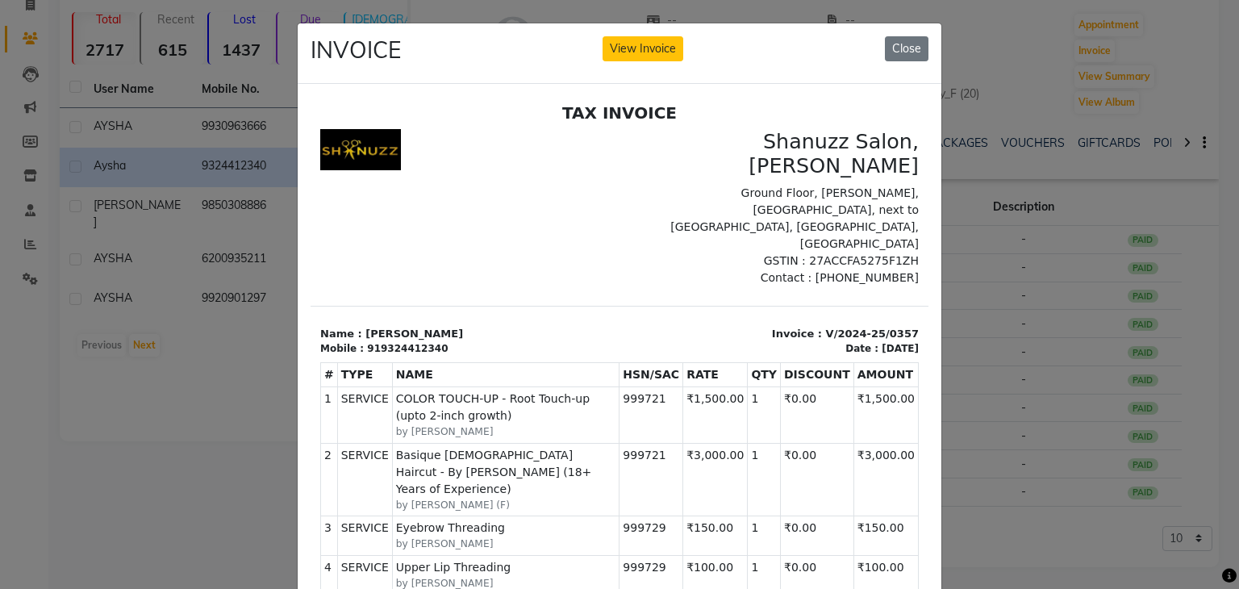
click at [991, 452] on ngb-modal-window "INVOICE View Invoice Close" at bounding box center [619, 294] width 1239 height 589
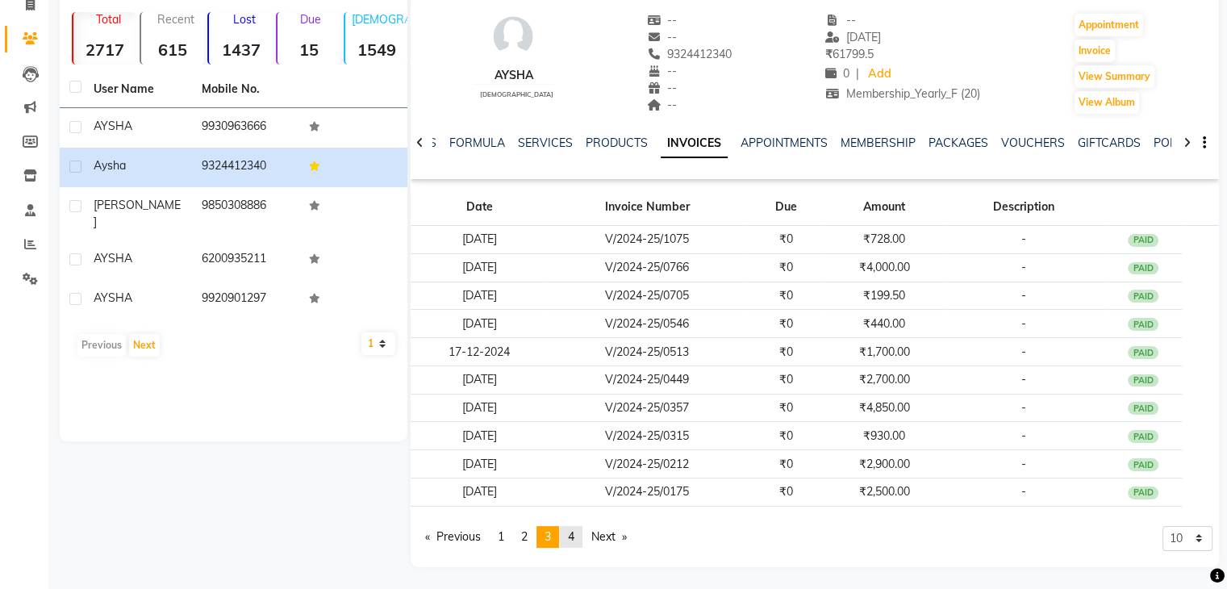
click at [574, 536] on span "4" at bounding box center [571, 536] width 6 height 15
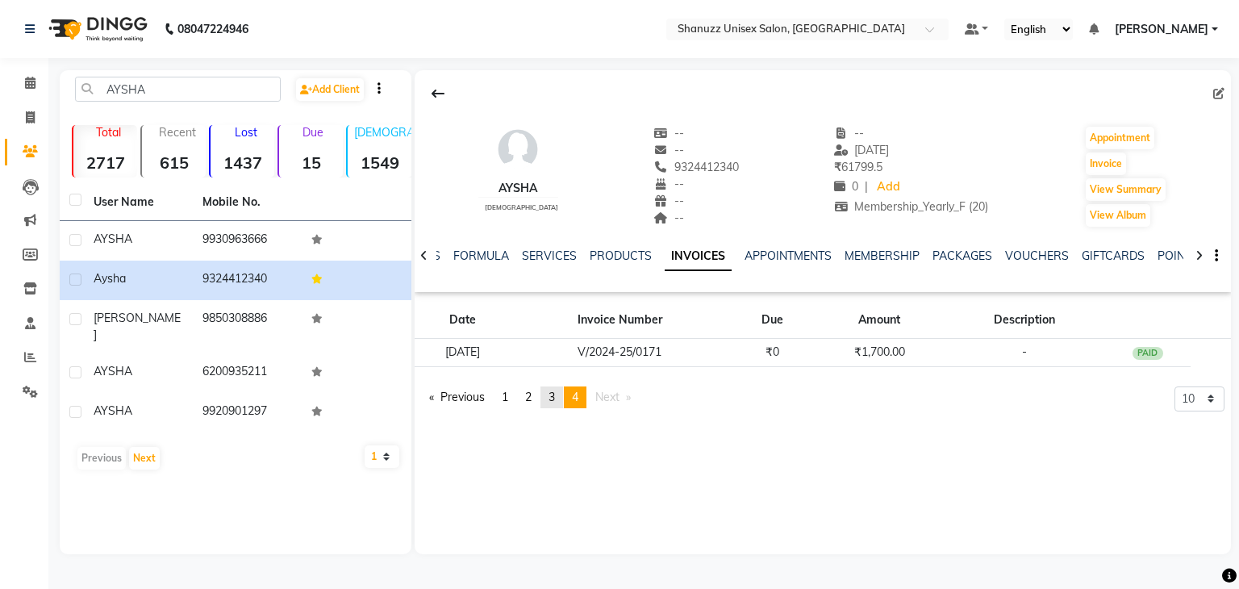
click at [552, 398] on span "3" at bounding box center [551, 396] width 6 height 15
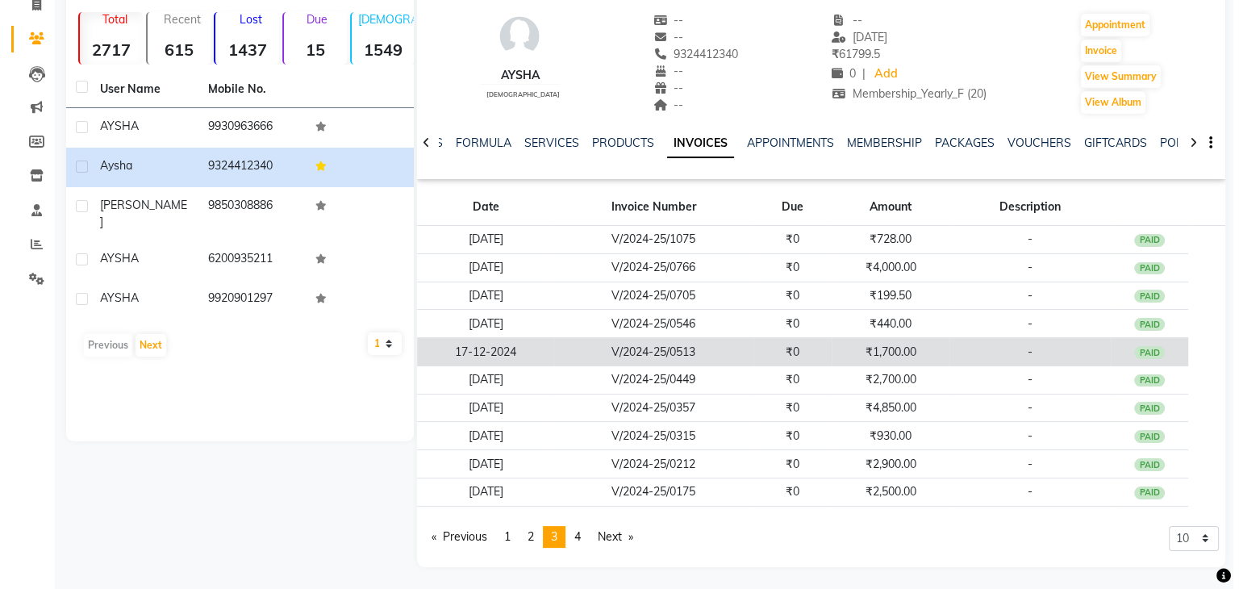
scroll to position [112, 0]
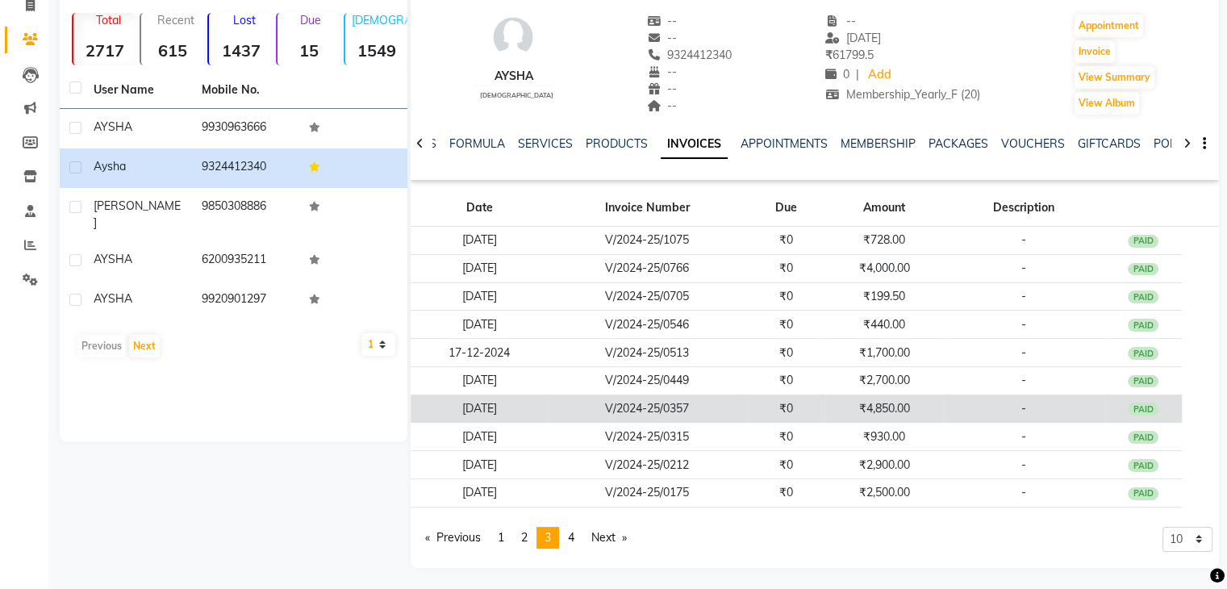
click at [729, 414] on td "V/2024-25/0357" at bounding box center [647, 408] width 199 height 28
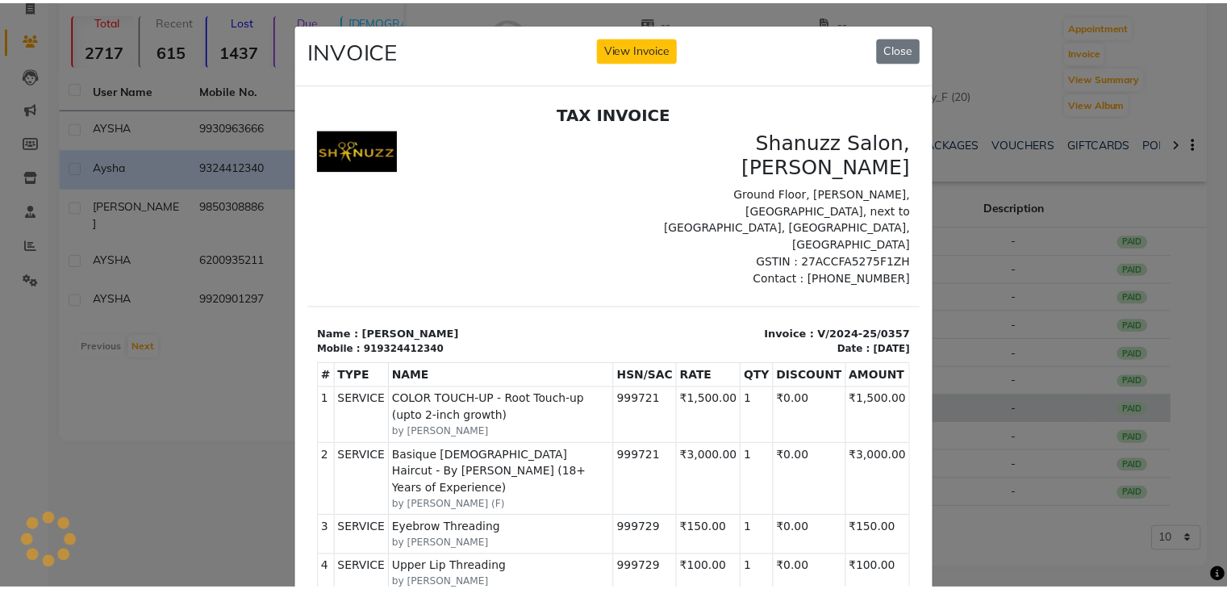
scroll to position [0, 0]
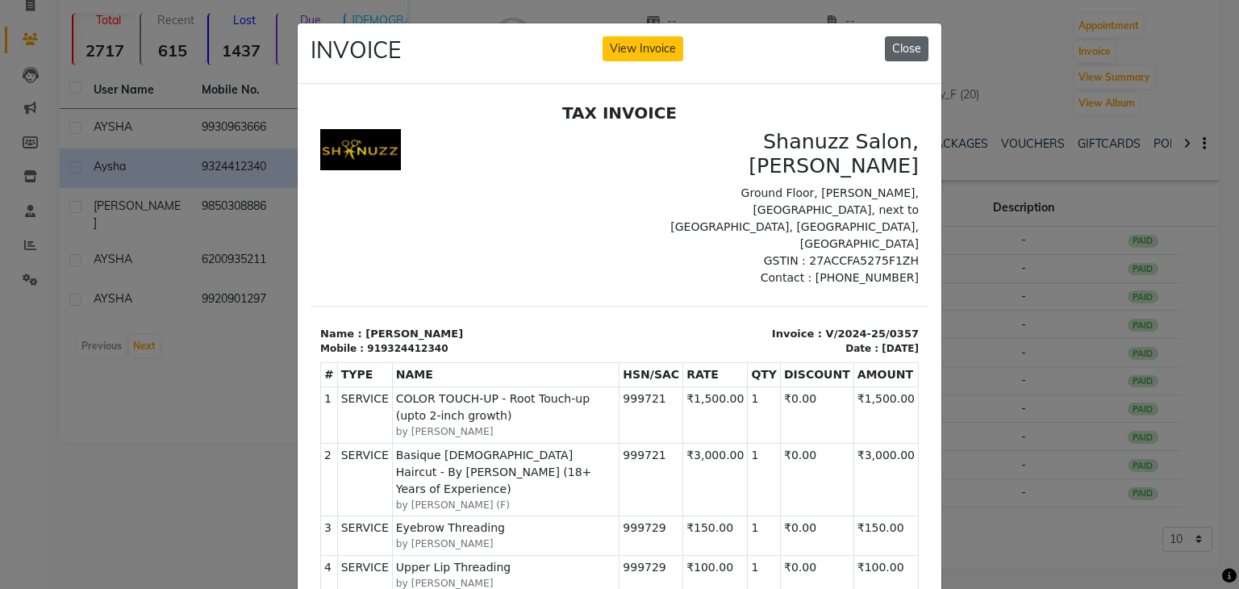
click at [911, 37] on button "Close" at bounding box center [907, 48] width 44 height 25
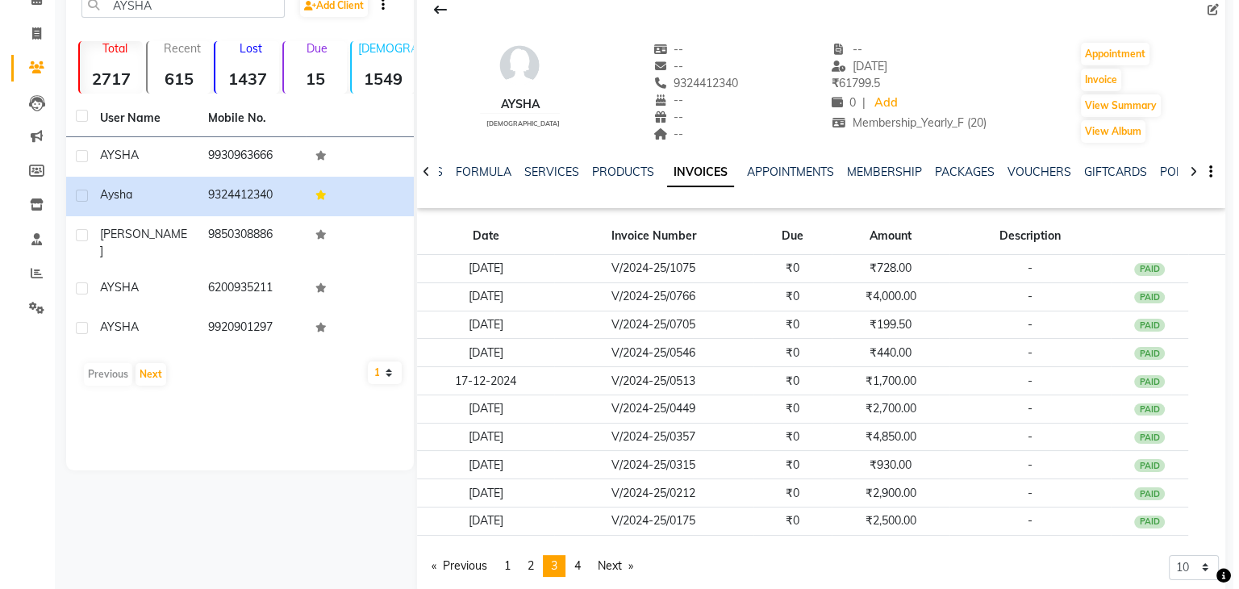
scroll to position [113, 0]
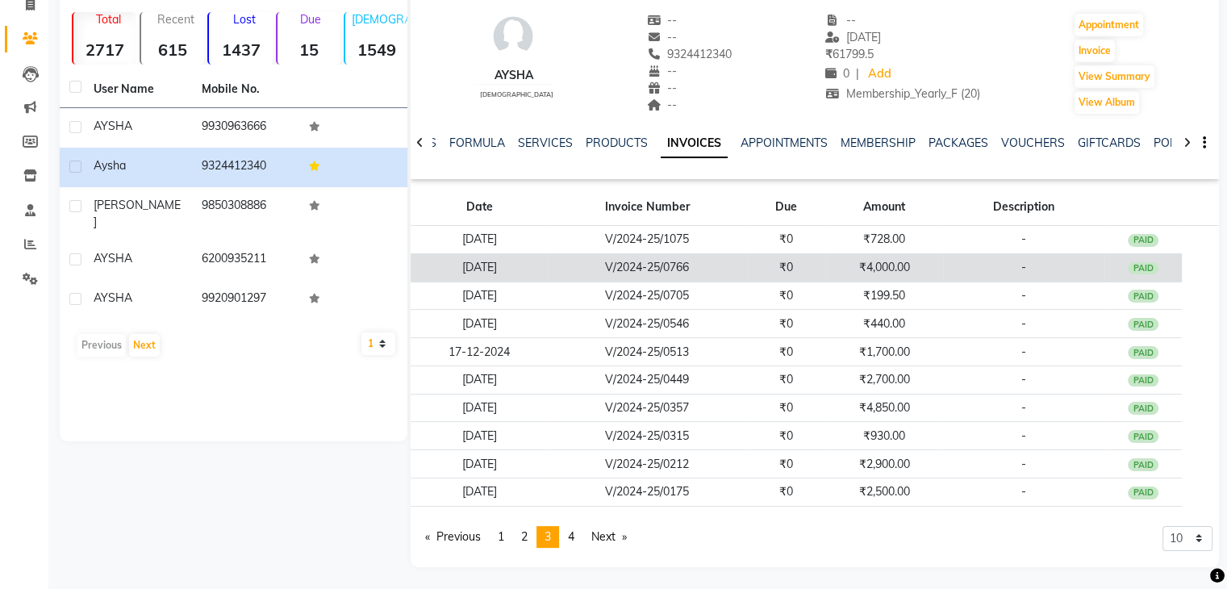
click at [823, 260] on td "₹0" at bounding box center [786, 267] width 79 height 28
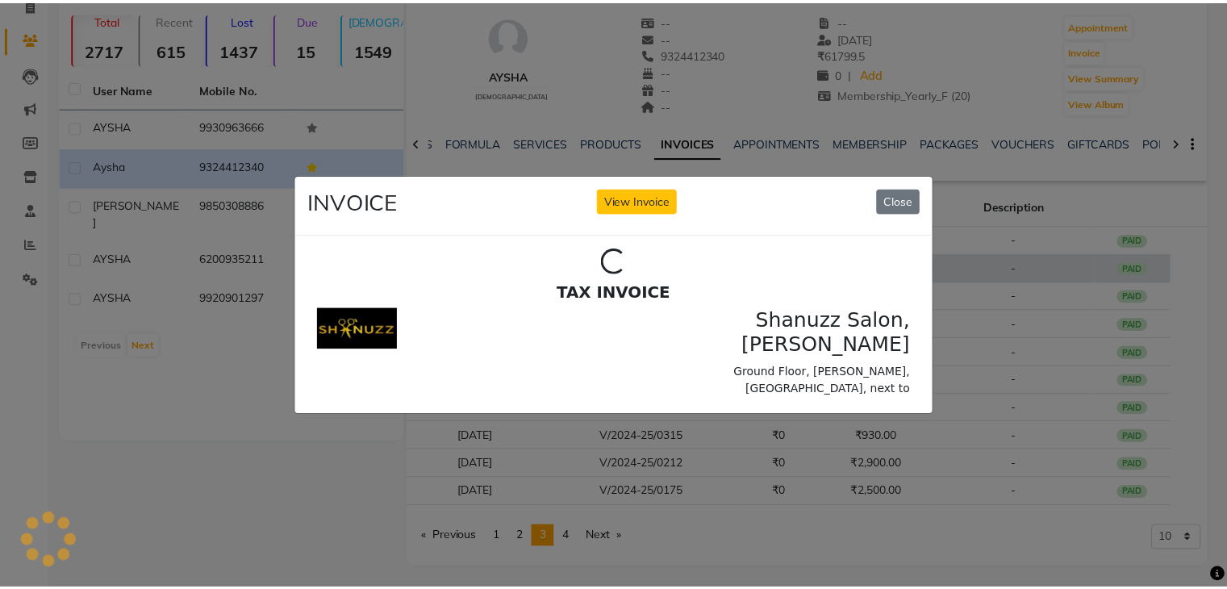
scroll to position [0, 0]
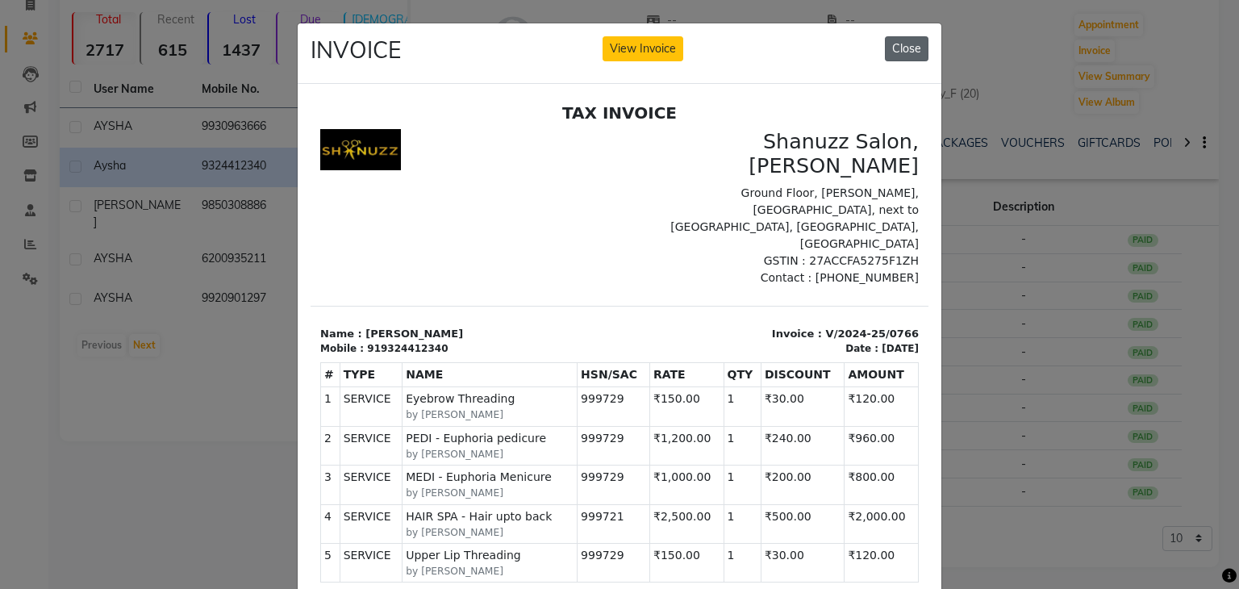
click at [885, 48] on button "Close" at bounding box center [907, 48] width 44 height 25
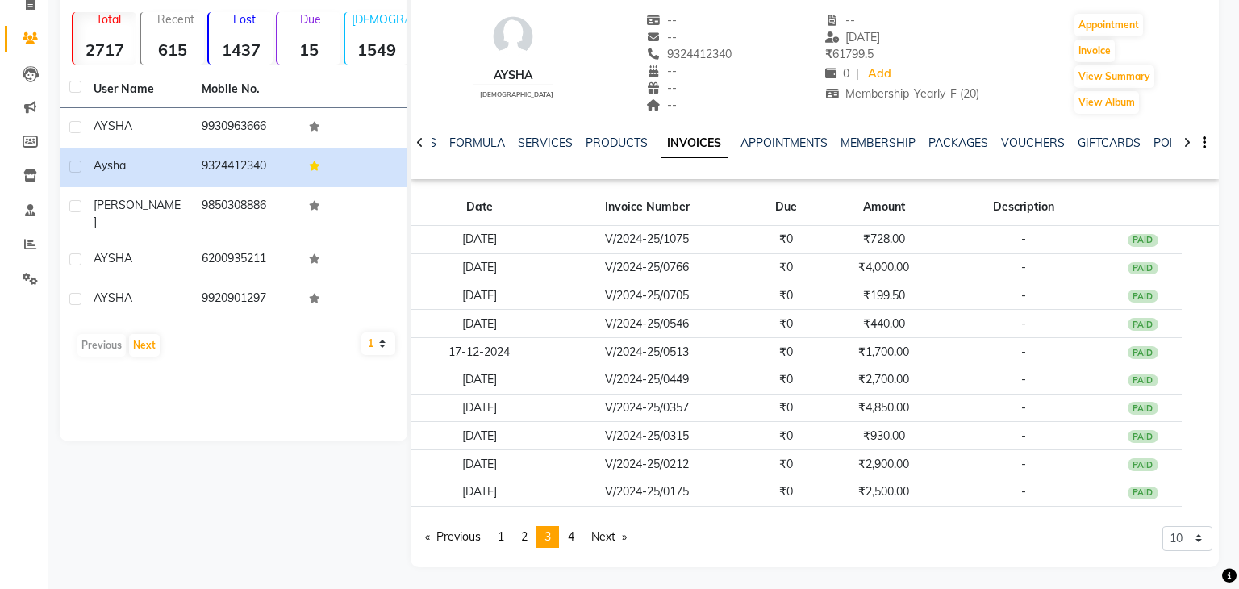
click at [885, 48] on app-view-invoice-on-modal "INVOICE View Invoice Close" at bounding box center [620, 345] width 644 height 725
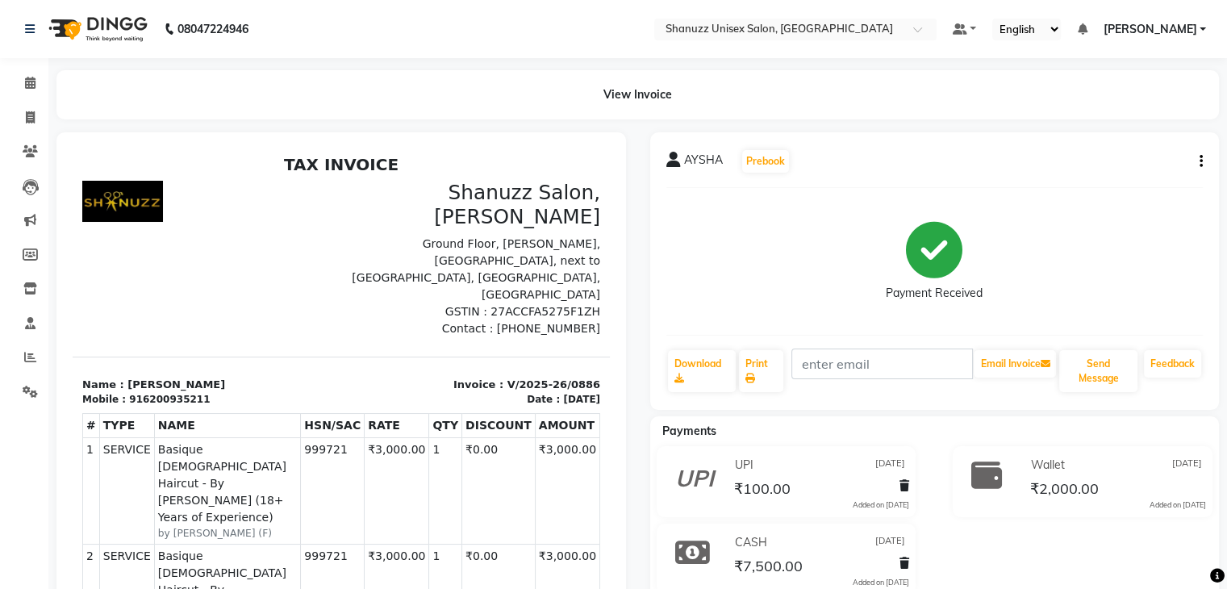
scroll to position [13, 0]
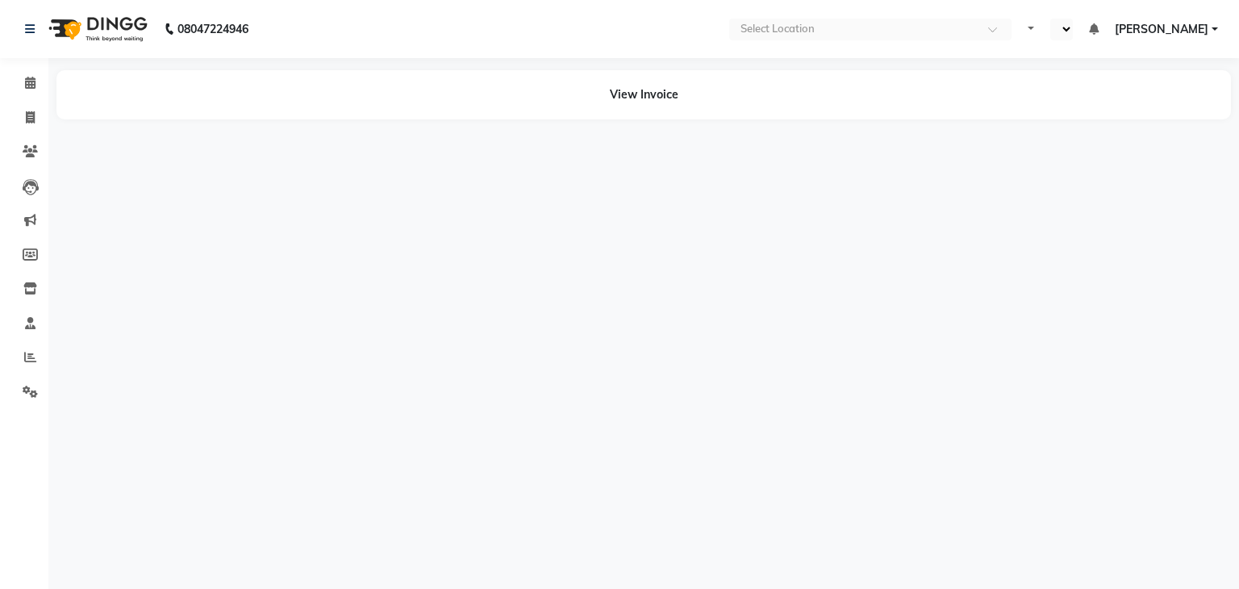
select select "en"
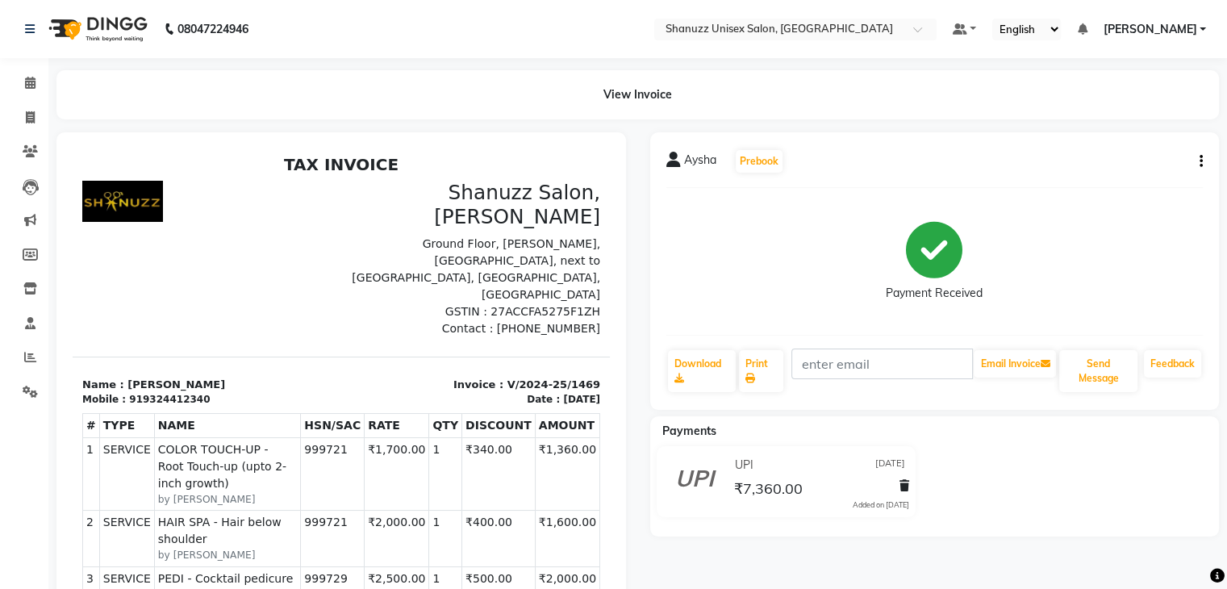
scroll to position [13, 0]
